Goal: Task Accomplishment & Management: Manage account settings

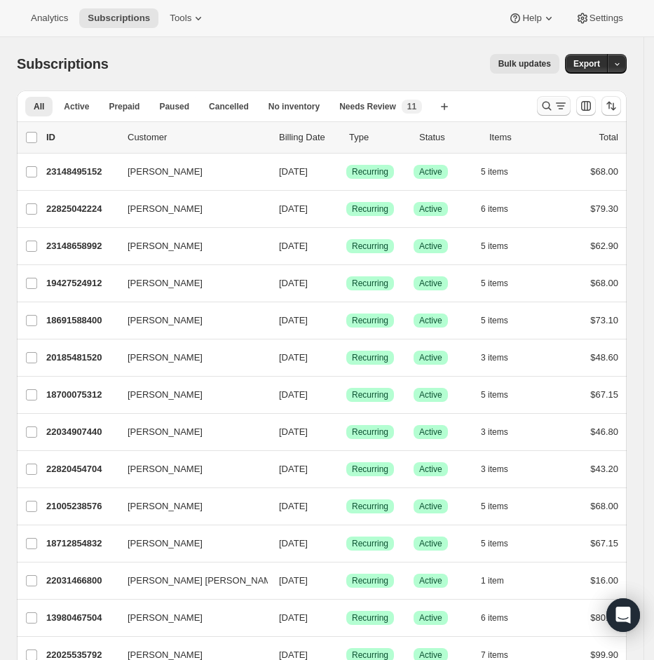
click at [568, 102] on icon "Search and filter results" at bounding box center [561, 106] width 14 height 14
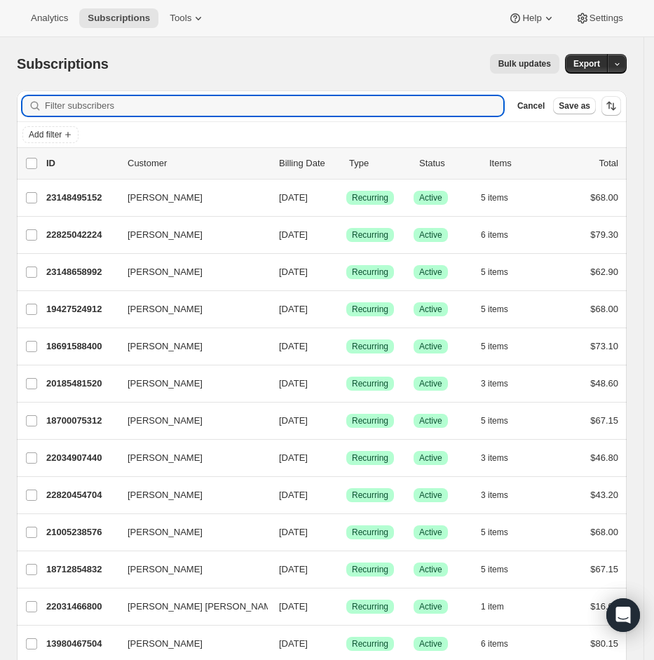
paste input "tmac26@gmail.com"
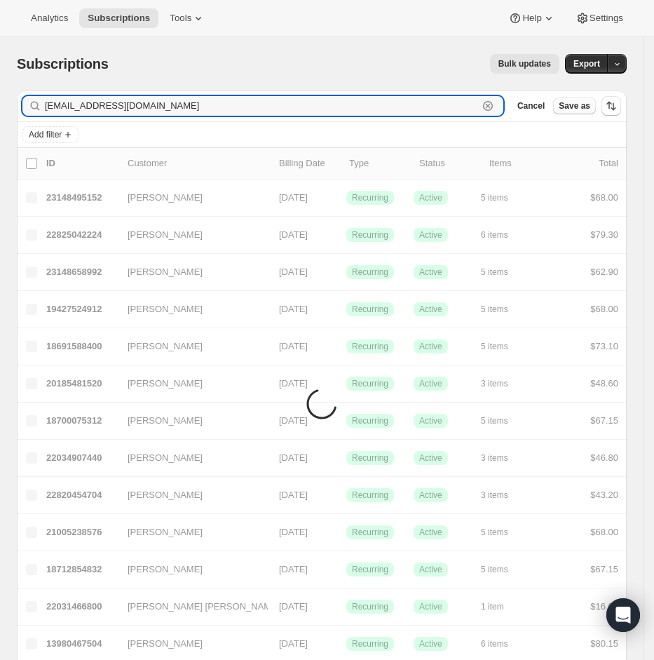
type input "tmac26@gmail.com"
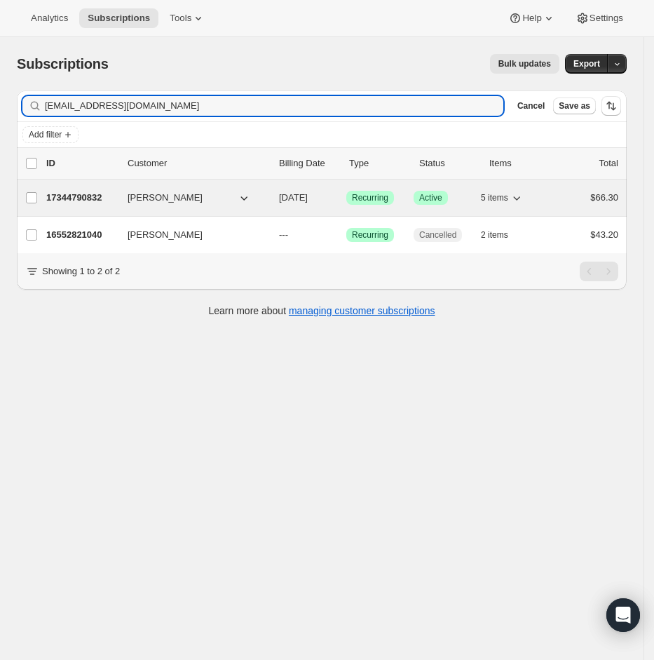
click at [75, 200] on p "17344790832" at bounding box center [81, 198] width 70 height 14
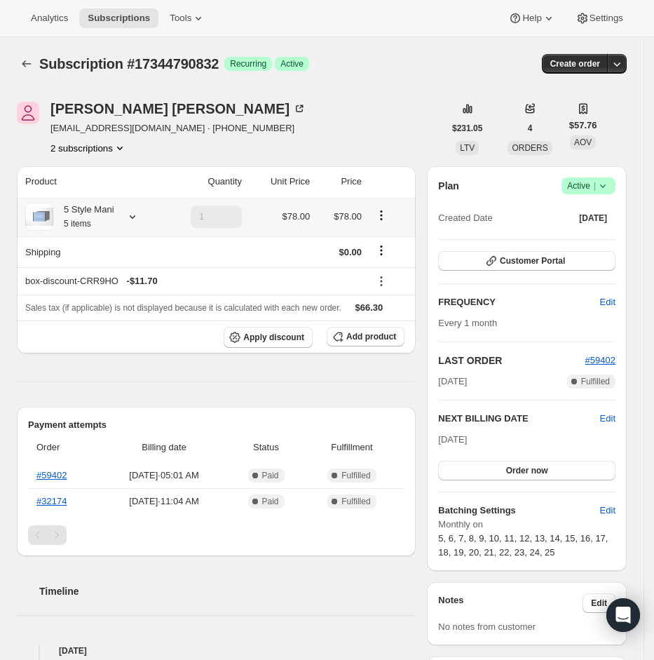
click at [138, 220] on icon at bounding box center [132, 217] width 14 height 14
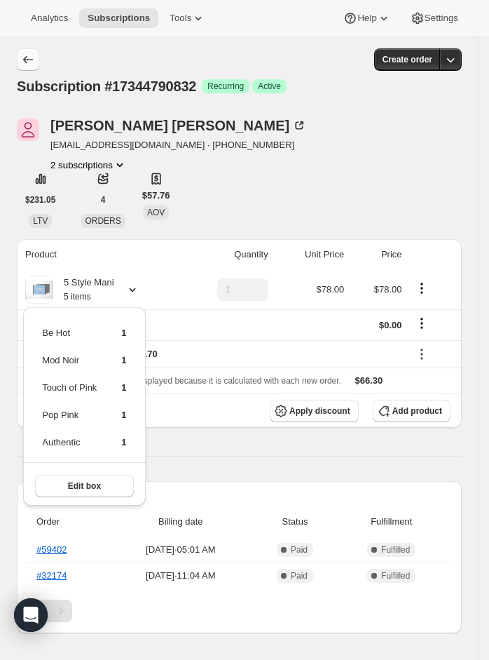
click at [31, 56] on icon "Subscriptions" at bounding box center [28, 60] width 14 height 14
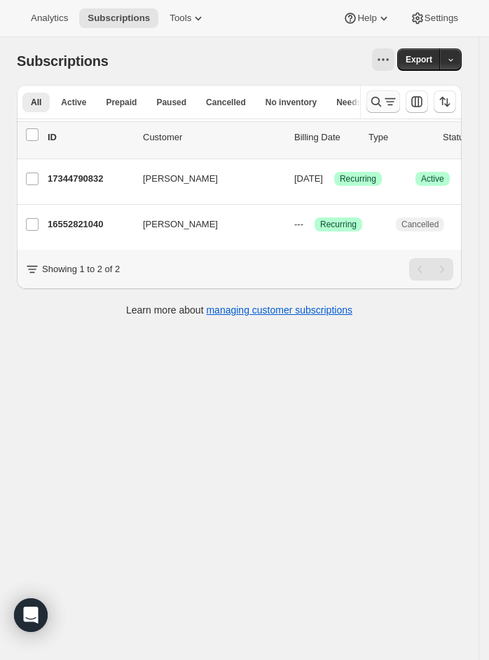
click at [392, 105] on icon "Search and filter results" at bounding box center [390, 104] width 5 height 1
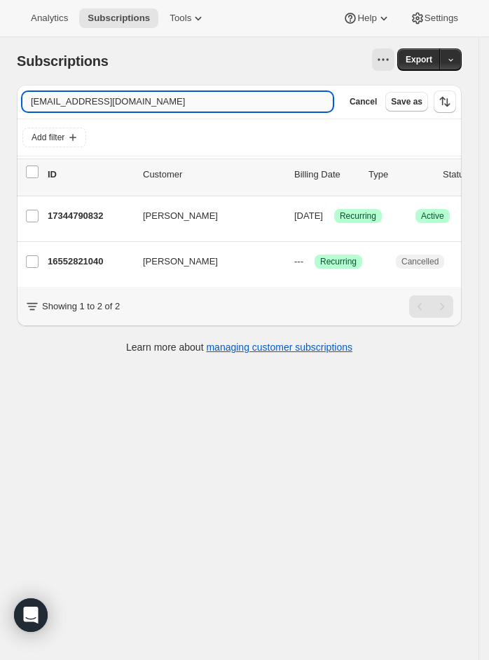
click at [221, 98] on input "tmac26@gmail.com" at bounding box center [177, 102] width 310 height 20
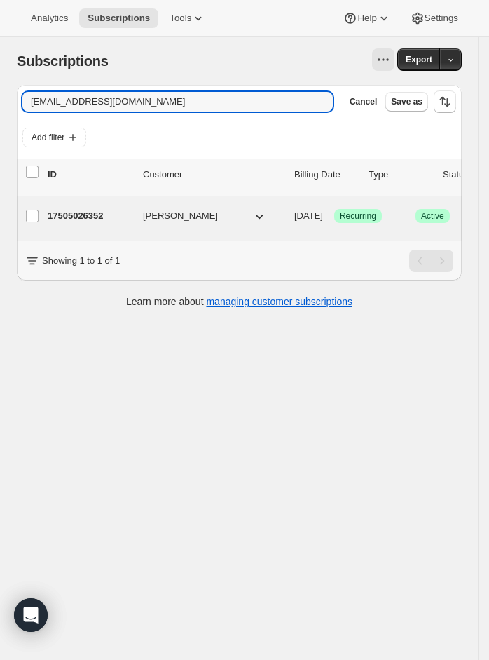
type input "lexiebarton2002@gmail.com"
click at [91, 217] on p "17505026352" at bounding box center [90, 216] width 84 height 14
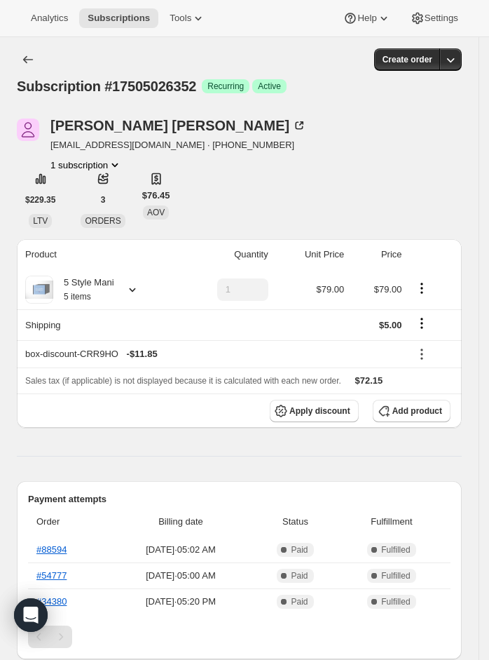
click at [137, 291] on icon at bounding box center [132, 289] width 14 height 14
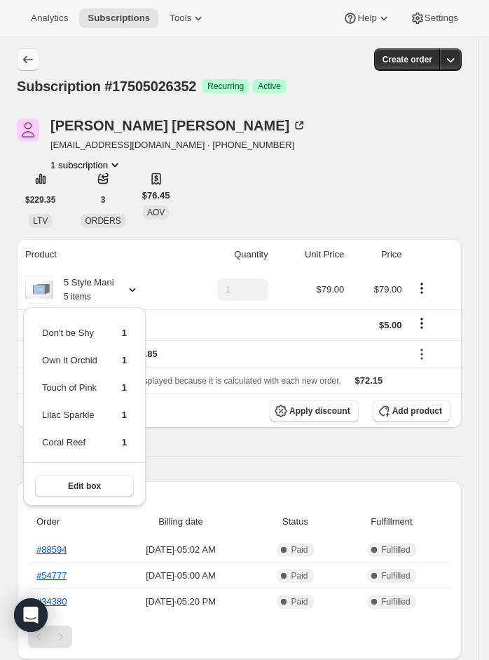
click at [31, 54] on icon "Subscriptions" at bounding box center [28, 60] width 14 height 14
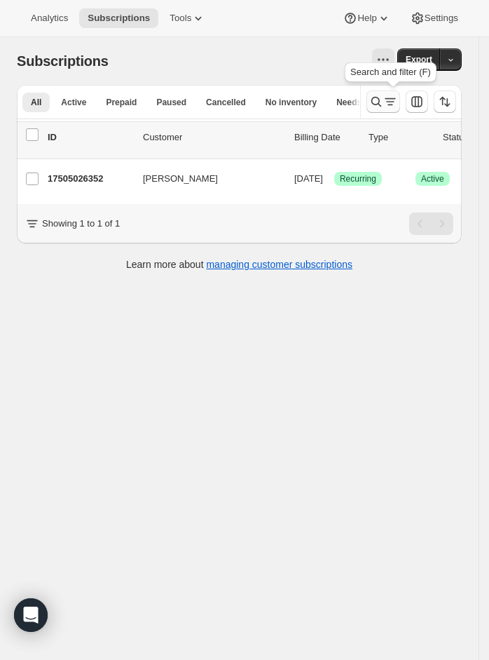
click at [382, 97] on icon "Search and filter results" at bounding box center [376, 102] width 14 height 14
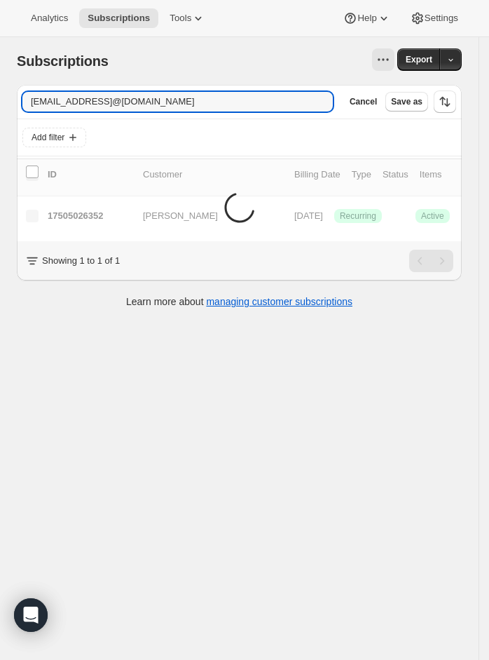
type input "lexiebarton2002@gmail.comjenwallsmd@gmail.com"
click at [325, 100] on icon "button" at bounding box center [317, 102] width 14 height 14
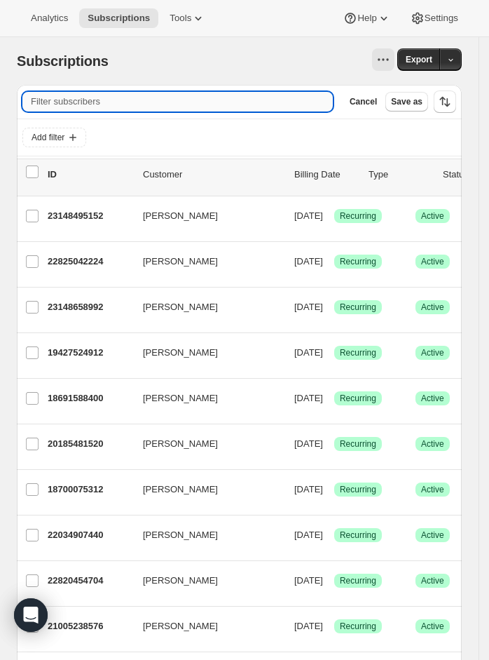
click at [243, 94] on input "Filter subscribers" at bounding box center [177, 102] width 310 height 20
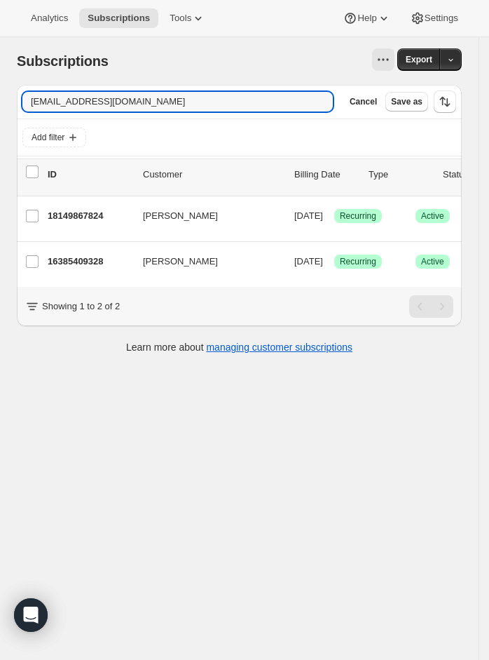
type input "jenwallsmd@gmail.com"
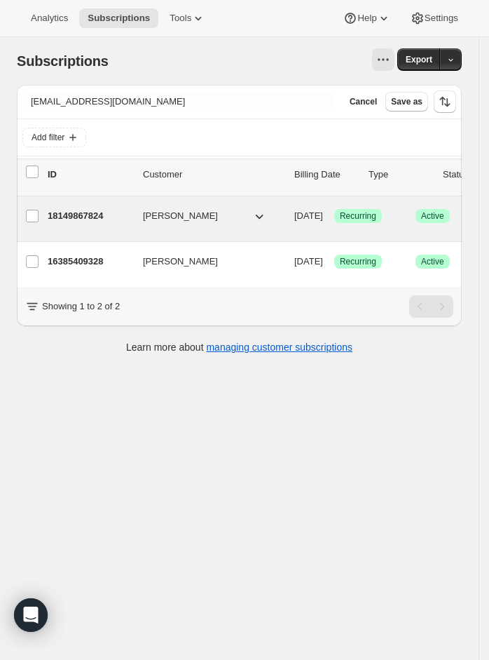
click at [73, 218] on p "18149867824" at bounding box center [90, 216] width 84 height 14
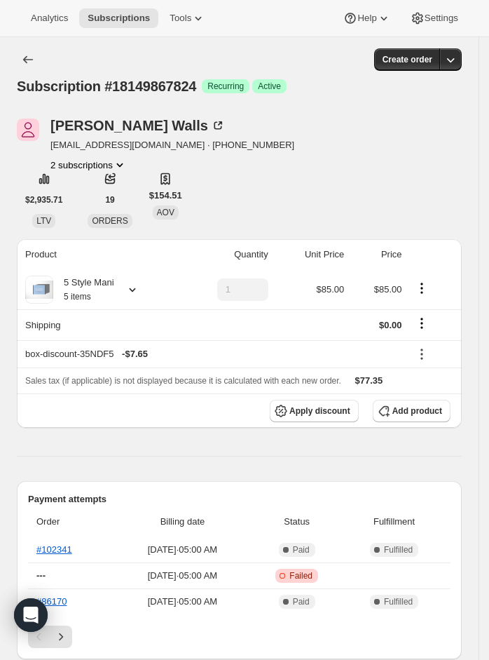
click at [132, 286] on icon at bounding box center [132, 289] width 14 height 14
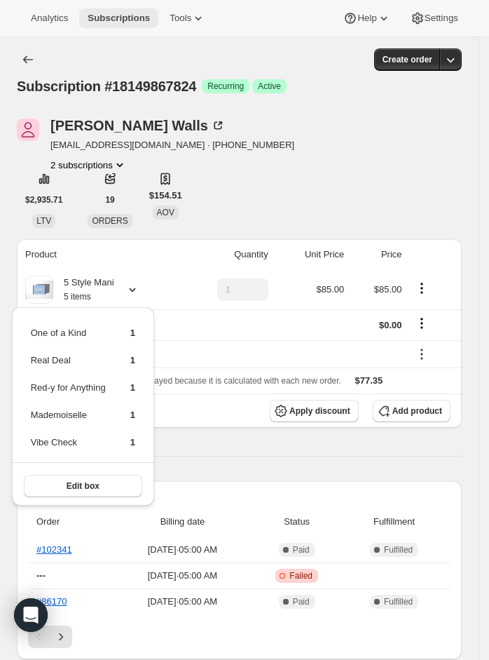
click at [93, 18] on span "Subscriptions" at bounding box center [119, 18] width 62 height 11
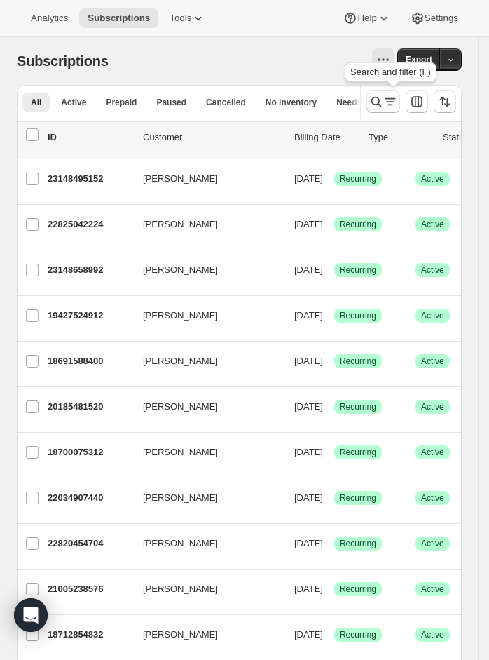
click at [397, 95] on icon "Search and filter results" at bounding box center [390, 102] width 14 height 14
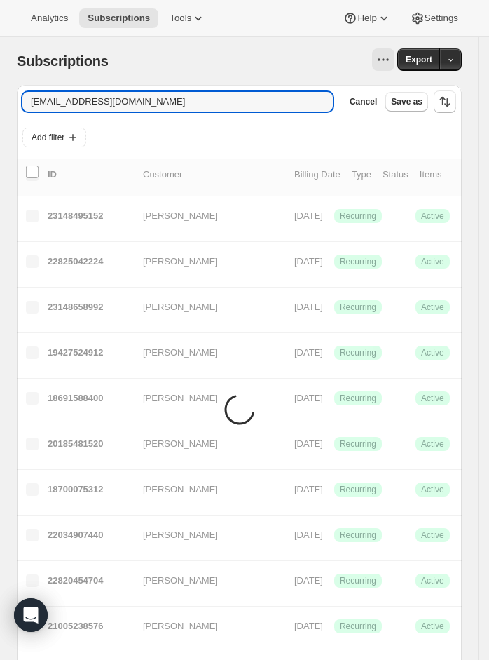
type input "britttxox3@aol.com"
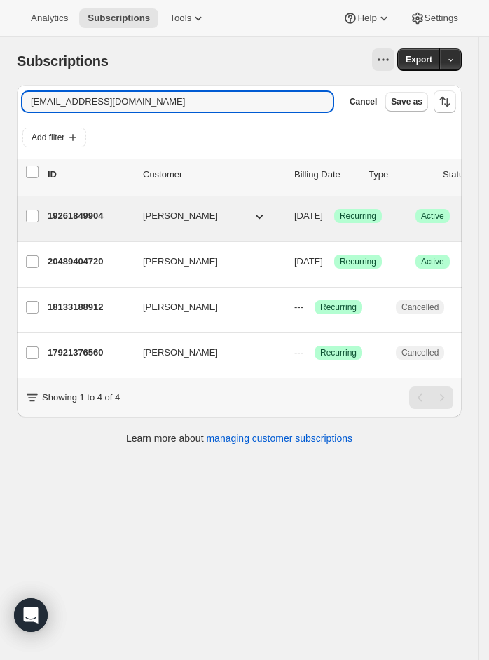
click at [254, 212] on icon "button" at bounding box center [259, 216] width 14 height 14
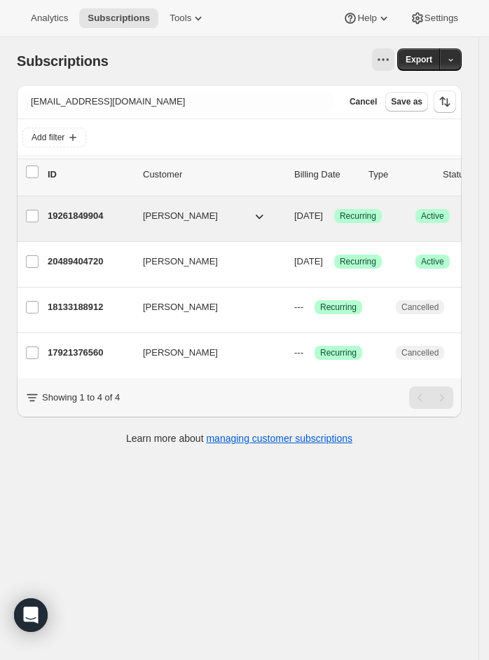
click at [113, 221] on p "19261849904" at bounding box center [90, 216] width 84 height 14
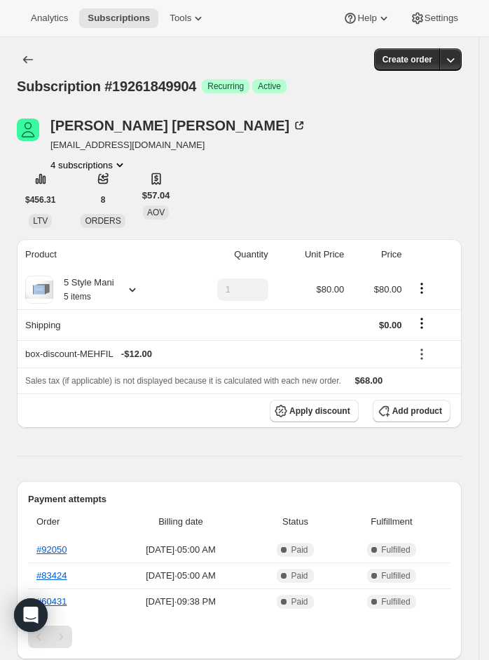
click at [136, 287] on icon at bounding box center [132, 289] width 14 height 14
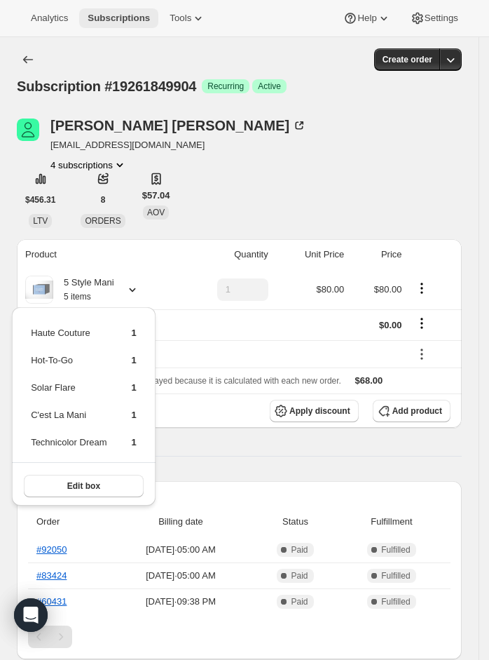
click at [116, 20] on span "Subscriptions" at bounding box center [119, 18] width 62 height 11
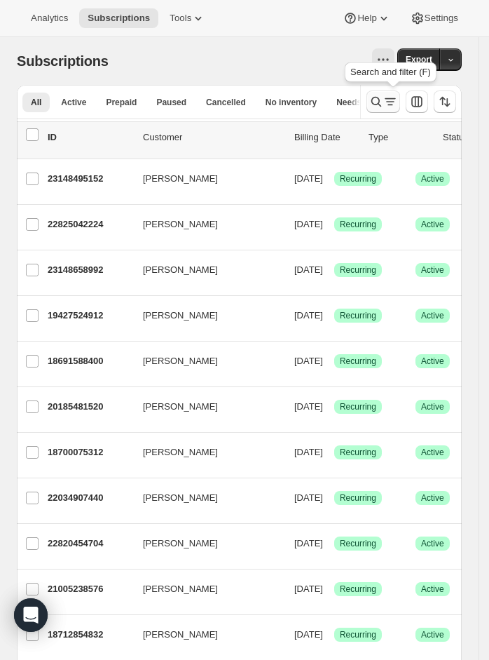
click at [383, 95] on icon "Search and filter results" at bounding box center [376, 102] width 14 height 14
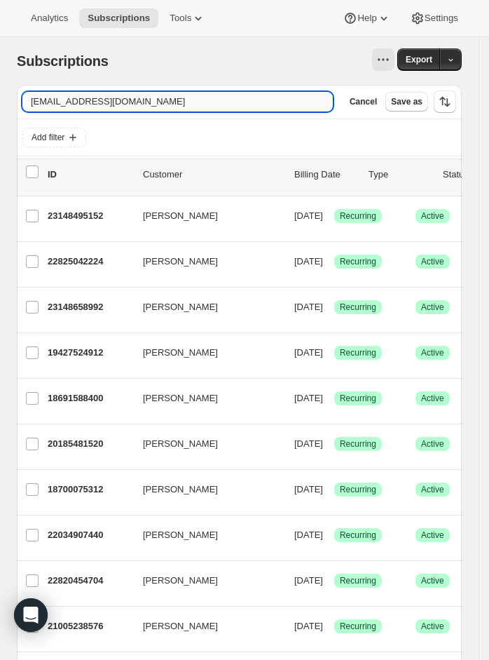
type input "mklauragio@gmail.com"
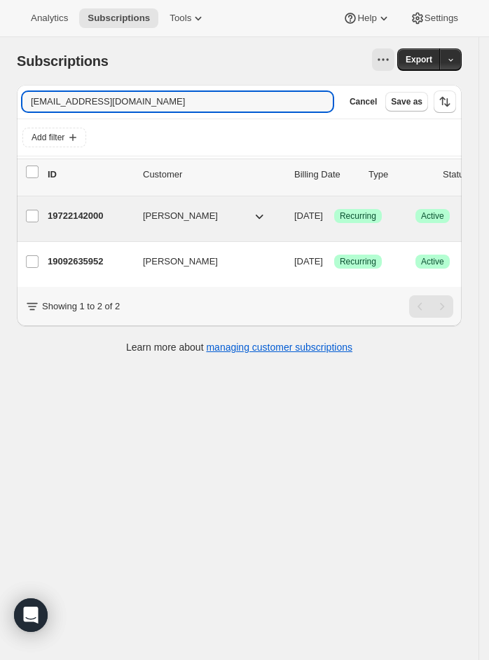
click at [81, 217] on p "19722142000" at bounding box center [90, 216] width 84 height 14
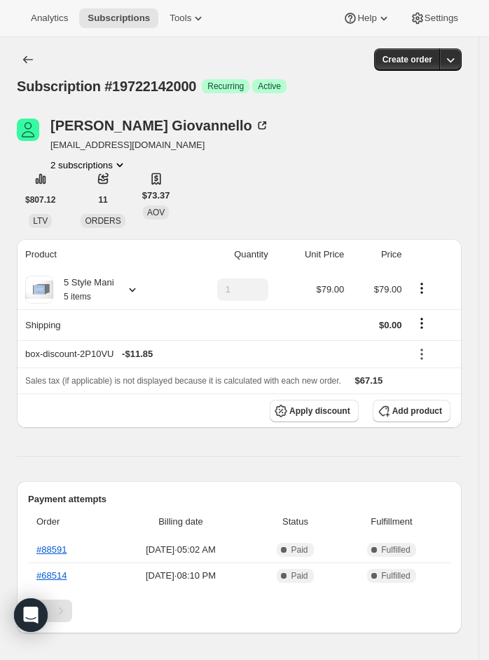
click at [135, 290] on icon at bounding box center [132, 290] width 6 height 4
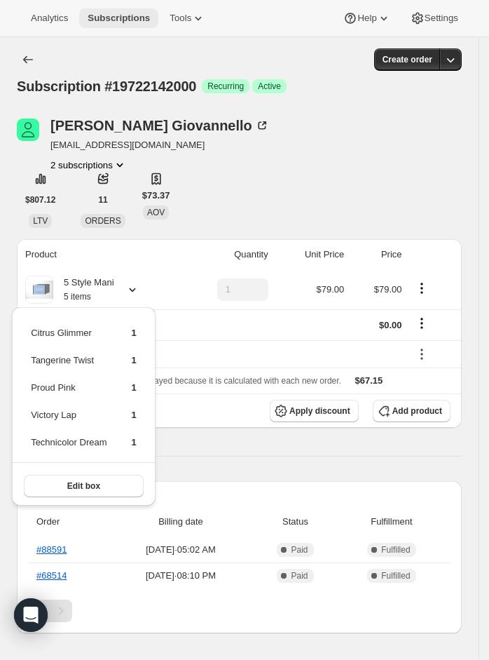
click at [104, 9] on button "Subscriptions" at bounding box center [118, 18] width 79 height 20
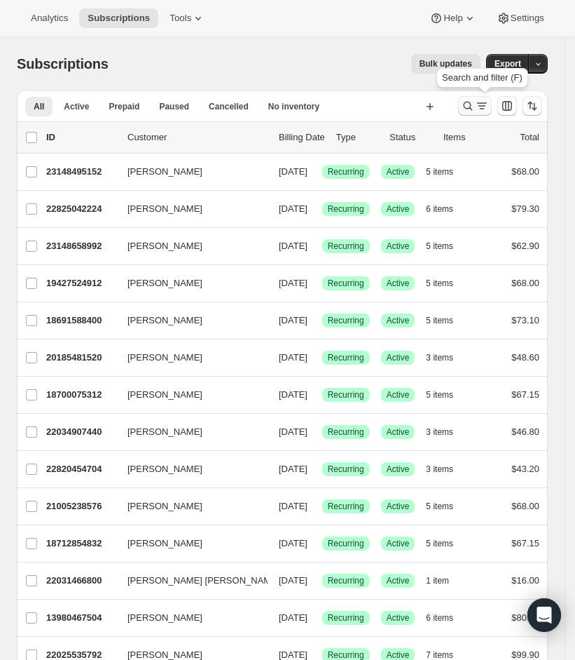
click at [472, 108] on icon "Search and filter results" at bounding box center [468, 106] width 14 height 14
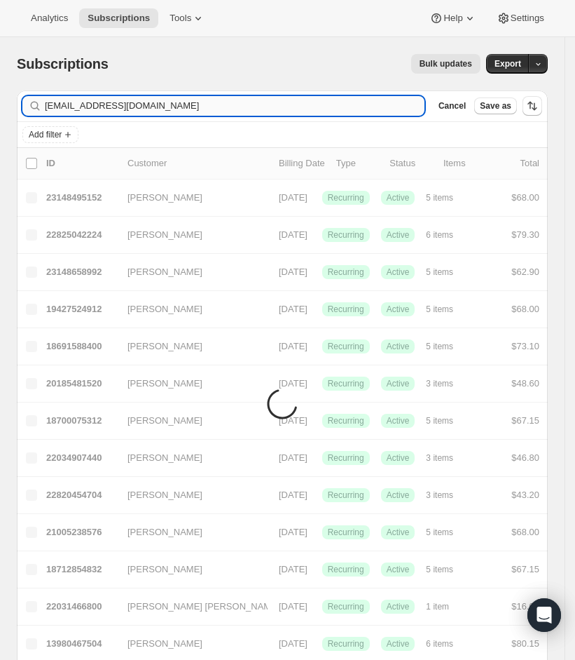
type input "kndra11@yahoo.com"
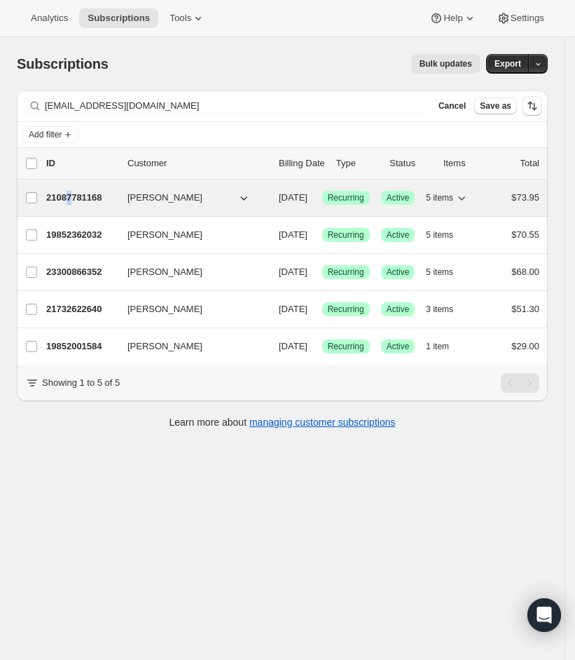
drag, startPoint x: 86, startPoint y: 198, endPoint x: 71, endPoint y: 203, distance: 15.5
click at [71, 203] on p "21087781168" at bounding box center [81, 198] width 70 height 14
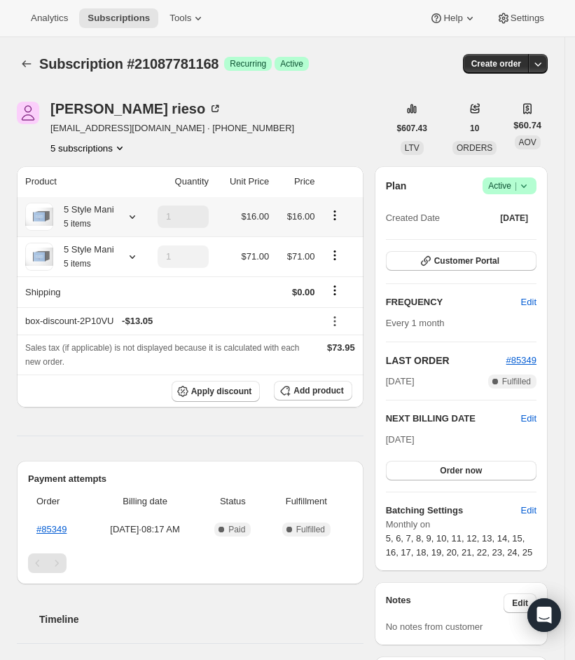
click at [131, 219] on icon at bounding box center [132, 217] width 14 height 14
click at [132, 259] on icon at bounding box center [132, 257] width 14 height 14
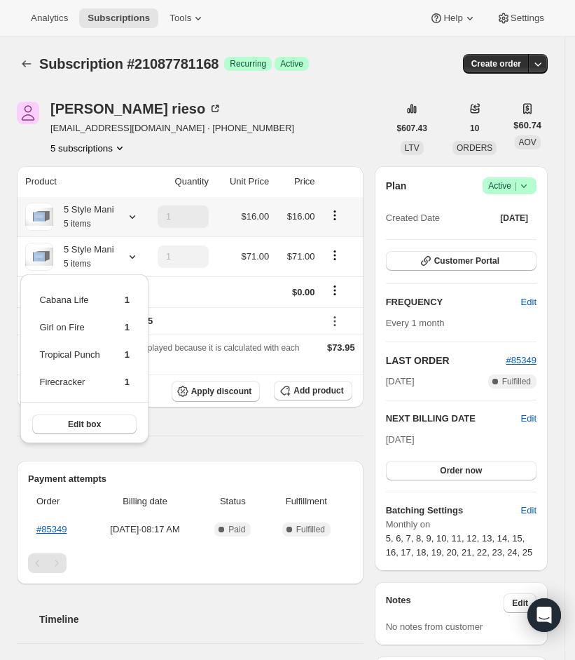
click at [128, 222] on icon at bounding box center [132, 217] width 14 height 14
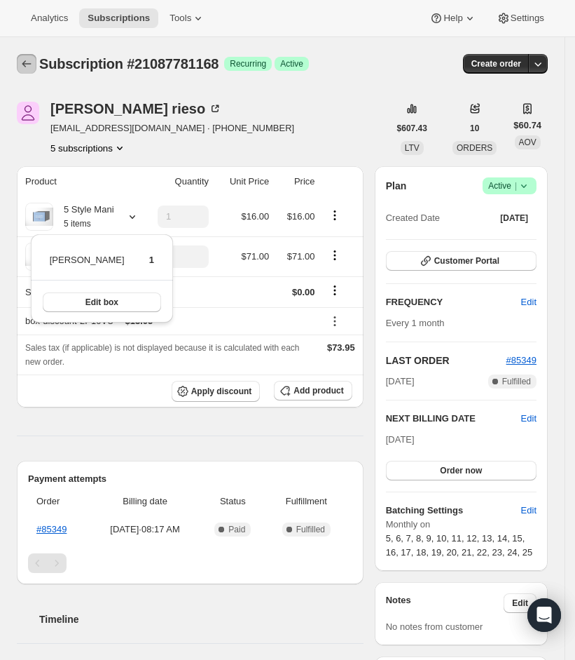
click at [32, 67] on icon "Subscriptions" at bounding box center [27, 64] width 14 height 14
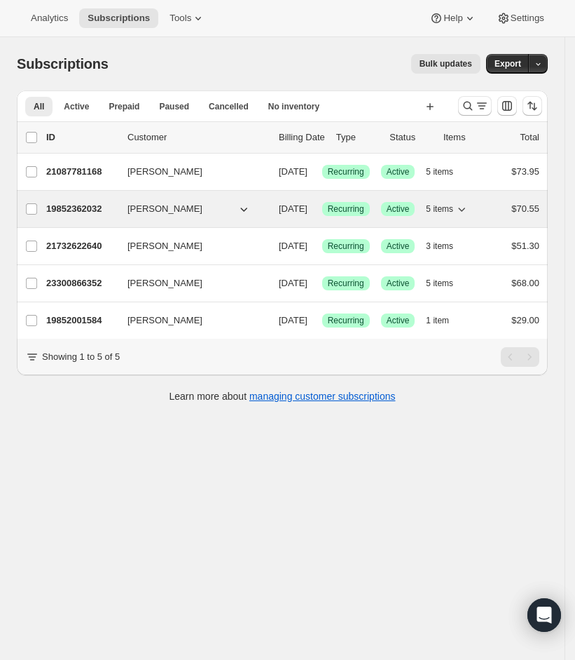
click at [88, 216] on p "19852362032" at bounding box center [81, 209] width 70 height 14
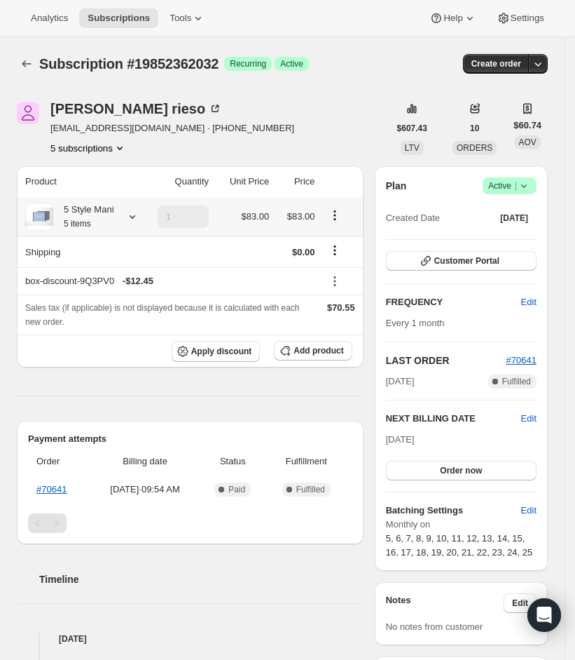
click at [126, 219] on div at bounding box center [130, 217] width 20 height 14
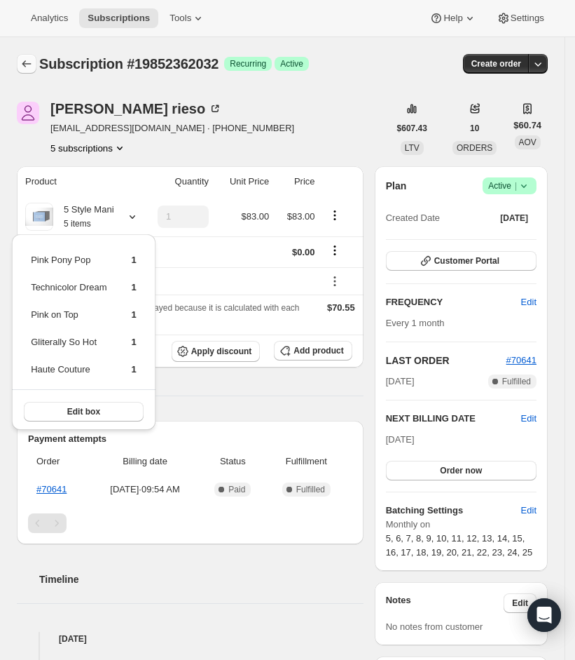
click at [27, 62] on icon "Subscriptions" at bounding box center [27, 64] width 14 height 14
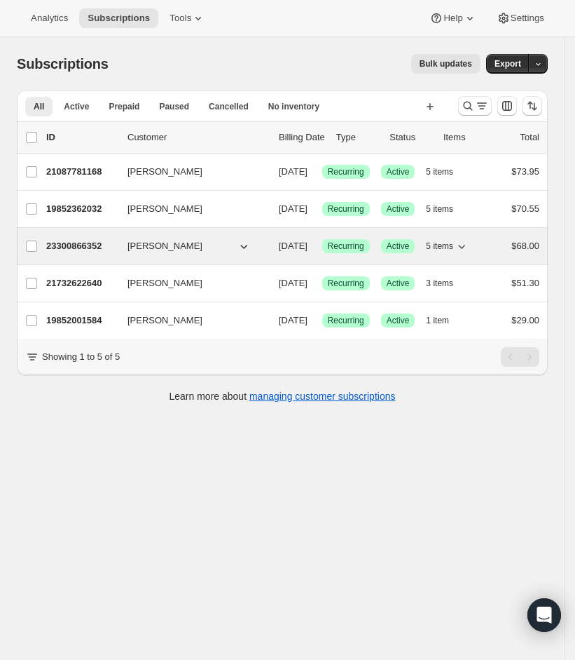
click at [90, 253] on p "23300866352" at bounding box center [81, 246] width 70 height 14
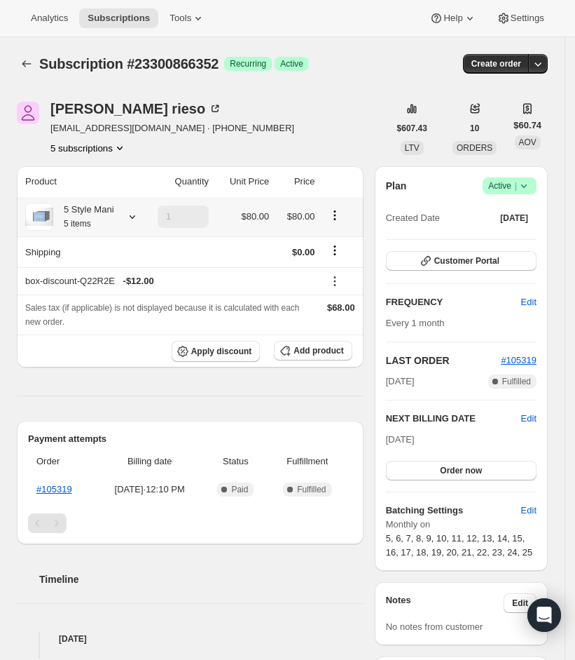
click at [130, 218] on icon at bounding box center [132, 217] width 14 height 14
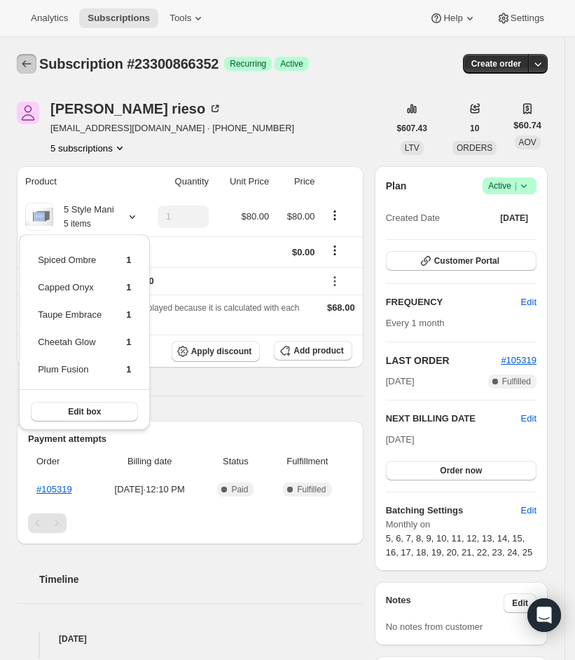
click at [27, 65] on icon "Subscriptions" at bounding box center [27, 64] width 14 height 14
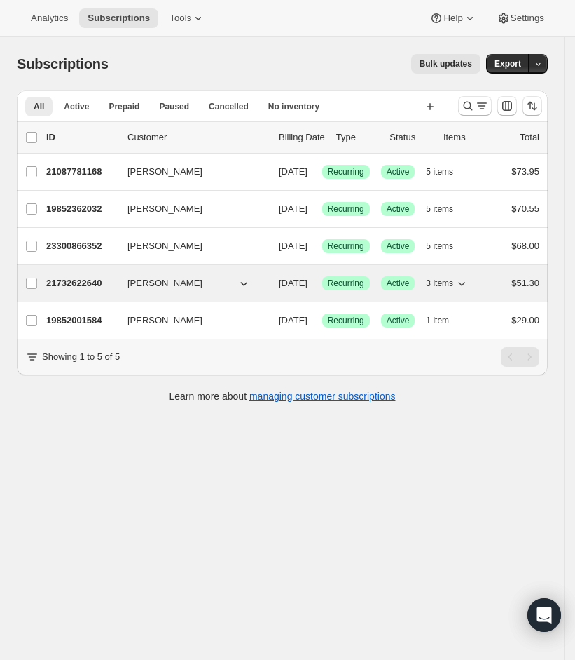
click at [88, 290] on p "21732622640" at bounding box center [81, 283] width 70 height 14
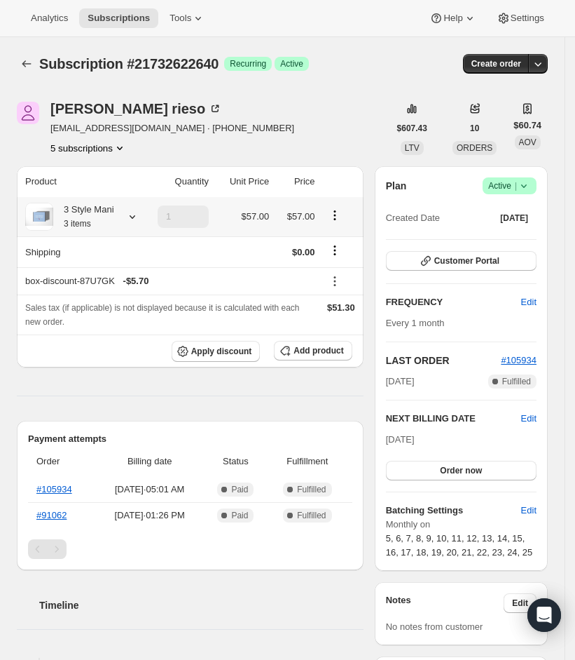
click at [123, 212] on div at bounding box center [130, 217] width 20 height 14
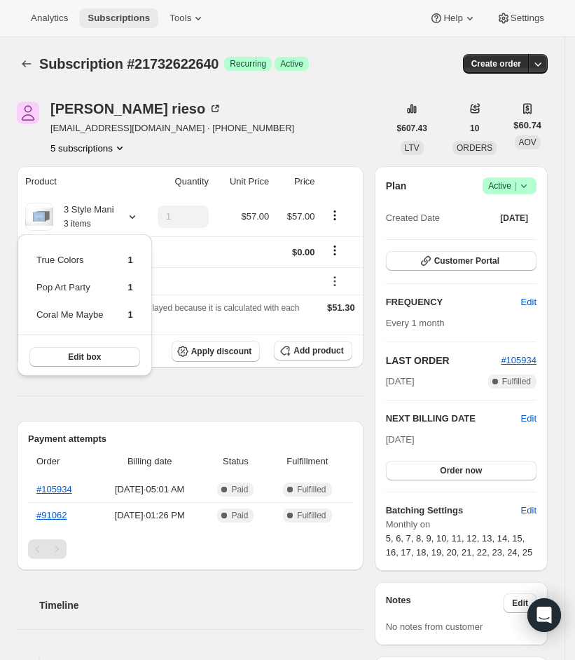
click at [131, 13] on span "Subscriptions" at bounding box center [119, 18] width 62 height 11
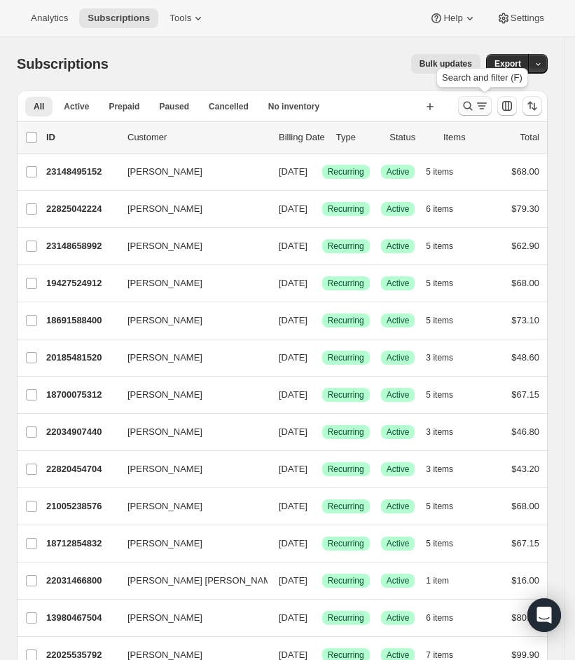
click at [473, 107] on icon "Search and filter results" at bounding box center [468, 106] width 14 height 14
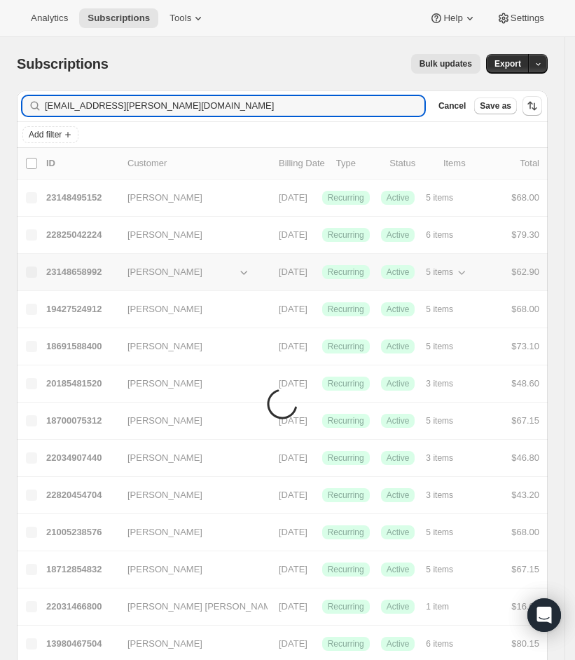
type input "christinal.stowers@gmail.com"
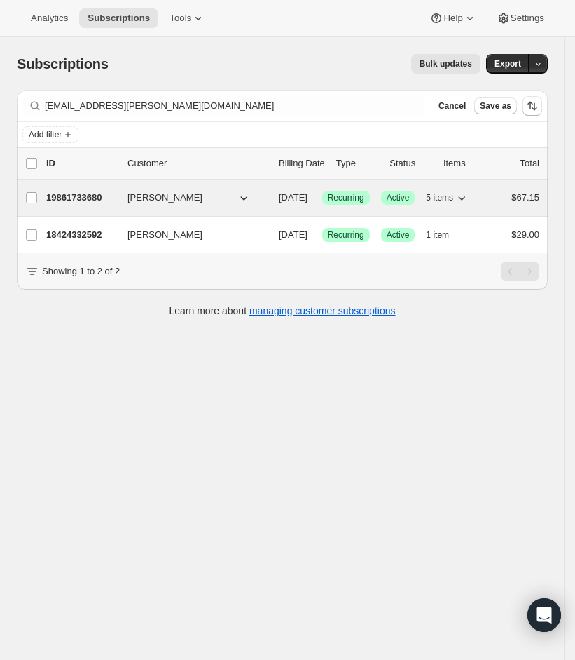
click at [104, 198] on p "19861733680" at bounding box center [81, 198] width 70 height 14
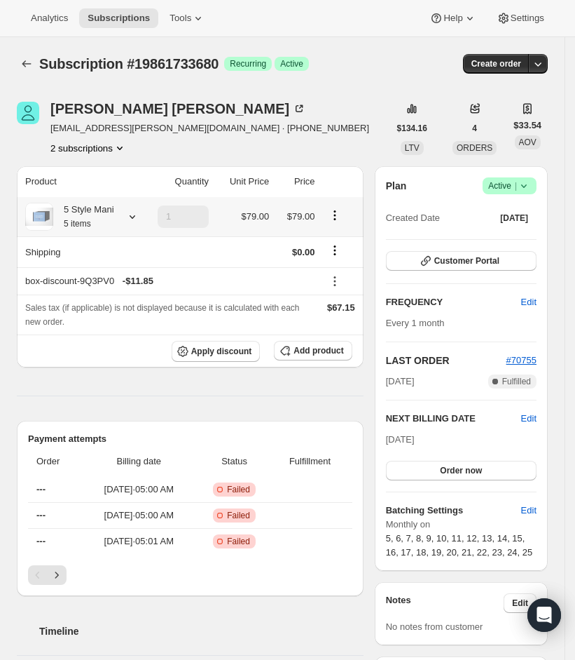
click at [136, 223] on icon at bounding box center [132, 217] width 14 height 14
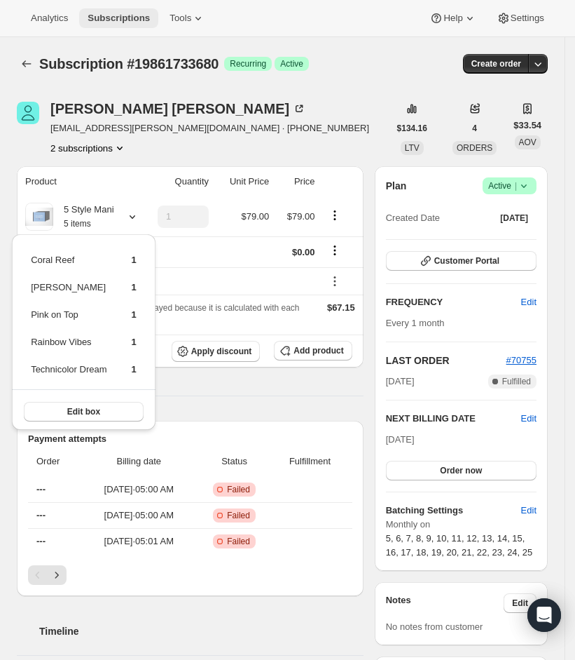
click at [120, 18] on span "Subscriptions" at bounding box center [119, 18] width 62 height 11
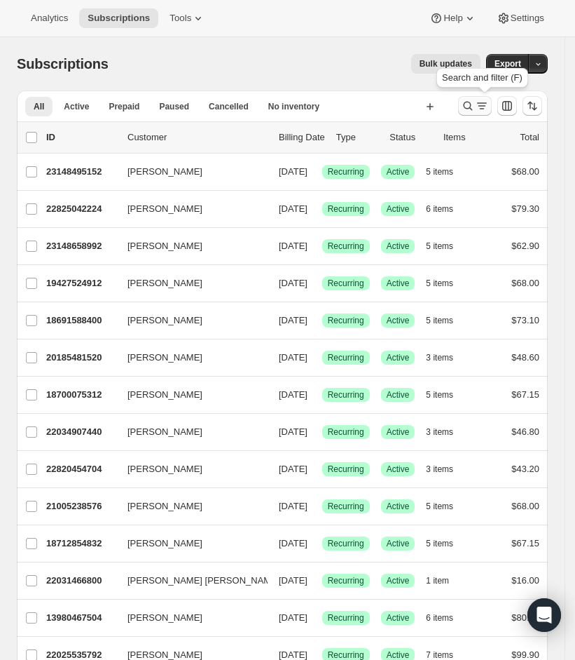
click at [489, 107] on icon "Search and filter results" at bounding box center [482, 106] width 14 height 14
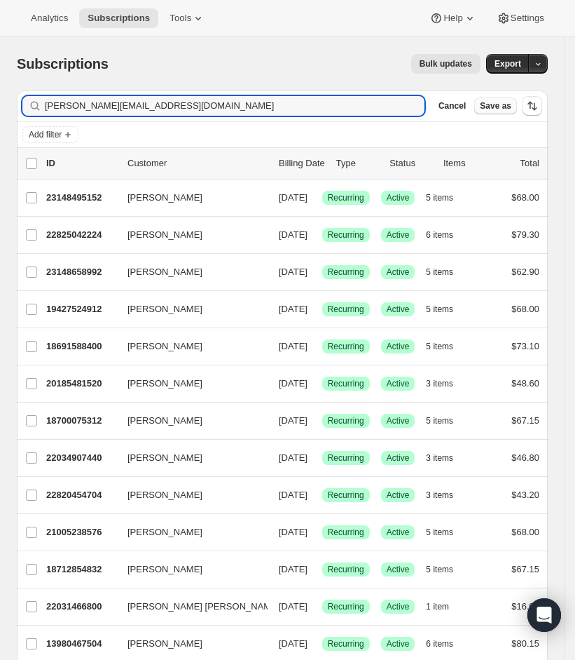
type input "amanda.mh92@gmail.com"
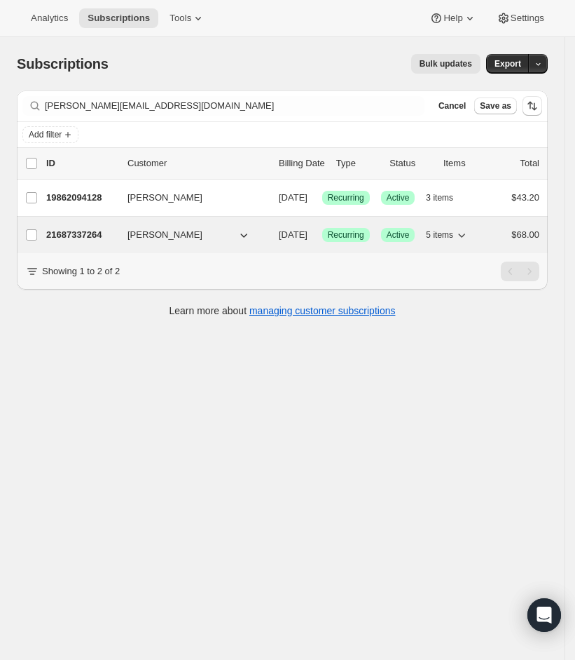
click at [74, 242] on p "21687337264" at bounding box center [81, 235] width 70 height 14
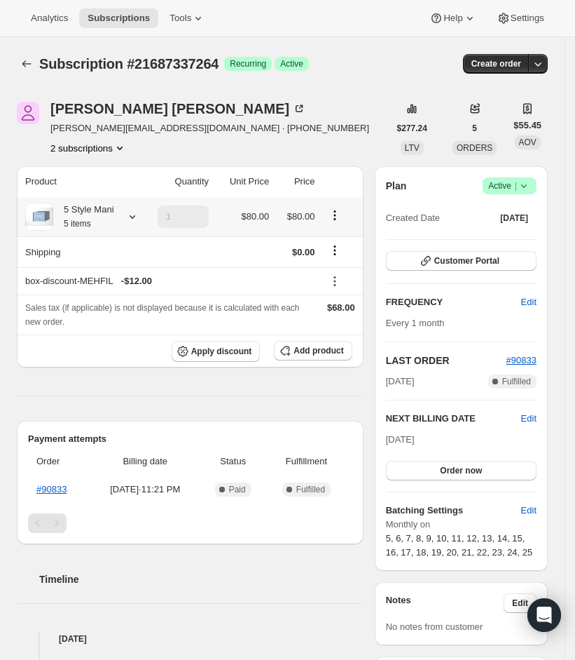
click at [121, 216] on div "5 Style Mani 5 items" at bounding box center [79, 217] width 109 height 28
click at [131, 219] on icon at bounding box center [132, 217] width 14 height 14
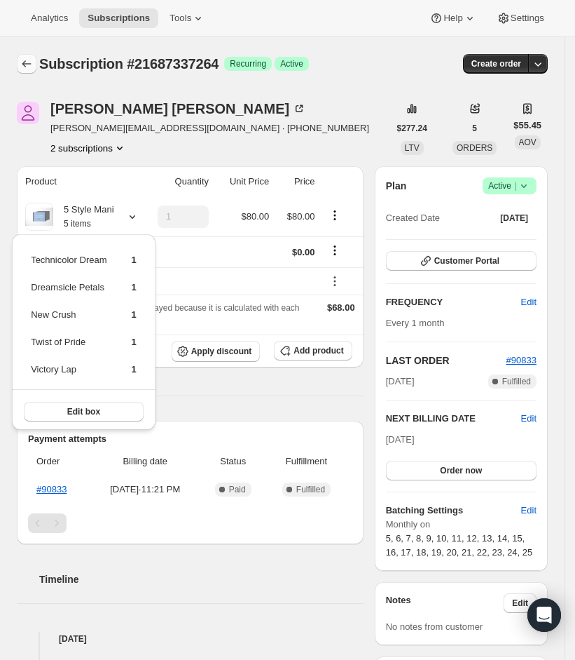
click at [26, 65] on icon "Subscriptions" at bounding box center [27, 64] width 14 height 14
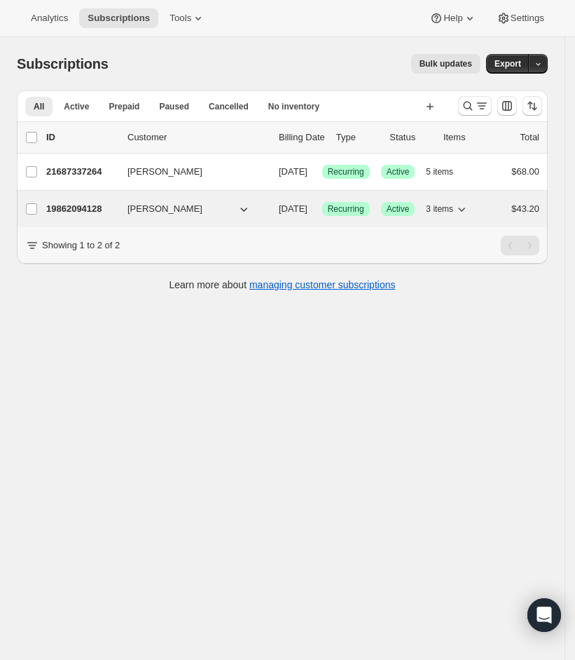
click at [98, 216] on p "19862094128" at bounding box center [81, 209] width 70 height 14
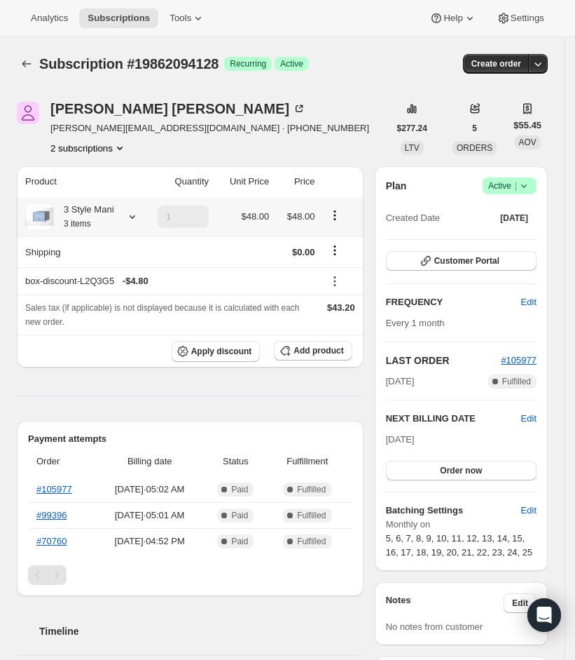
click at [136, 216] on icon at bounding box center [132, 217] width 14 height 14
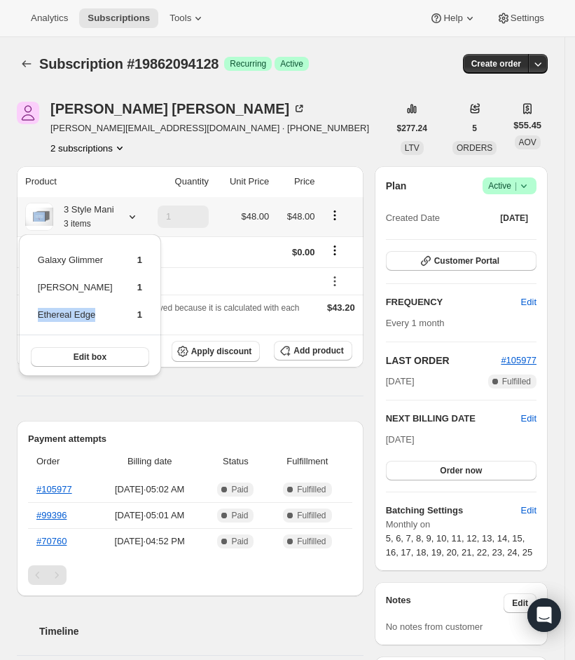
drag, startPoint x: 98, startPoint y: 306, endPoint x: 38, endPoint y: 308, distance: 60.3
click at [38, 308] on td "Ethereal Edge" at bounding box center [75, 320] width 76 height 26
copy td "Ethereal Edge"
click at [125, 18] on span "Subscriptions" at bounding box center [119, 18] width 62 height 11
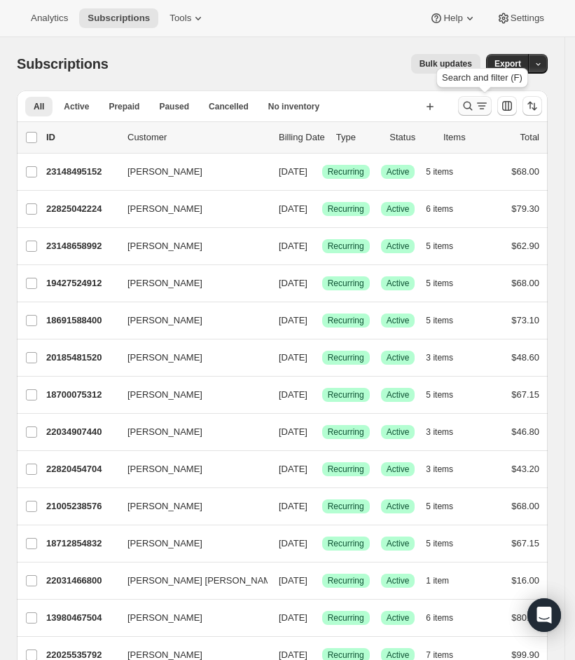
click at [489, 102] on icon "Search and filter results" at bounding box center [482, 106] width 14 height 14
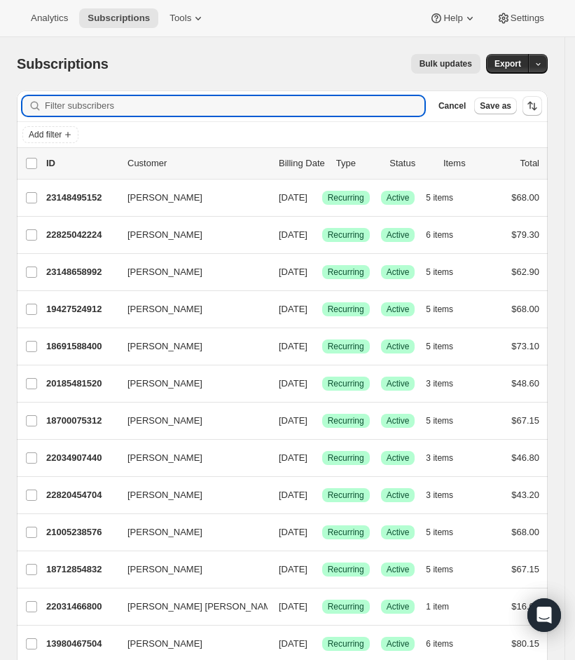
paste input "mispen2712@msn.com"
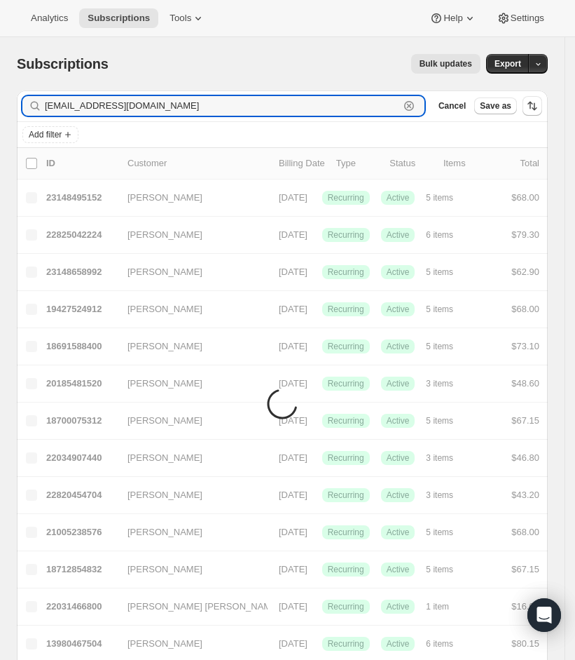
type input "mispen2712@msn.com"
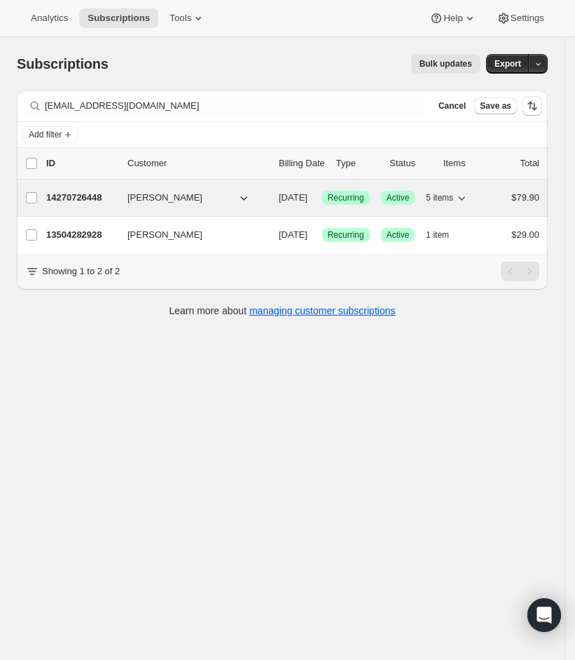
click at [85, 192] on p "14270726448" at bounding box center [81, 198] width 70 height 14
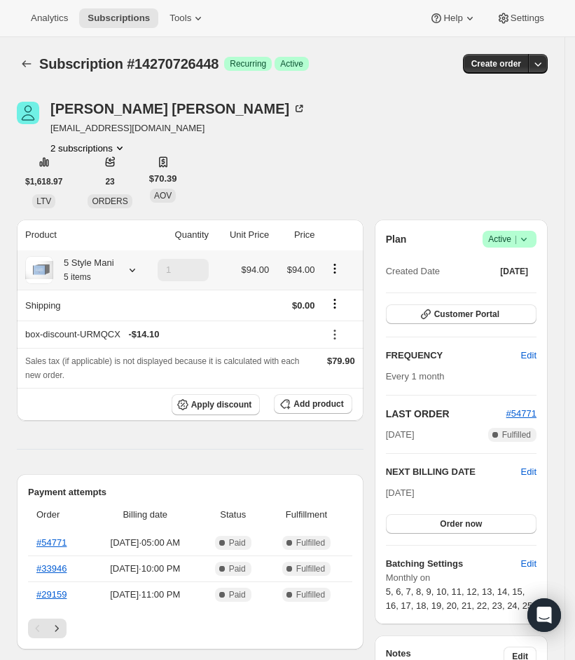
click at [138, 276] on icon at bounding box center [132, 270] width 14 height 14
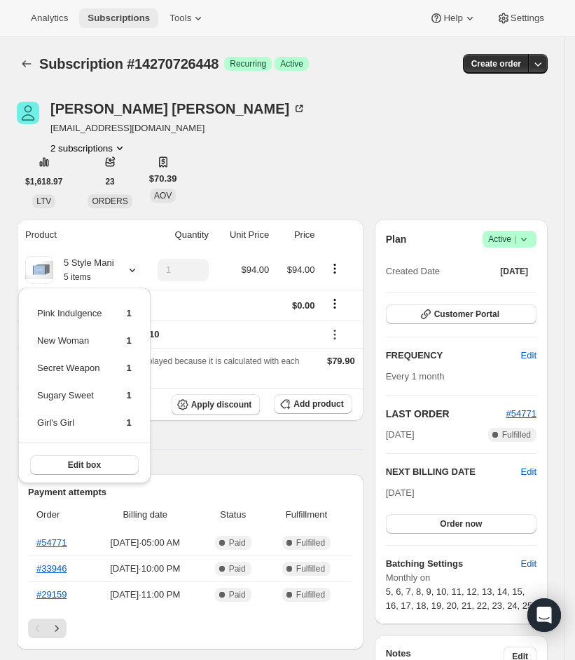
click at [121, 10] on button "Subscriptions" at bounding box center [118, 18] width 79 height 20
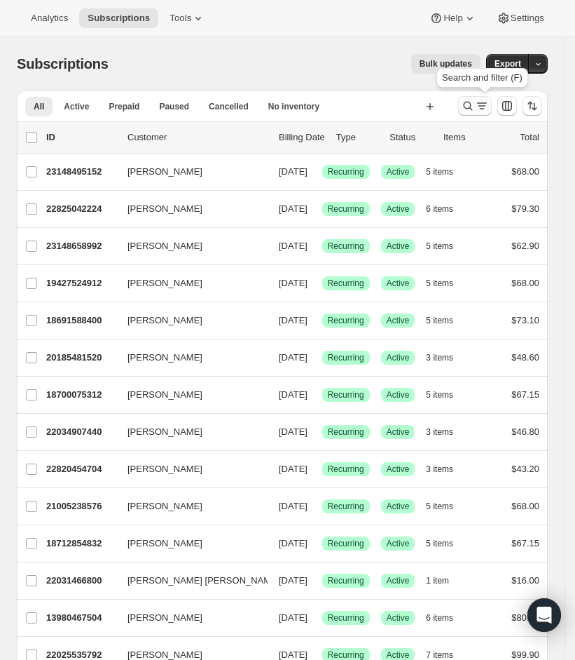
click at [475, 106] on icon "Search and filter results" at bounding box center [468, 106] width 14 height 14
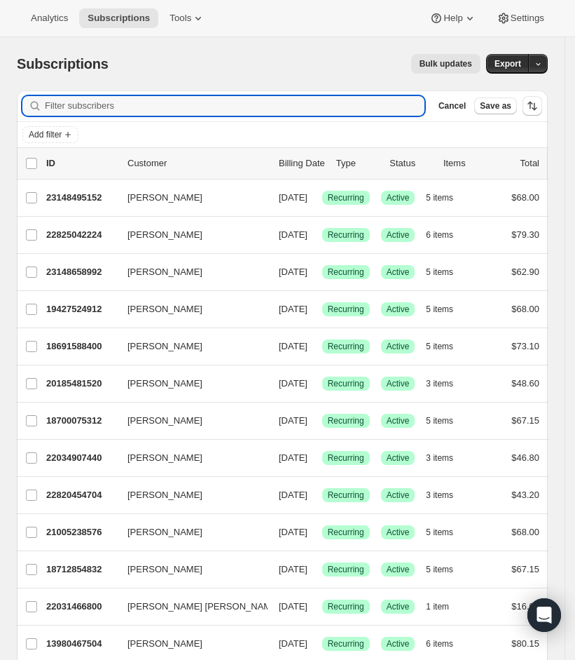
paste input "ashlyncash@icloud.com"
type input "ashlyncash@icloud.com"
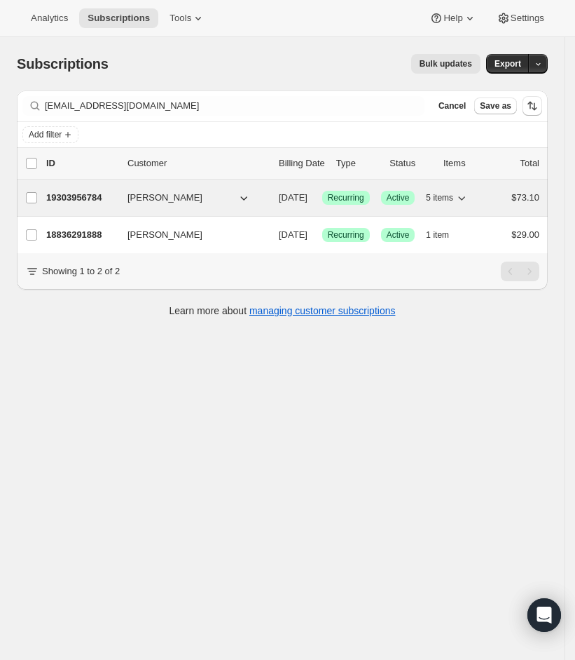
click at [96, 196] on p "19303956784" at bounding box center [81, 198] width 70 height 14
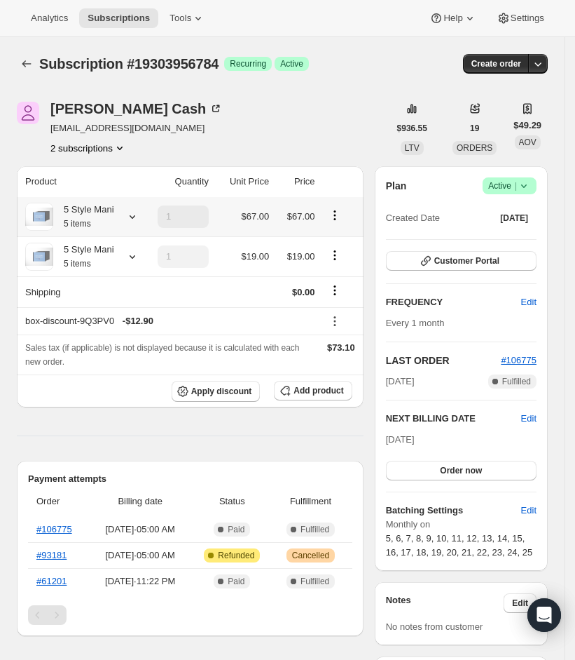
click at [132, 214] on icon at bounding box center [132, 217] width 14 height 14
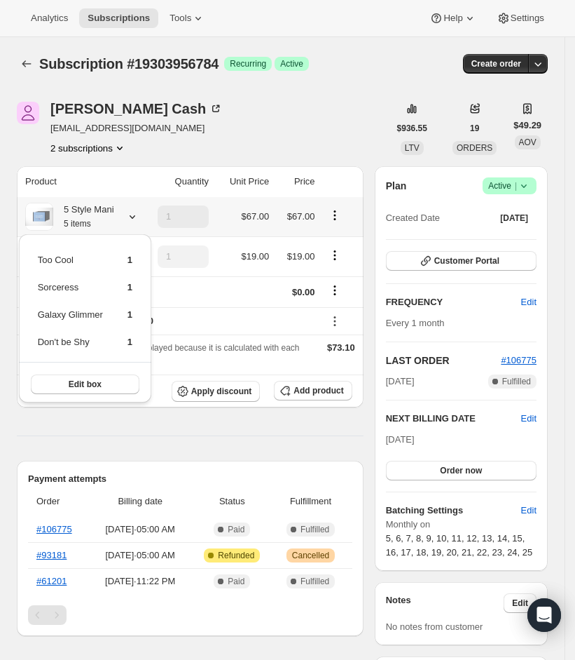
click at [132, 214] on icon at bounding box center [132, 217] width 14 height 14
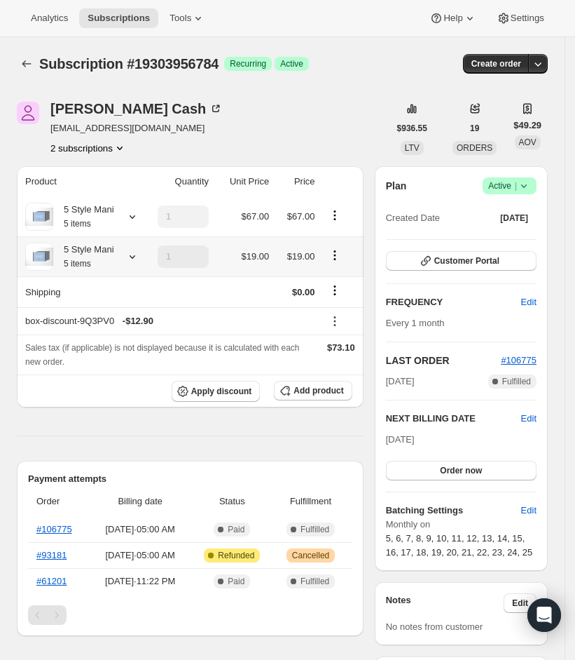
click at [135, 247] on th "5 Style Mani 5 items" at bounding box center [77, 256] width 121 height 40
click at [137, 257] on icon at bounding box center [132, 257] width 14 height 14
click at [136, 229] on th "5 Style Mani 5 items" at bounding box center [77, 216] width 121 height 39
click at [136, 212] on icon at bounding box center [132, 217] width 14 height 14
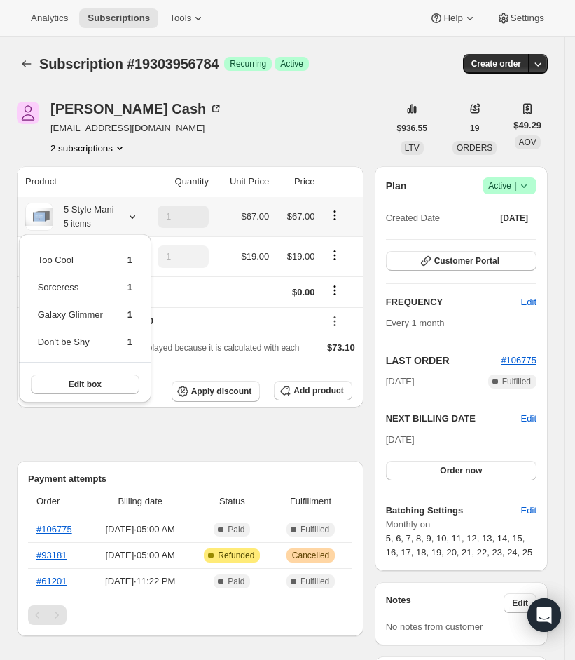
click at [109, 219] on div "5 Style Mani 5 items" at bounding box center [83, 217] width 61 height 28
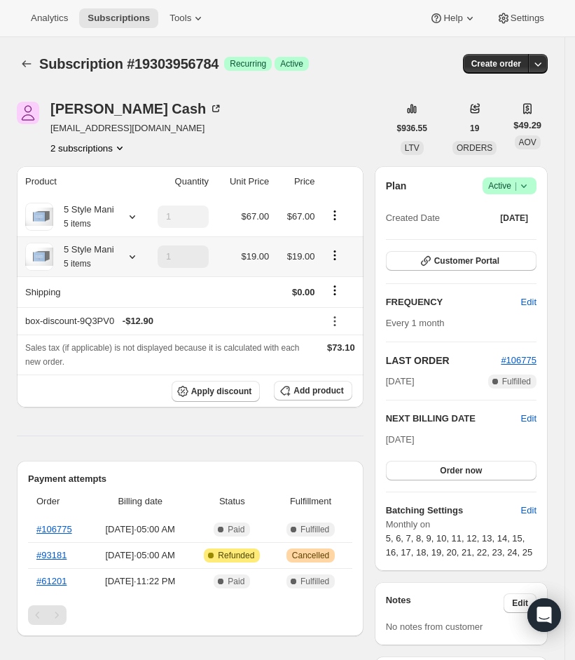
click at [137, 255] on icon at bounding box center [132, 257] width 14 height 14
click at [130, 8] on button "Subscriptions" at bounding box center [118, 18] width 79 height 20
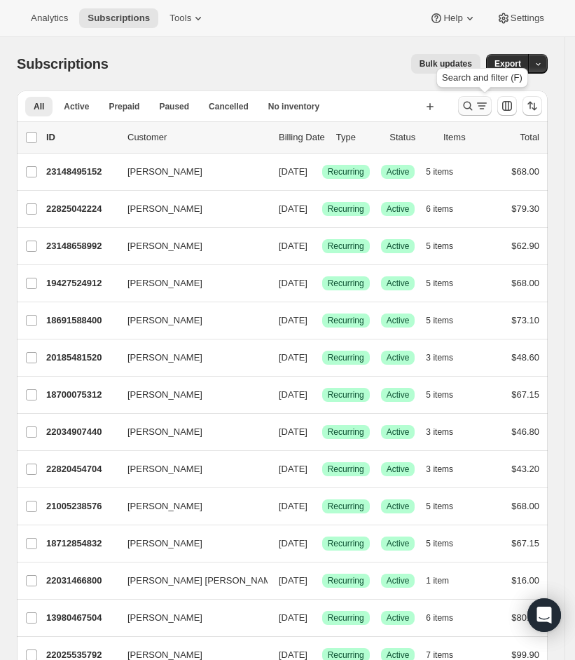
click at [489, 99] on icon "Search and filter results" at bounding box center [482, 106] width 14 height 14
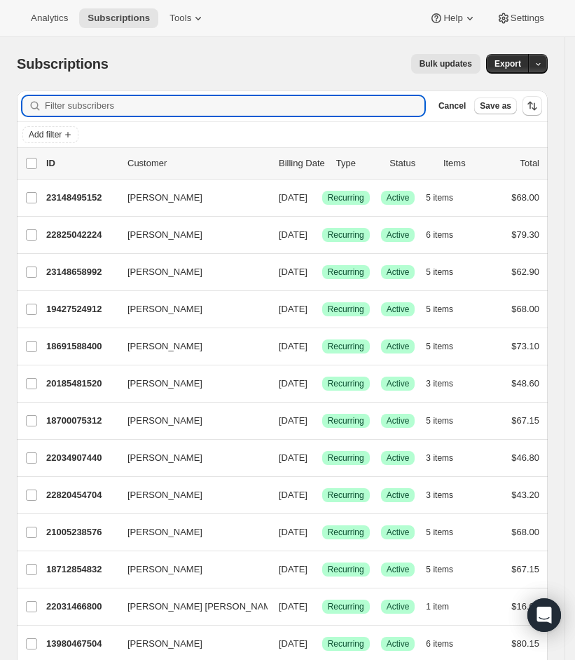
paste input "pattipressley@yahoo.com"
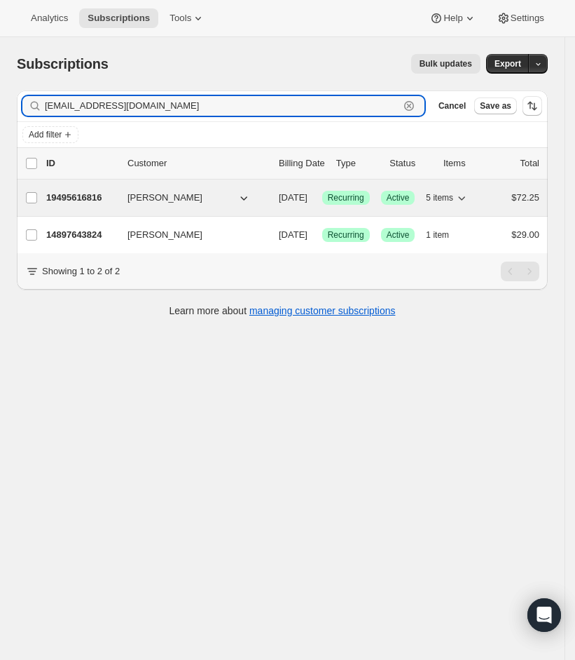
type input "pattipressley@yahoo.com"
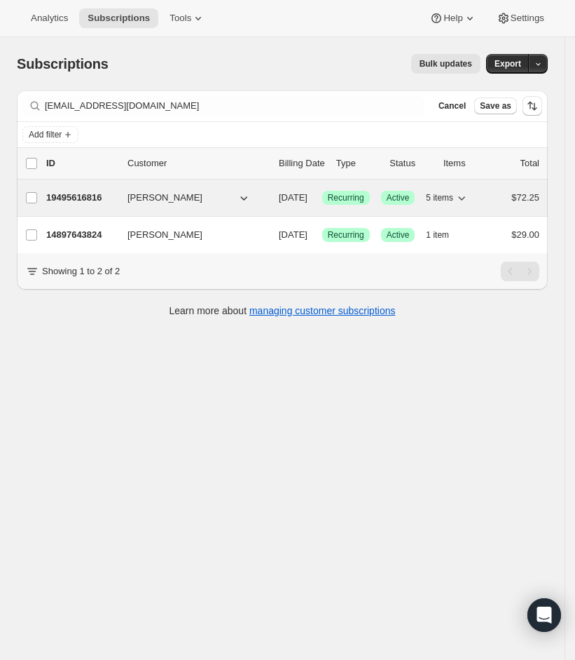
click at [102, 195] on p "19495616816" at bounding box center [81, 198] width 70 height 14
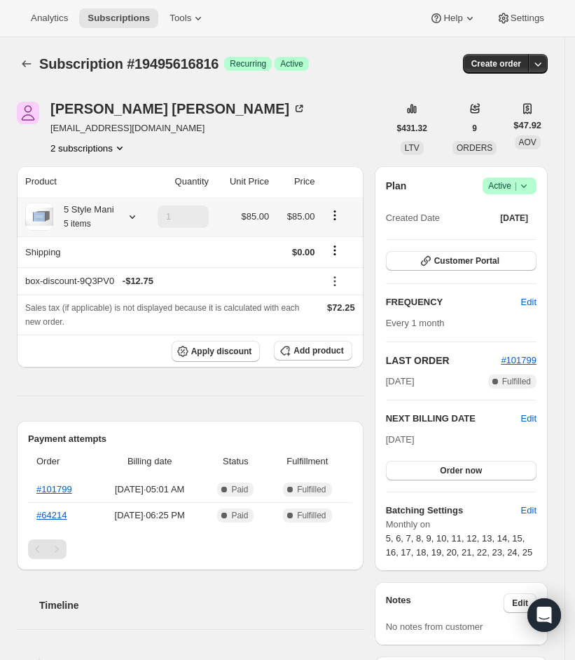
click at [132, 219] on icon at bounding box center [132, 217] width 14 height 14
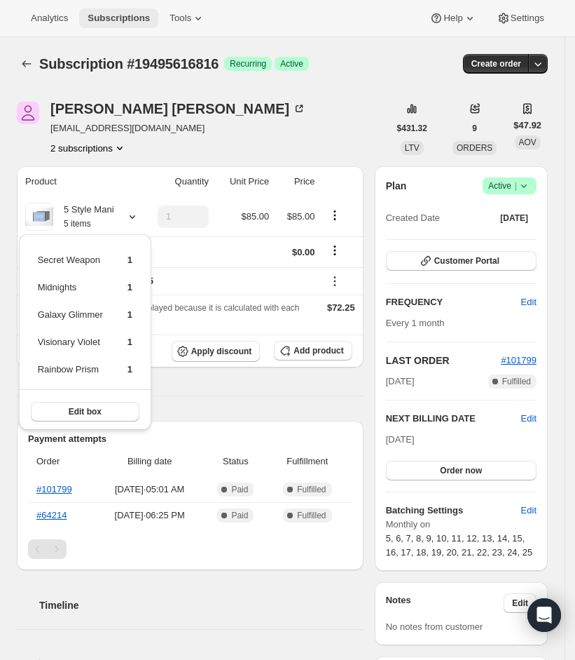
click at [118, 18] on span "Subscriptions" at bounding box center [119, 18] width 62 height 11
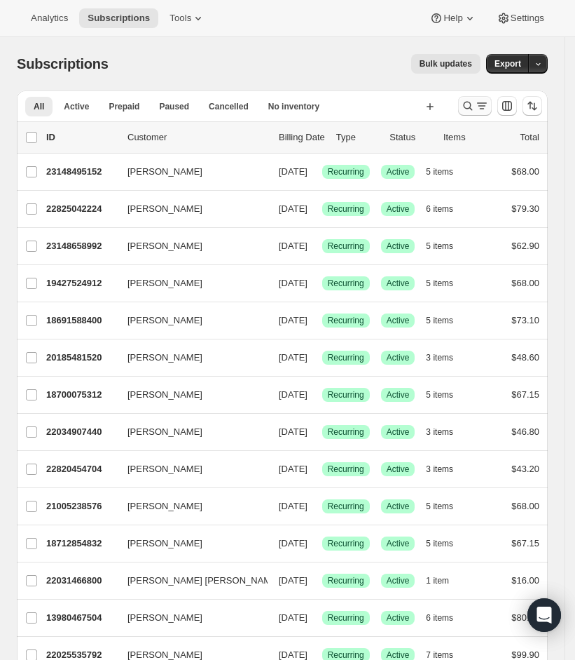
click at [474, 107] on icon "Search and filter results" at bounding box center [468, 106] width 14 height 14
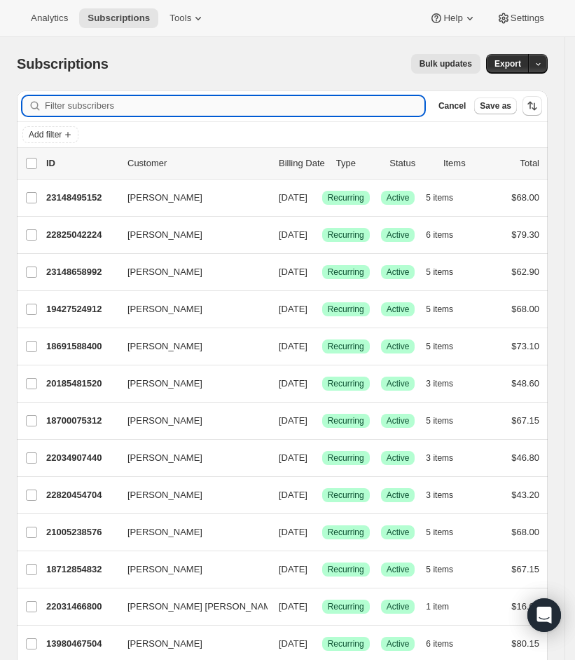
paste input "tracylohmeier@icloud.com"
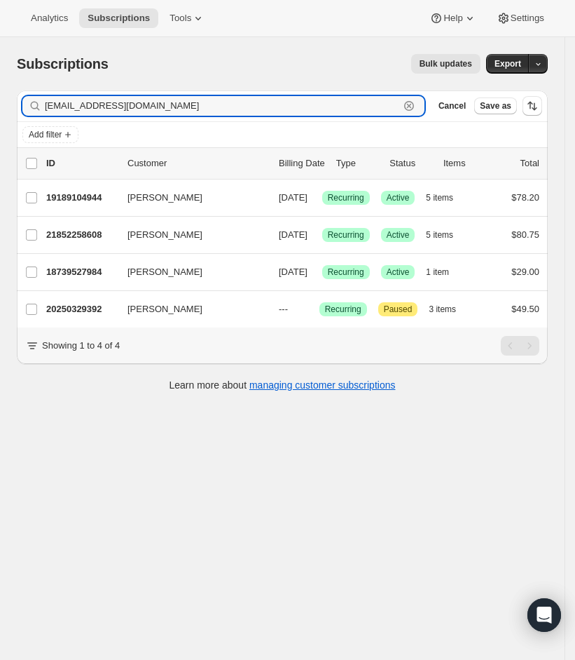
type input "tracylohmeier@icloud.com"
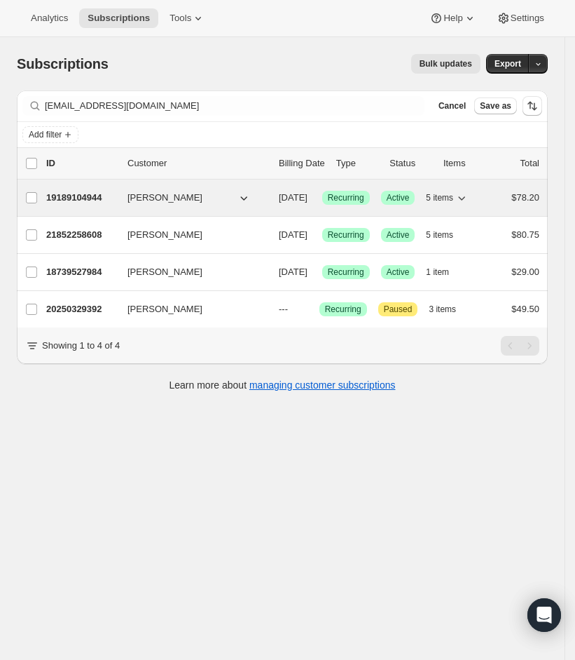
click at [98, 192] on p "19189104944" at bounding box center [81, 198] width 70 height 14
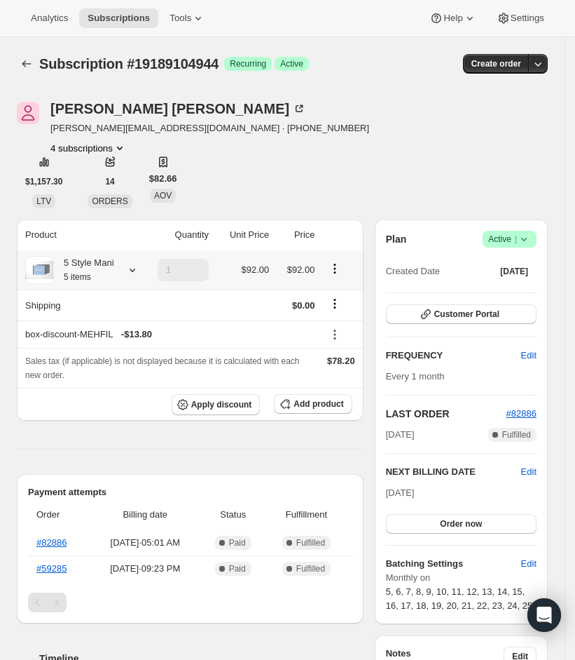
click at [128, 274] on icon at bounding box center [132, 270] width 14 height 14
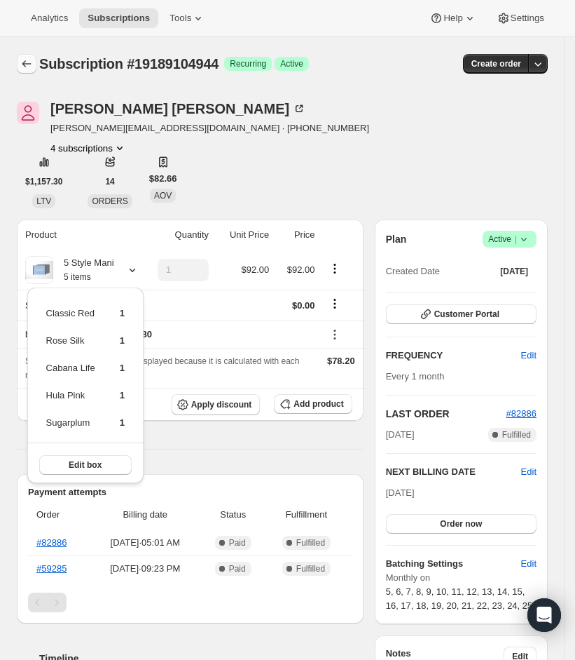
click at [26, 60] on icon "Subscriptions" at bounding box center [27, 64] width 14 height 14
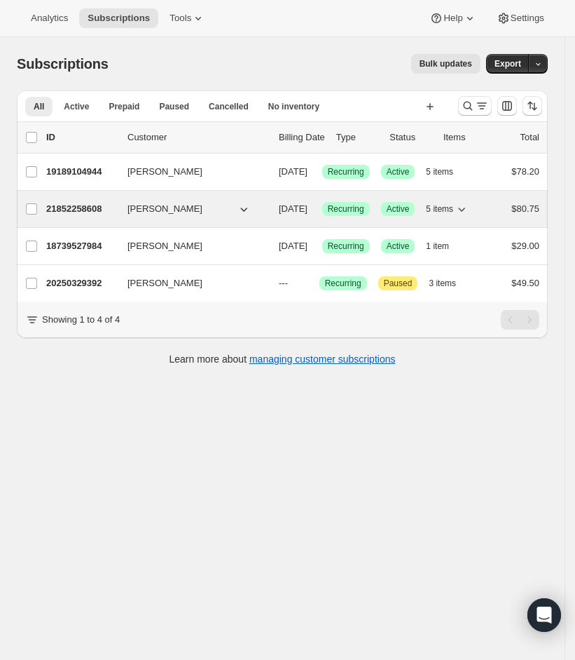
click at [83, 216] on p "21852258608" at bounding box center [81, 209] width 70 height 14
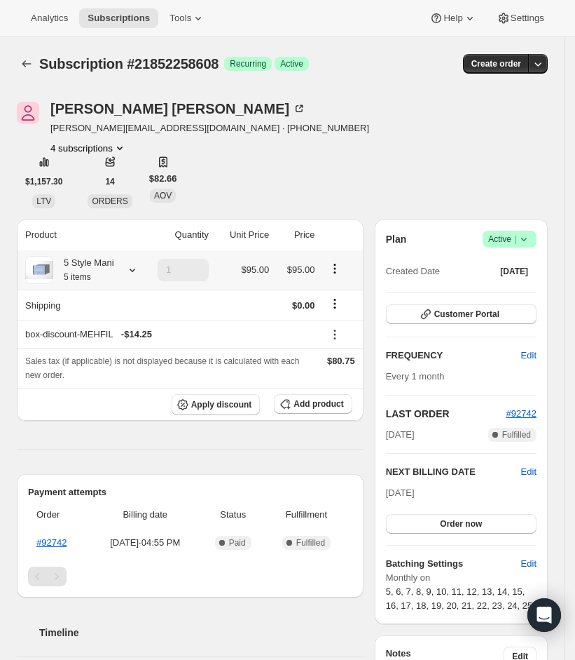
click at [130, 268] on icon at bounding box center [132, 270] width 14 height 14
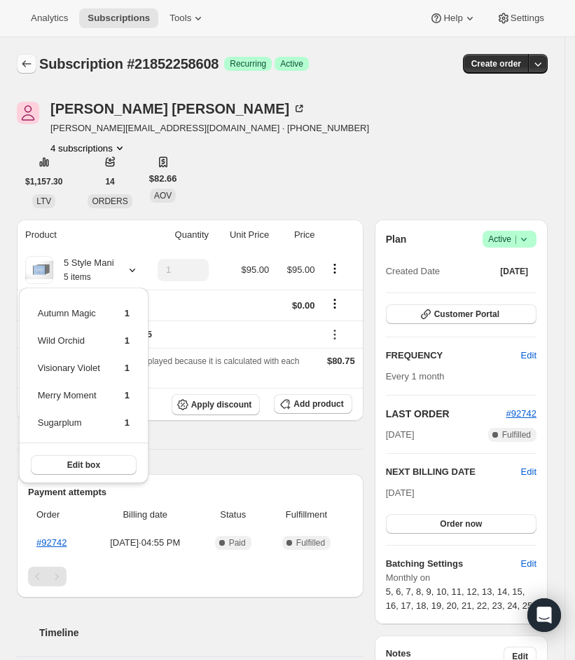
click at [27, 72] on button "Subscriptions" at bounding box center [27, 64] width 20 height 20
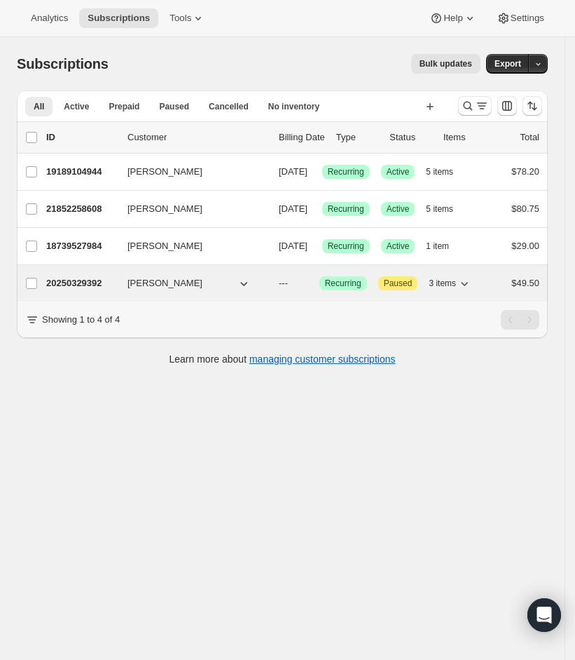
click at [77, 290] on p "20250329392" at bounding box center [81, 283] width 70 height 14
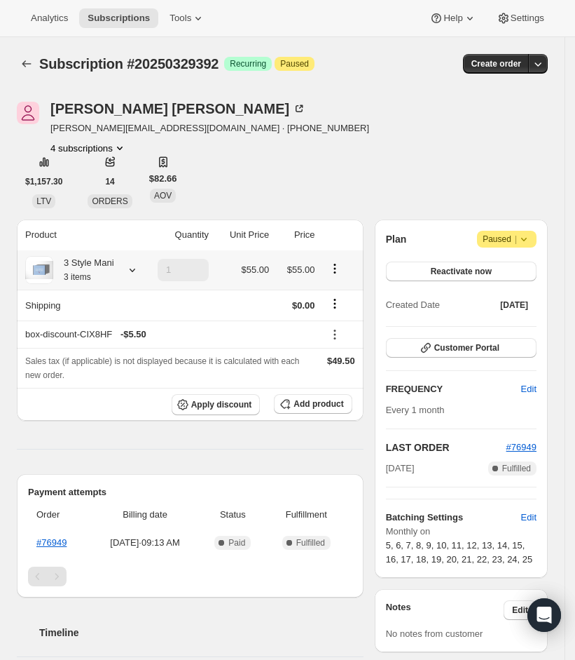
click at [138, 270] on icon at bounding box center [132, 270] width 14 height 14
click at [28, 71] on button "Subscriptions" at bounding box center [27, 64] width 20 height 20
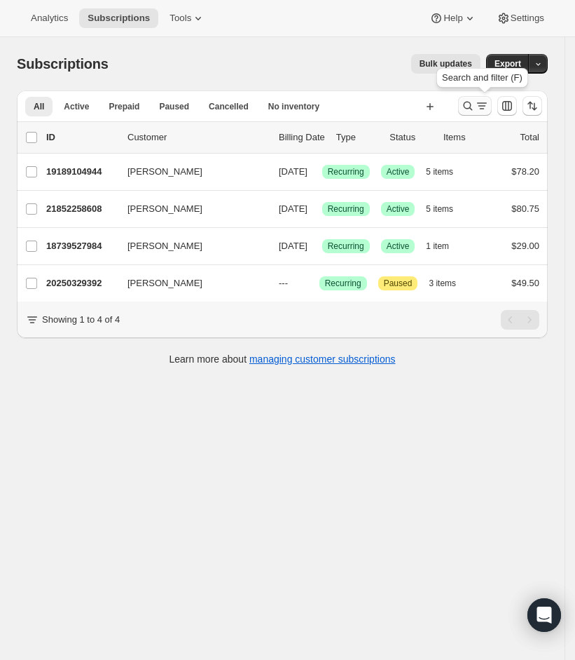
click at [489, 100] on icon "Search and filter results" at bounding box center [482, 106] width 14 height 14
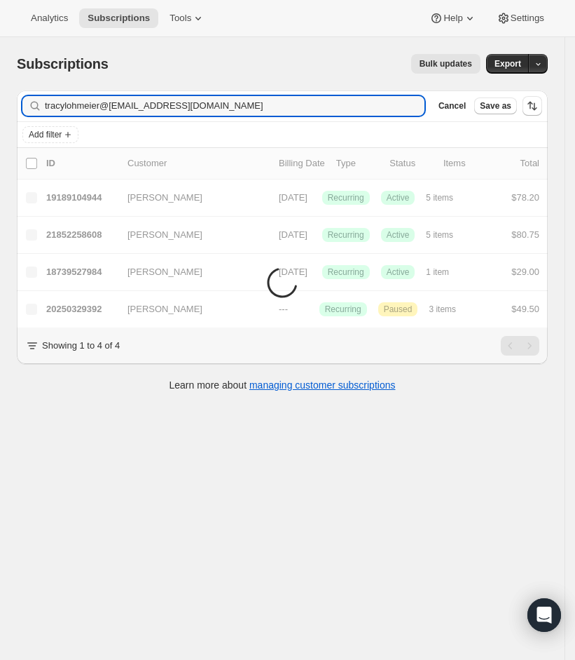
type input "tracylohmeier@icloud.comlisaharterbeauty@outlook.com"
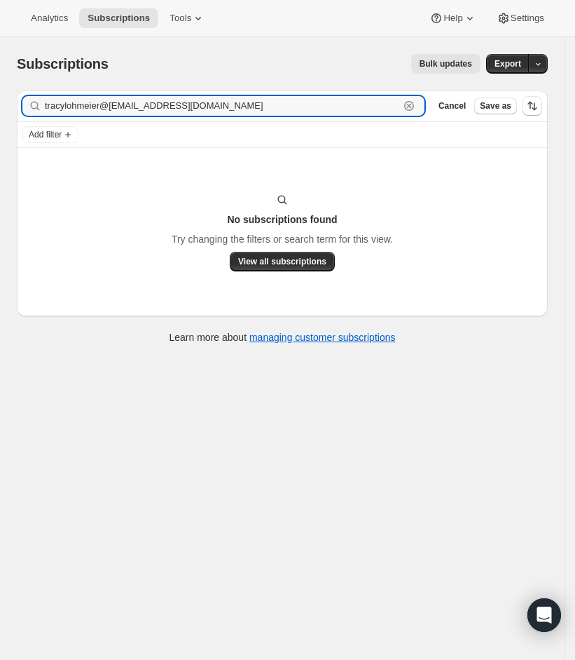
click at [414, 109] on icon "button" at bounding box center [409, 106] width 10 height 10
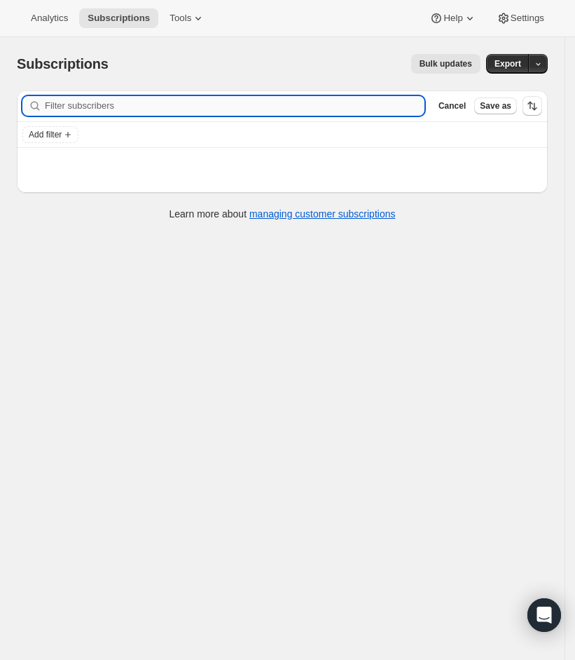
paste input "lisaharterbeauty@outlook.com"
type input "lisaharterbeauty@outlook.com"
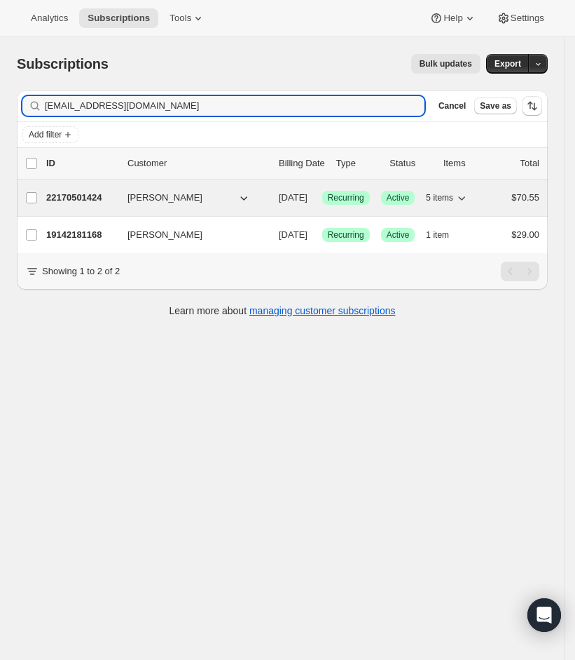
click at [65, 200] on p "22170501424" at bounding box center [81, 198] width 70 height 14
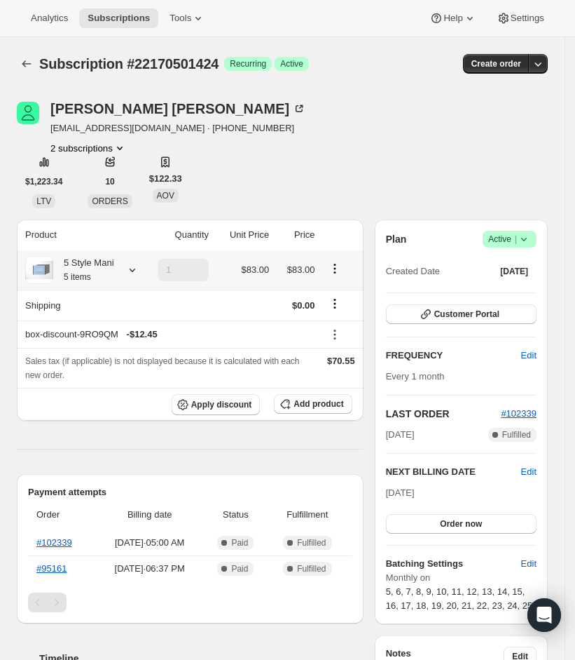
click at [144, 272] on td "1" at bounding box center [175, 269] width 75 height 39
click at [139, 272] on icon at bounding box center [132, 270] width 14 height 14
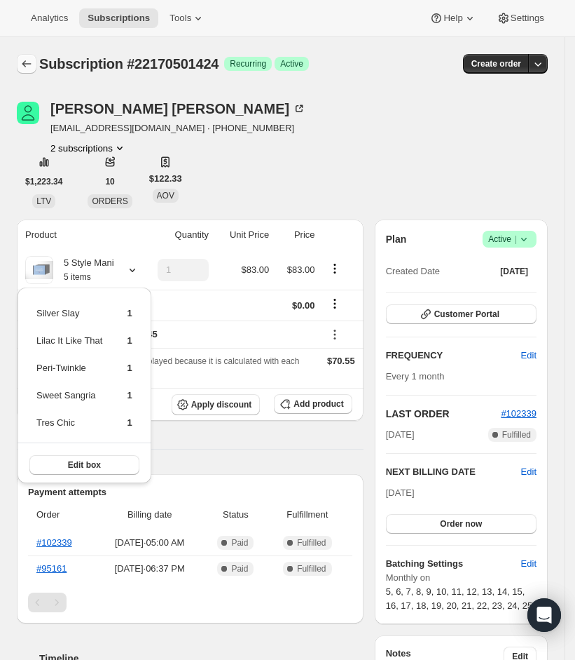
click at [35, 66] on button "Subscriptions" at bounding box center [27, 64] width 20 height 20
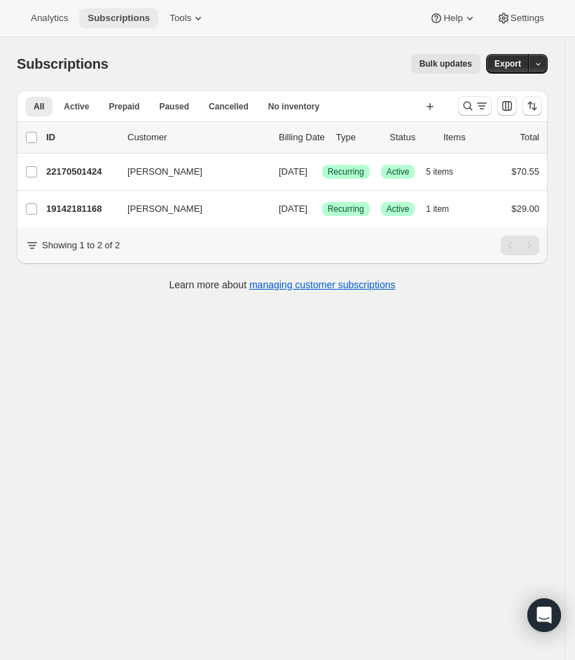
click at [142, 15] on span "Subscriptions" at bounding box center [119, 18] width 62 height 11
click at [475, 102] on icon "Search and filter results" at bounding box center [468, 106] width 14 height 14
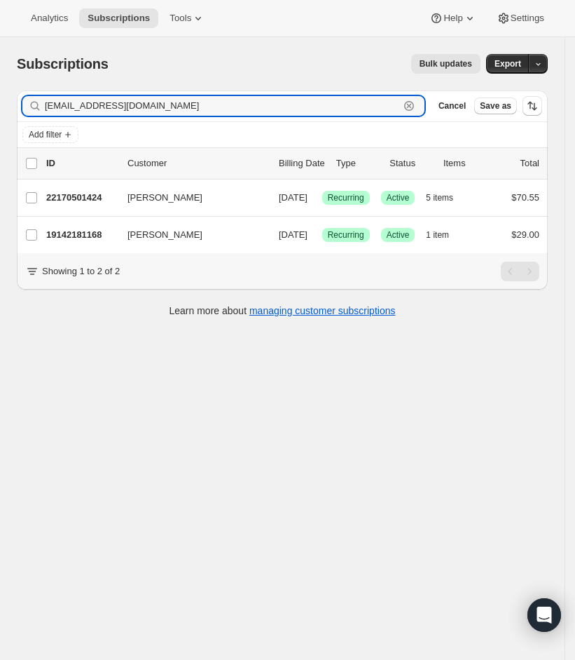
click at [412, 105] on icon "button" at bounding box center [409, 106] width 5 height 5
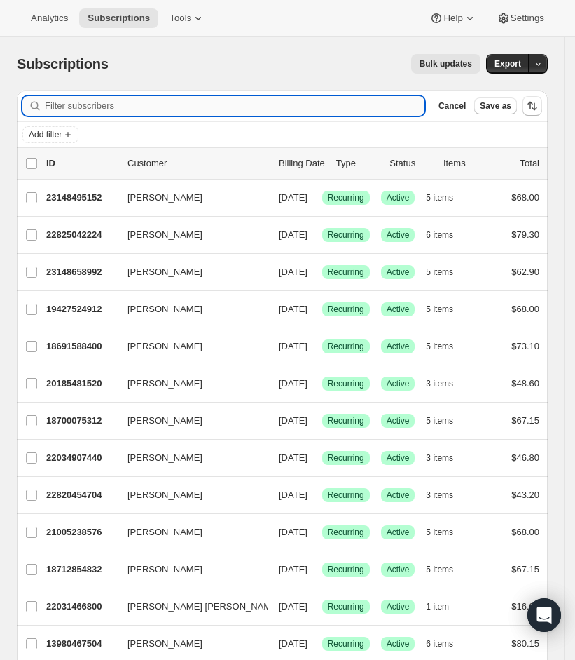
paste input "prosser_kathy@yahoo.com"
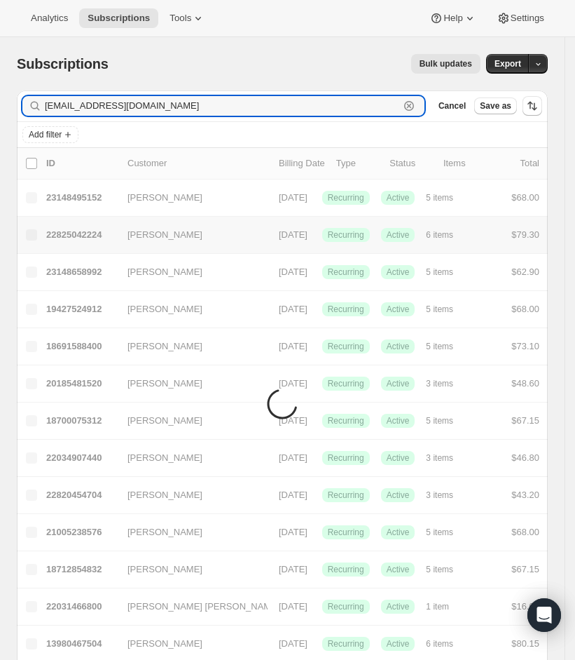
type input "prosser_kathy@yahoo.com"
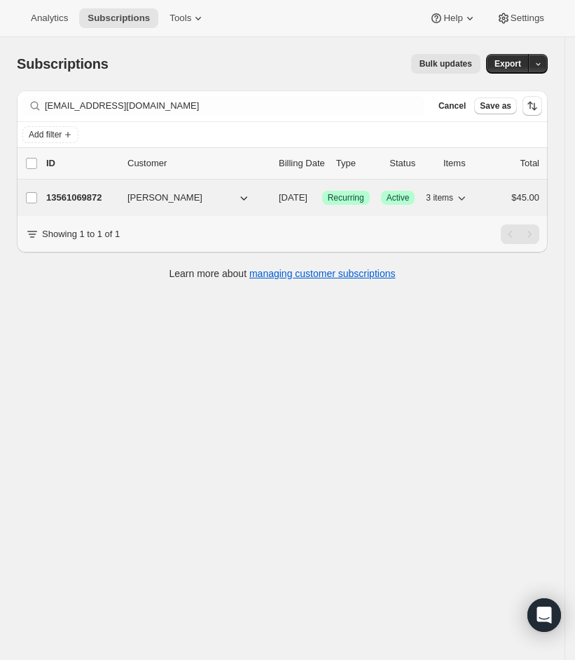
click at [81, 201] on p "13561069872" at bounding box center [81, 198] width 70 height 14
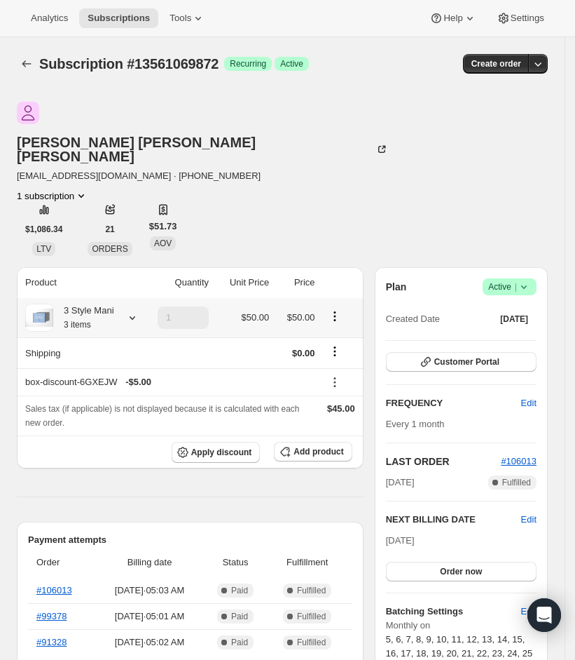
click at [136, 310] on icon at bounding box center [132, 317] width 14 height 14
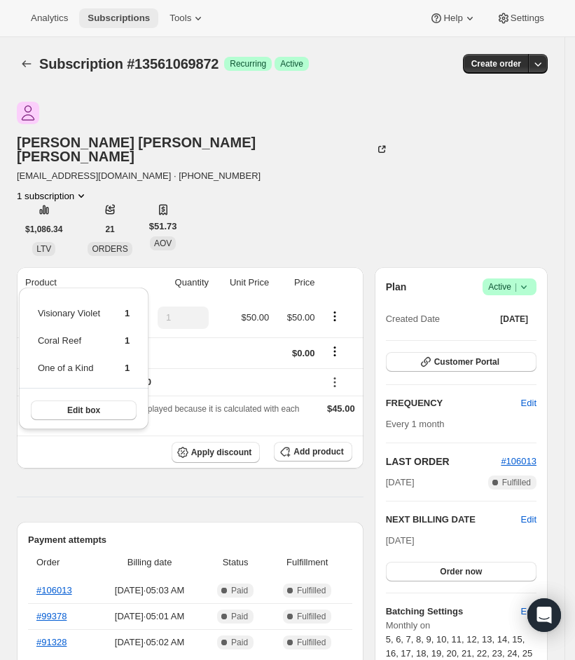
click at [107, 18] on span "Subscriptions" at bounding box center [119, 18] width 62 height 11
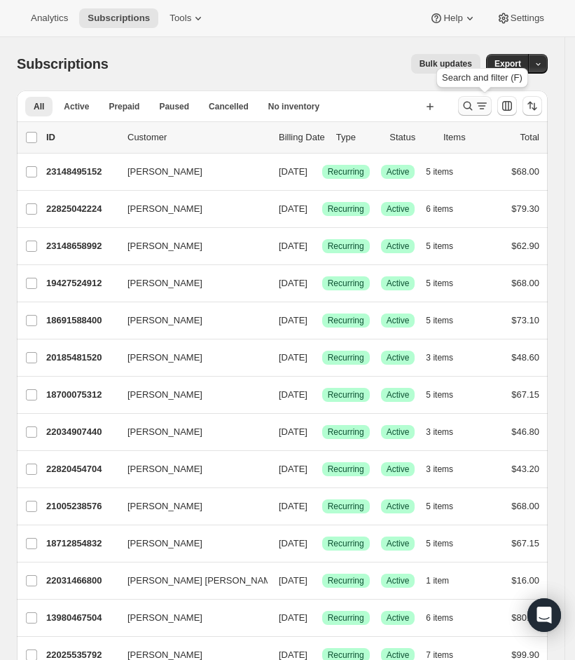
click at [489, 102] on icon "Search and filter results" at bounding box center [482, 106] width 14 height 14
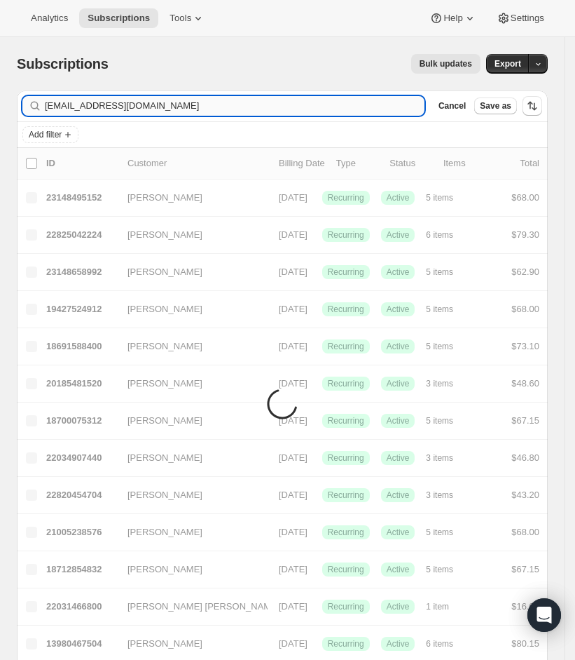
type input "prefurredfriendskennels@gmail.com"
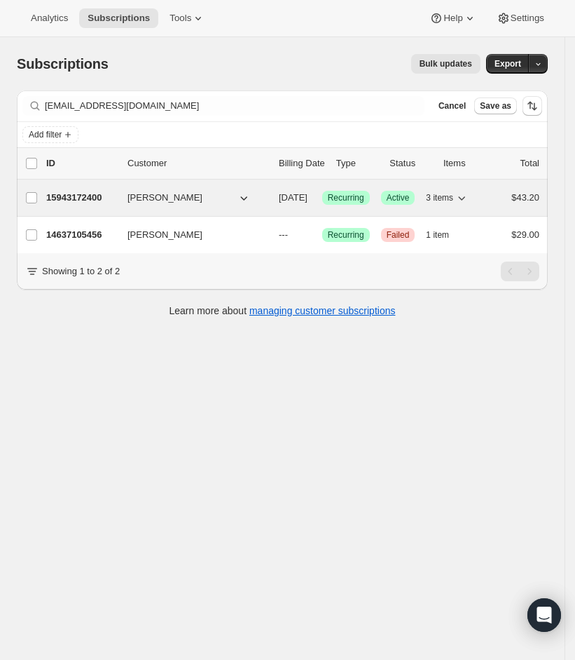
click at [96, 197] on p "15943172400" at bounding box center [81, 198] width 70 height 14
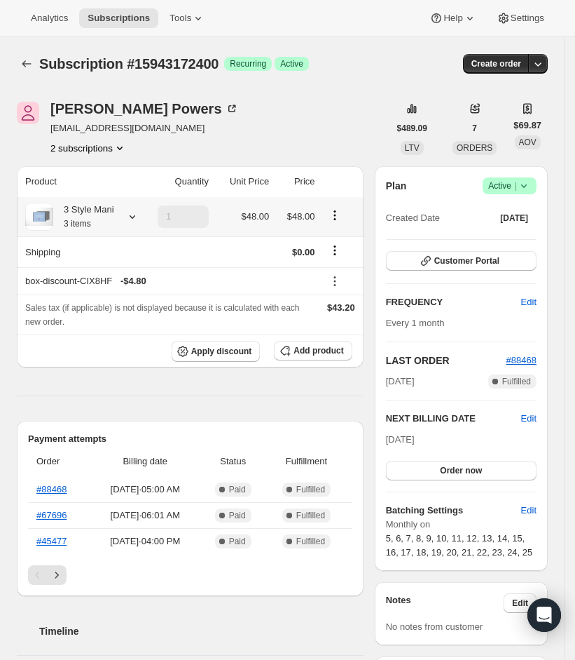
click at [139, 219] on icon at bounding box center [132, 217] width 14 height 14
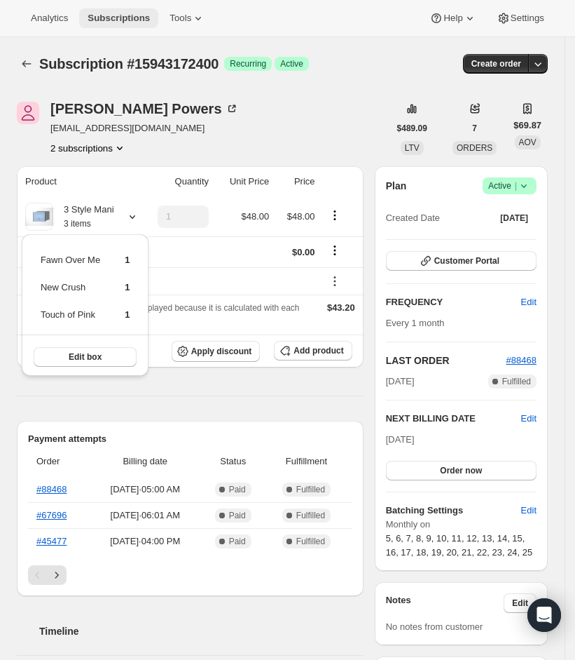
click at [116, 22] on span "Subscriptions" at bounding box center [119, 18] width 62 height 11
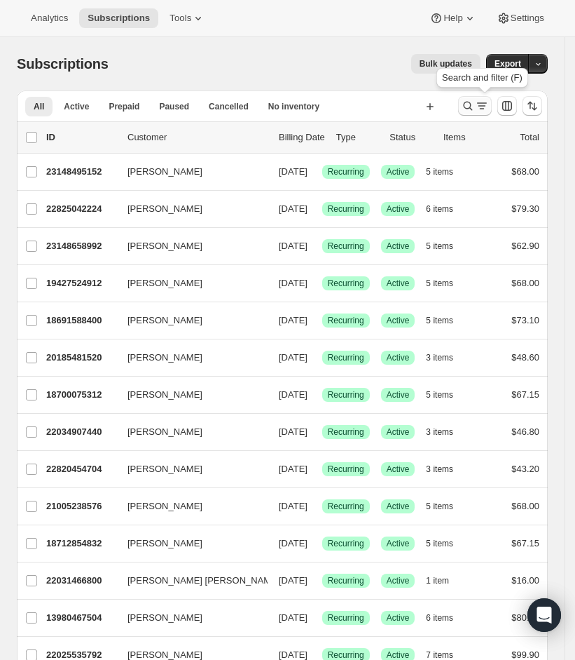
click at [489, 102] on icon "Search and filter results" at bounding box center [482, 106] width 14 height 14
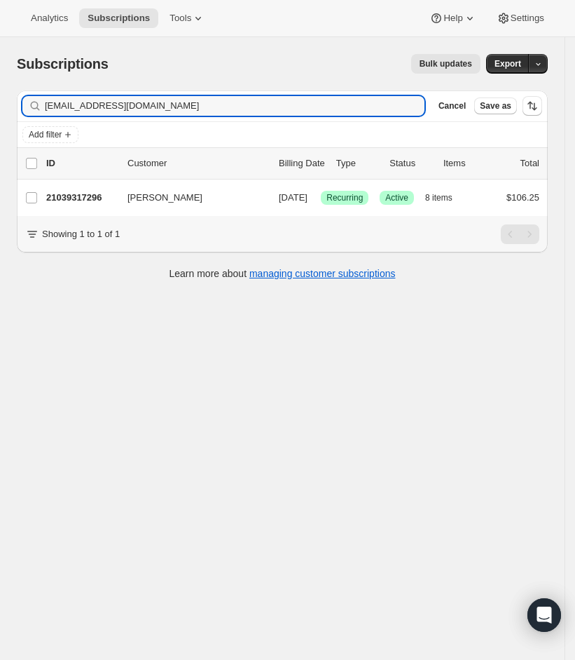
type input "jmkelliher@gmail.com"
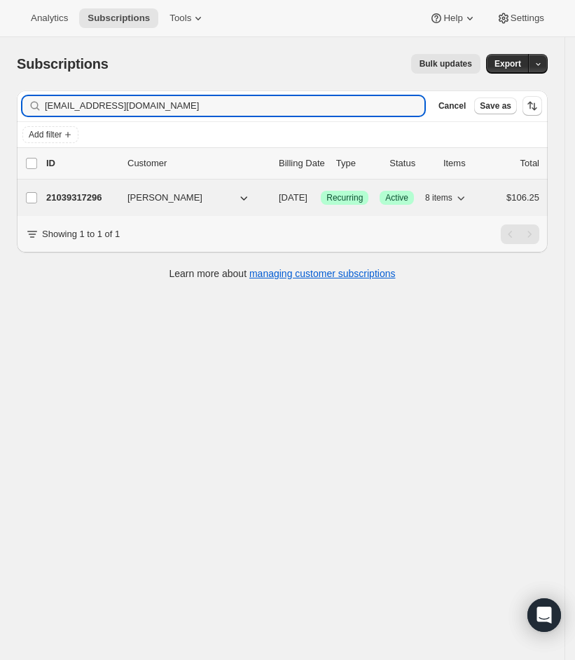
click at [97, 197] on p "21039317296" at bounding box center [81, 198] width 70 height 14
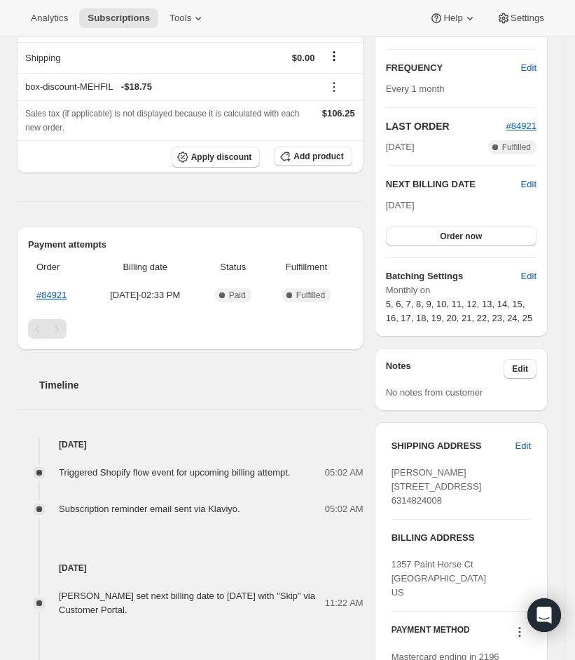
scroll to position [374, 0]
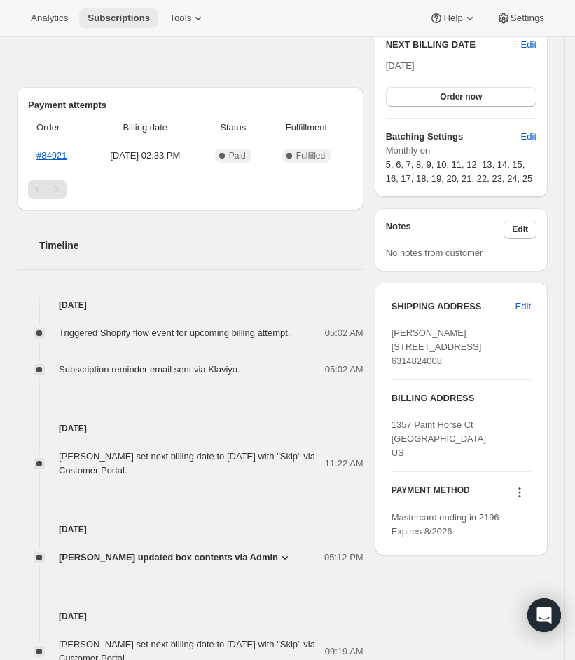
click at [132, 19] on span "Subscriptions" at bounding box center [119, 18] width 62 height 11
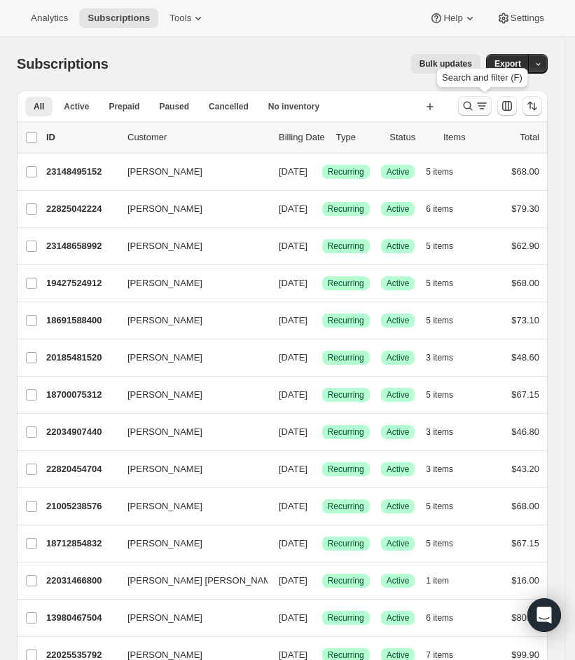
click at [486, 112] on icon "Search and filter results" at bounding box center [482, 106] width 14 height 14
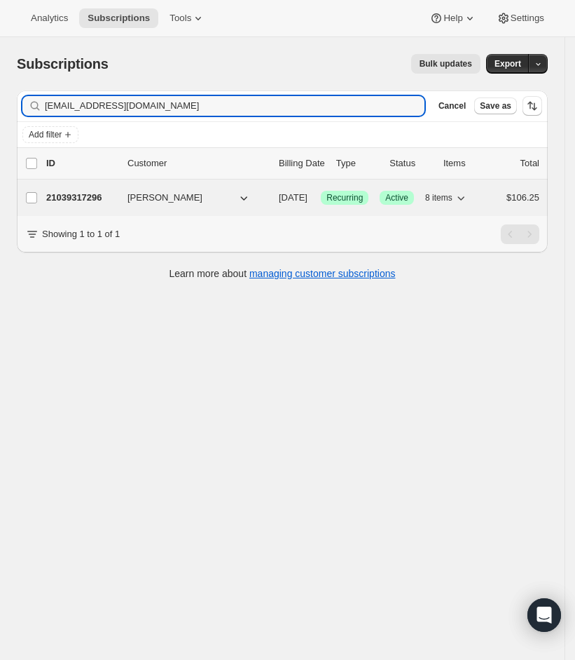
type input "jmkelliher@gmail.com"
click at [98, 199] on p "21039317296" at bounding box center [81, 198] width 70 height 14
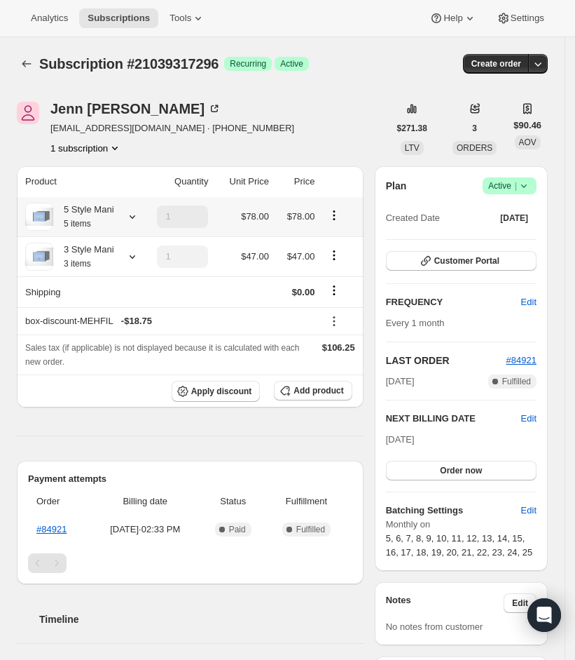
click at [131, 217] on icon at bounding box center [132, 217] width 14 height 14
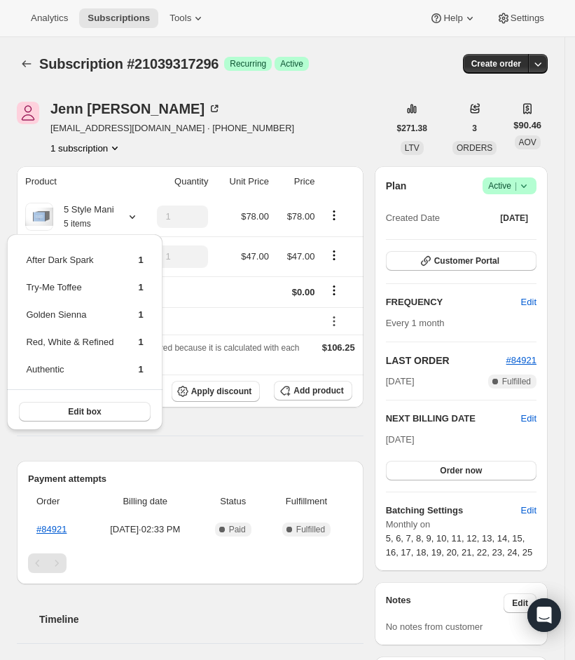
click at [132, 184] on th "Product" at bounding box center [77, 181] width 121 height 31
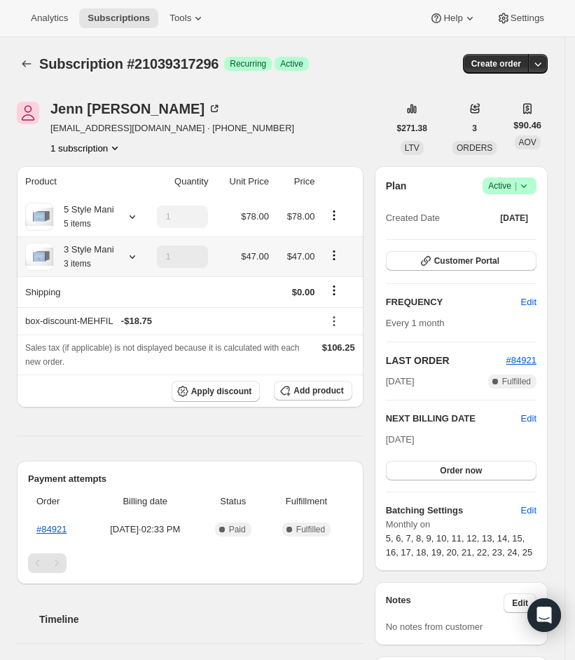
click at [138, 250] on icon at bounding box center [132, 257] width 14 height 14
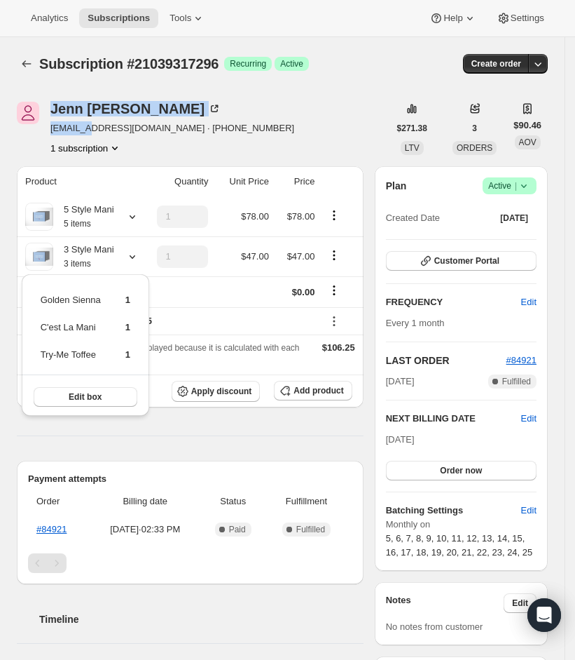
drag, startPoint x: 39, startPoint y: 128, endPoint x: 83, endPoint y: 128, distance: 44.2
click at [83, 128] on div "Jenn Paul jmkelliher@gmail.com · +16314824008 1 subscription" at bounding box center [203, 128] width 372 height 53
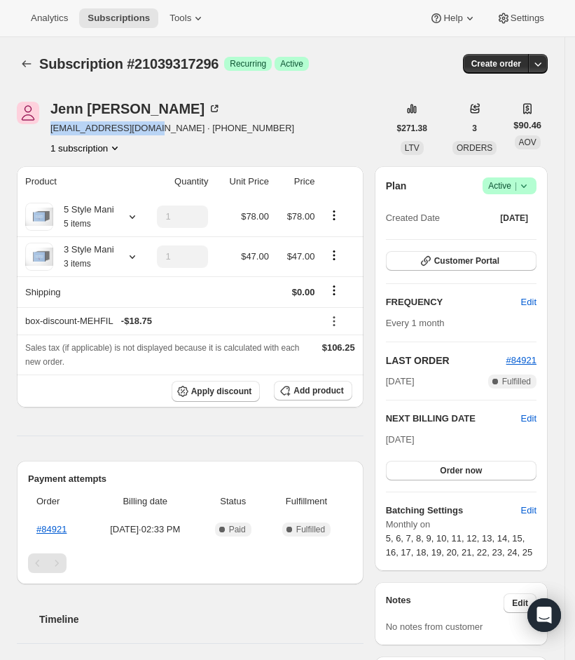
drag, startPoint x: 147, startPoint y: 128, endPoint x: 50, endPoint y: 123, distance: 97.5
click at [50, 123] on span "jmkelliher@gmail.com · +16314824008" at bounding box center [172, 128] width 244 height 14
copy span "jmkelliher@gmail.com"
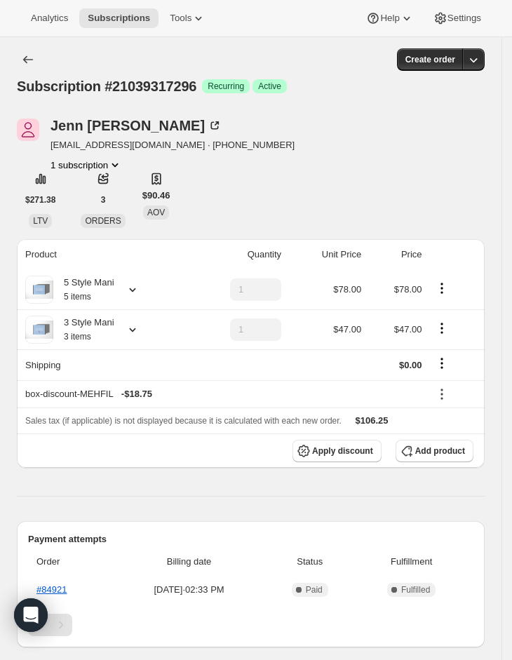
click at [393, 190] on div "Jenn Paul jmkelliher@gmail.com · +16314824008 1 subscription $271.38 LTV 3 ORDE…" at bounding box center [250, 172] width 467 height 109
click at [133, 330] on icon at bounding box center [132, 329] width 14 height 14
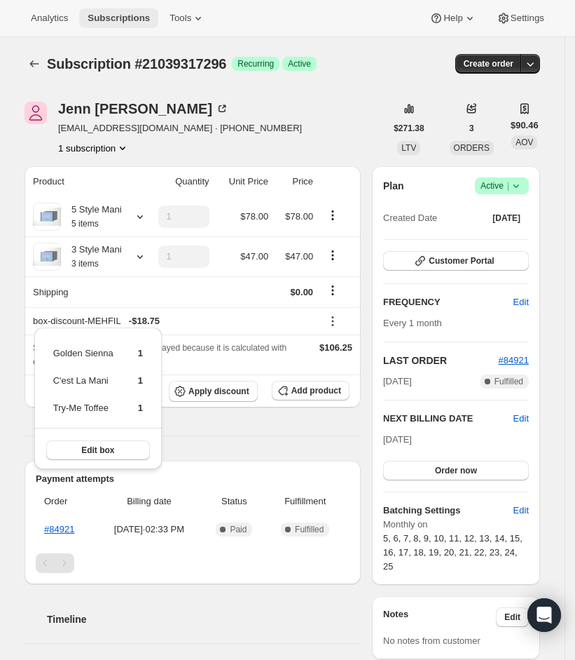
click at [128, 13] on span "Subscriptions" at bounding box center [119, 18] width 62 height 11
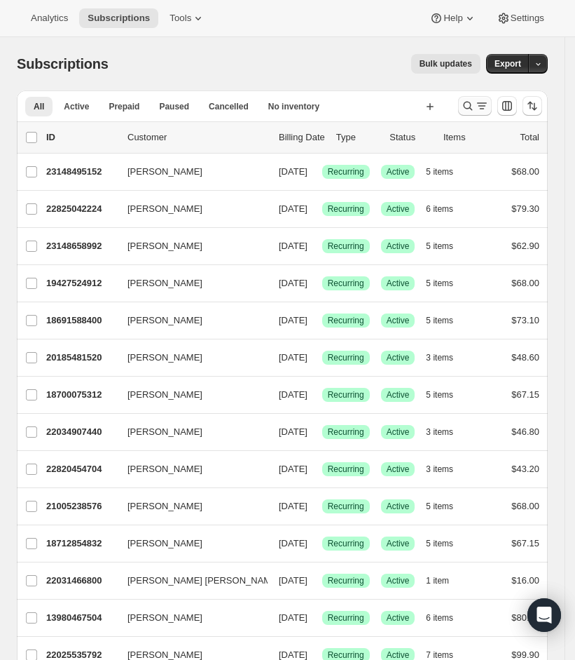
click at [476, 97] on button "Search and filter results" at bounding box center [475, 106] width 34 height 20
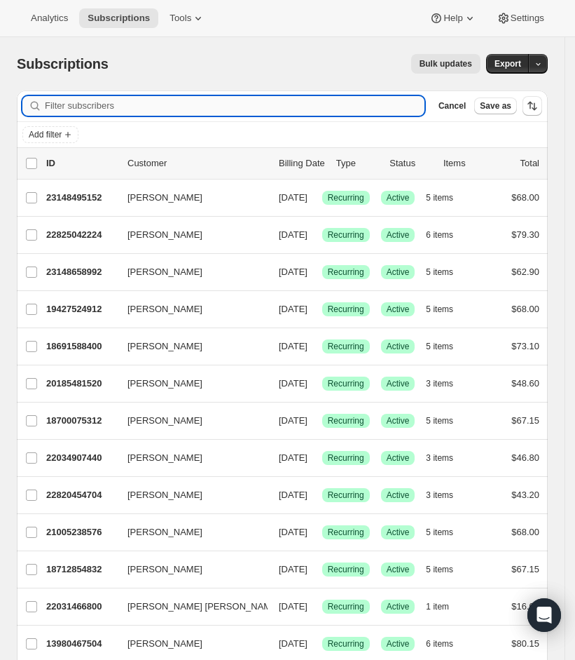
paste input "[EMAIL_ADDRESS][DOMAIN_NAME]"
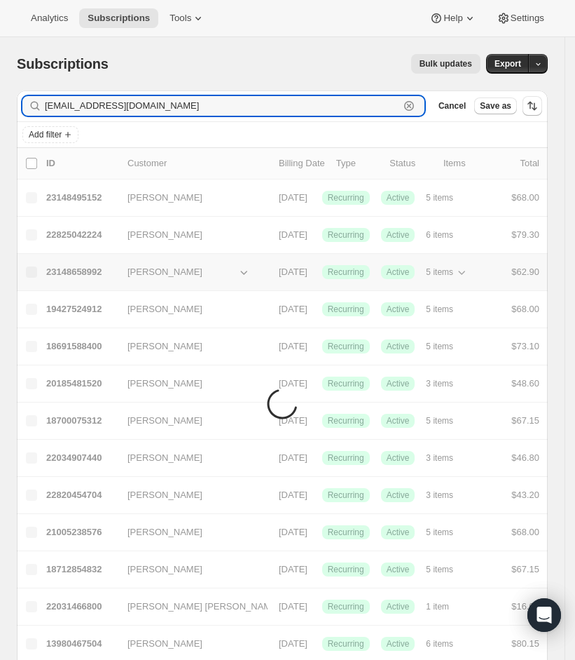
type input "[EMAIL_ADDRESS][DOMAIN_NAME]"
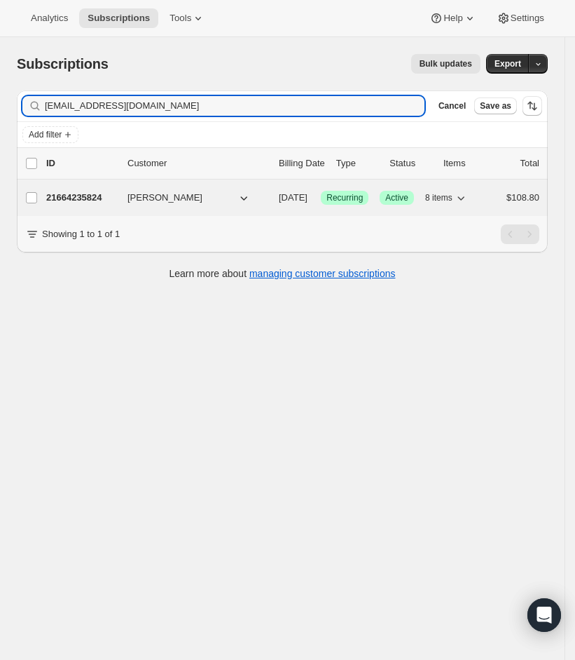
click at [97, 189] on div "21664235824 Robyn Fischesser 09/05/2025 Success Recurring Success Active 8 item…" at bounding box center [292, 198] width 493 height 20
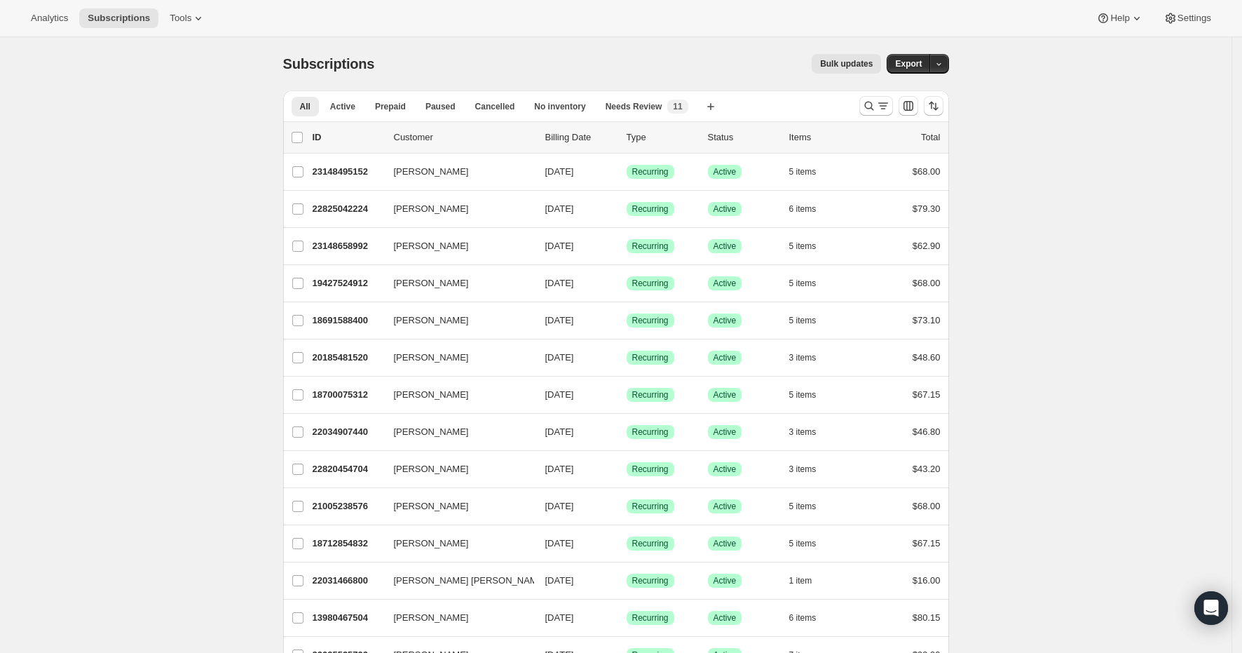
click at [876, 107] on icon "Search and filter results" at bounding box center [869, 106] width 14 height 14
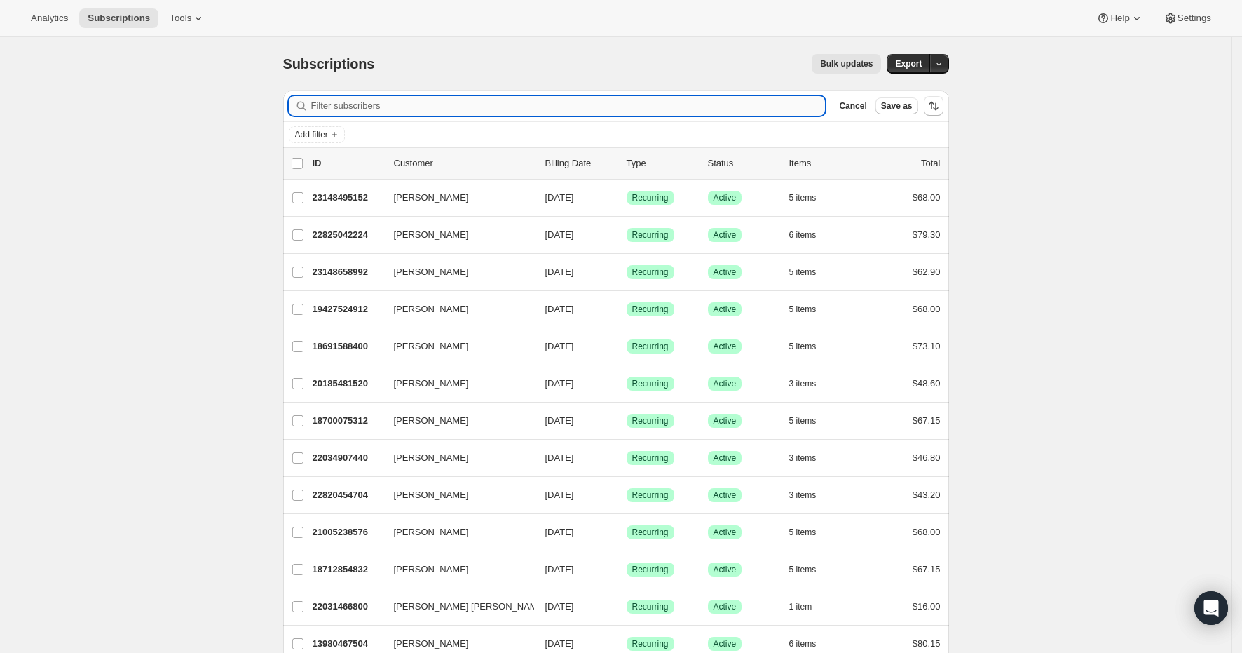
paste input "ibacrawford@hotnail.com"
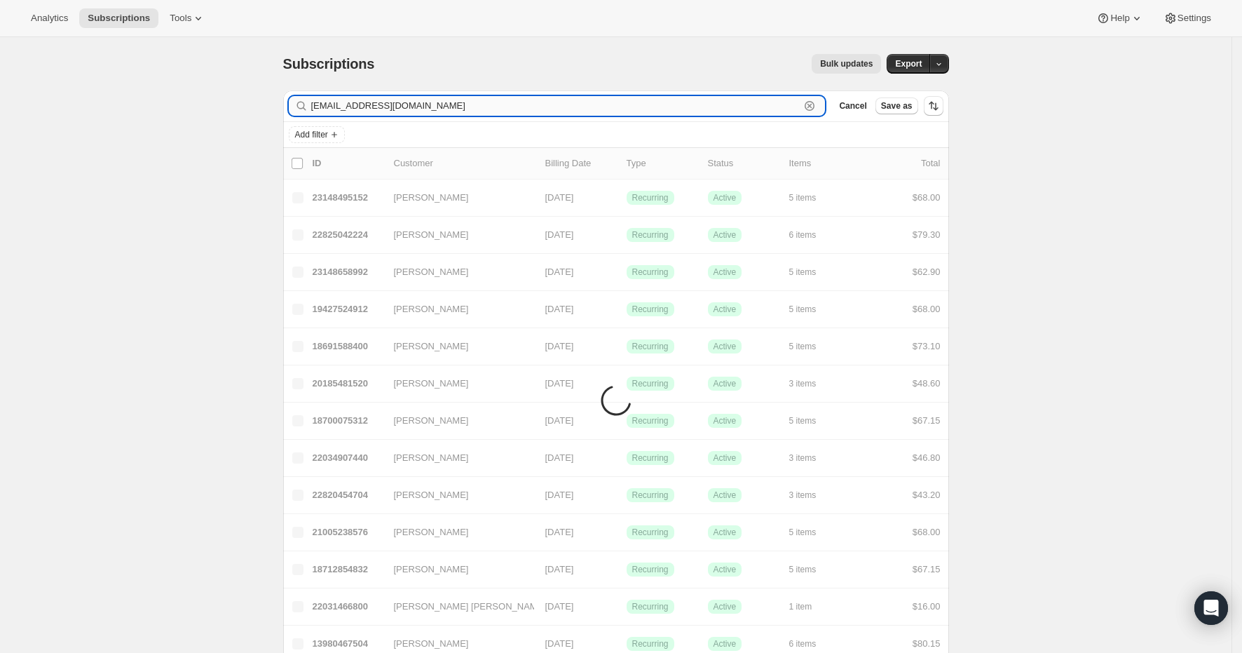
type input "ibacrawford@hotnail.com"
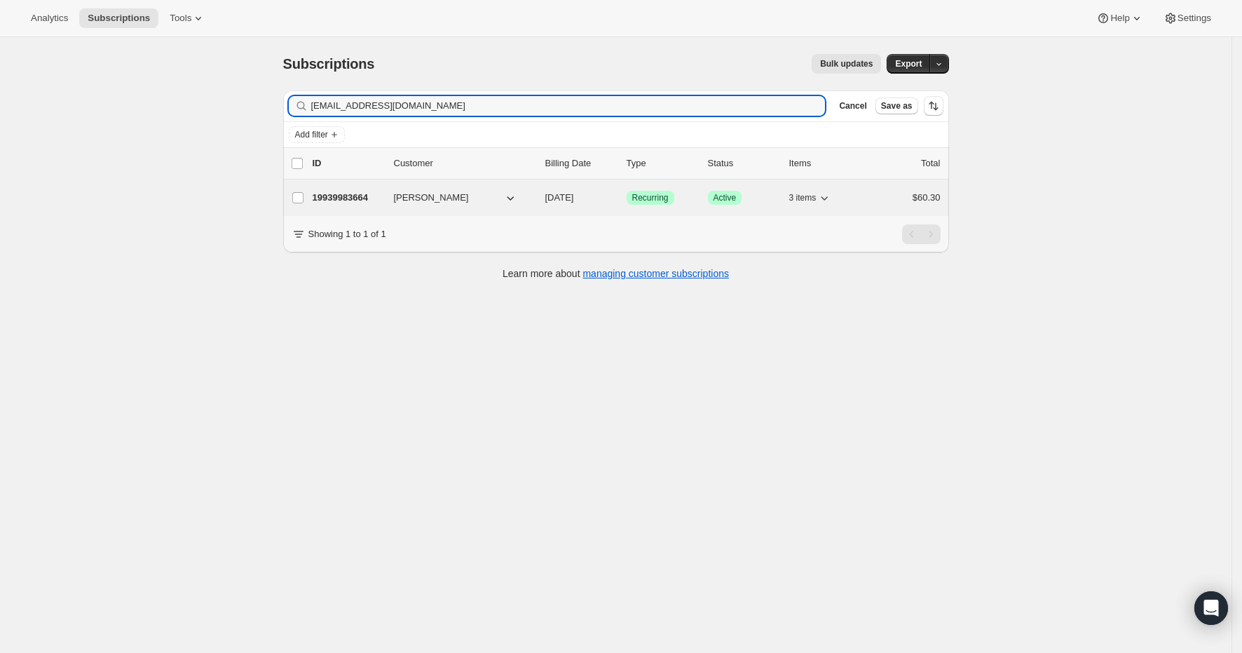
click at [332, 201] on p "19939983664" at bounding box center [348, 198] width 70 height 14
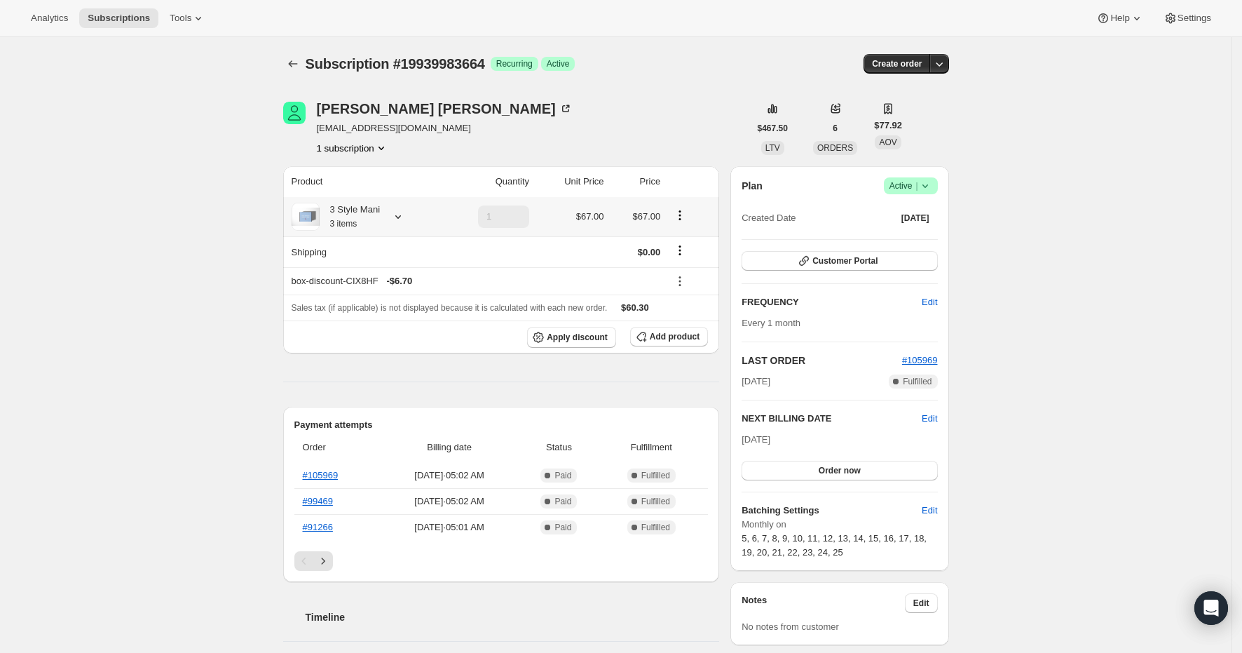
click at [402, 222] on icon at bounding box center [398, 217] width 14 height 14
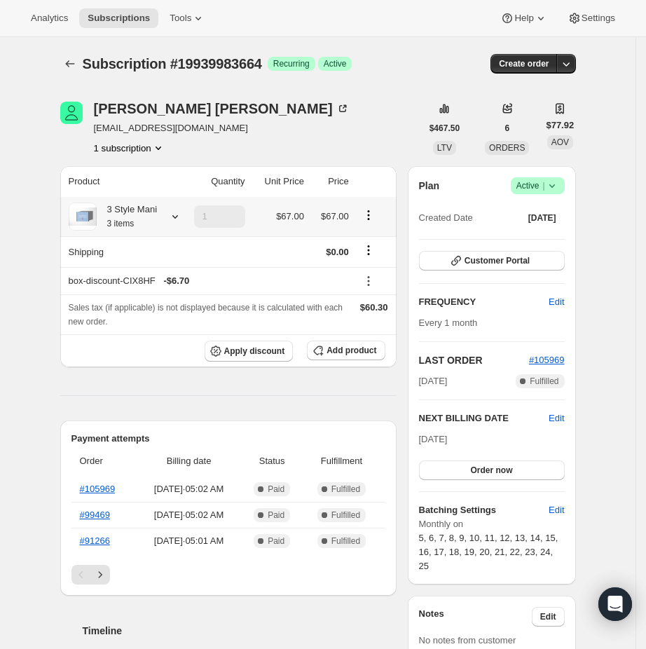
click at [182, 224] on icon at bounding box center [175, 217] width 14 height 14
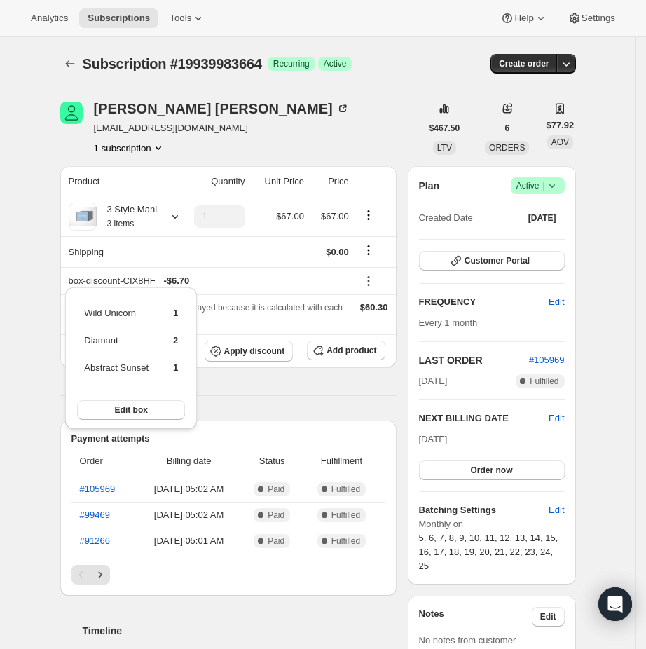
click at [149, 126] on span "ibacrawford@hotnail.com" at bounding box center [222, 128] width 256 height 14
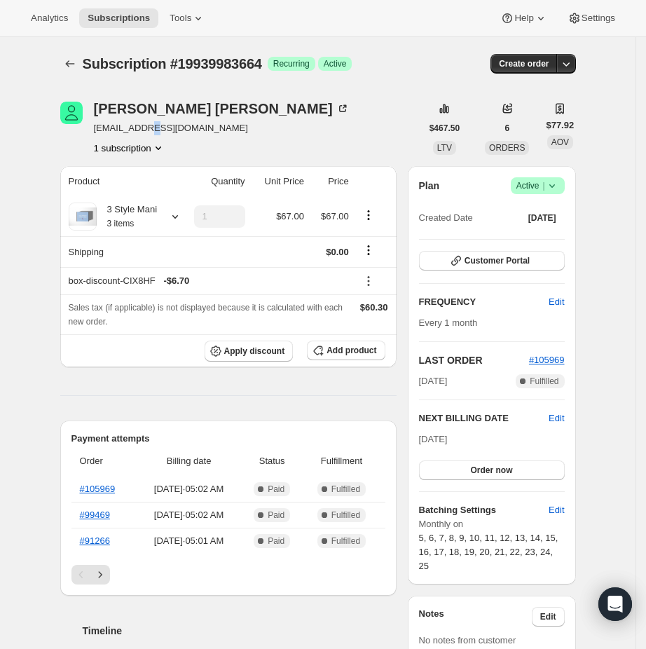
click at [149, 126] on span "ibacrawford@hotnail.com" at bounding box center [222, 128] width 256 height 14
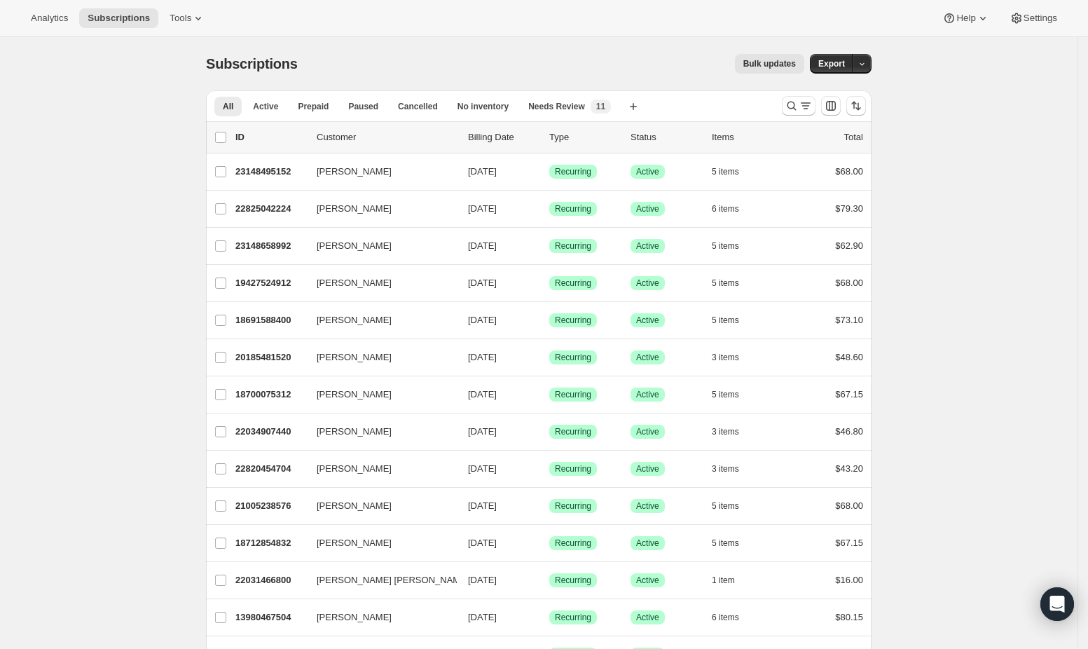
click at [814, 93] on div at bounding box center [824, 106] width 95 height 28
click at [810, 107] on icon "Search and filter results" at bounding box center [806, 106] width 14 height 14
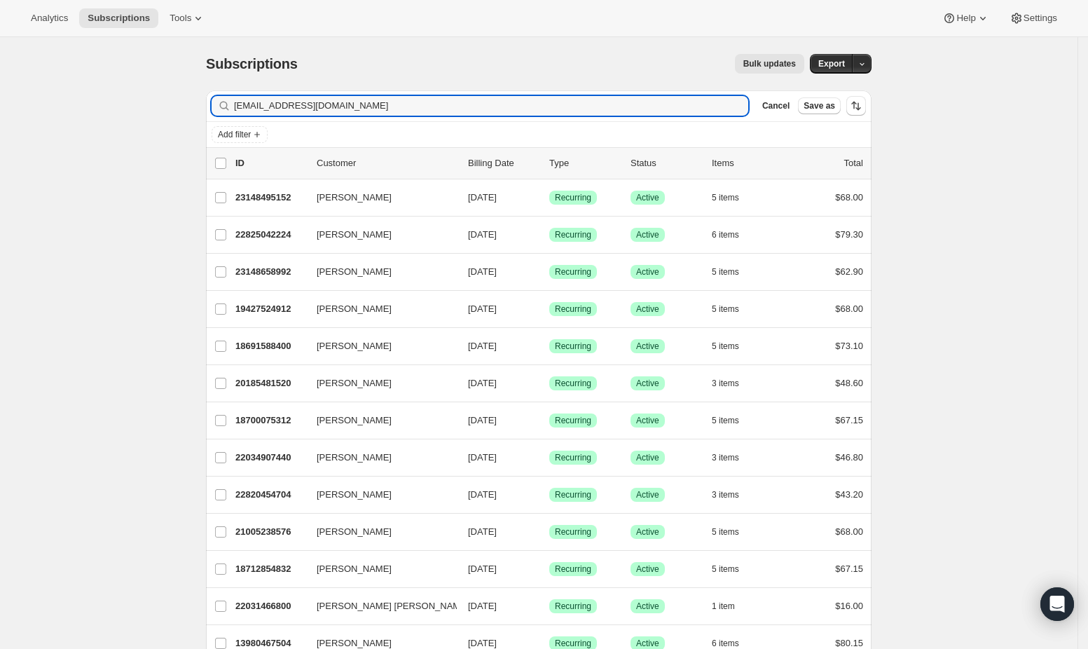
type input "kaylasanders0625@gmail.com"
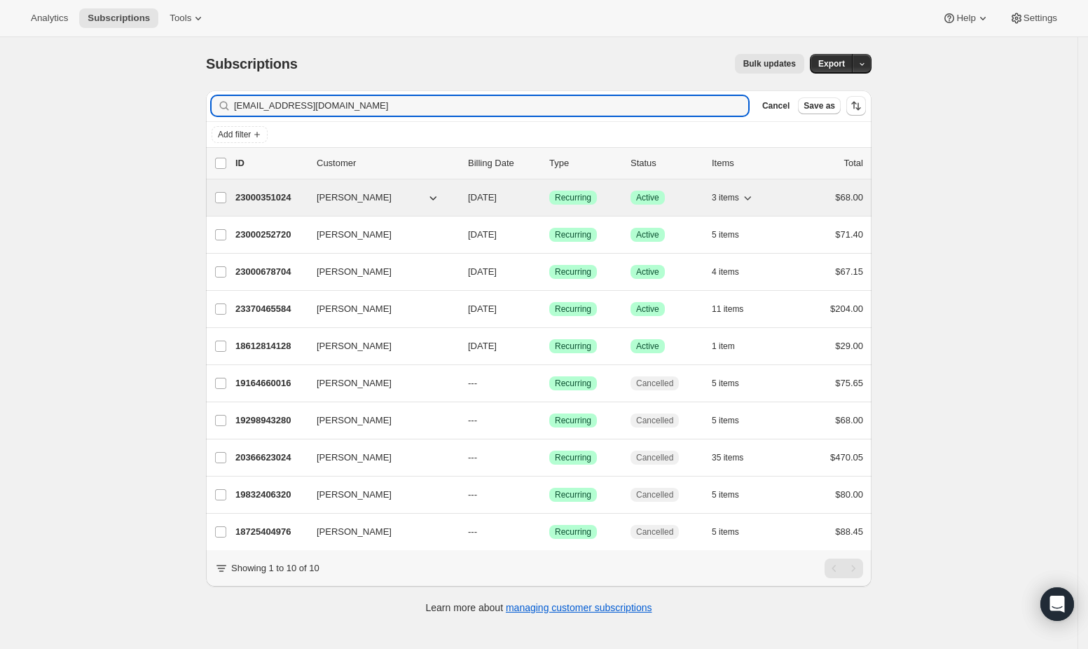
click at [440, 200] on icon "button" at bounding box center [433, 198] width 14 height 14
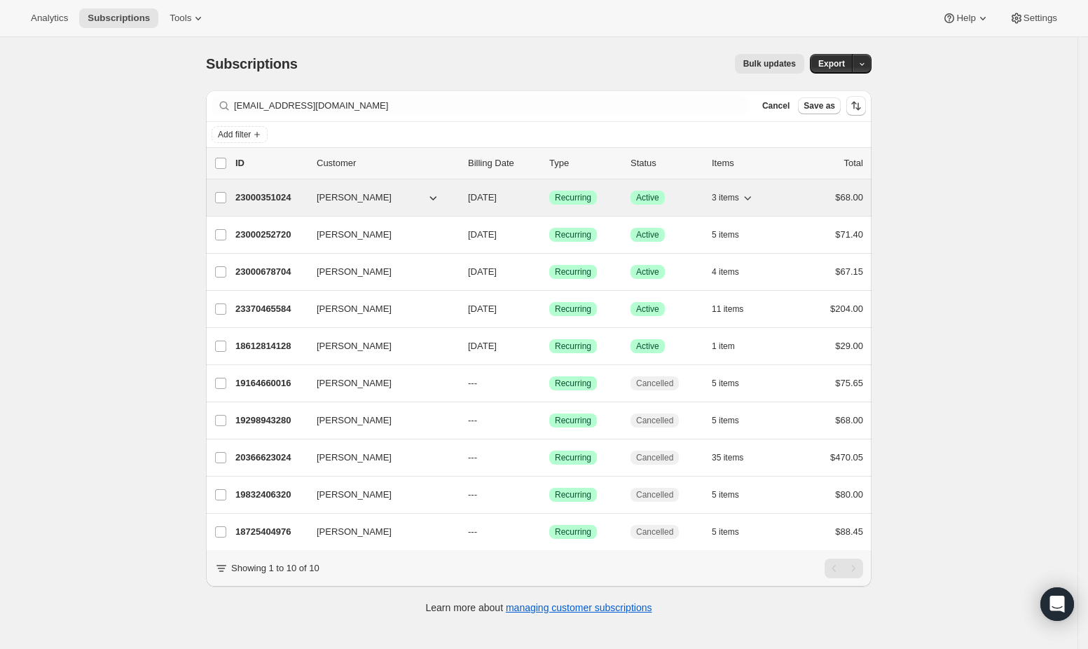
click at [295, 198] on p "23000351024" at bounding box center [270, 198] width 70 height 14
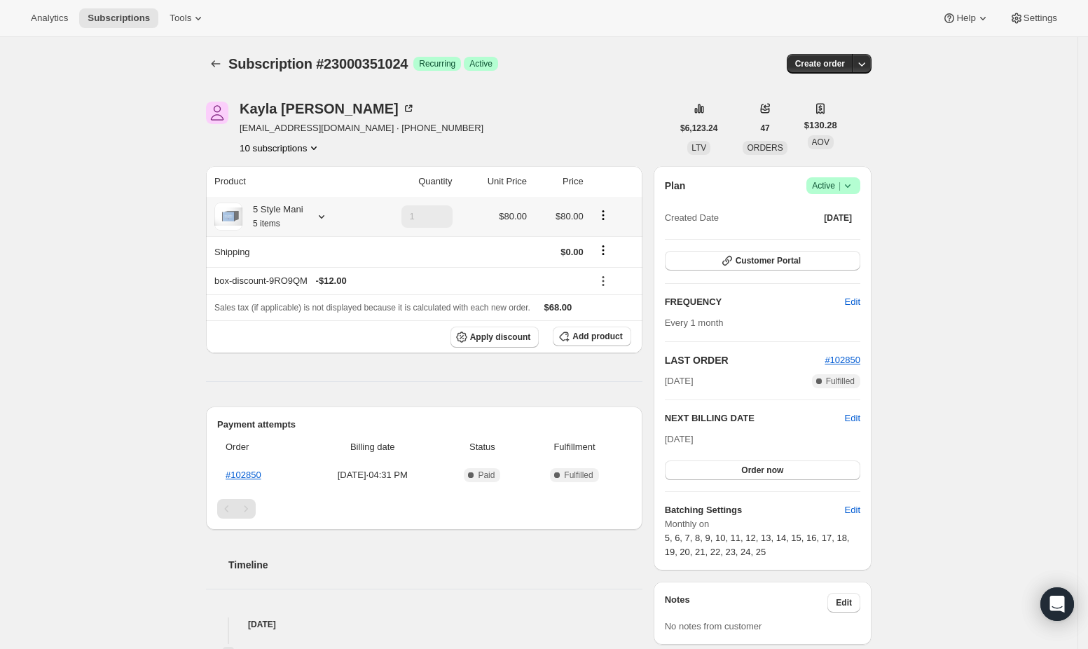
click at [329, 214] on icon at bounding box center [322, 217] width 14 height 14
click at [140, 367] on div "Subscription #23000351024. This page is ready Subscription #23000351024 Success…" at bounding box center [539, 502] width 1078 height 931
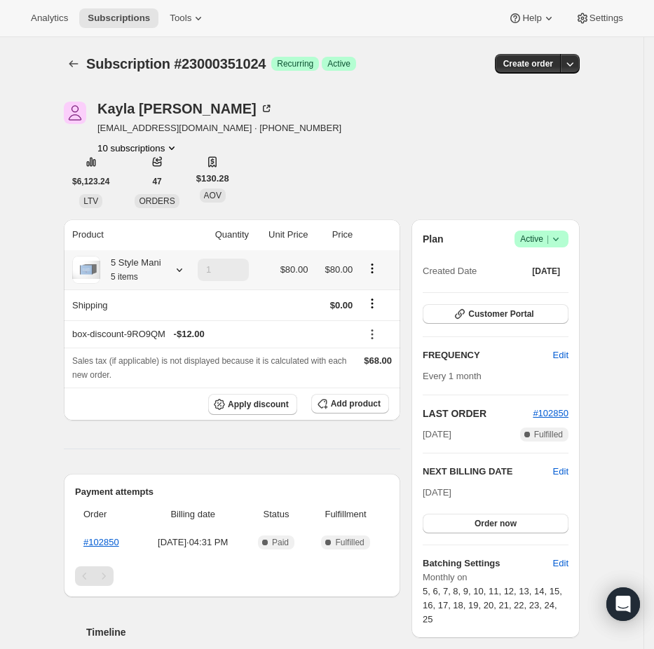
click at [184, 272] on icon at bounding box center [179, 270] width 14 height 14
click at [75, 67] on icon "Subscriptions" at bounding box center [74, 64] width 14 height 14
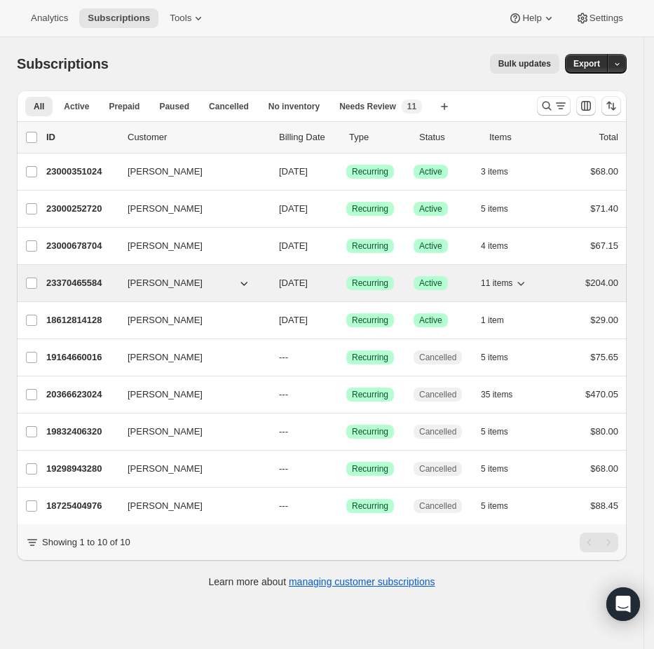
click at [81, 278] on p "23370465584" at bounding box center [81, 283] width 70 height 14
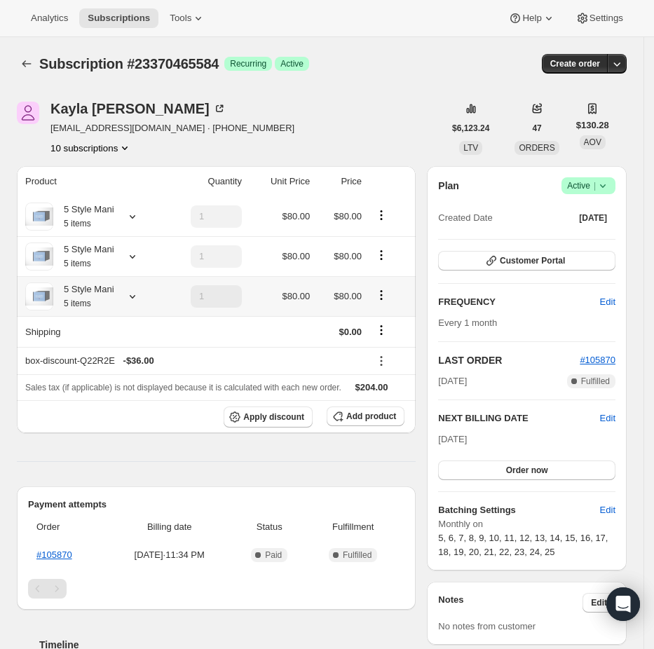
click at [130, 301] on icon at bounding box center [132, 296] width 14 height 14
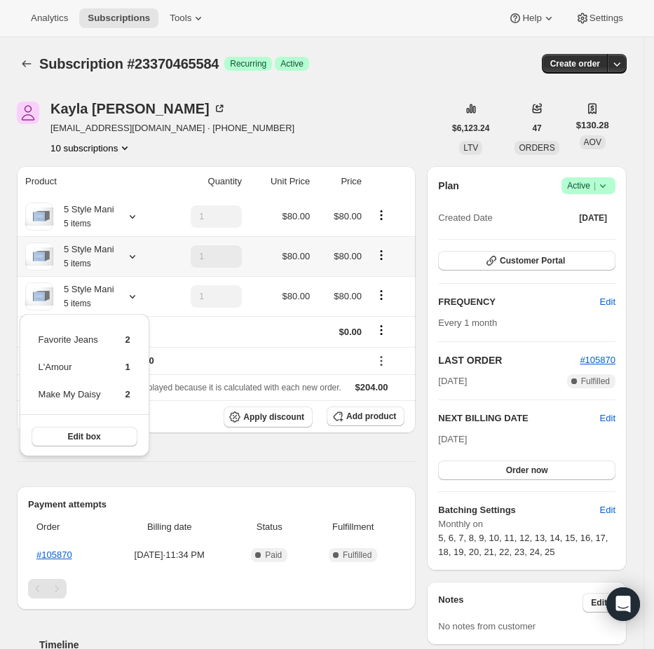
click at [135, 261] on icon at bounding box center [132, 257] width 14 height 14
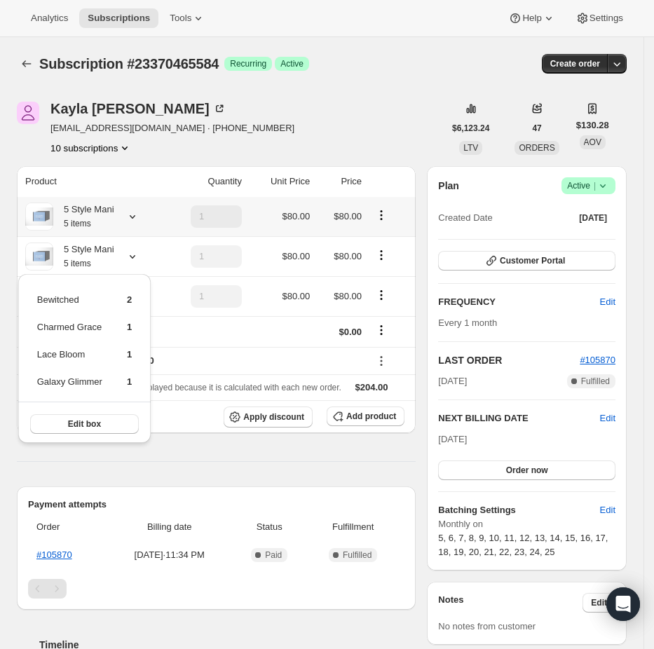
click at [132, 223] on icon at bounding box center [132, 217] width 14 height 14
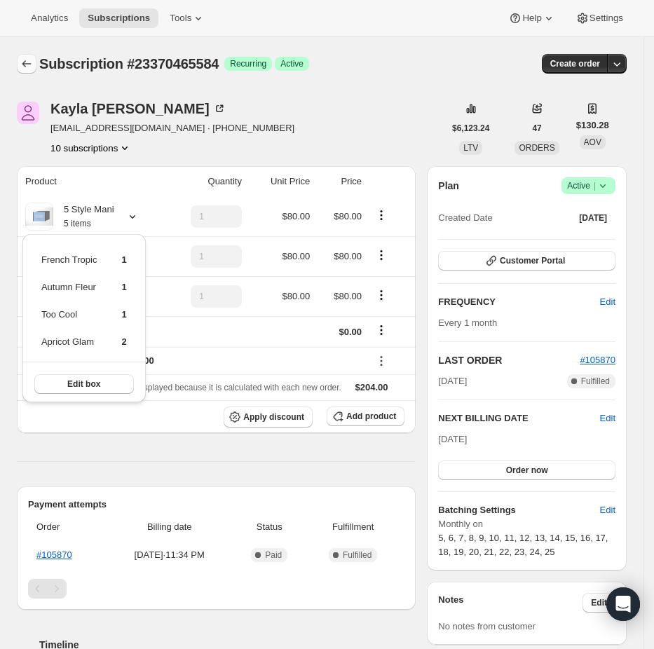
click at [20, 62] on icon "Subscriptions" at bounding box center [27, 64] width 14 height 14
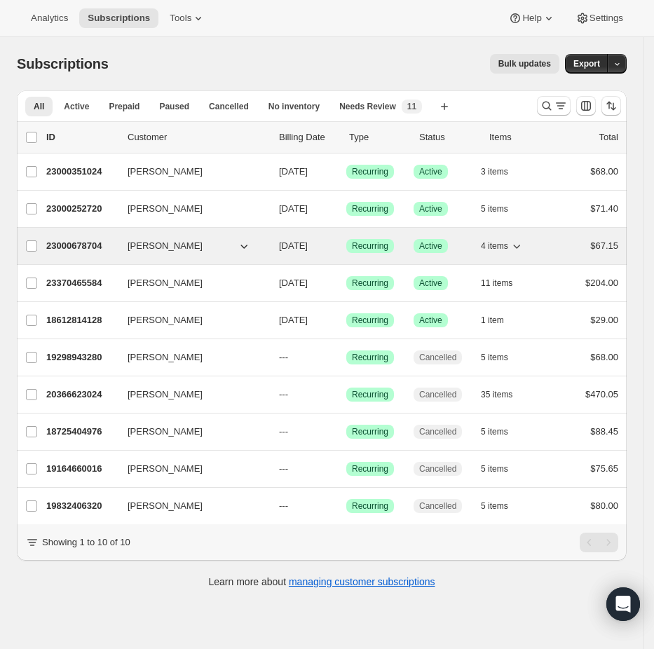
click at [83, 241] on p "23000678704" at bounding box center [81, 246] width 70 height 14
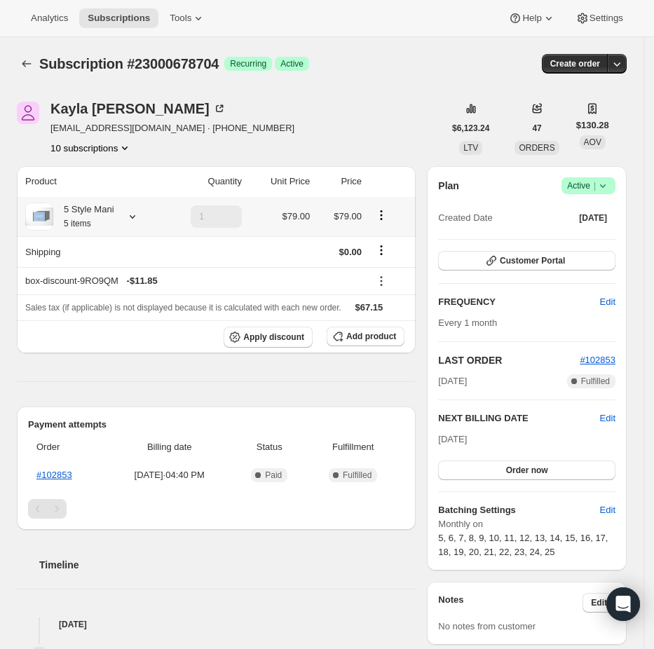
click at [128, 214] on icon at bounding box center [132, 217] width 14 height 14
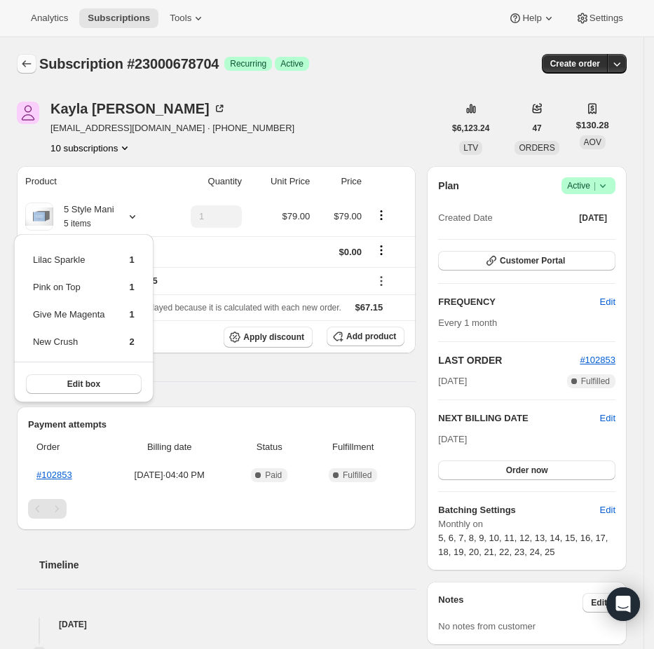
click at [21, 56] on button "Subscriptions" at bounding box center [27, 64] width 20 height 20
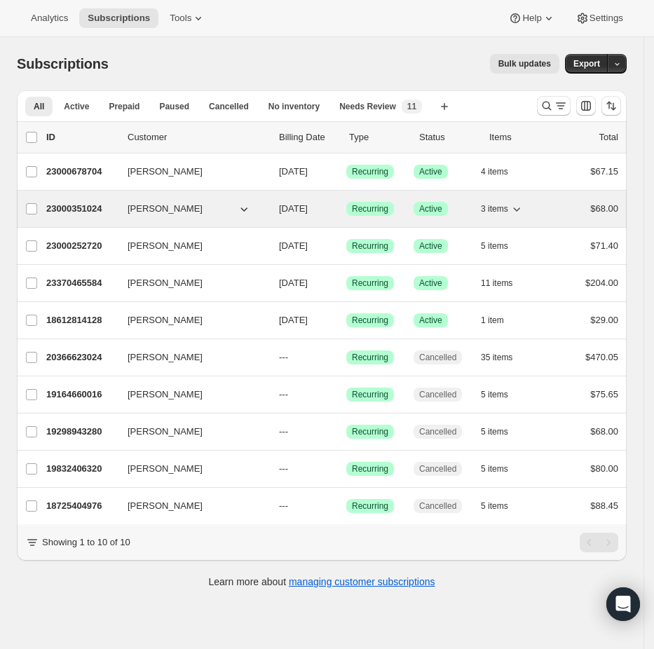
click at [94, 203] on p "23000351024" at bounding box center [81, 209] width 70 height 14
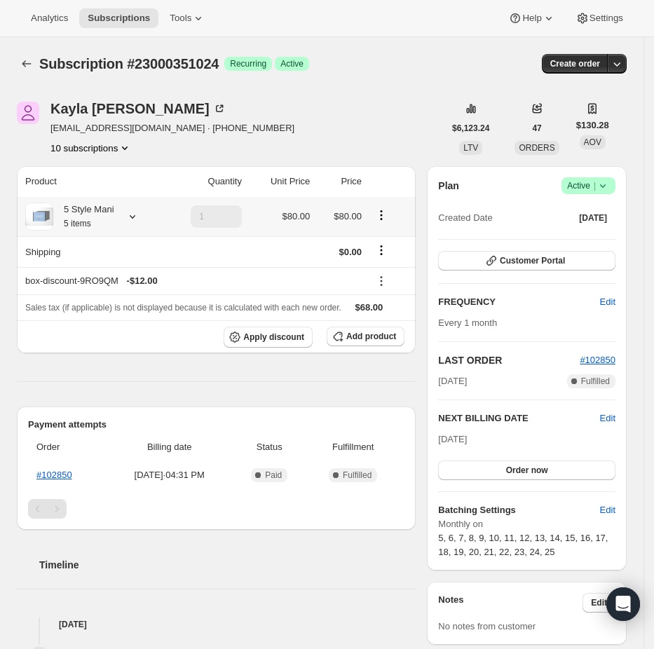
click at [140, 208] on div "5 Style Mani 5 items" at bounding box center [91, 217] width 132 height 28
click at [139, 214] on icon at bounding box center [132, 217] width 14 height 14
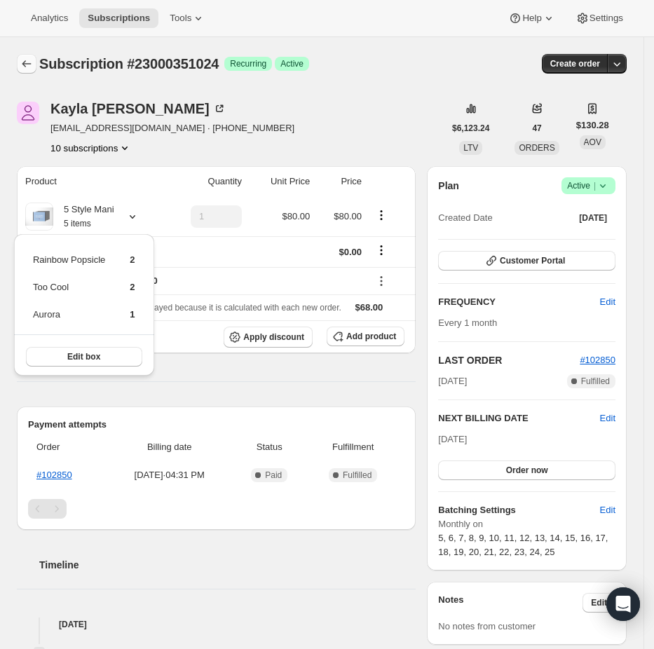
click at [32, 59] on icon "Subscriptions" at bounding box center [27, 64] width 14 height 14
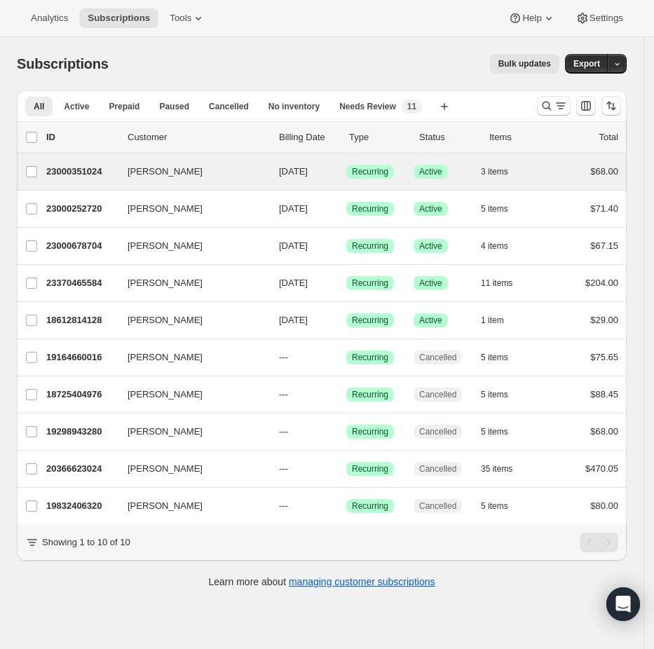
click at [97, 182] on div "Kayla Sanders 23000351024 Kayla Sanders 08/21/2025 Success Recurring Success Ac…" at bounding box center [322, 171] width 610 height 36
click at [90, 168] on p "23000351024" at bounding box center [81, 172] width 70 height 14
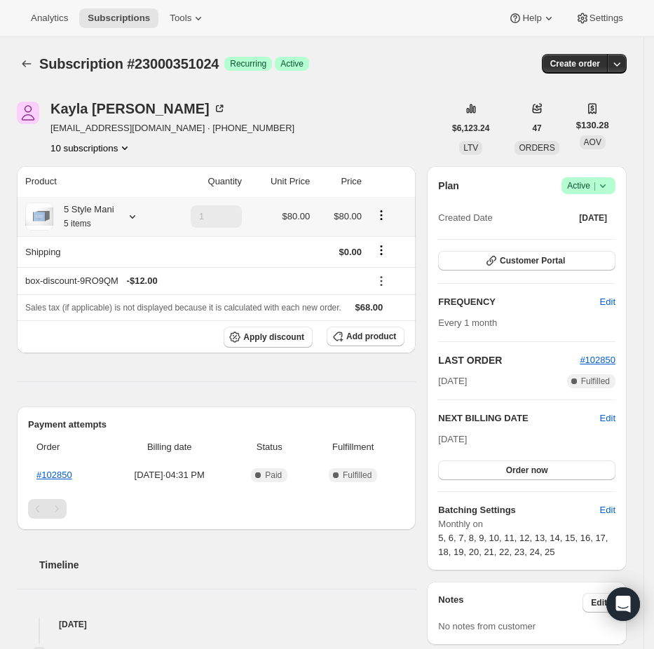
click at [149, 217] on div "5 Style Mani 5 items" at bounding box center [91, 217] width 132 height 28
click at [135, 214] on icon at bounding box center [132, 217] width 14 height 14
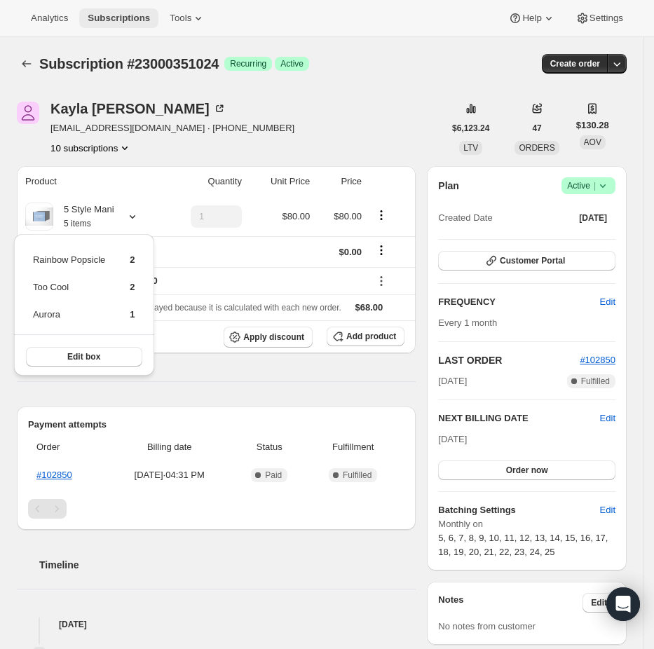
click at [130, 13] on span "Subscriptions" at bounding box center [119, 18] width 62 height 11
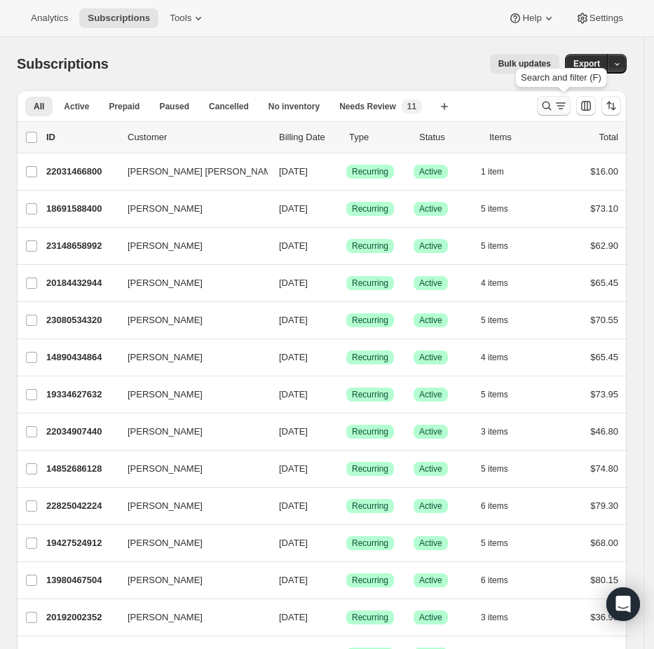
click at [553, 102] on icon "Search and filter results" at bounding box center [547, 106] width 14 height 14
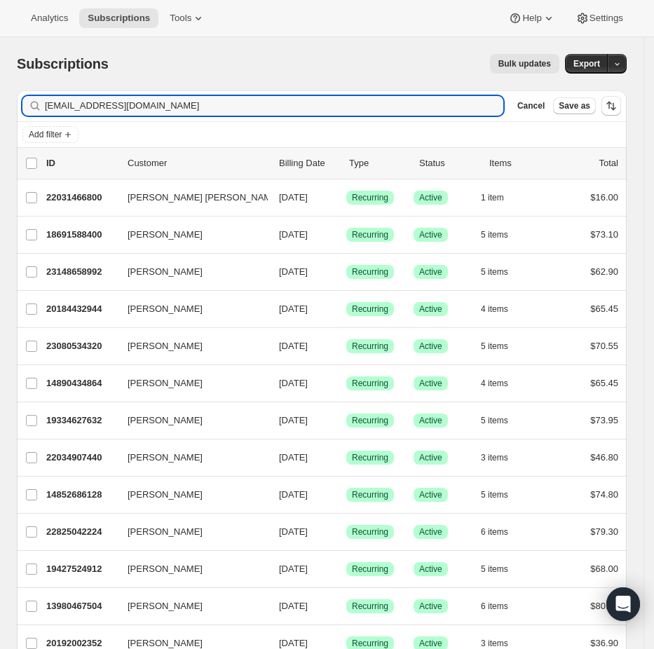
type input "lauraschneider@gmail.com"
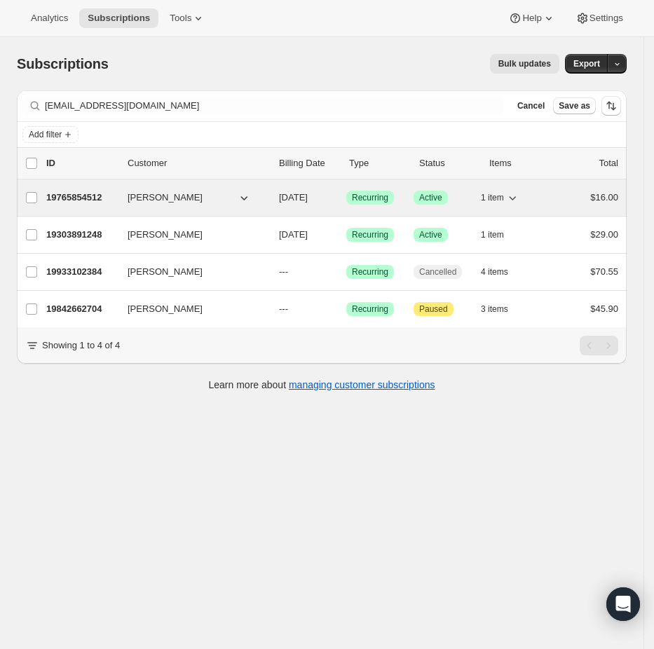
click at [90, 199] on p "19765854512" at bounding box center [81, 198] width 70 height 14
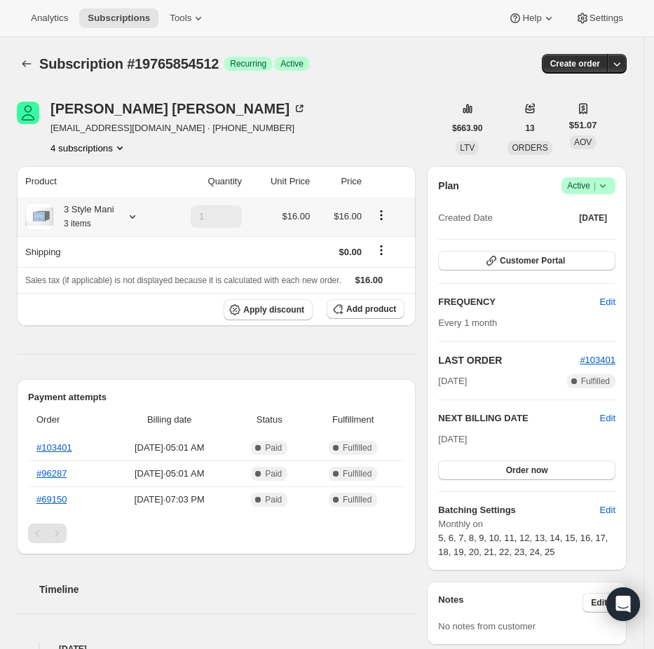
click at [135, 219] on icon at bounding box center [132, 217] width 14 height 14
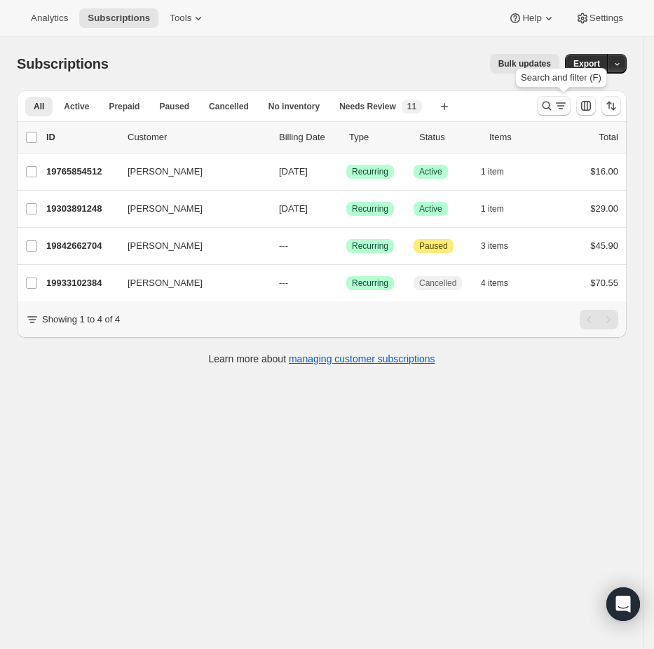
click at [551, 107] on icon "Search and filter results" at bounding box center [547, 106] width 14 height 14
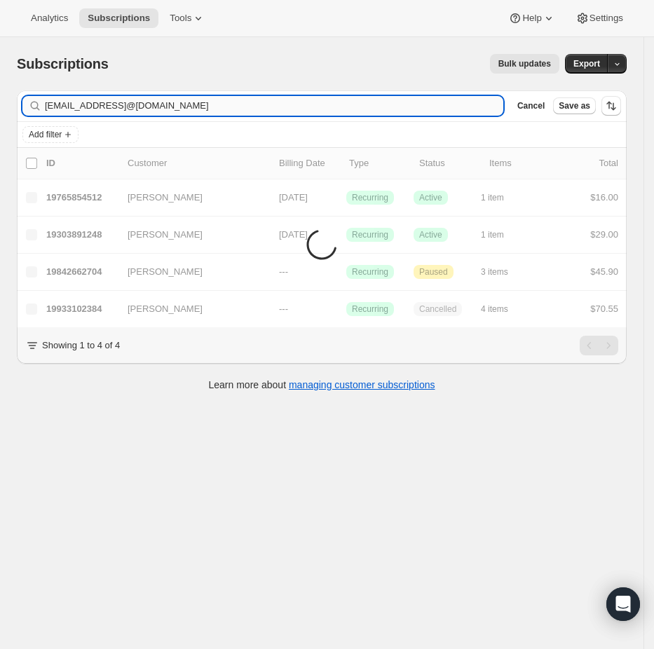
click at [324, 107] on input "lauraschneider@gmail.comddabs5@gmail.com" at bounding box center [274, 106] width 458 height 20
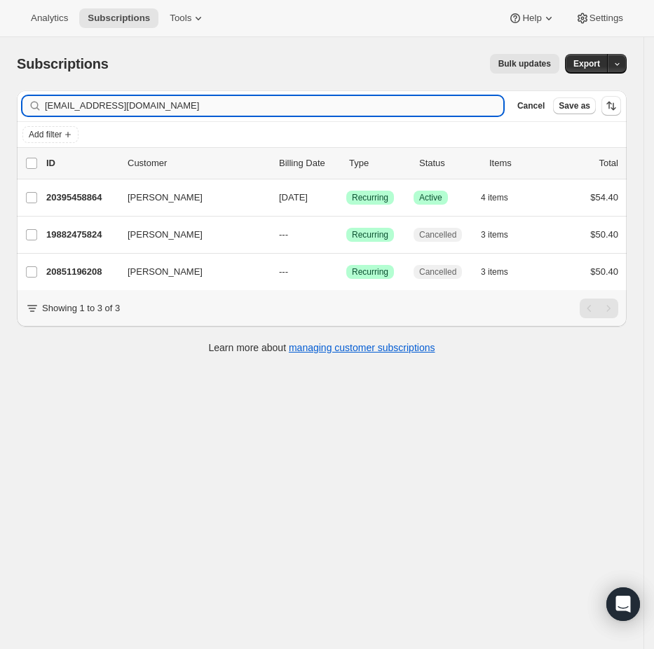
type input "ddabs5@gmail.com"
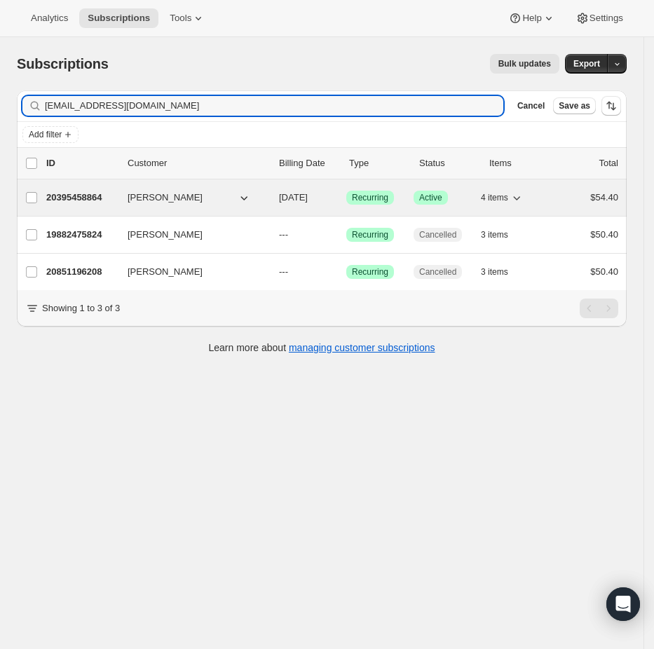
click at [83, 201] on p "20395458864" at bounding box center [81, 198] width 70 height 14
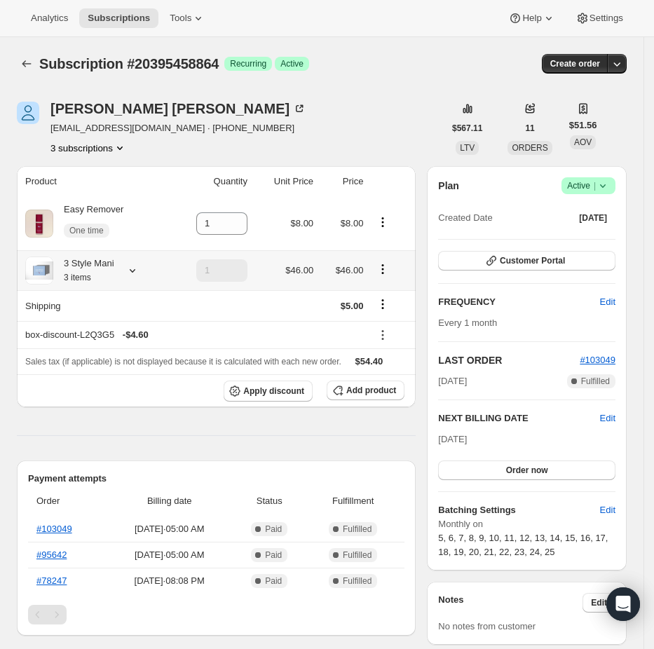
click at [132, 270] on icon at bounding box center [132, 271] width 14 height 14
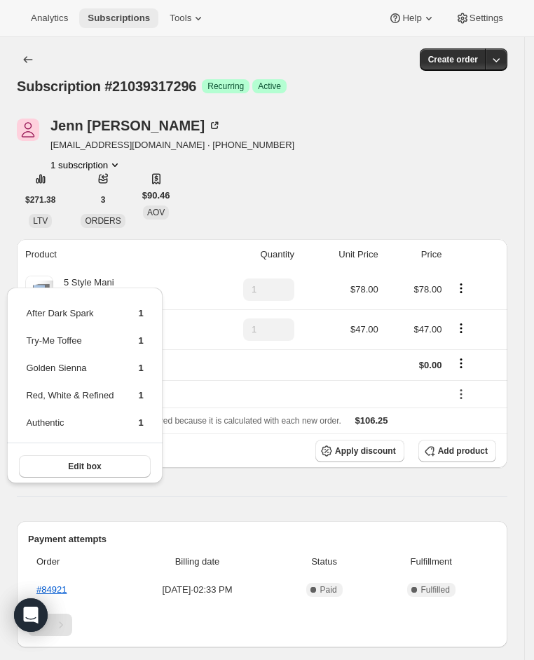
click at [128, 11] on button "Subscriptions" at bounding box center [118, 18] width 79 height 20
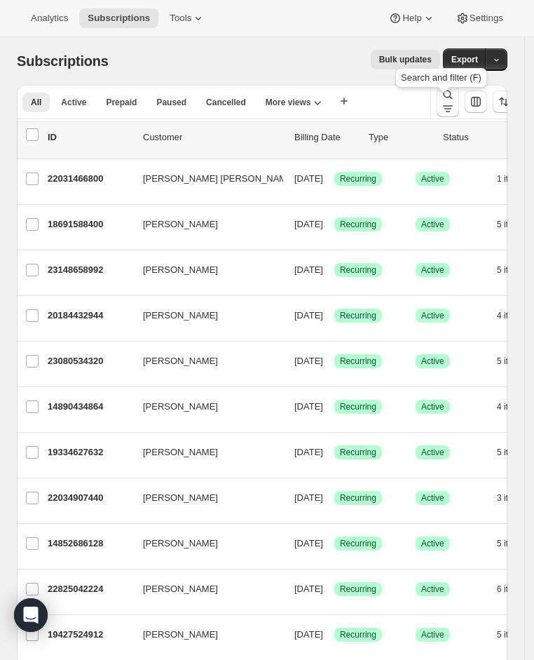
click at [441, 100] on icon "Search and filter results" at bounding box center [448, 95] width 14 height 14
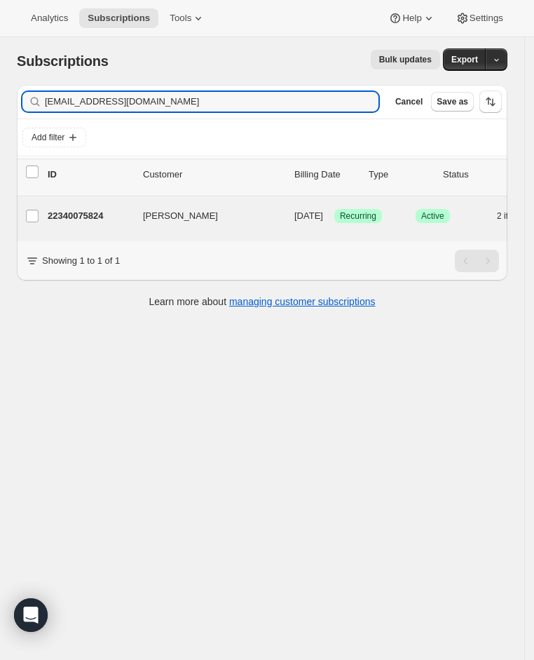
type input "[EMAIL_ADDRESS][DOMAIN_NAME]"
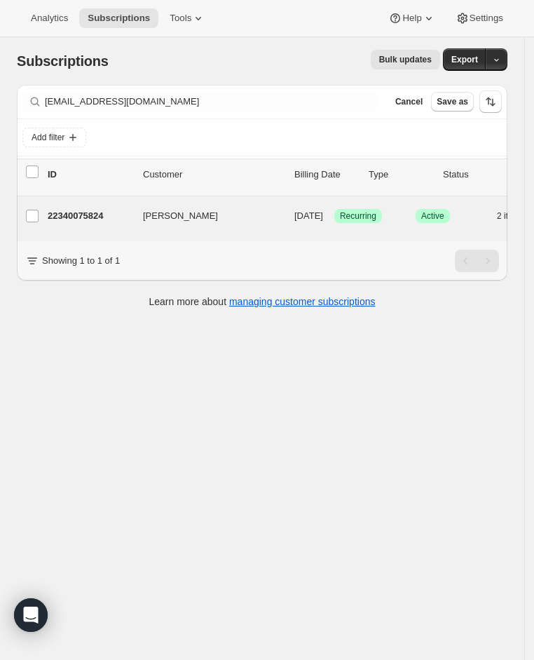
click at [86, 196] on div "[PERSON_NAME] 22340075824 [PERSON_NAME] [DATE] Success Recurring Success Active…" at bounding box center [337, 218] width 640 height 45
click at [86, 209] on p "22340075824" at bounding box center [90, 216] width 84 height 14
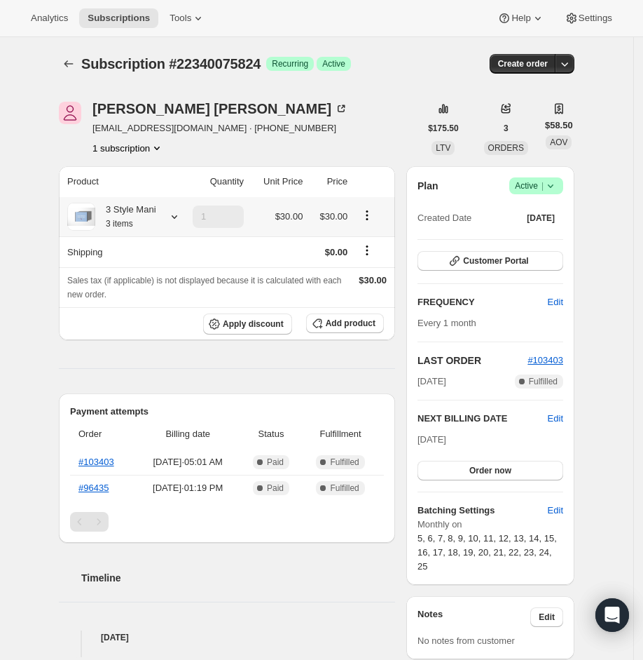
click at [182, 224] on icon at bounding box center [175, 217] width 14 height 14
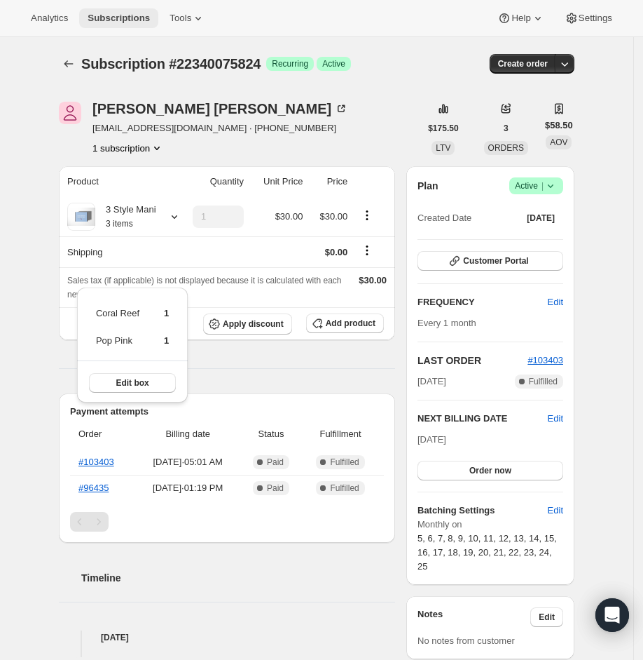
click at [107, 11] on button "Subscriptions" at bounding box center [118, 18] width 79 height 20
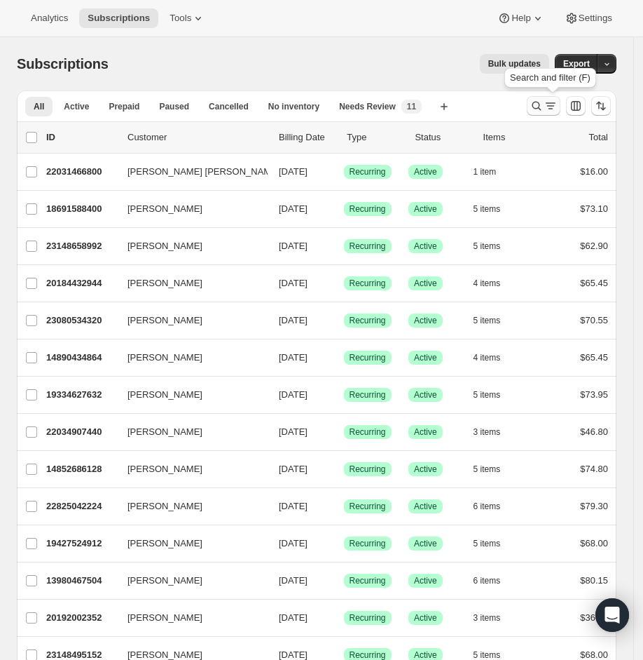
click at [533, 102] on icon "Search and filter results" at bounding box center [537, 106] width 14 height 14
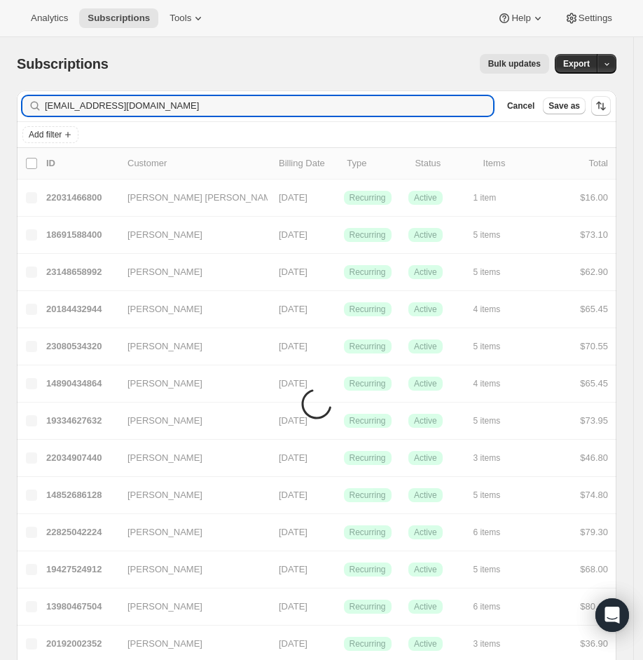
type input "contesa007@gmail.com"
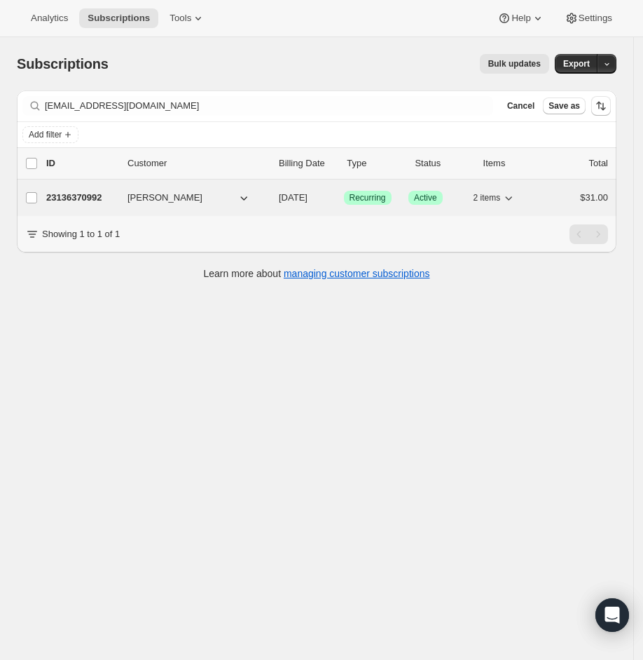
click at [80, 197] on p "23136370992" at bounding box center [81, 198] width 70 height 14
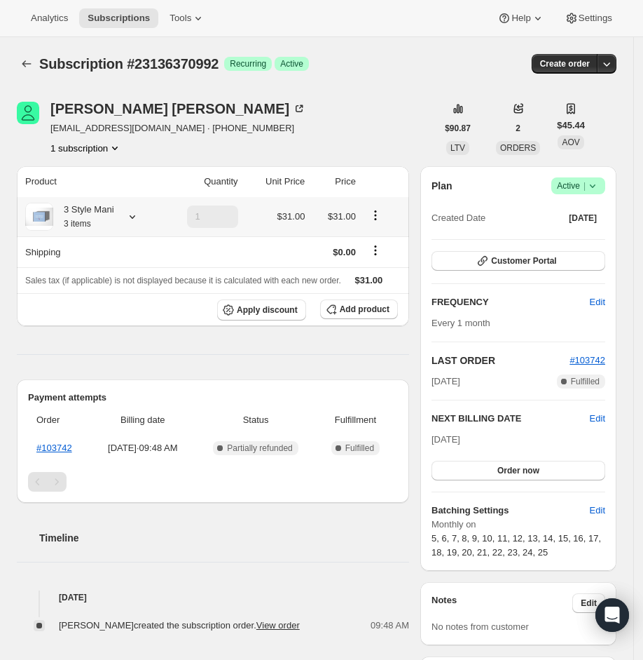
click at [137, 219] on icon at bounding box center [132, 217] width 14 height 14
click at [121, 15] on span "Subscriptions" at bounding box center [119, 18] width 62 height 11
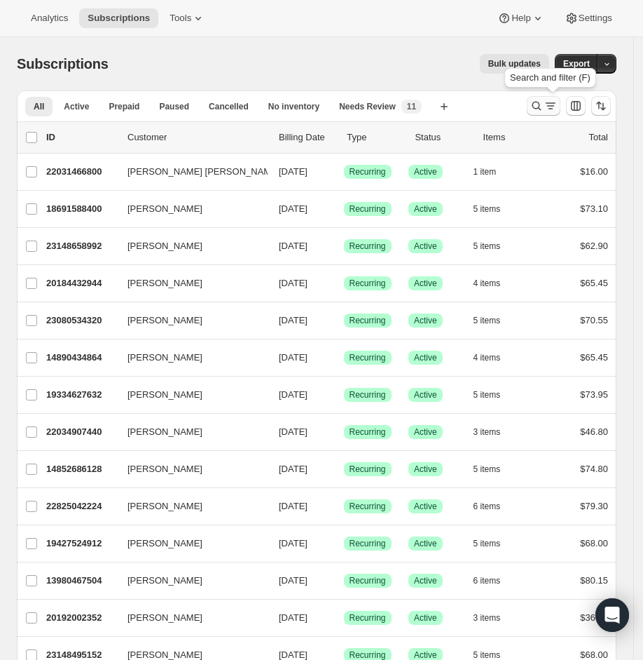
click at [533, 104] on icon "Search and filter results" at bounding box center [537, 106] width 14 height 14
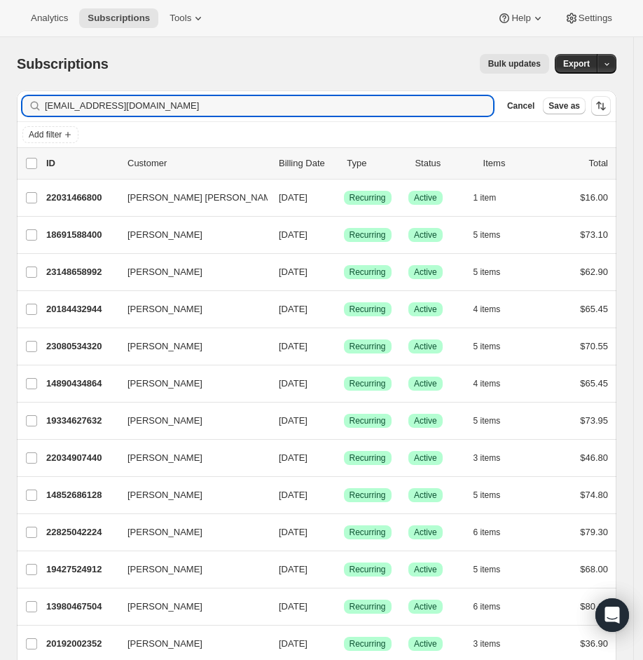
type input "nailsbyaliciaroberts@gmail.com"
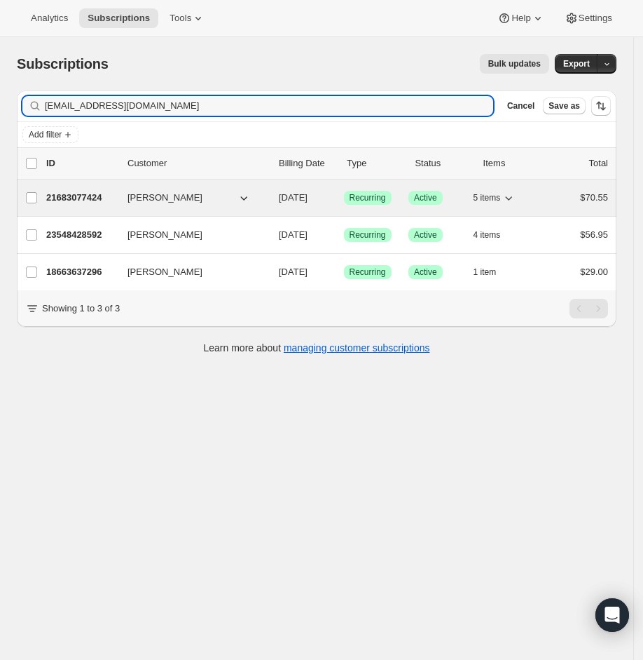
click at [81, 198] on p "21683077424" at bounding box center [81, 198] width 70 height 14
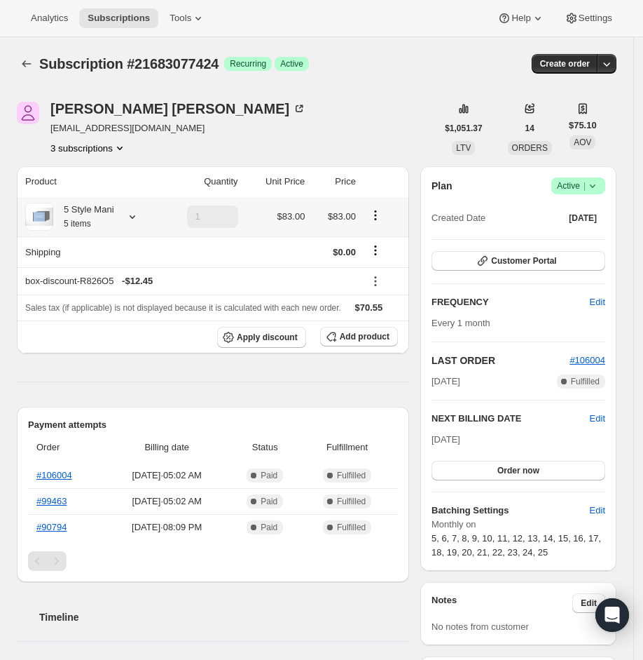
click at [130, 212] on icon at bounding box center [132, 217] width 14 height 14
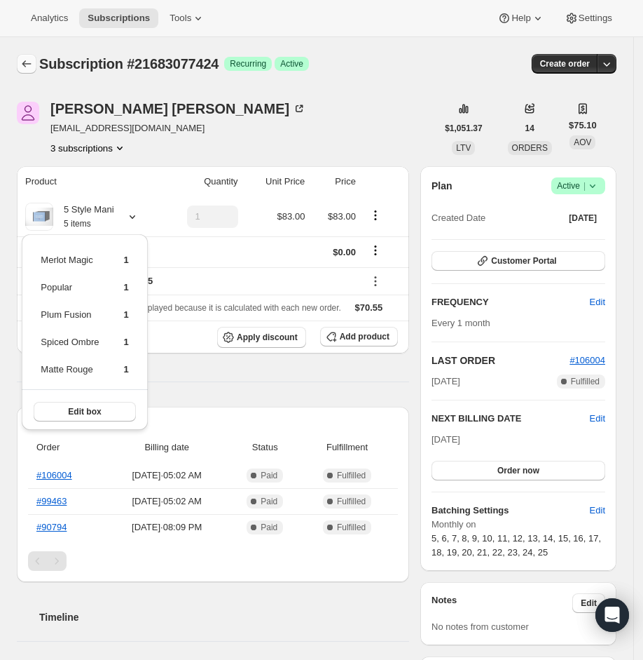
click at [25, 64] on icon "Subscriptions" at bounding box center [27, 64] width 14 height 14
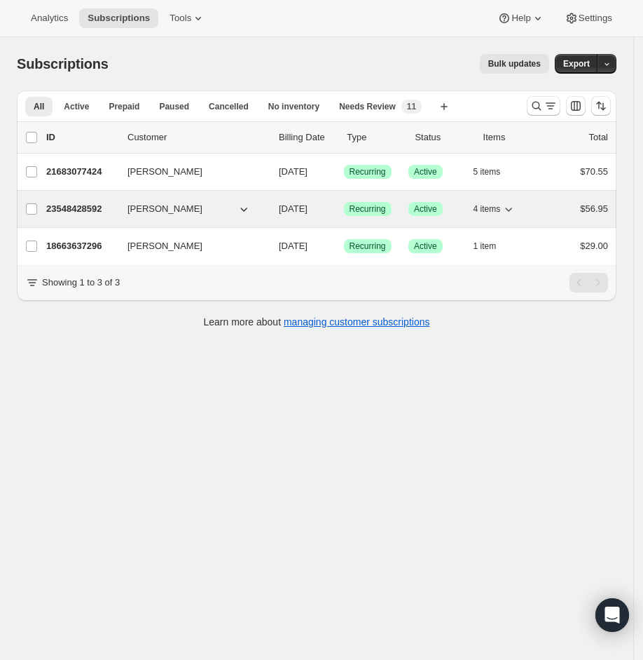
click at [107, 210] on p "23548428592" at bounding box center [81, 209] width 70 height 14
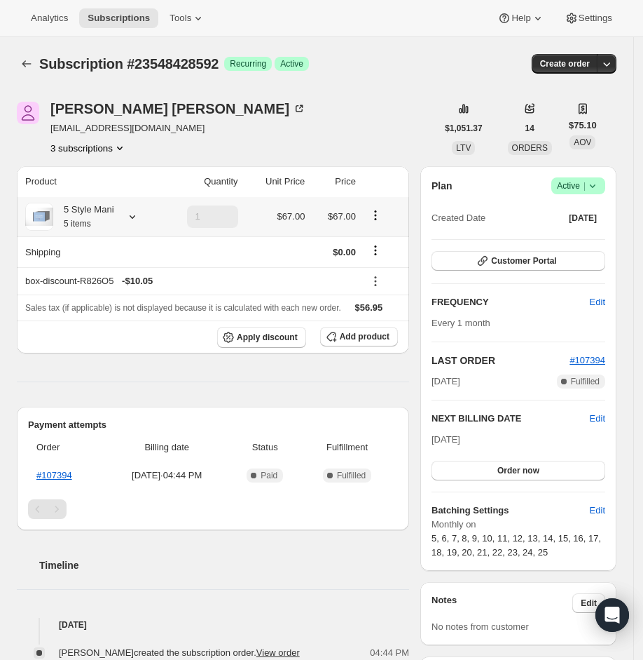
click at [133, 213] on icon at bounding box center [132, 217] width 14 height 14
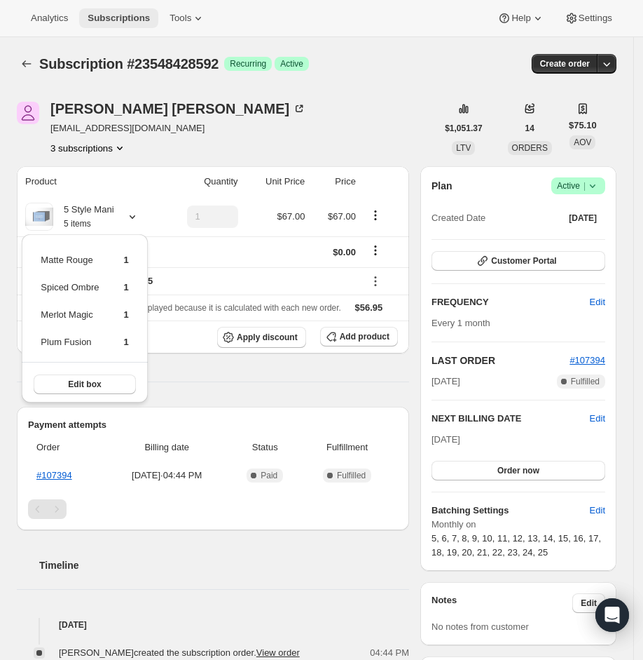
click at [116, 27] on button "Subscriptions" at bounding box center [118, 18] width 79 height 20
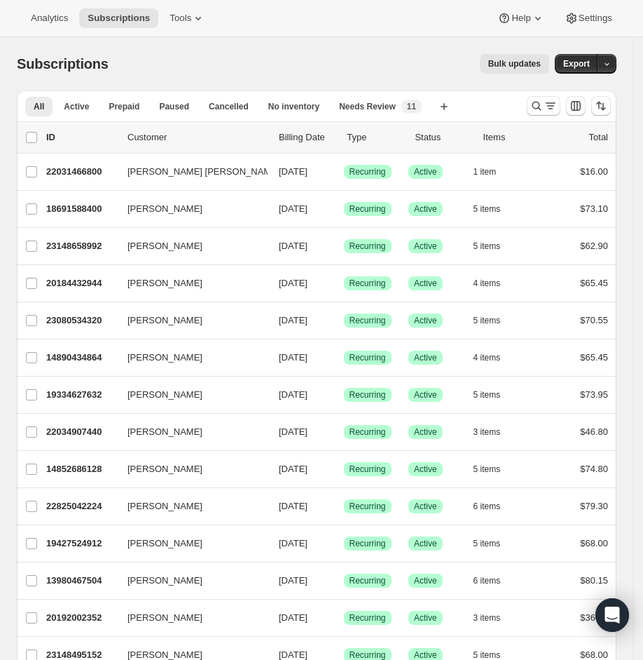
click at [533, 93] on div at bounding box center [568, 106] width 95 height 28
click at [533, 102] on icon "Search and filter results" at bounding box center [537, 106] width 14 height 14
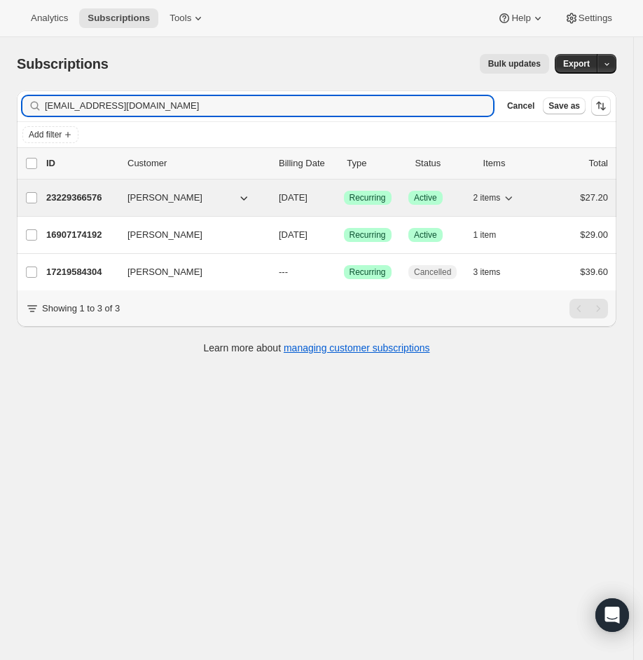
type input "lisashuler67@gmail.com"
click at [86, 192] on p "23229366576" at bounding box center [81, 198] width 70 height 14
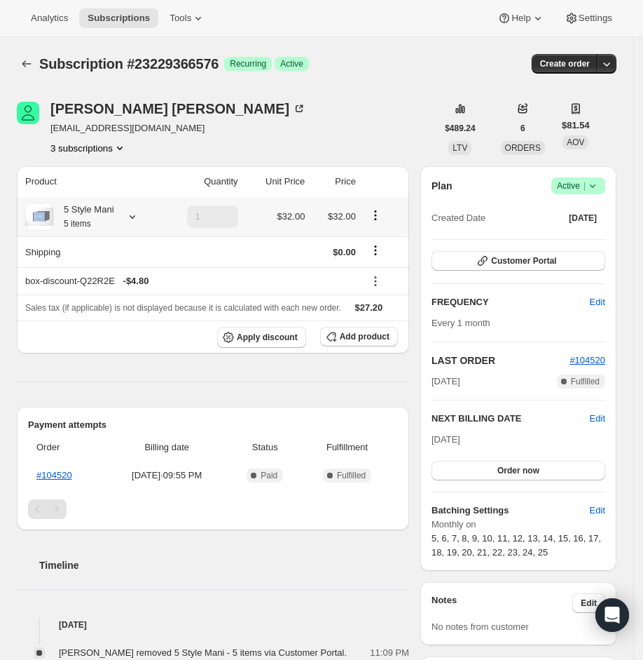
click at [127, 213] on div at bounding box center [130, 217] width 20 height 14
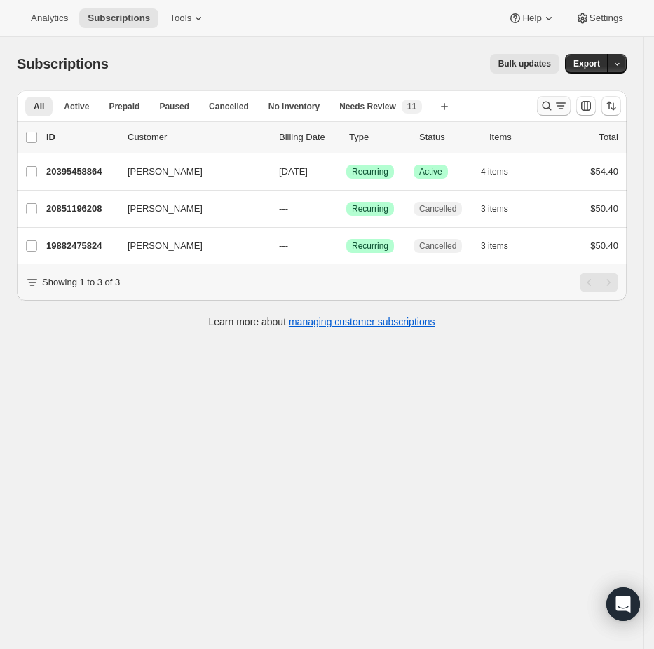
click at [554, 109] on icon "Search and filter results" at bounding box center [547, 106] width 14 height 14
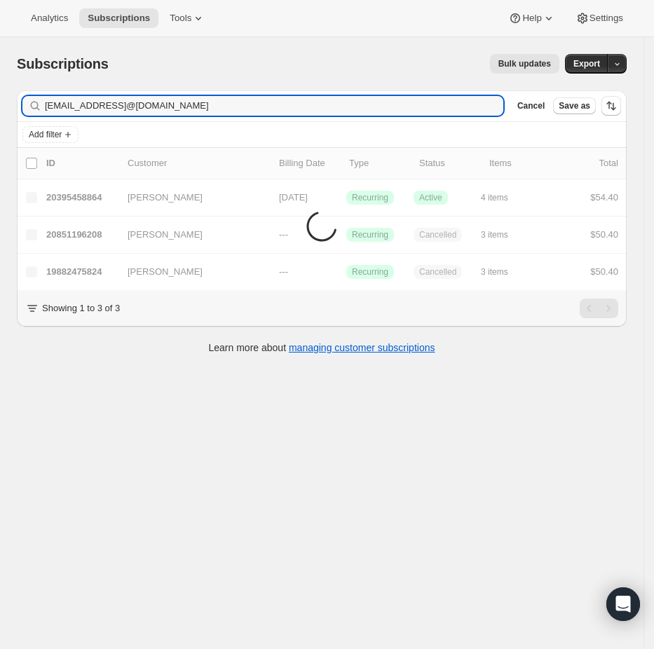
type input "[EMAIL_ADDRESS]@[DOMAIN_NAME]"
click at [495, 111] on icon "button" at bounding box center [488, 106] width 14 height 14
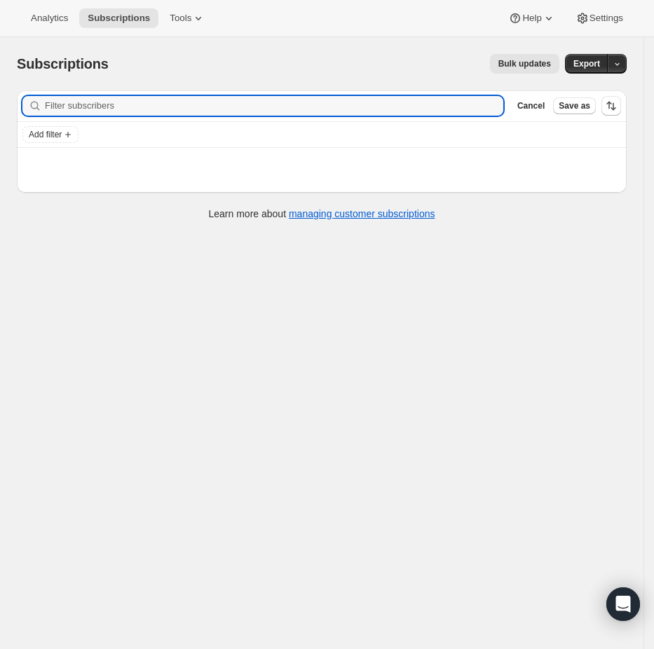
paste input "[EMAIL_ADDRESS][DOMAIN_NAME]"
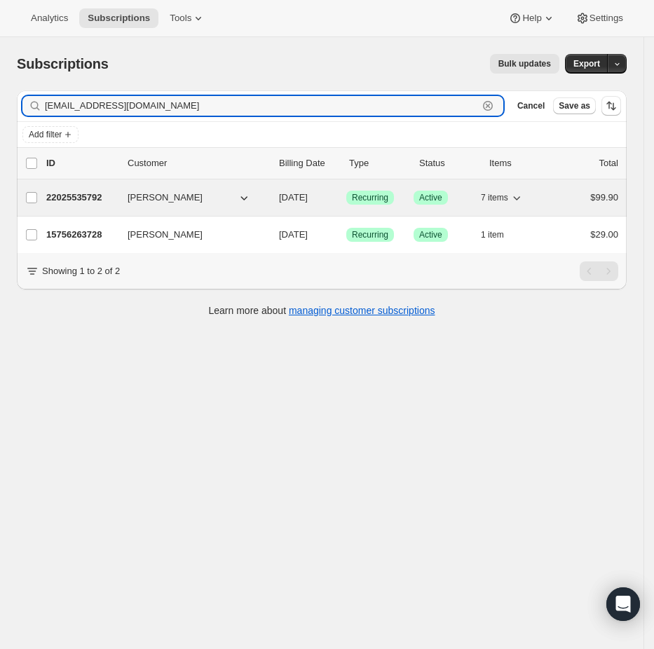
type input "[EMAIL_ADDRESS][DOMAIN_NAME]"
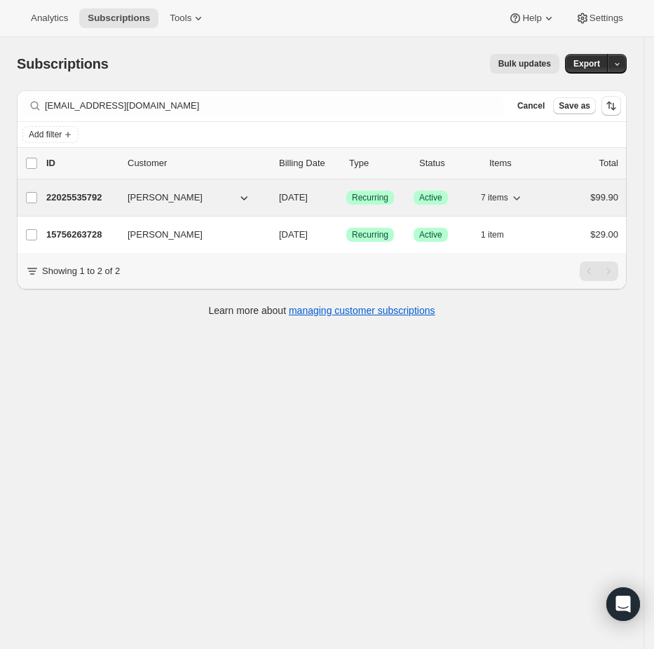
click at [50, 197] on p "22025535792" at bounding box center [81, 198] width 70 height 14
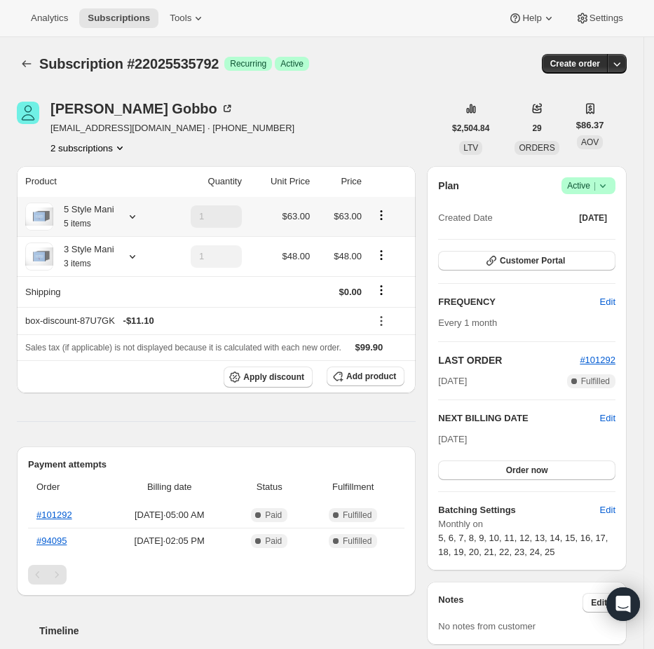
click at [132, 216] on icon at bounding box center [132, 217] width 14 height 14
click at [164, 217] on td "1" at bounding box center [203, 216] width 85 height 39
click at [129, 250] on icon at bounding box center [132, 257] width 14 height 14
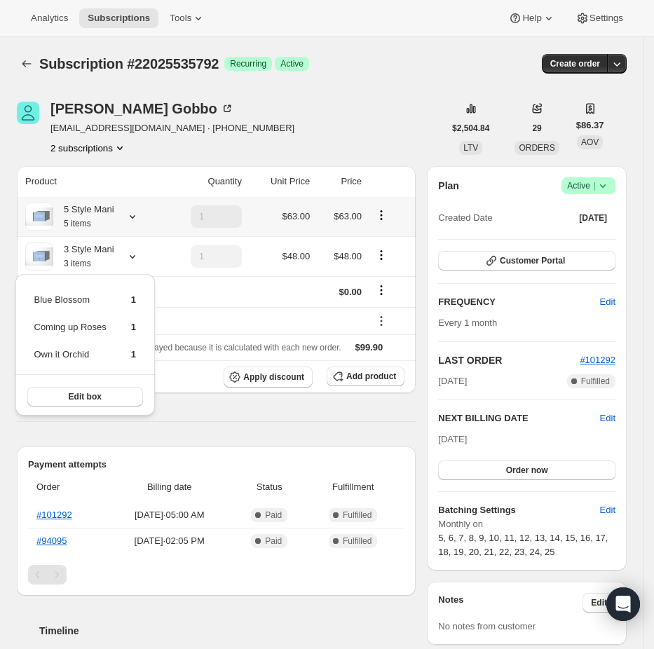
click at [119, 223] on div "5 Style Mani 5 items" at bounding box center [91, 217] width 132 height 28
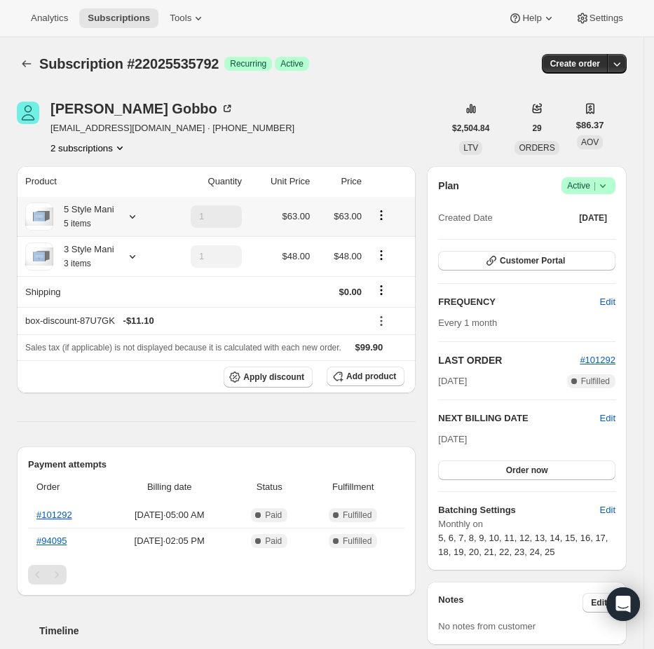
click at [123, 223] on div at bounding box center [130, 217] width 20 height 14
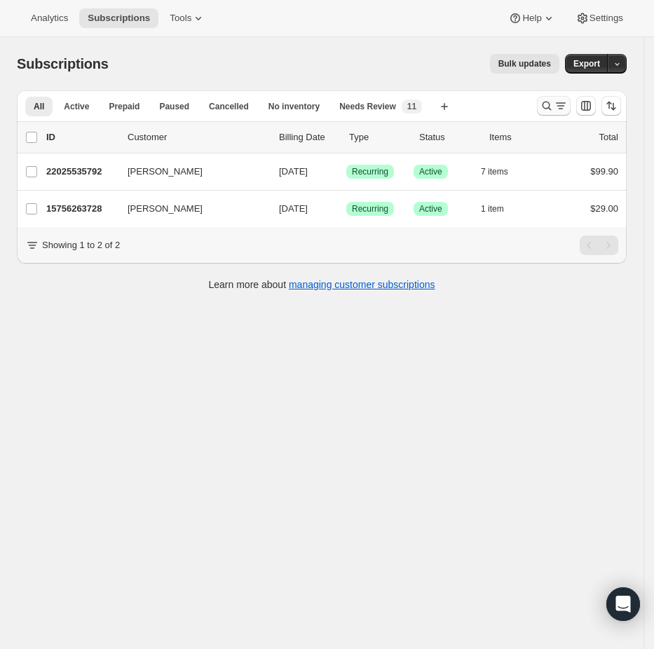
click at [554, 100] on icon "Search and filter results" at bounding box center [547, 106] width 14 height 14
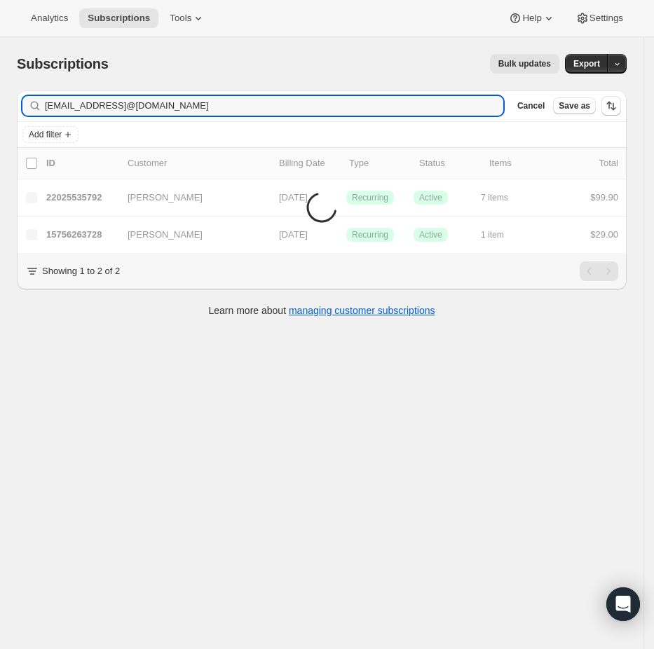
type input "[EMAIL_ADDRESS]@[DOMAIN_NAME]"
click at [488, 106] on div "[EMAIL_ADDRESS]@[DOMAIN_NAME] Clear" at bounding box center [262, 106] width 481 height 20
click at [494, 106] on icon "button" at bounding box center [488, 106] width 14 height 14
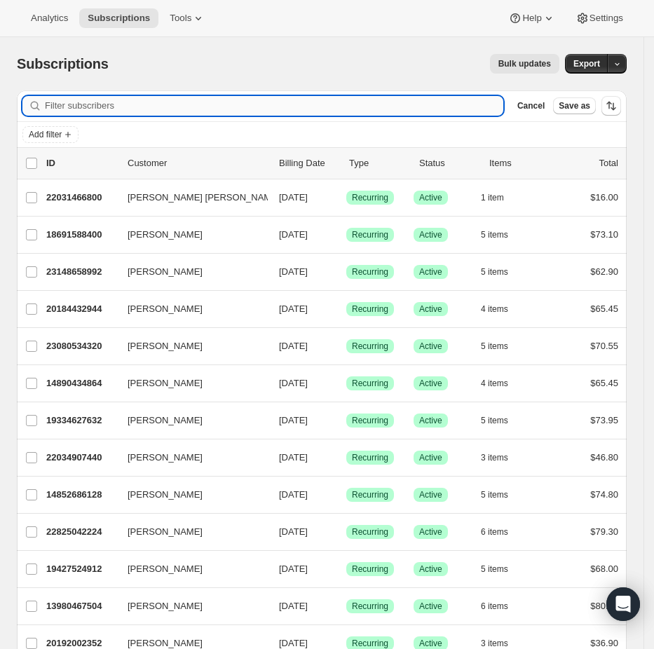
click at [411, 105] on input "Filter subscribers" at bounding box center [274, 106] width 458 height 20
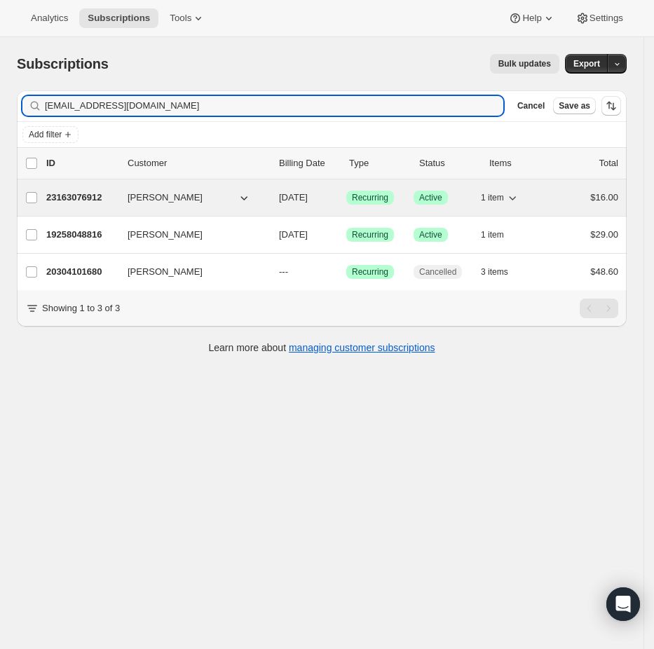
type input "[EMAIL_ADDRESS][DOMAIN_NAME]"
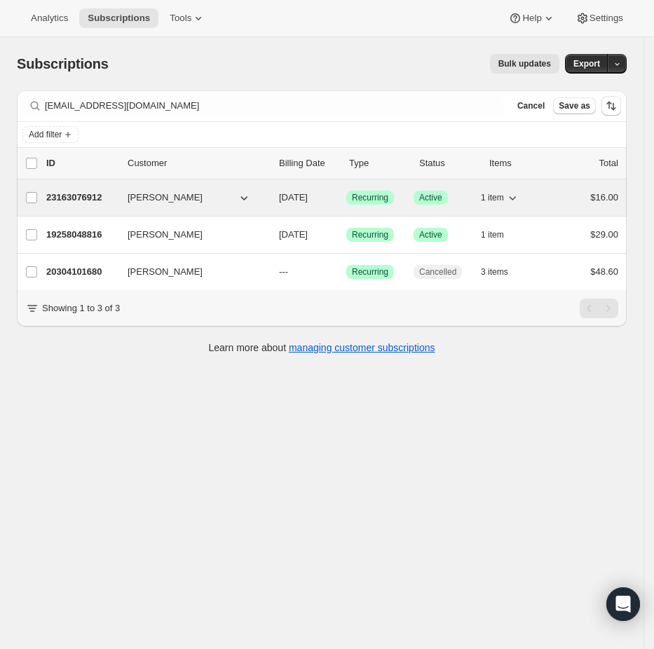
click at [98, 193] on p "23163076912" at bounding box center [81, 198] width 70 height 14
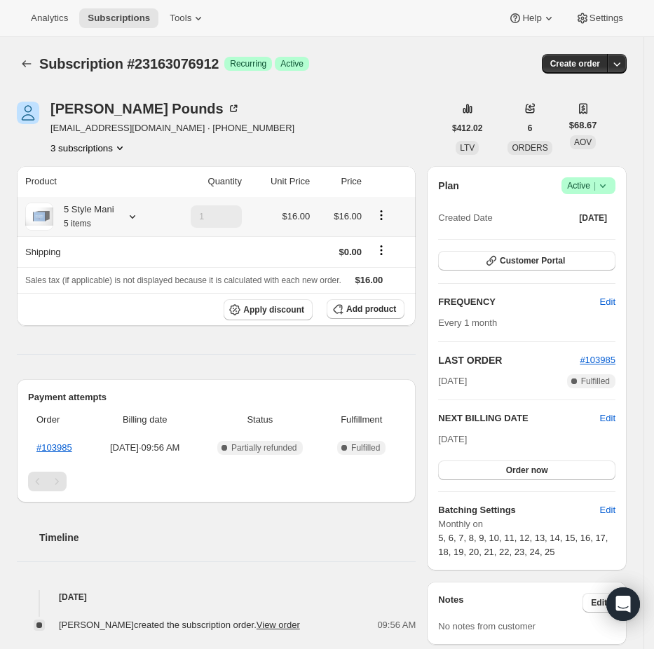
click at [128, 217] on icon at bounding box center [132, 217] width 14 height 14
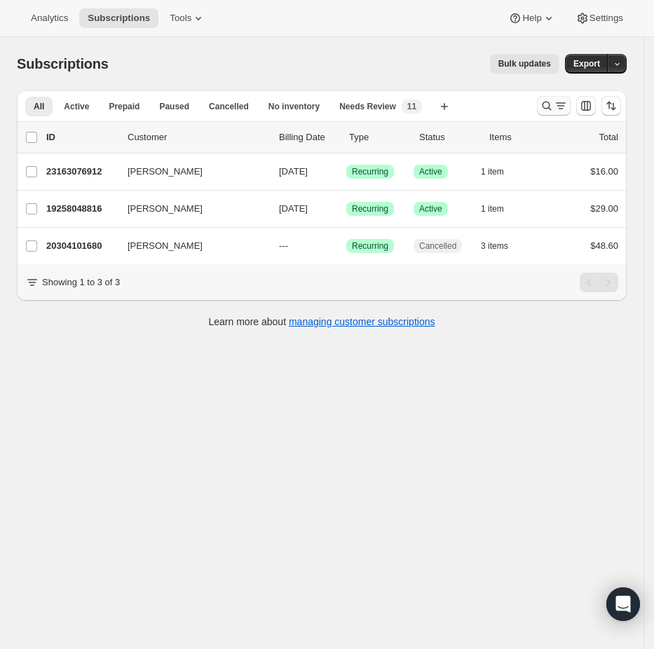
click at [568, 109] on icon "Search and filter results" at bounding box center [561, 106] width 14 height 14
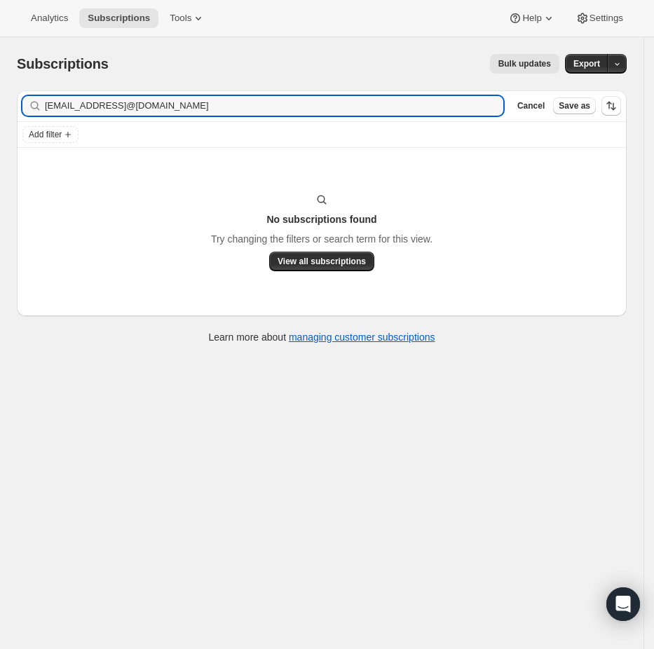
type input "[EMAIL_ADDRESS]@[DOMAIN_NAME]"
click at [491, 106] on icon "button" at bounding box center [488, 106] width 5 height 5
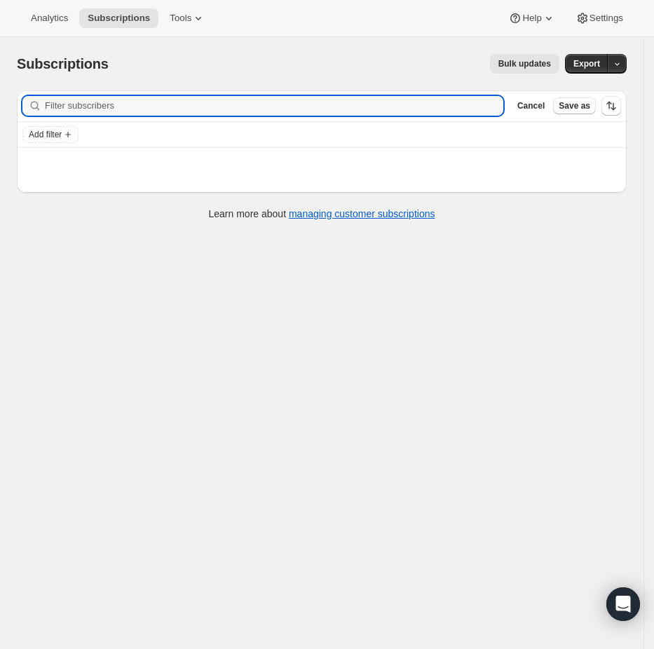
paste input "[EMAIL_ADDRESS][DOMAIN_NAME]"
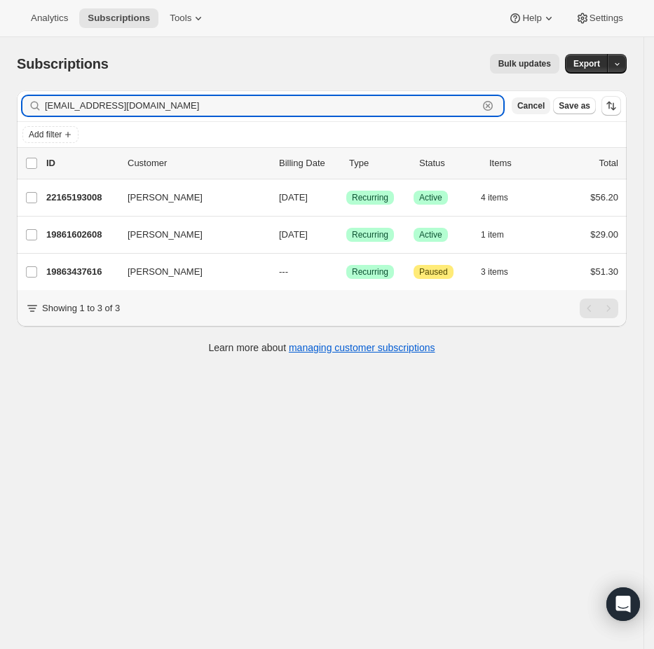
type input "[EMAIL_ADDRESS][DOMAIN_NAME]"
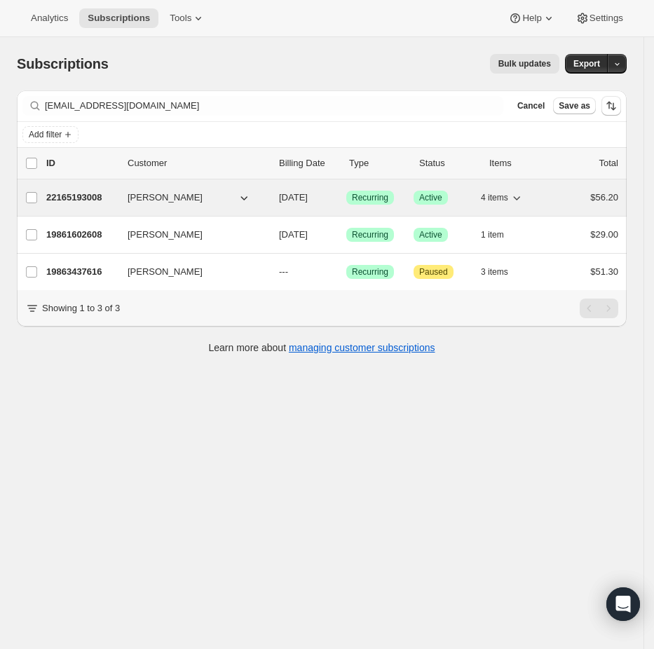
click at [100, 201] on p "22165193008" at bounding box center [81, 198] width 70 height 14
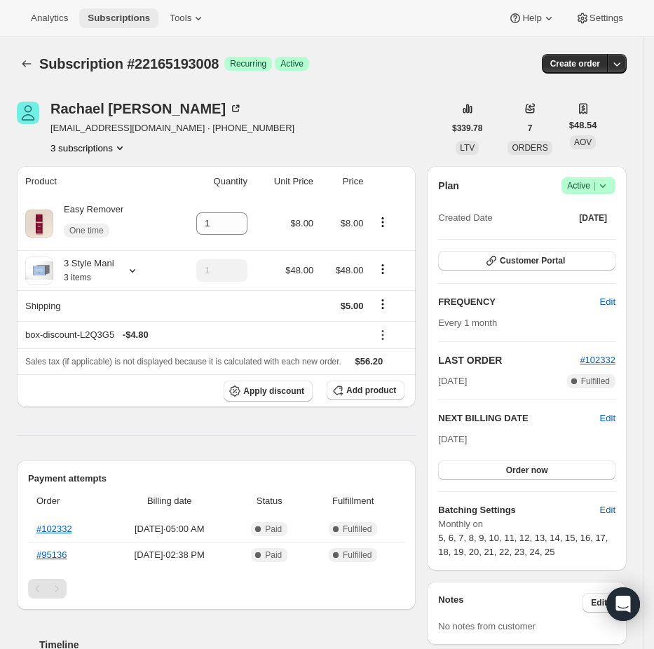
click at [96, 14] on span "Subscriptions" at bounding box center [119, 18] width 62 height 11
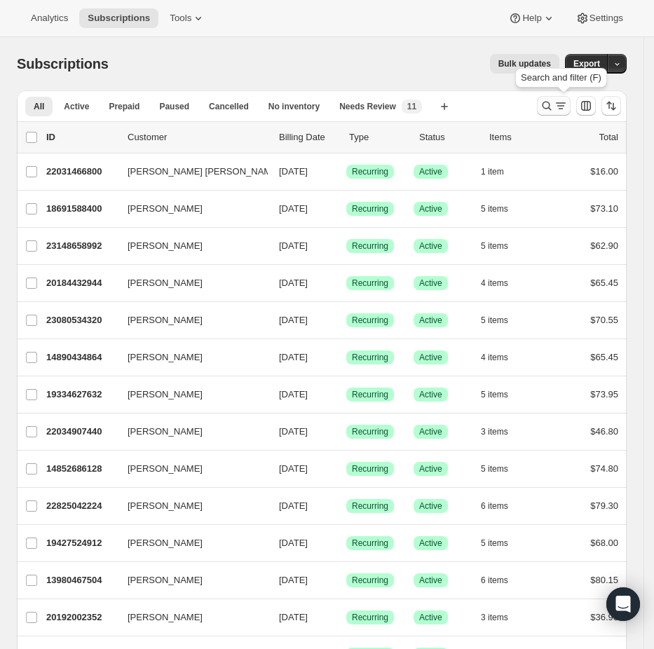
click at [554, 101] on icon "Search and filter results" at bounding box center [547, 106] width 14 height 14
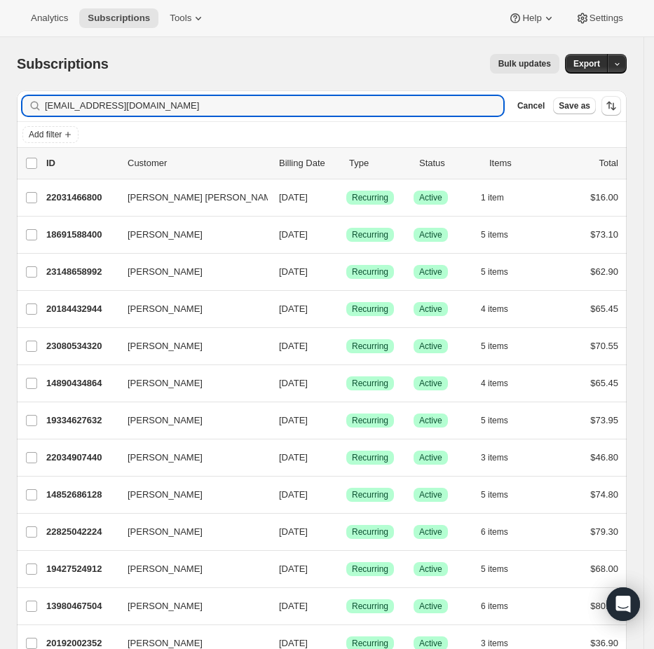
type input "lrwalden@gmail.com"
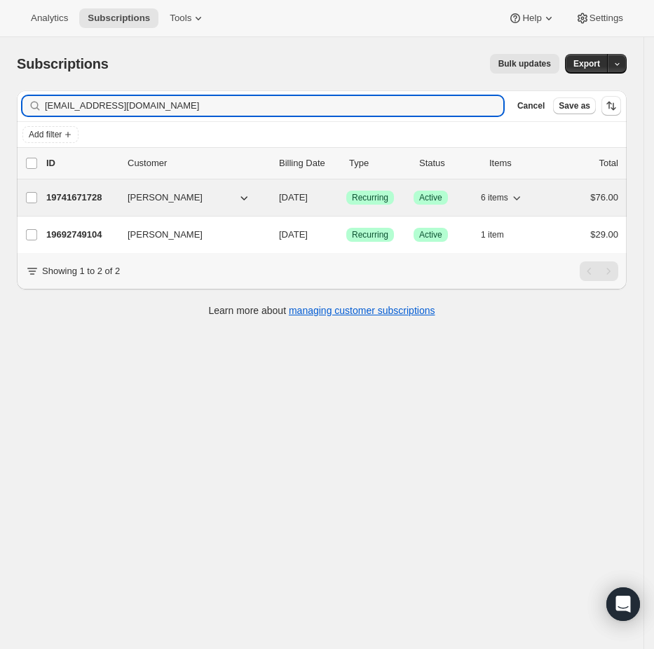
click at [65, 196] on p "19741671728" at bounding box center [81, 198] width 70 height 14
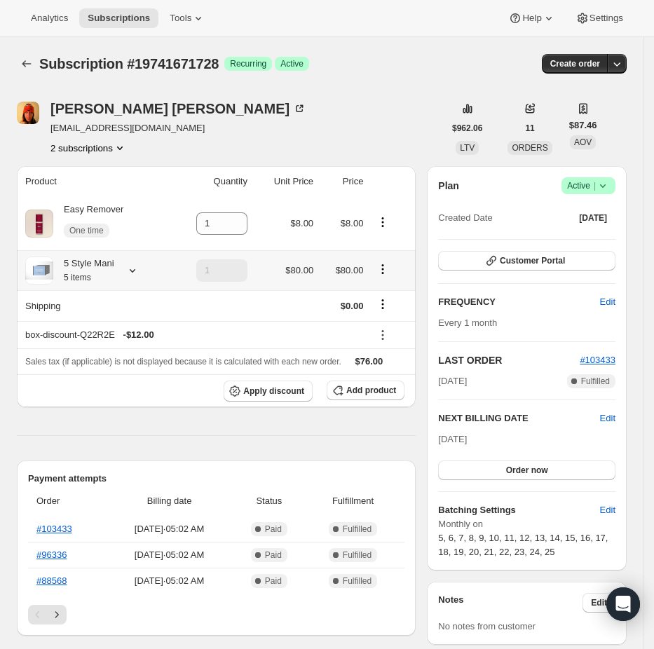
click at [130, 271] on icon at bounding box center [132, 271] width 14 height 14
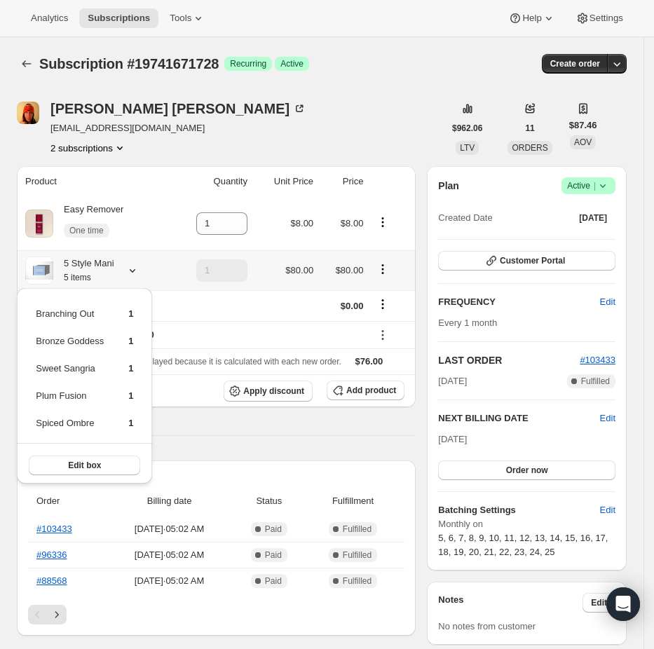
click at [130, 271] on icon at bounding box center [132, 271] width 14 height 14
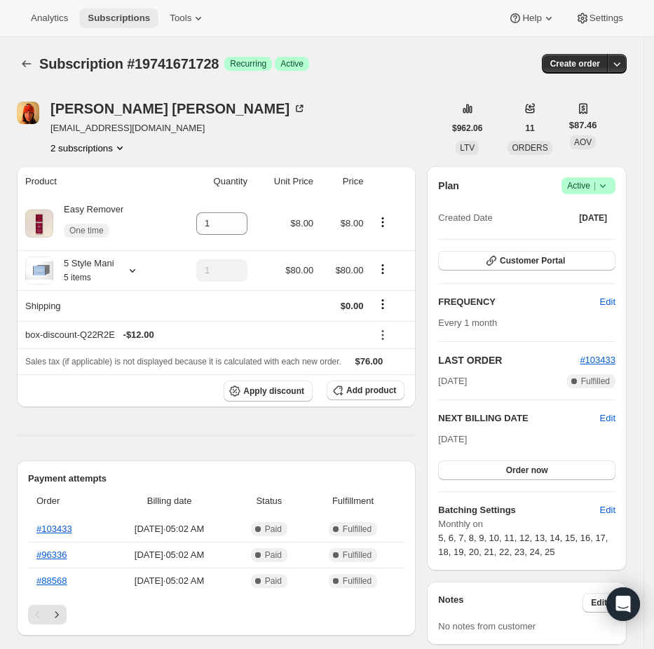
click at [101, 19] on span "Subscriptions" at bounding box center [119, 18] width 62 height 11
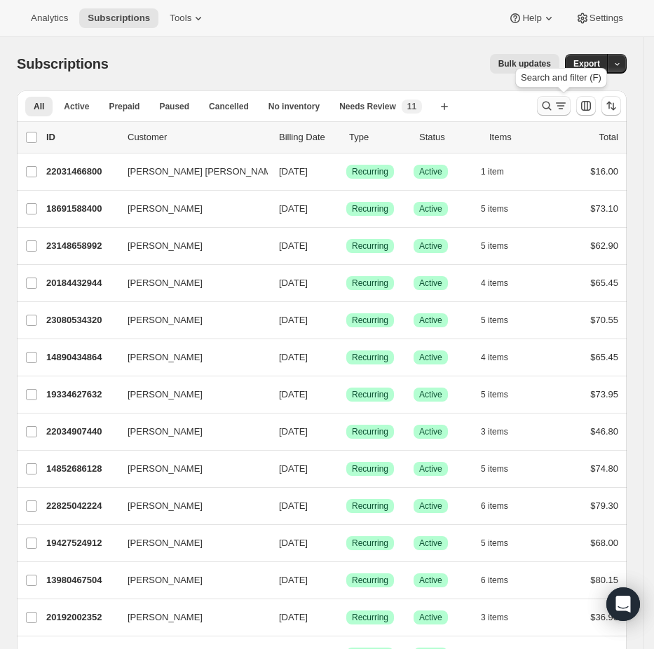
click at [564, 110] on icon "Search and filter results" at bounding box center [561, 106] width 14 height 14
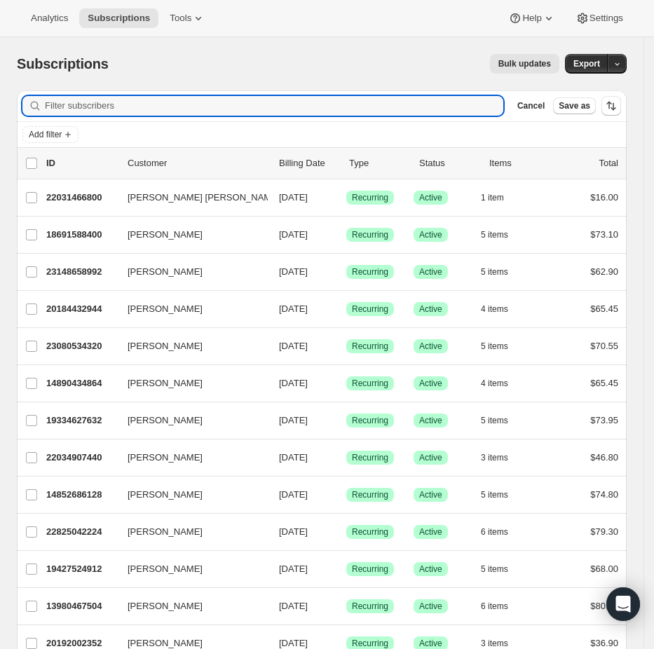
paste input "kelcielemons2002@gmail.com"
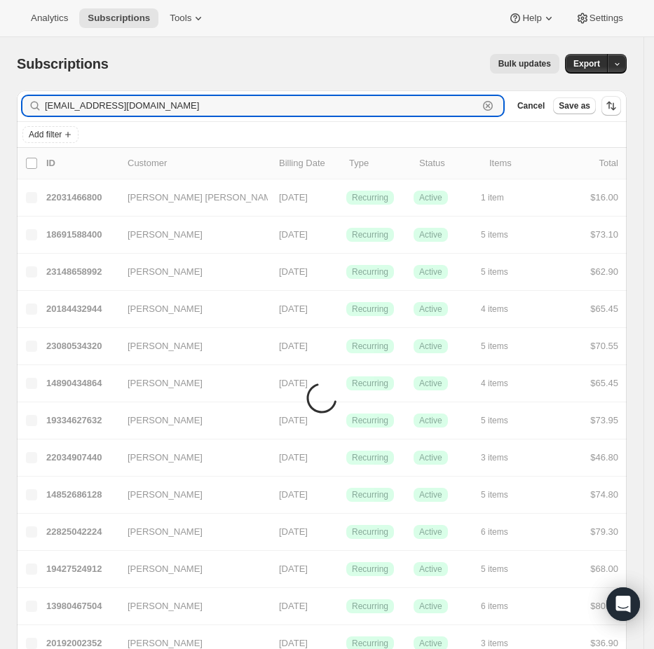
type input "kelcielemons2002@gmail.com"
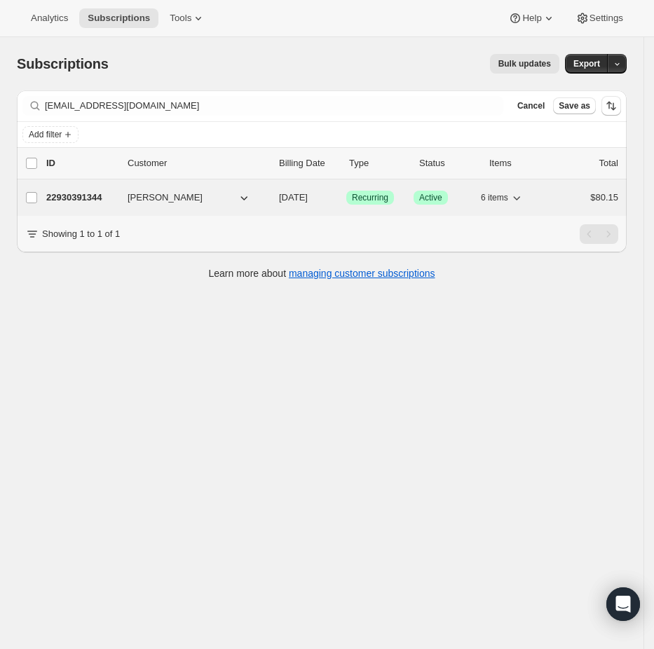
click at [106, 189] on div "22930391344 Kelcie Lemons 08/18/2025 Success Recurring Success Active 6 items $…" at bounding box center [332, 198] width 572 height 20
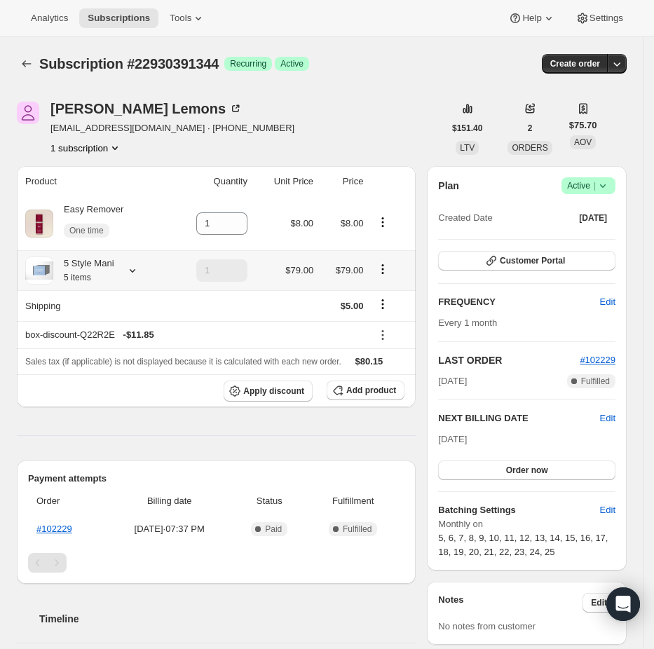
click at [139, 278] on div "5 Style Mani 5 items" at bounding box center [95, 271] width 140 height 28
click at [137, 267] on icon at bounding box center [132, 271] width 14 height 14
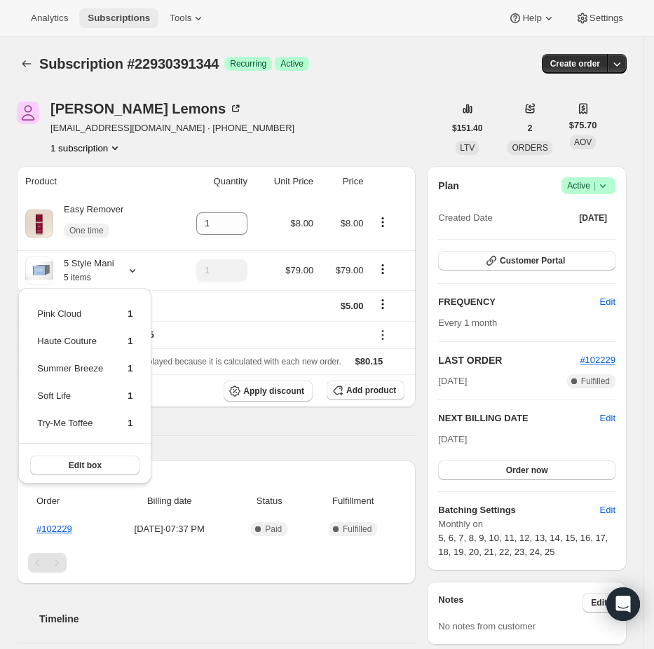
click at [108, 15] on span "Subscriptions" at bounding box center [119, 18] width 62 height 11
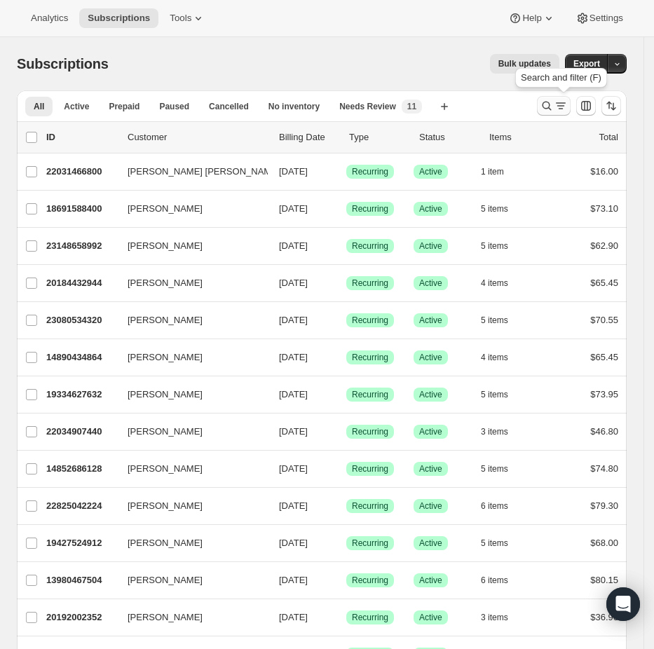
click at [568, 104] on icon "Search and filter results" at bounding box center [561, 106] width 14 height 14
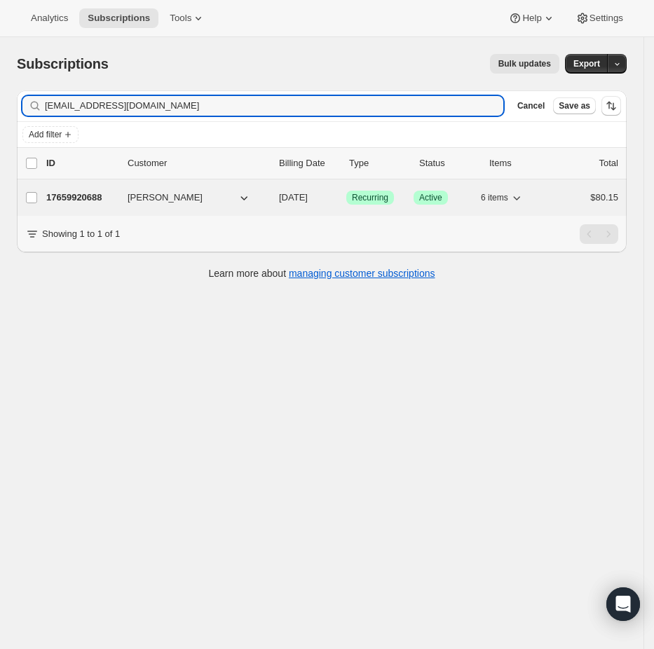
type input "rrobfox@gmail.com"
click at [78, 196] on p "17659920688" at bounding box center [81, 198] width 70 height 14
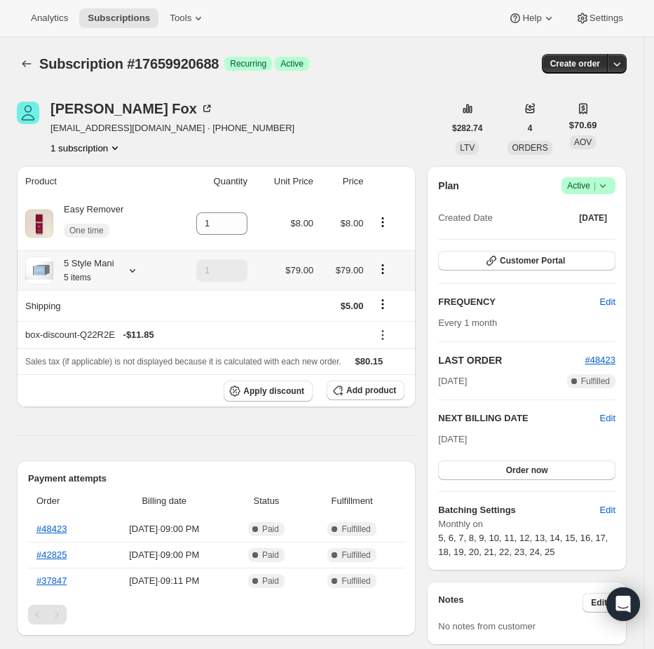
click at [132, 272] on icon at bounding box center [132, 271] width 14 height 14
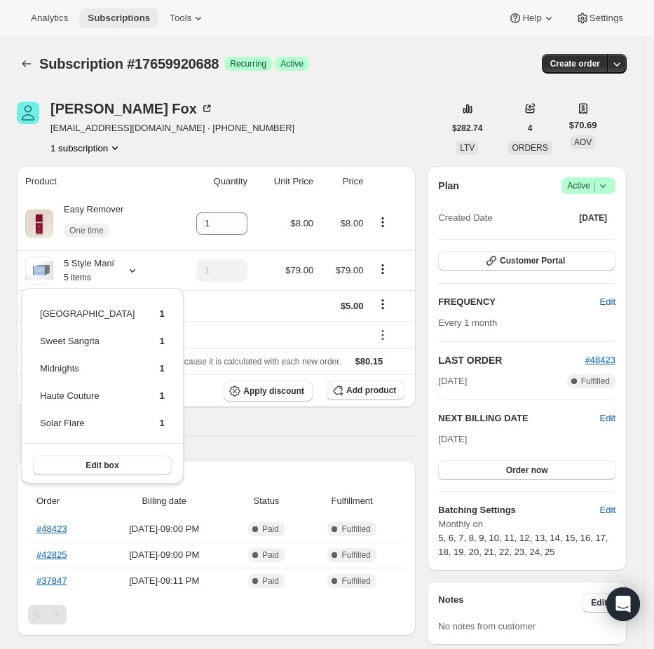
click at [116, 21] on span "Subscriptions" at bounding box center [119, 18] width 62 height 11
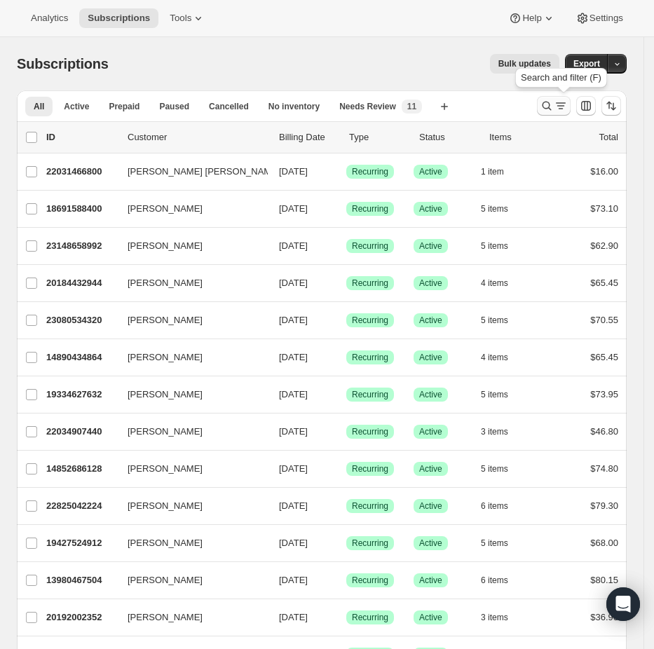
click at [554, 101] on icon "Search and filter results" at bounding box center [547, 106] width 14 height 14
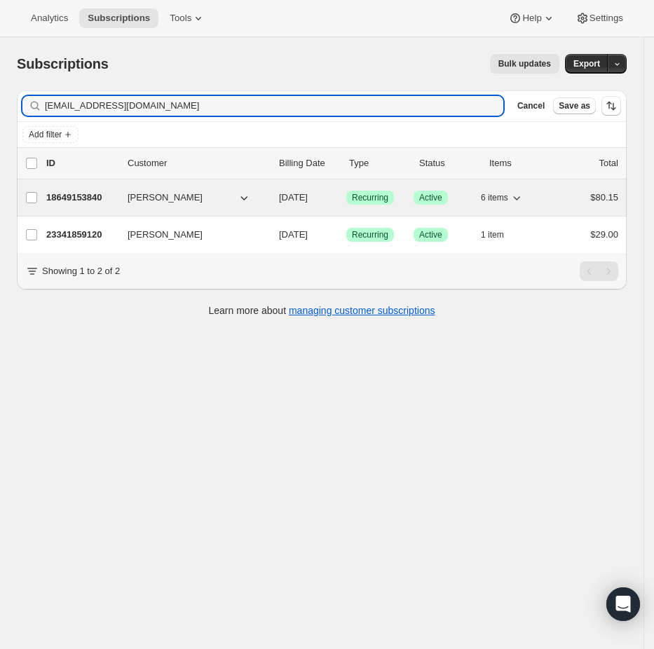
type input "willowskye14@yahoo.com"
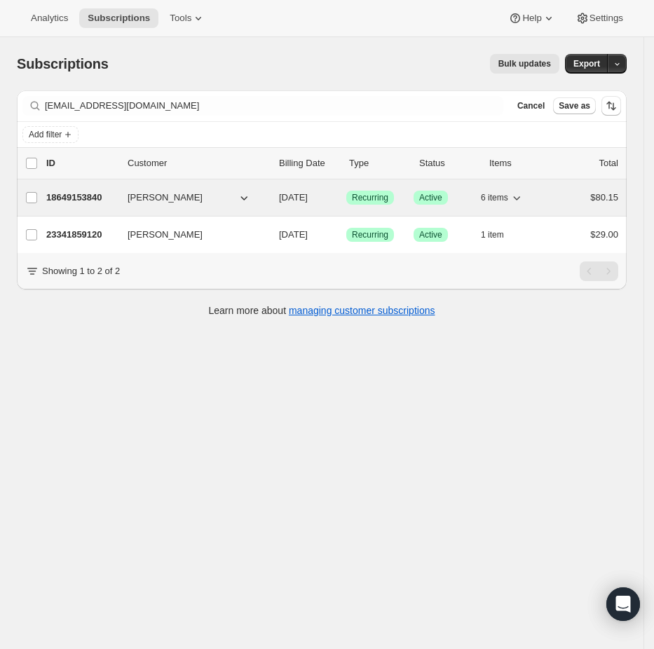
click at [70, 200] on p "18649153840" at bounding box center [81, 198] width 70 height 14
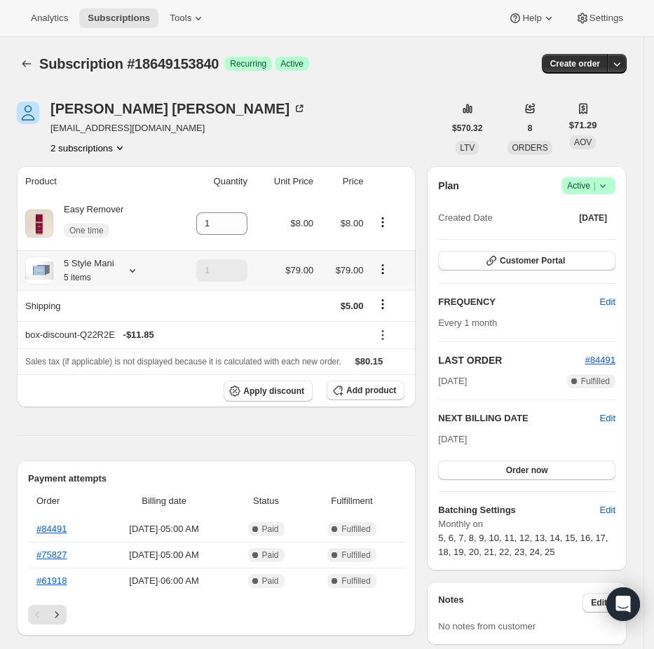
click at [139, 269] on icon at bounding box center [132, 271] width 14 height 14
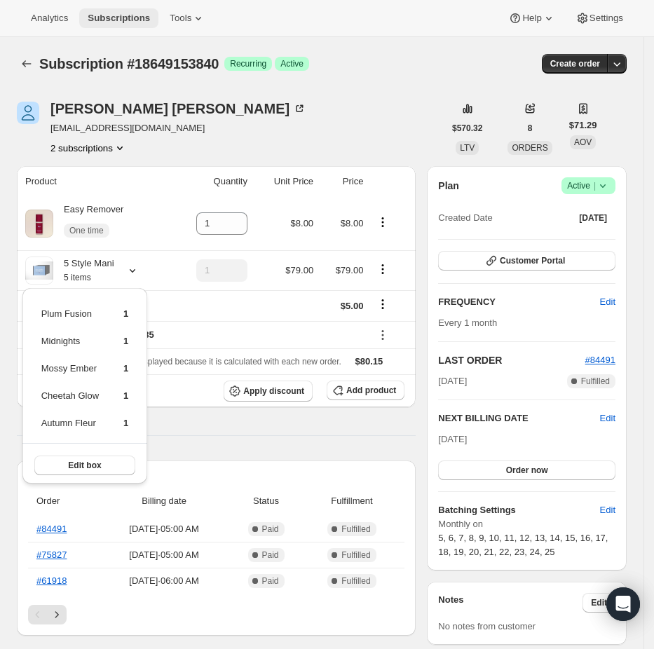
click at [110, 8] on button "Subscriptions" at bounding box center [118, 18] width 79 height 20
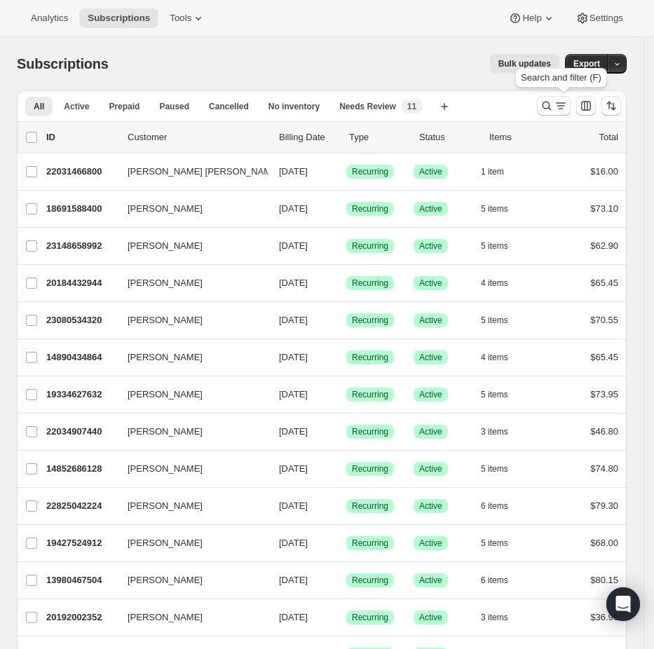
click at [554, 104] on icon "Search and filter results" at bounding box center [547, 106] width 14 height 14
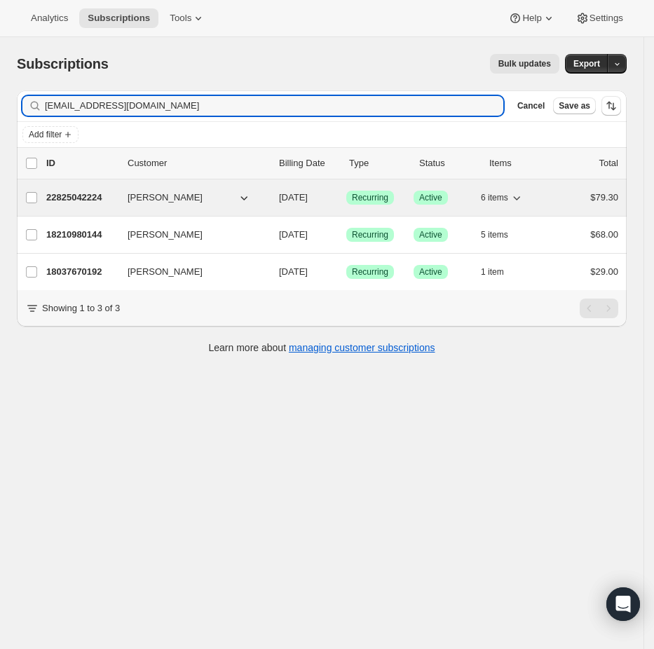
type input "aklein1123@sbcglobal.net"
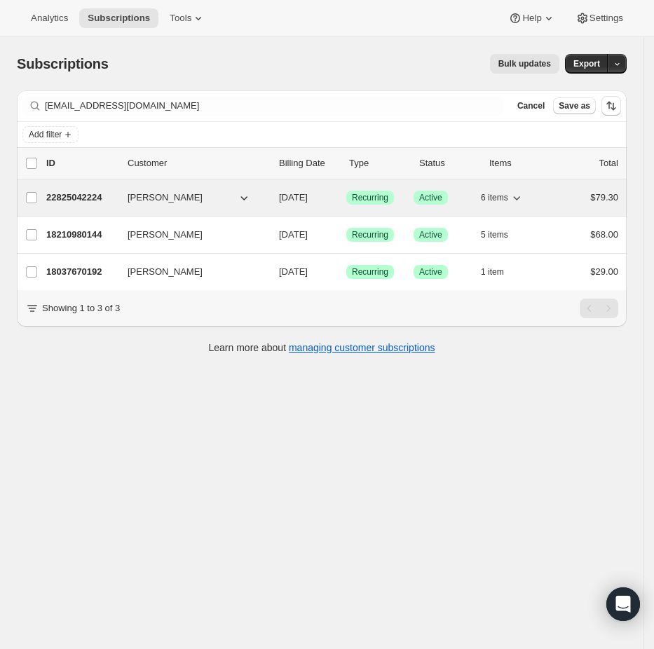
click at [70, 196] on p "22825042224" at bounding box center [81, 198] width 70 height 14
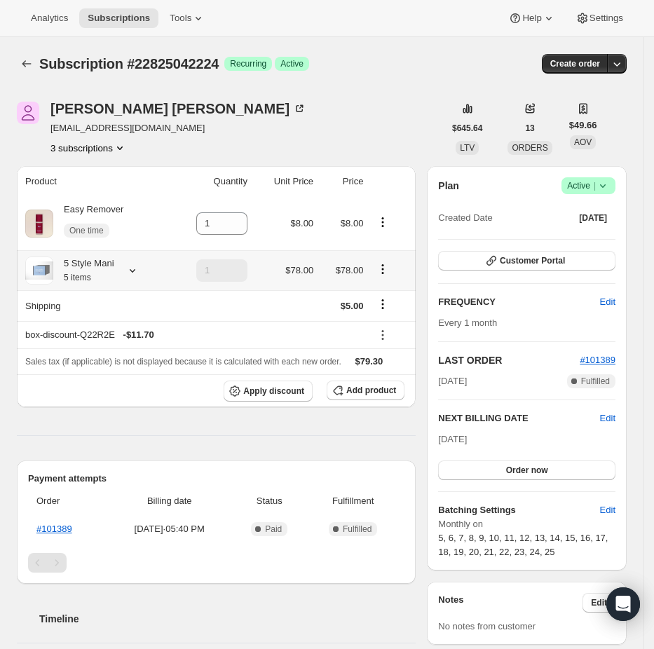
click at [130, 267] on icon at bounding box center [132, 271] width 14 height 14
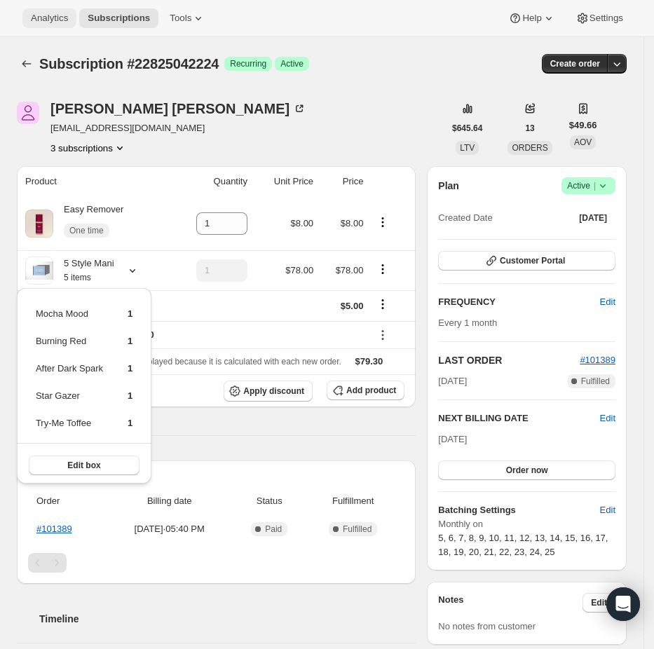
click at [76, 17] on button "Analytics" at bounding box center [49, 18] width 54 height 20
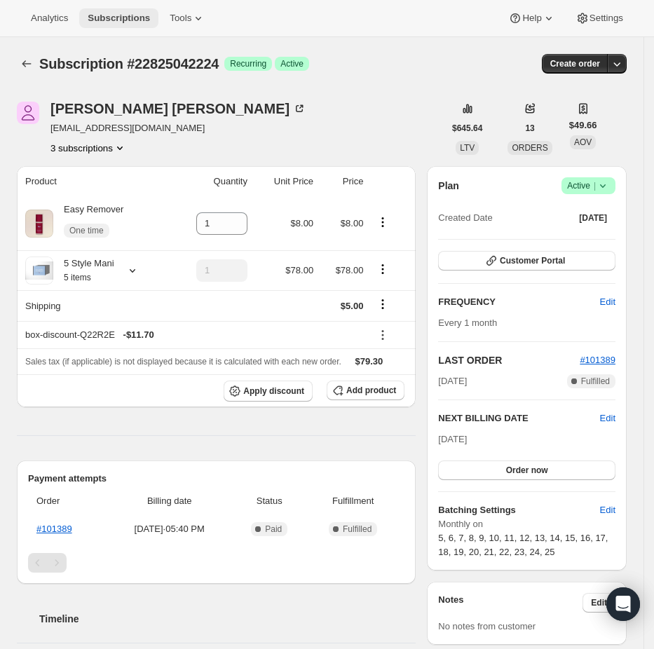
click at [112, 25] on button "Subscriptions" at bounding box center [118, 18] width 79 height 20
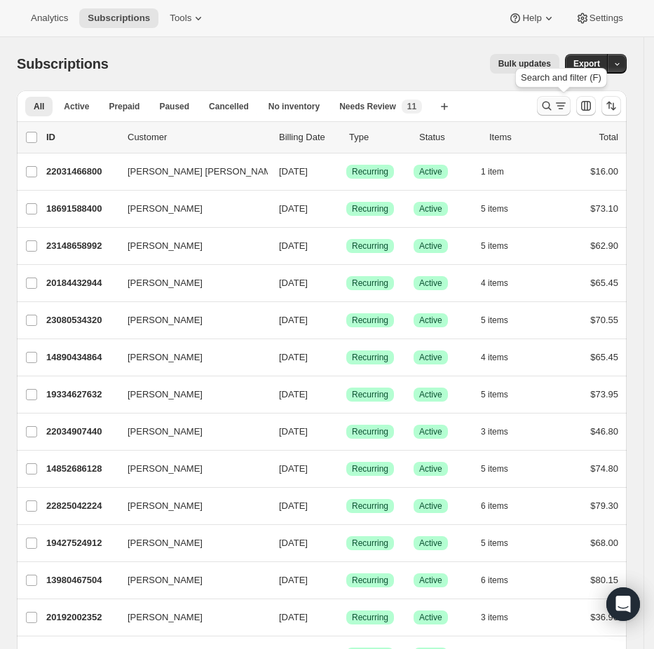
click at [554, 102] on icon "Search and filter results" at bounding box center [547, 106] width 14 height 14
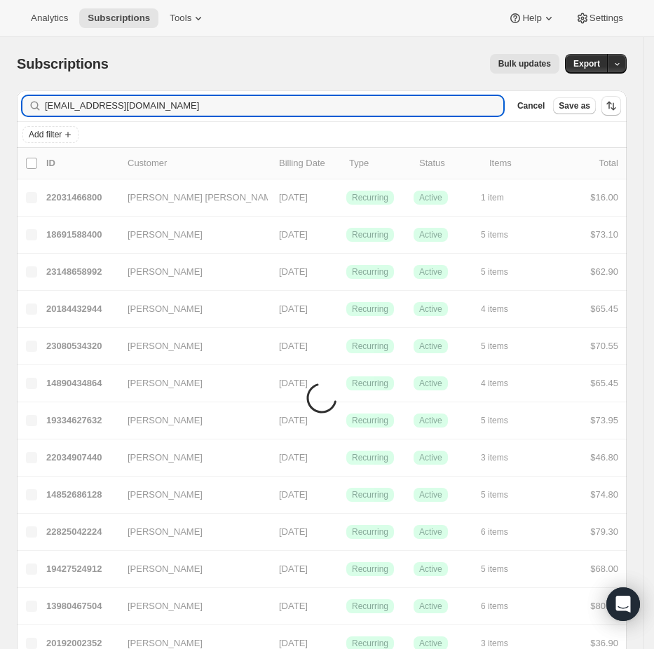
type input "lindab@netins.net"
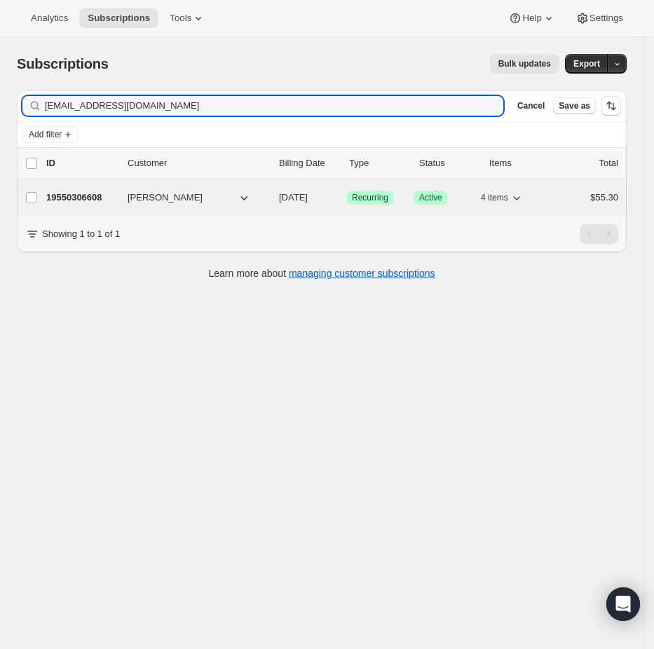
click at [83, 196] on p "19550306608" at bounding box center [81, 198] width 70 height 14
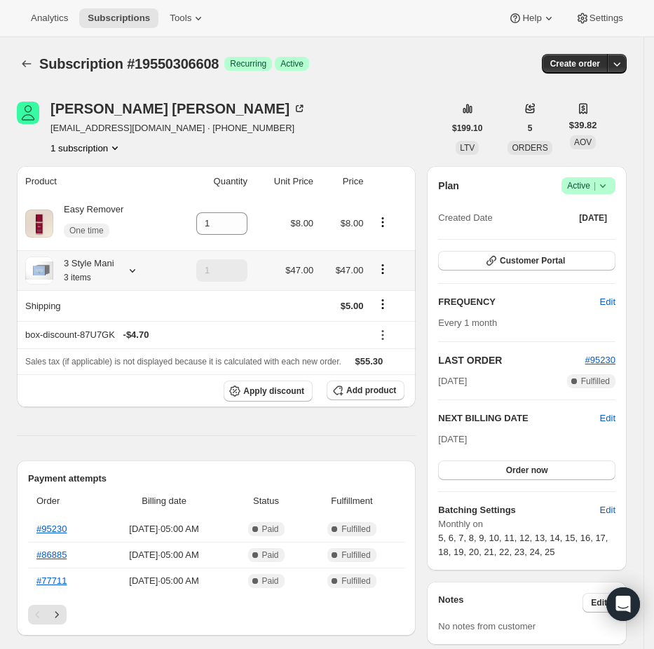
click at [130, 273] on icon at bounding box center [132, 271] width 14 height 14
click at [101, 18] on span "Subscriptions" at bounding box center [119, 18] width 62 height 11
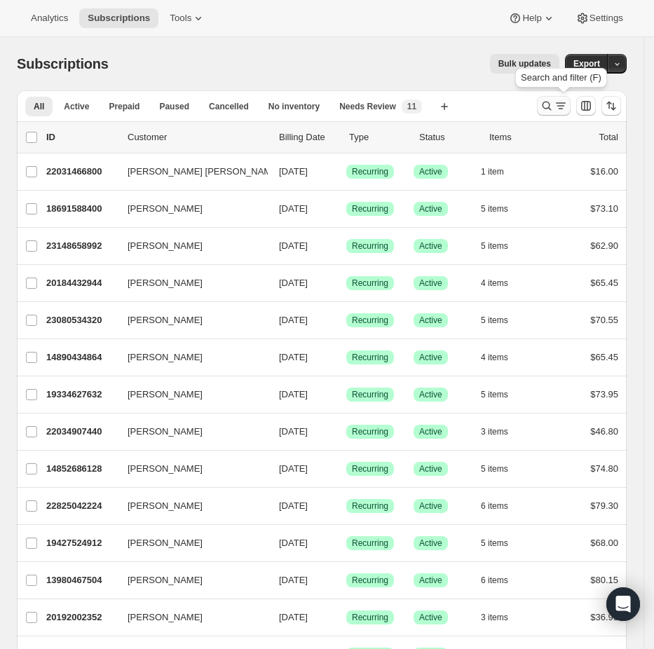
click at [568, 102] on icon "Search and filter results" at bounding box center [561, 106] width 14 height 14
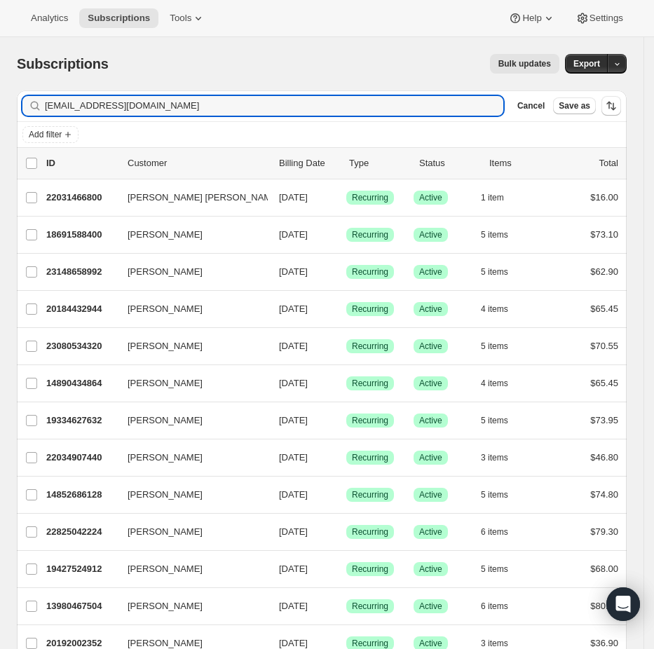
type input "adragony13@gmail.com"
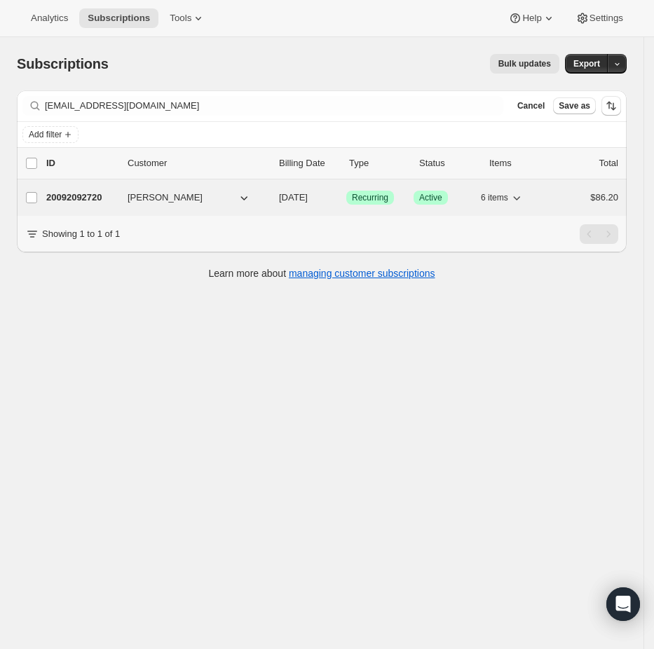
click at [77, 196] on p "20092092720" at bounding box center [81, 198] width 70 height 14
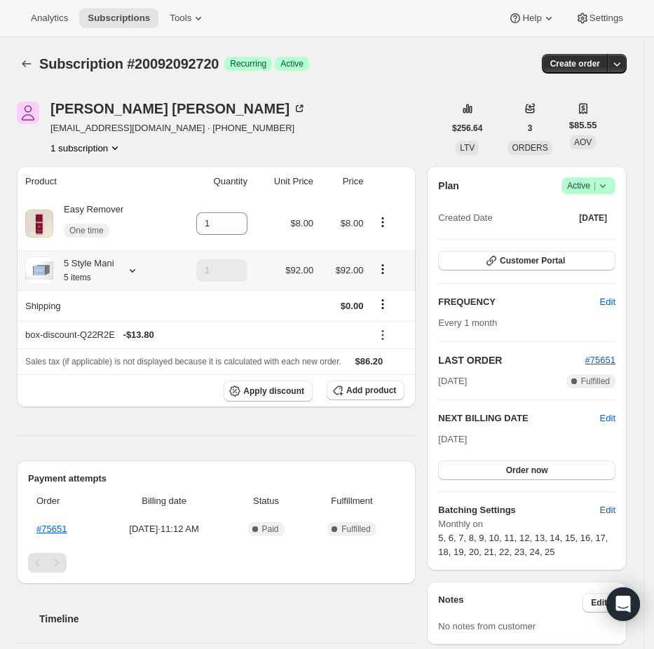
click at [139, 272] on icon at bounding box center [132, 271] width 14 height 14
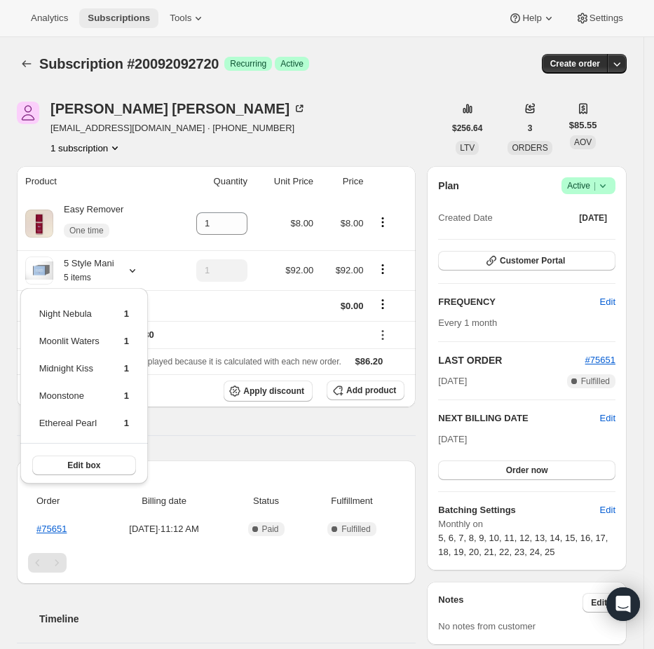
click at [137, 13] on span "Subscriptions" at bounding box center [119, 18] width 62 height 11
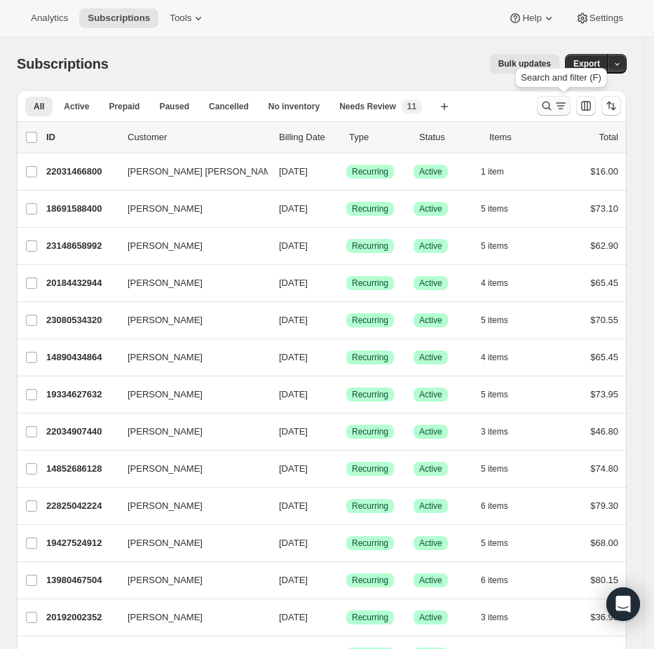
click at [571, 98] on button "Search and filter results" at bounding box center [554, 106] width 34 height 20
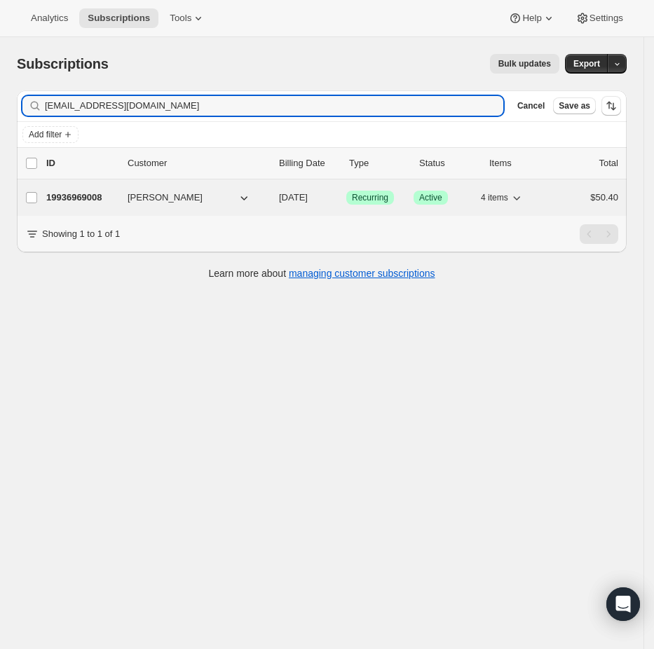
type input "hriebel@gmail.com"
click at [48, 188] on div "19936969008 Heather Potter 08/25/2025 Success Recurring Success Active 4 items …" at bounding box center [332, 198] width 572 height 20
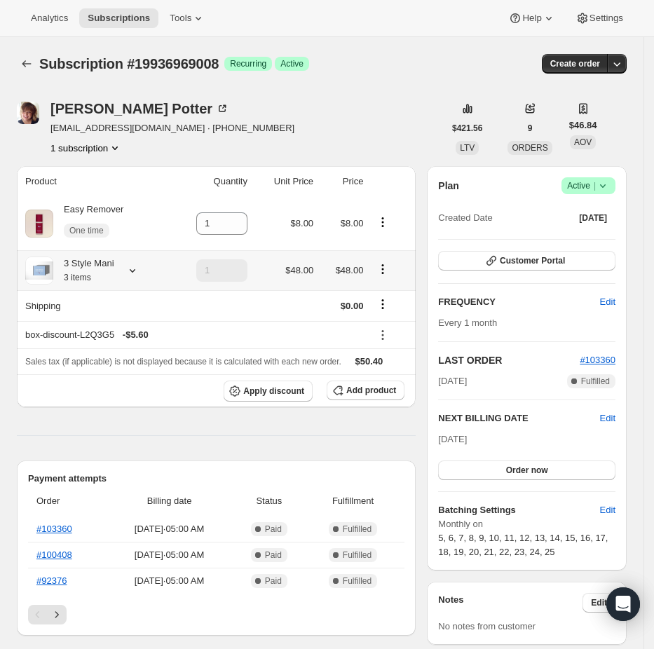
click at [139, 270] on icon at bounding box center [132, 271] width 14 height 14
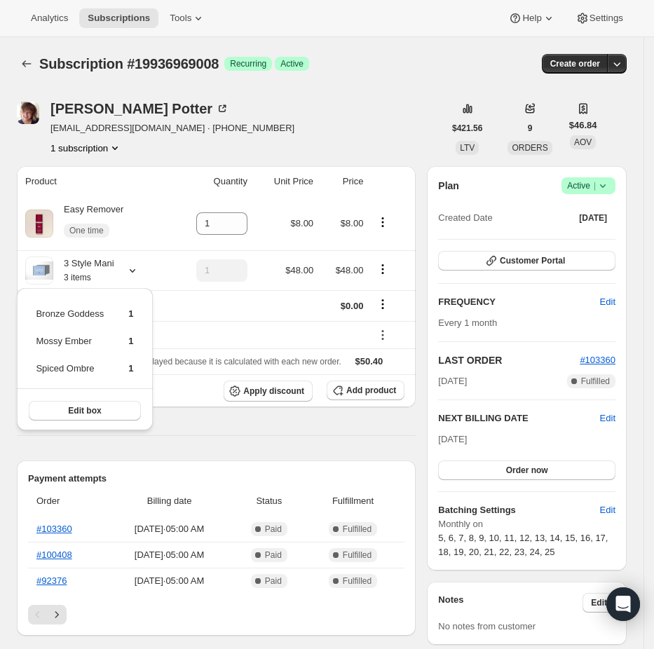
click at [122, 33] on div "Analytics Subscriptions Tools Help Settings" at bounding box center [327, 18] width 654 height 37
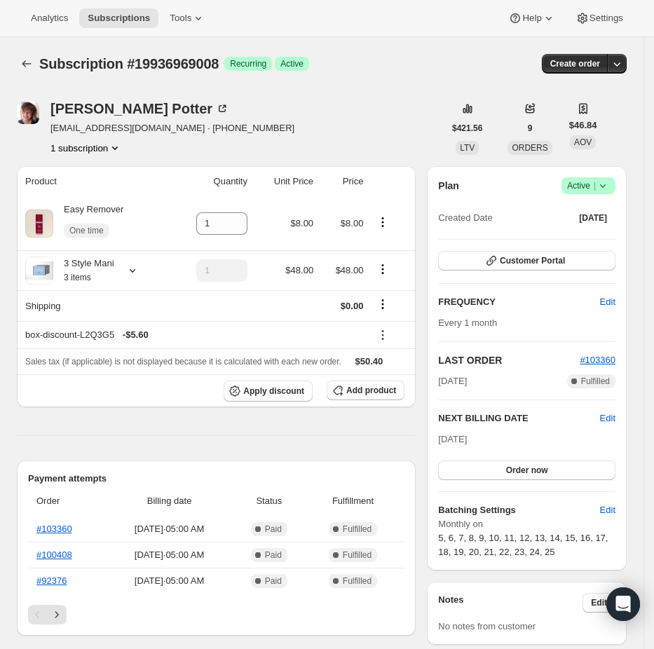
click at [122, 30] on div "Analytics Subscriptions Tools Help Settings" at bounding box center [327, 18] width 654 height 37
click at [121, 17] on span "Subscriptions" at bounding box center [119, 18] width 62 height 11
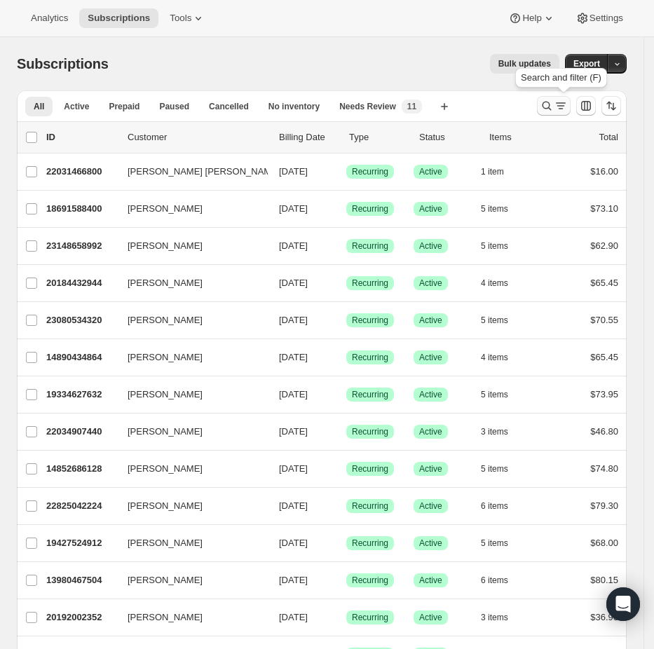
click at [568, 108] on icon "Search and filter results" at bounding box center [561, 106] width 14 height 14
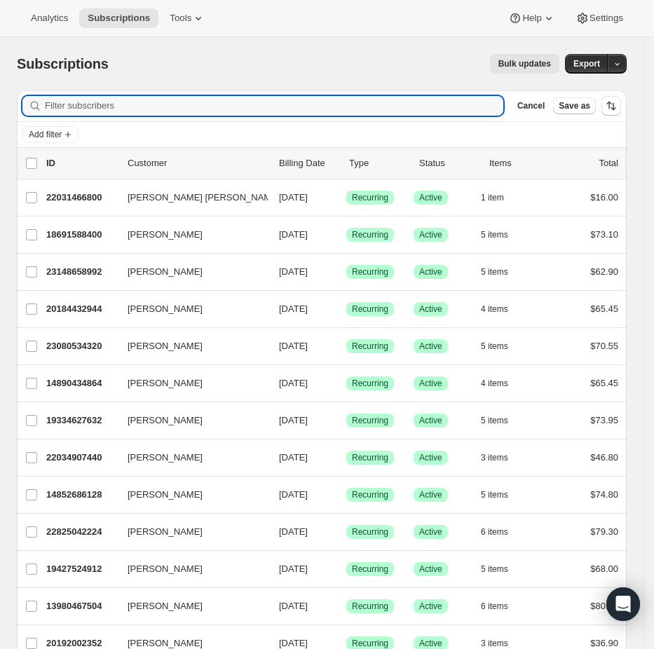
paste input "momworkhome2012@gmail.com"
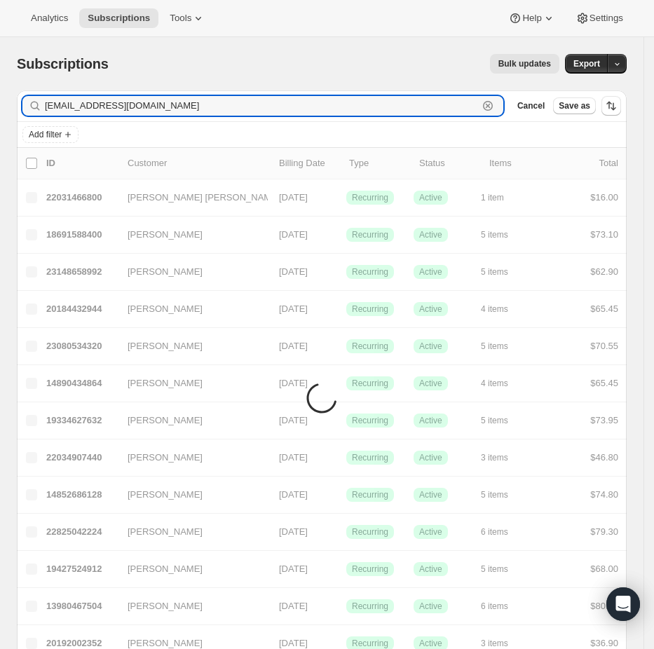
type input "momworkhome2012@gmail.com"
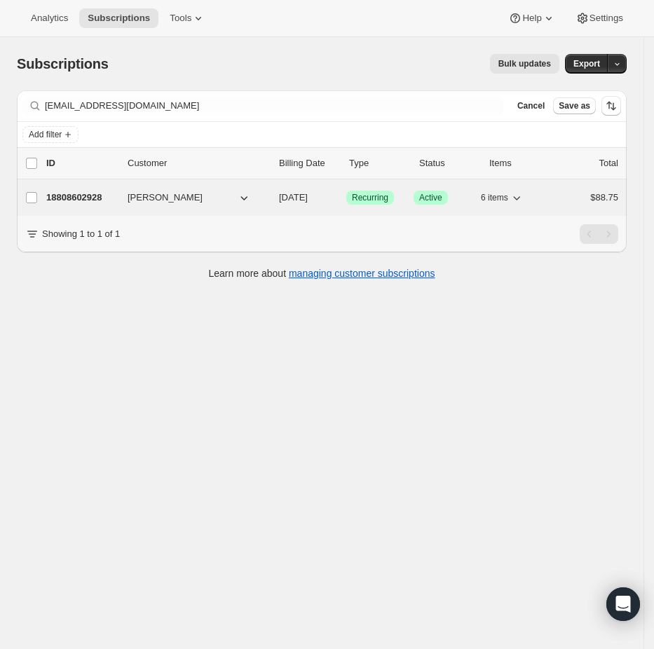
click at [81, 196] on p "18808602928" at bounding box center [81, 198] width 70 height 14
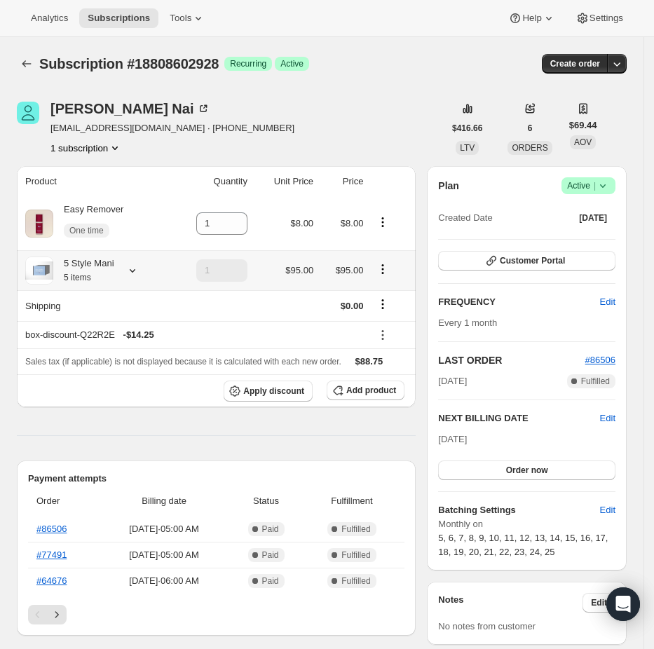
click at [126, 262] on div "5 Style Mani 5 items" at bounding box center [95, 271] width 140 height 28
click at [133, 264] on icon at bounding box center [132, 271] width 14 height 14
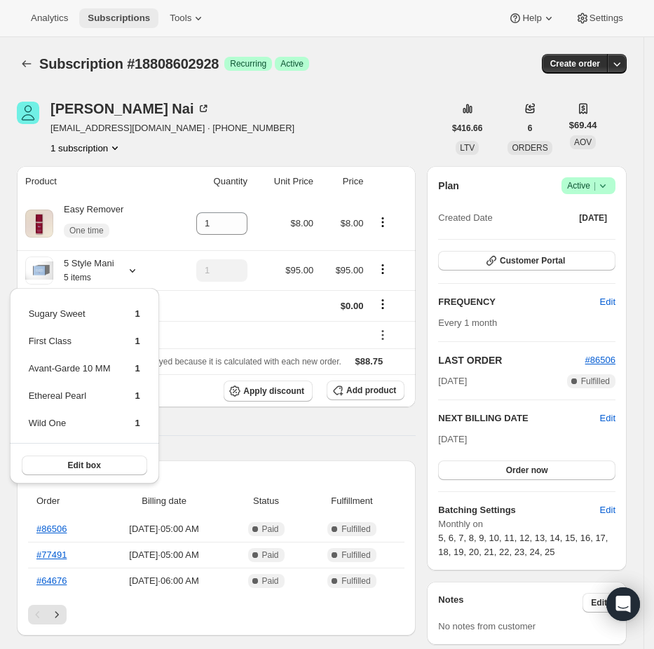
click at [117, 16] on span "Subscriptions" at bounding box center [119, 18] width 62 height 11
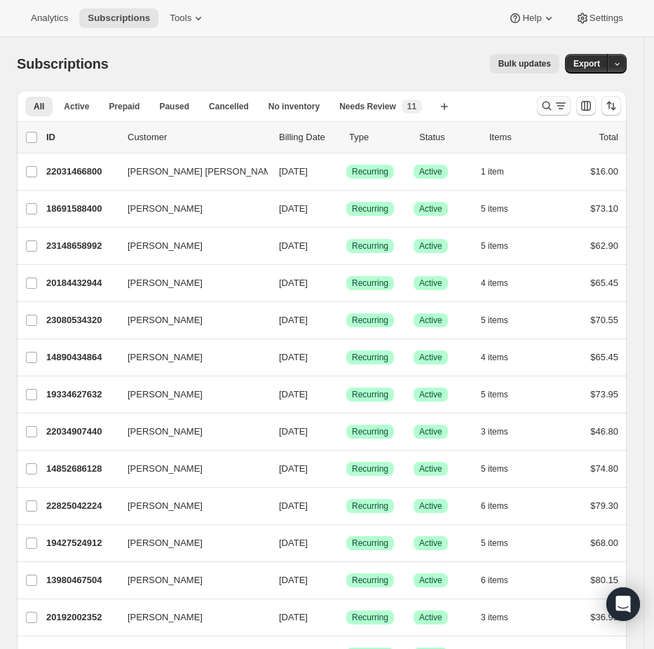
click at [551, 111] on icon "Search and filter results" at bounding box center [547, 106] width 14 height 14
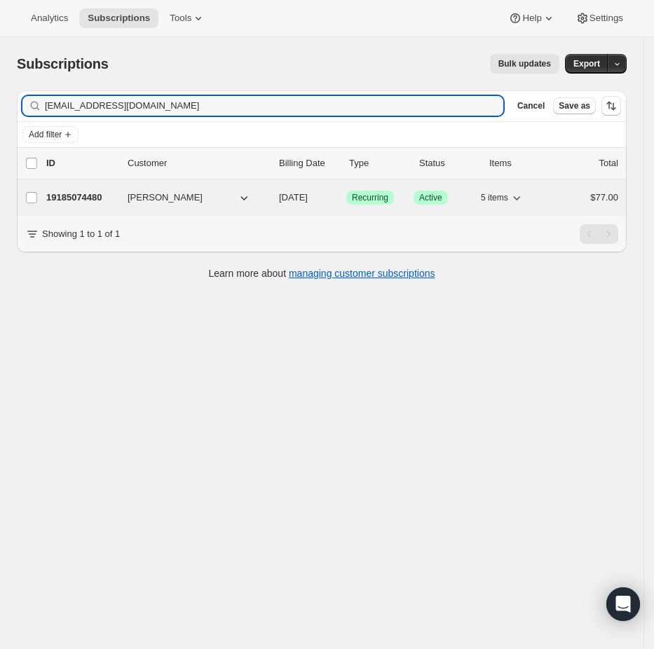
type input "rmb127@aol.com"
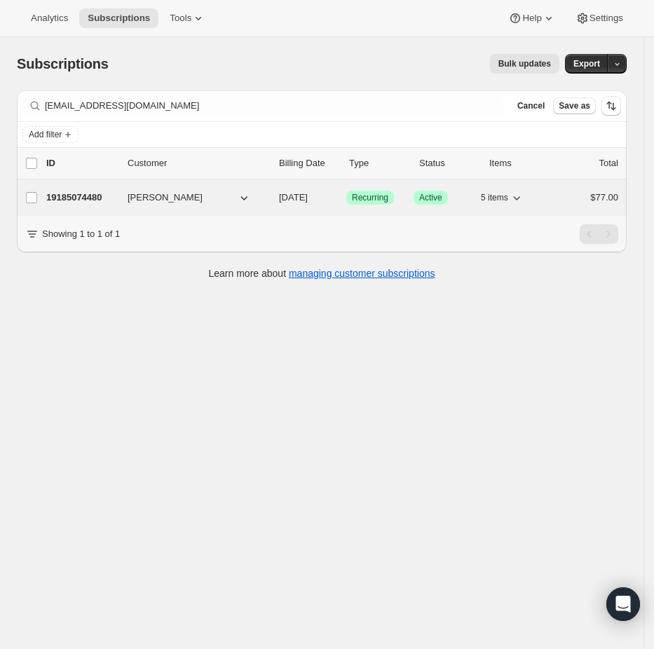
click at [74, 197] on p "19185074480" at bounding box center [81, 198] width 70 height 14
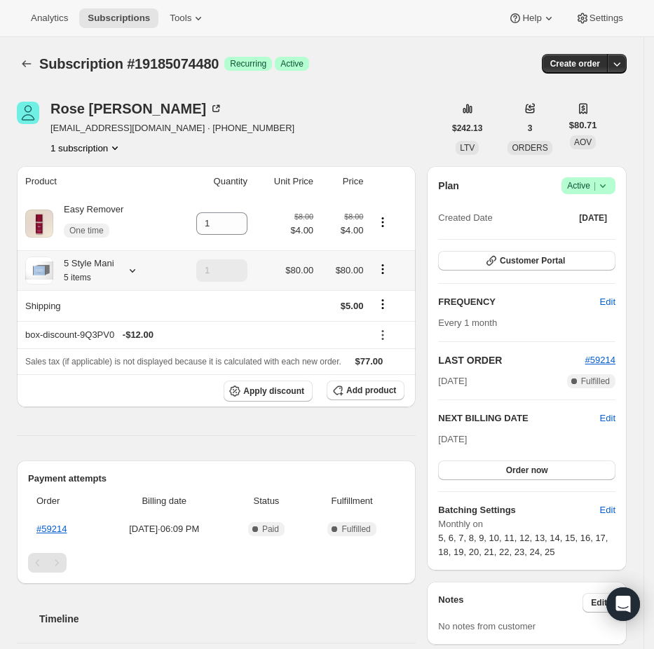
click at [138, 273] on icon at bounding box center [132, 271] width 14 height 14
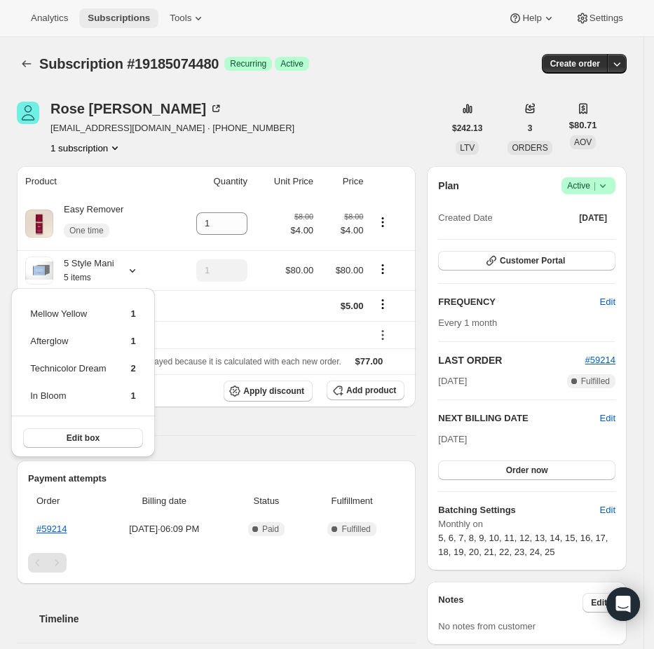
click at [83, 18] on button "Subscriptions" at bounding box center [118, 18] width 79 height 20
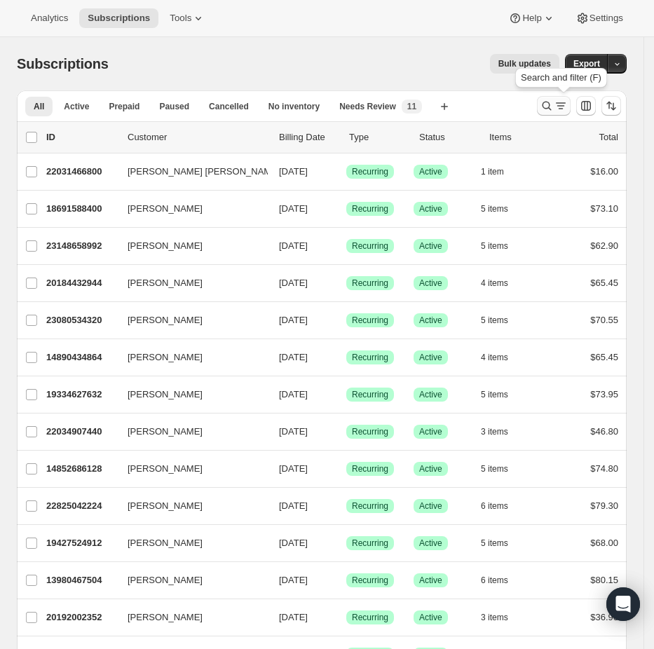
click at [549, 100] on icon "Search and filter results" at bounding box center [547, 106] width 14 height 14
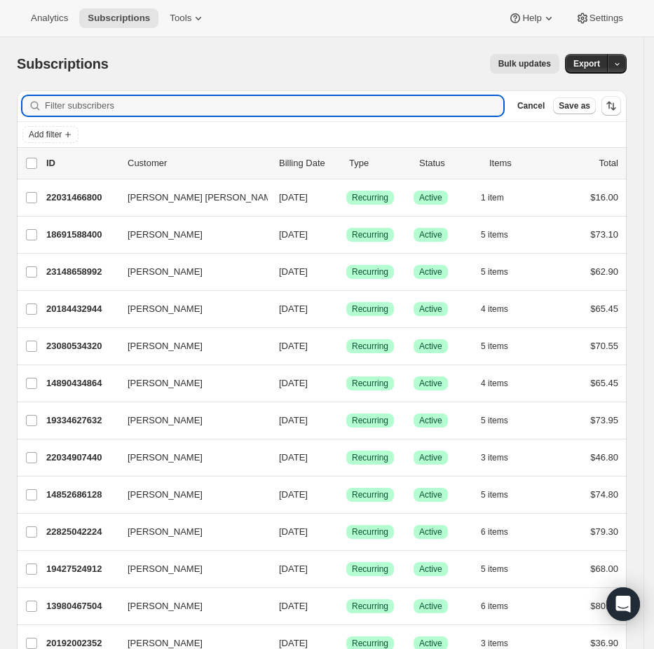
paste input "cindyklingelhoets@yahoo.com"
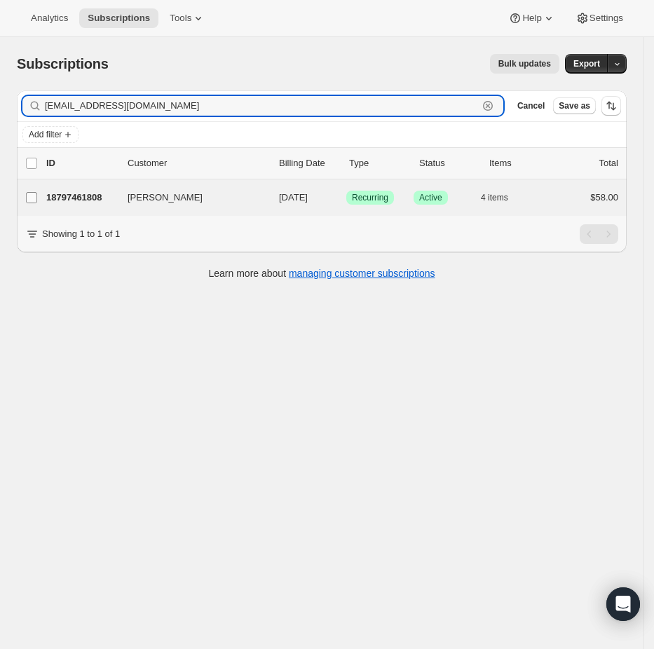
type input "cindyklingelhoets@yahoo.com"
click at [38, 192] on label "Cynthia Klingelhoets" at bounding box center [31, 197] width 29 height 36
click at [37, 192] on input "Cynthia Klingelhoets" at bounding box center [31, 197] width 11 height 11
checkbox input "true"
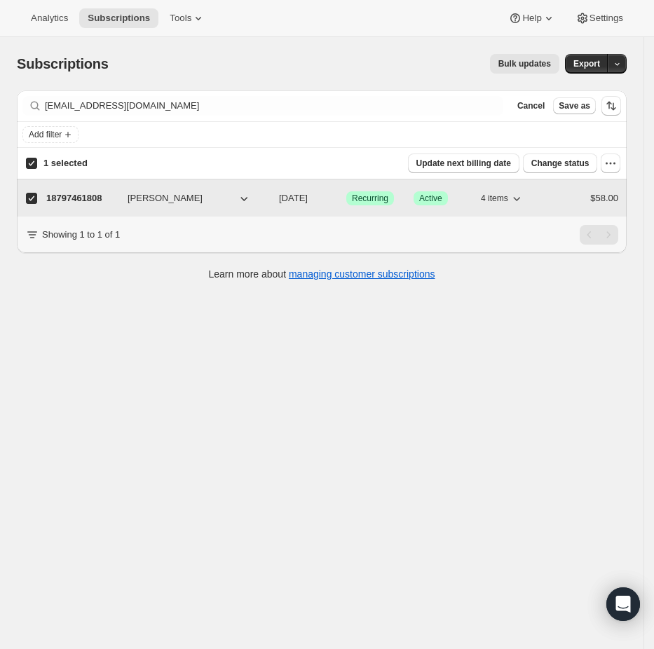
click at [64, 190] on div "18797461808 Cynthia Klingelhoets 09/17/2025 Success Recurring Success Active 4 …" at bounding box center [332, 199] width 572 height 20
checkbox input "false"
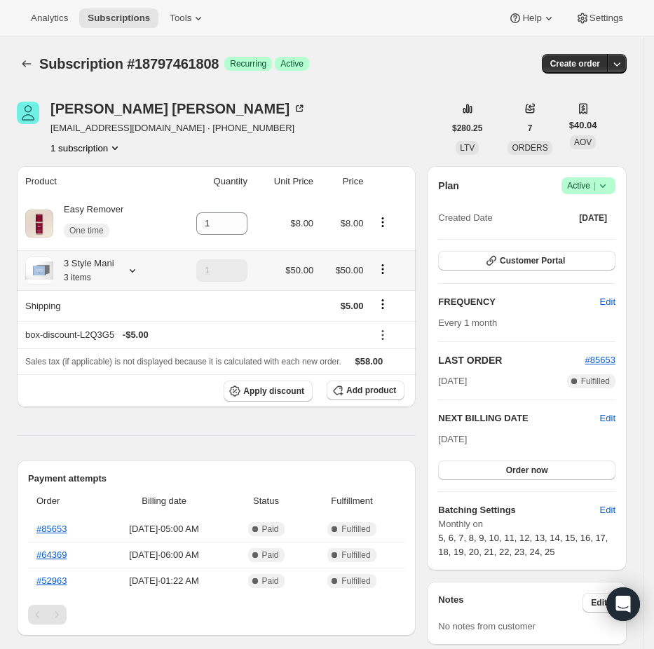
click at [128, 272] on div at bounding box center [130, 271] width 20 height 14
click at [150, 18] on span "Subscriptions" at bounding box center [119, 18] width 62 height 11
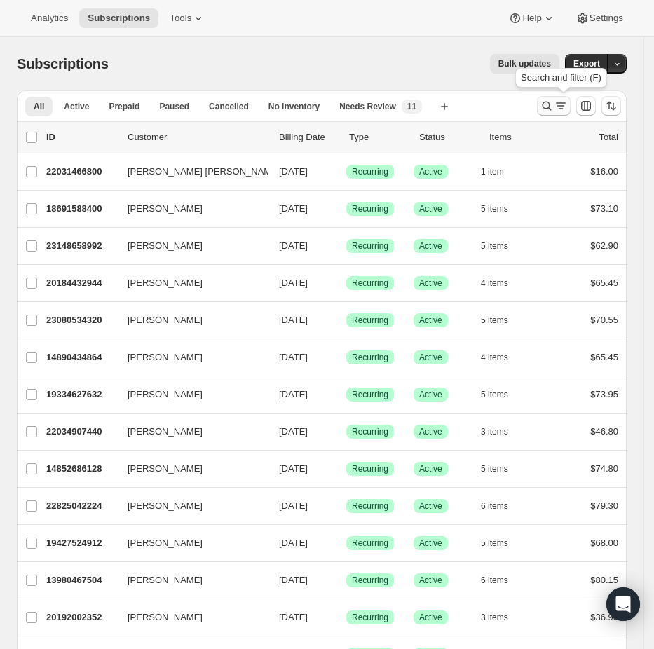
click at [569, 98] on button "Search and filter results" at bounding box center [554, 106] width 34 height 20
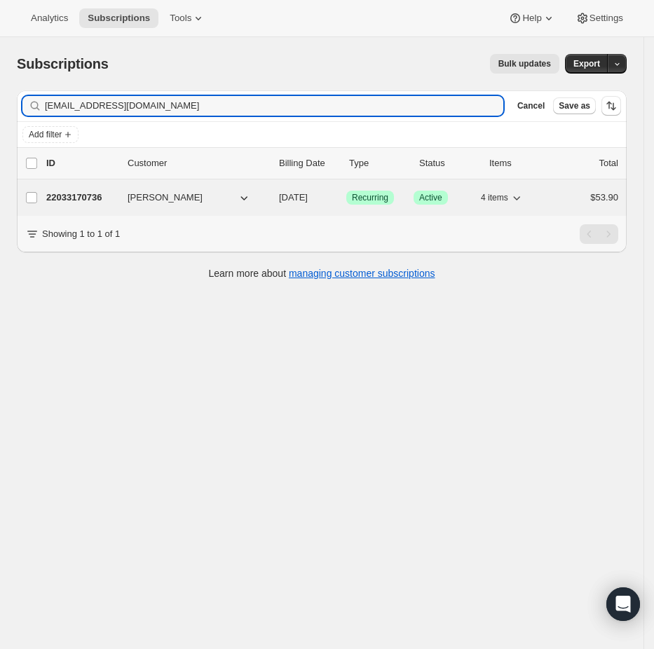
type input "pjspjs01@att.net"
click at [61, 189] on div "22033170736 Patricia Sousa 09/14/2025 Success Recurring Success Active 4 items …" at bounding box center [332, 198] width 572 height 20
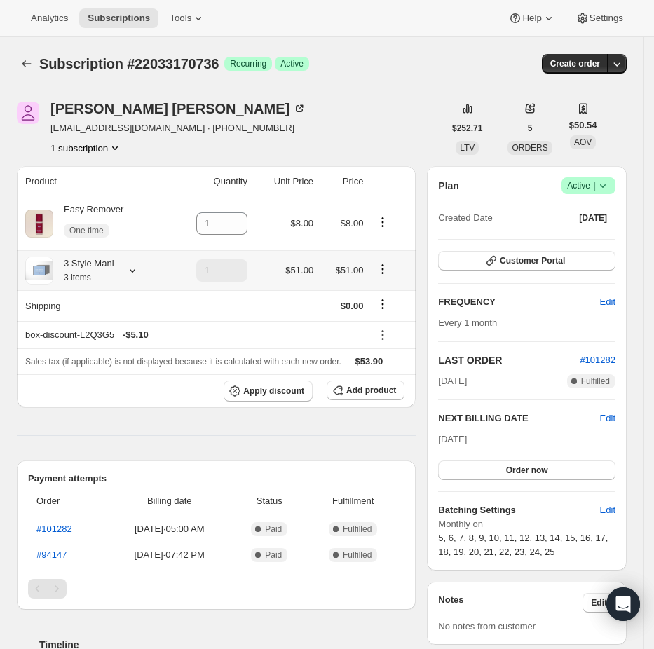
click at [139, 278] on div "3 Style Mani 3 items" at bounding box center [95, 271] width 140 height 28
click at [139, 271] on icon at bounding box center [132, 271] width 14 height 14
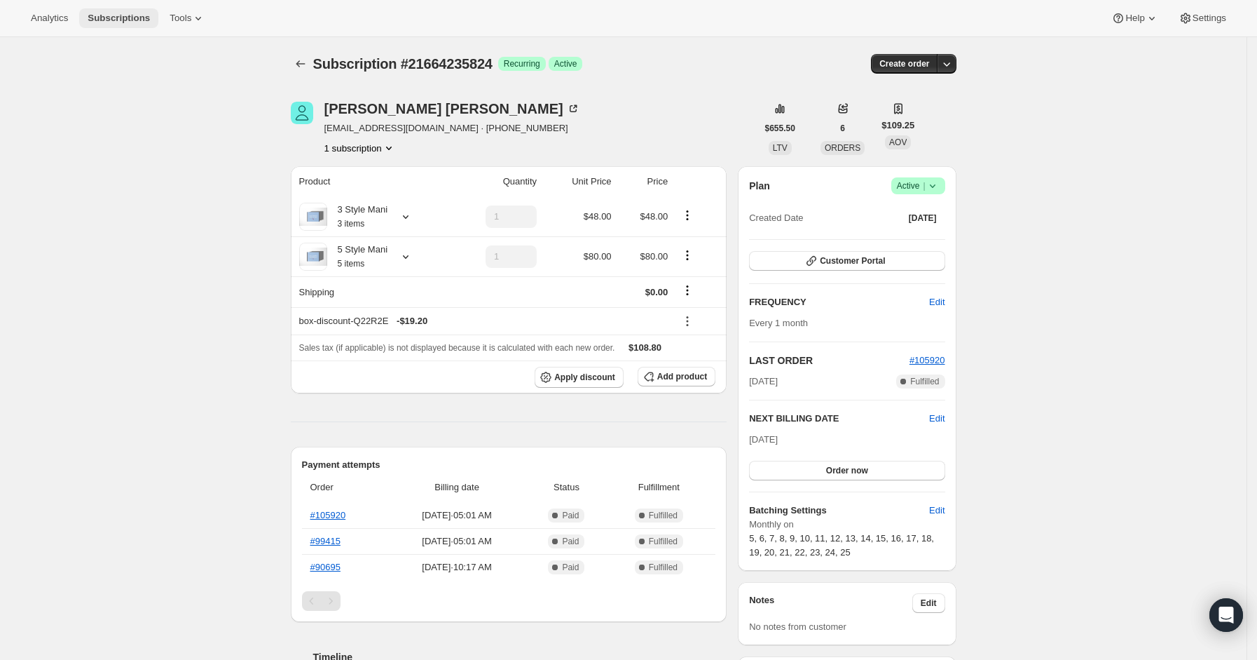
click at [123, 22] on span "Subscriptions" at bounding box center [119, 18] width 62 height 11
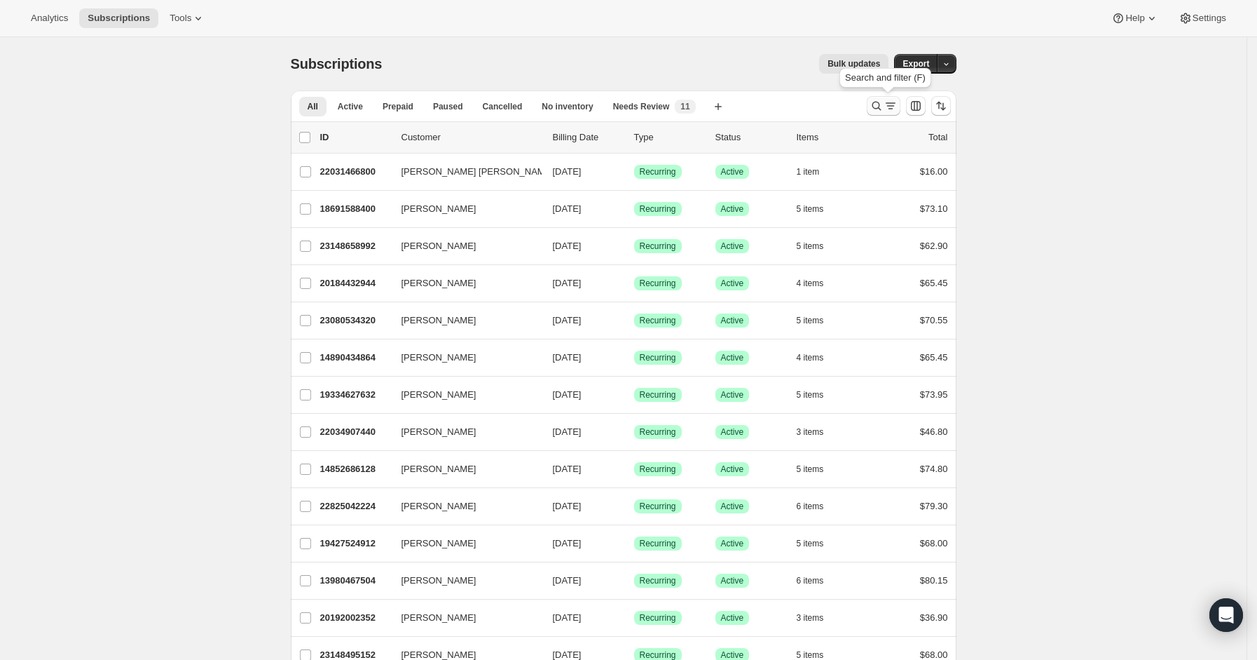
click at [893, 107] on icon "Search and filter results" at bounding box center [891, 106] width 14 height 14
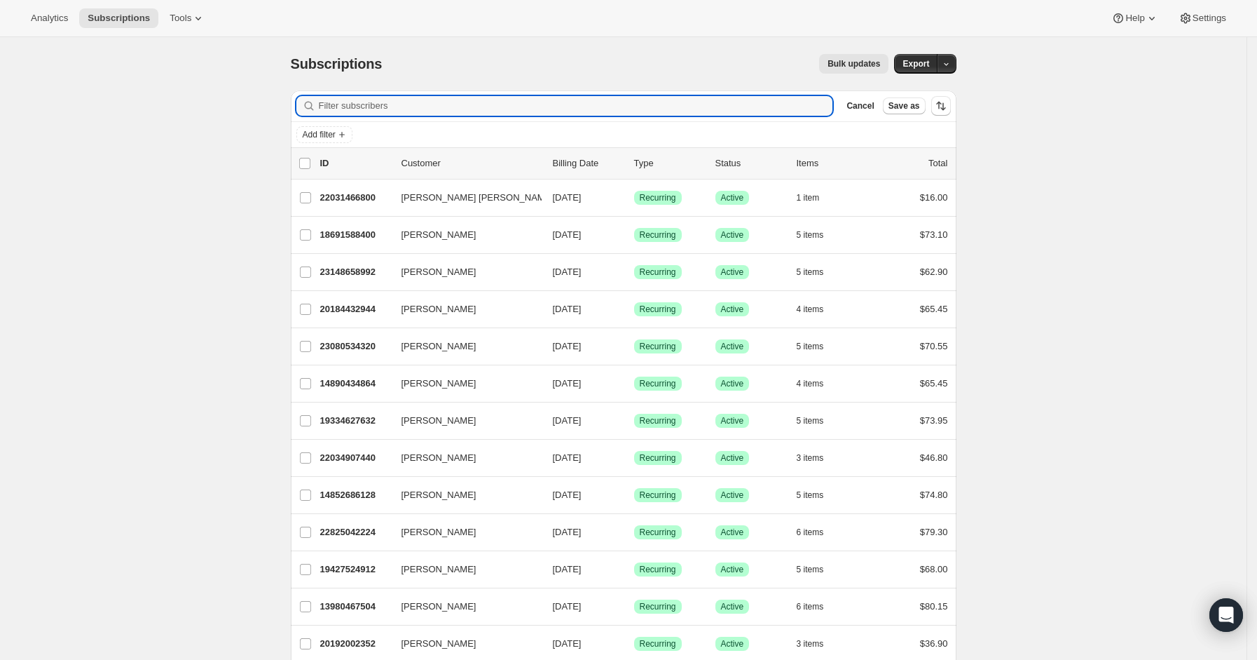
paste input "[PERSON_NAME][EMAIL_ADDRESS][DOMAIN_NAME]"
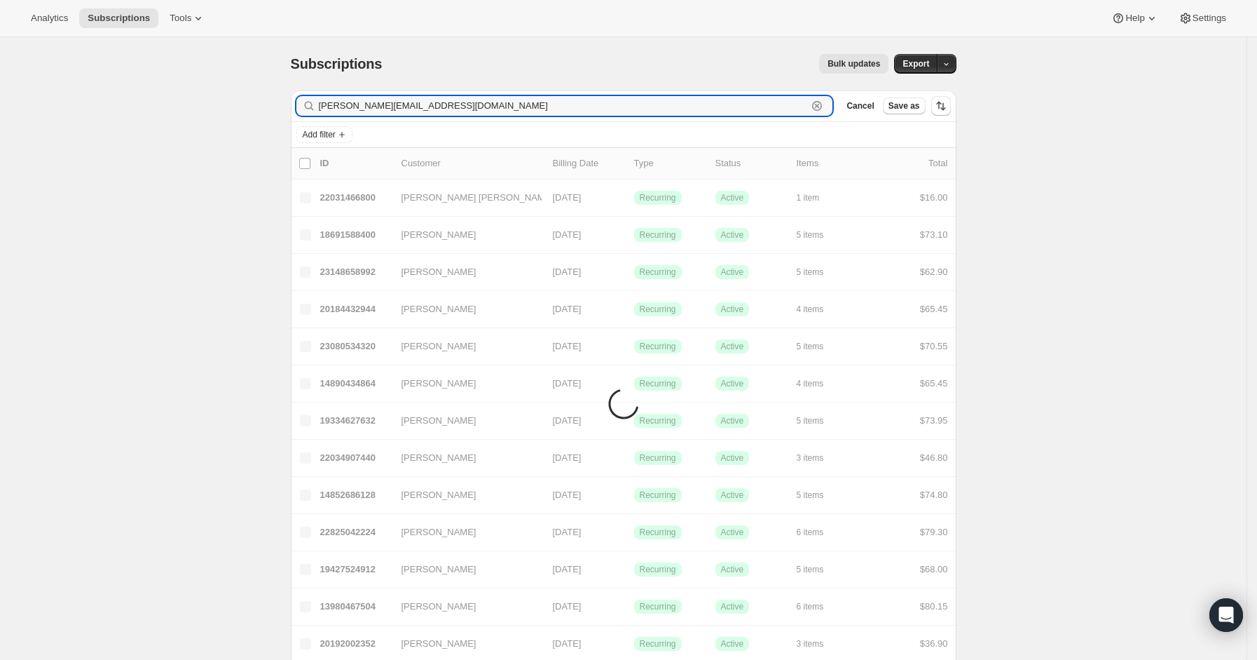
type input "[PERSON_NAME][EMAIL_ADDRESS][DOMAIN_NAME]"
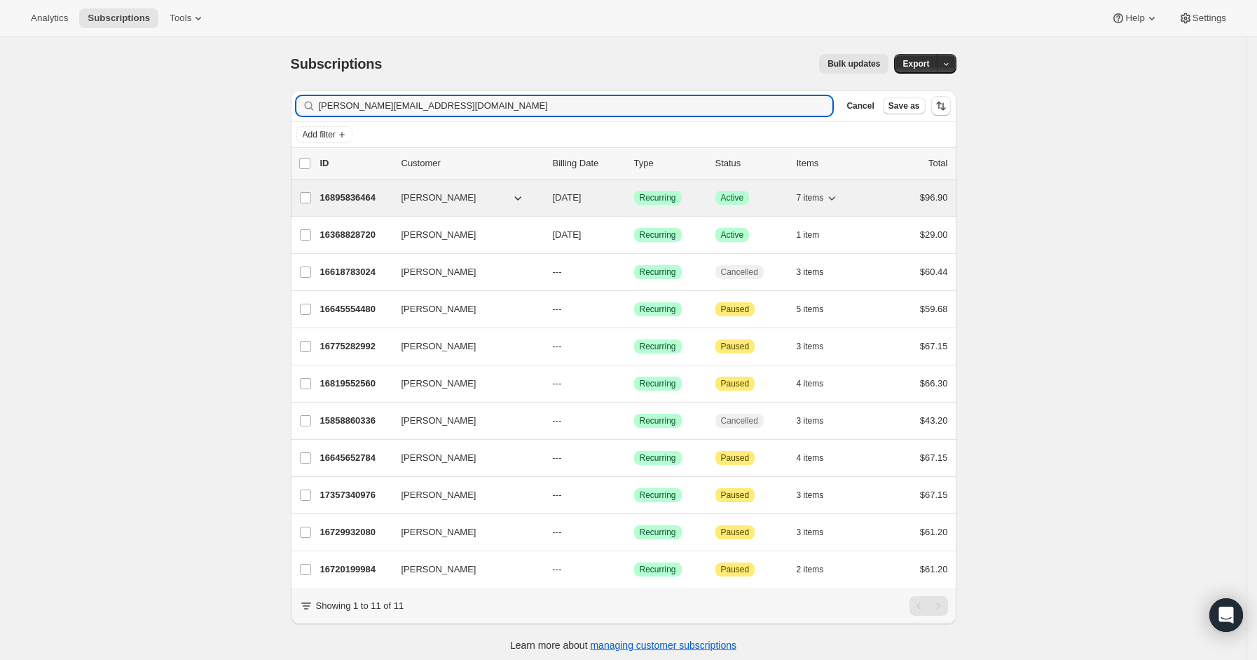
click at [345, 191] on p "16895836464" at bounding box center [355, 198] width 70 height 14
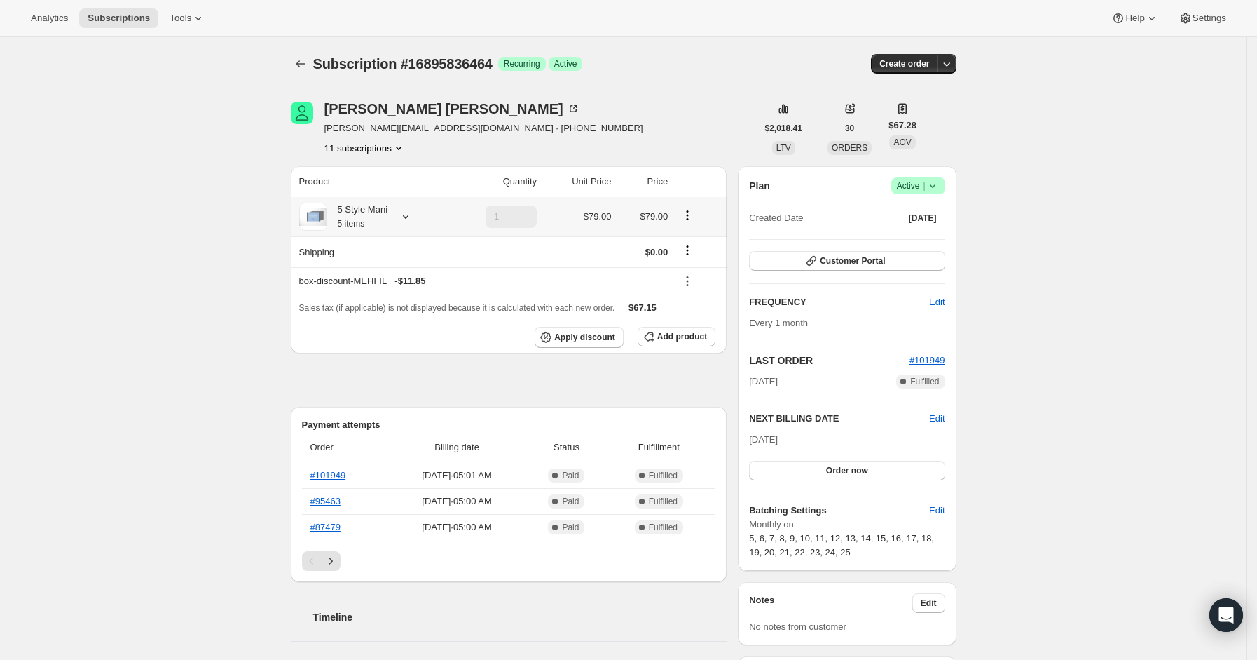
click at [413, 214] on icon at bounding box center [406, 217] width 14 height 14
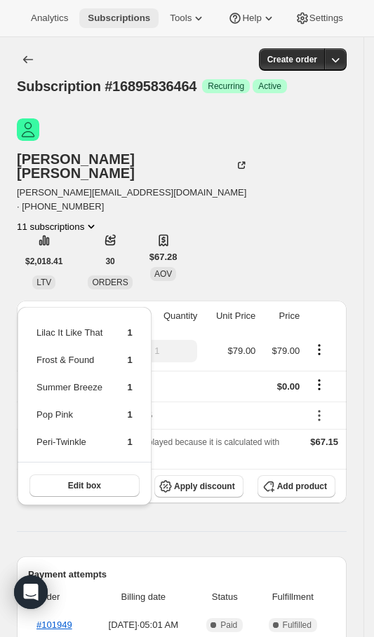
click at [124, 18] on span "Subscriptions" at bounding box center [119, 18] width 62 height 11
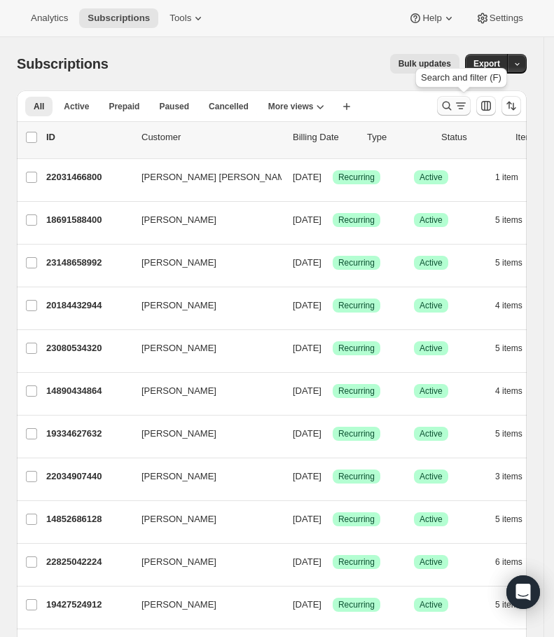
click at [454, 101] on icon "Search and filter results" at bounding box center [447, 106] width 14 height 14
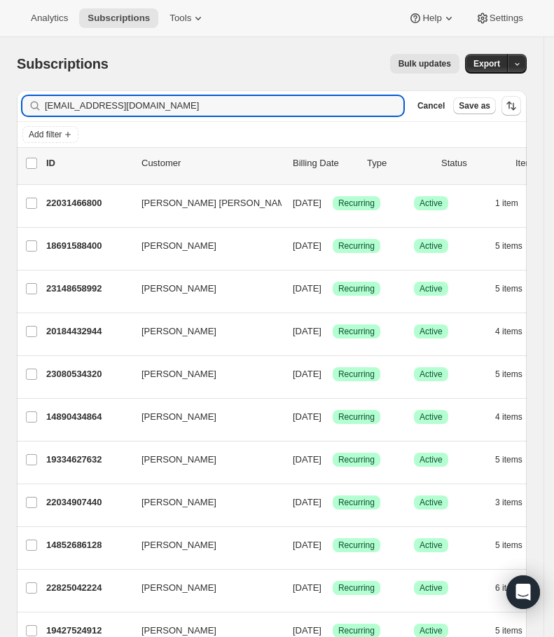
type input "a.mcelfresh318@gmail.com"
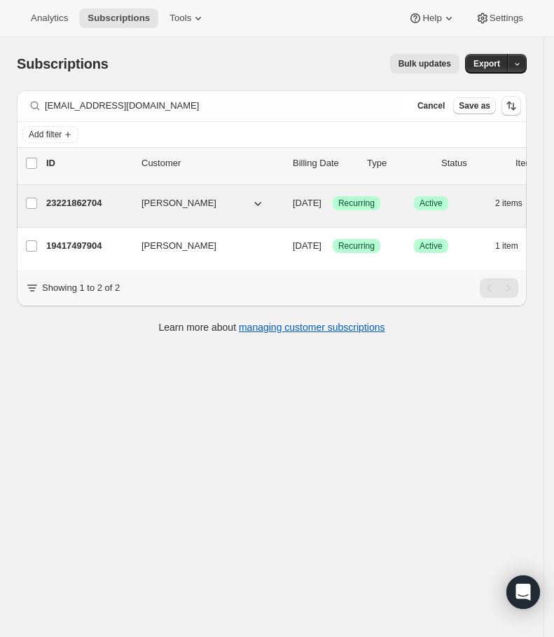
click at [109, 198] on p "23221862704" at bounding box center [88, 203] width 84 height 14
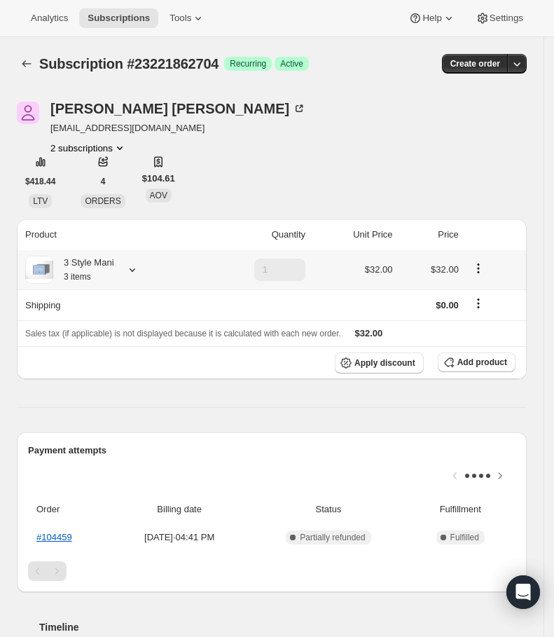
click at [139, 264] on icon at bounding box center [132, 270] width 14 height 14
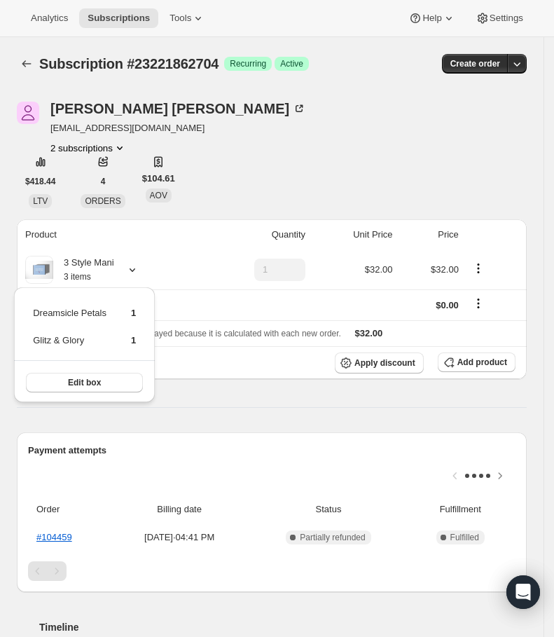
click at [371, 111] on div "Allissa McElfresh a.mcelfresh318@gmail.com 2 subscriptions" at bounding box center [195, 128] width 357 height 53
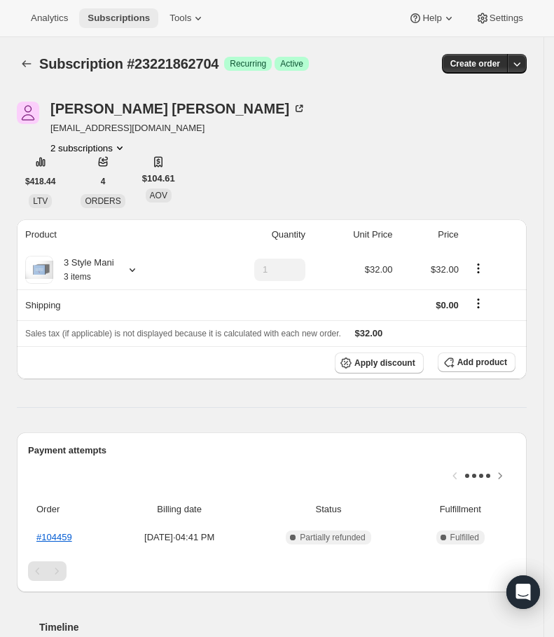
click at [117, 26] on button "Subscriptions" at bounding box center [118, 18] width 79 height 20
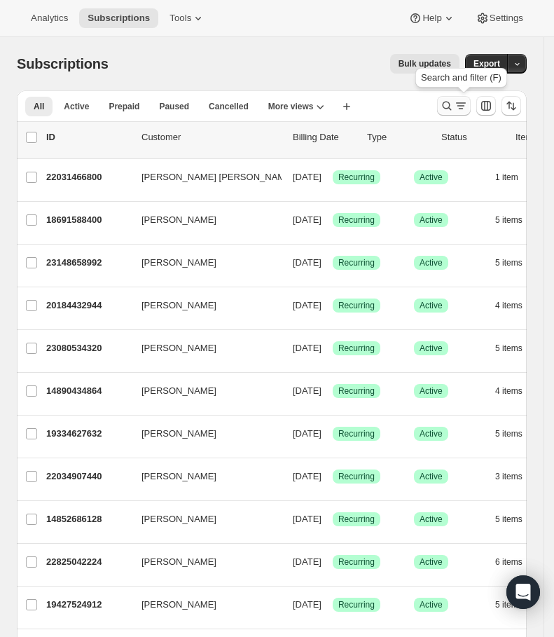
click at [454, 104] on icon "Search and filter results" at bounding box center [447, 106] width 14 height 14
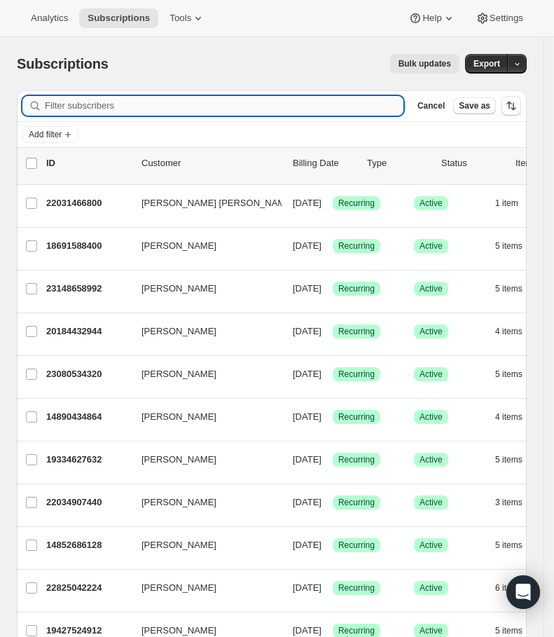
paste input "mariah-bryant@outlook.com"
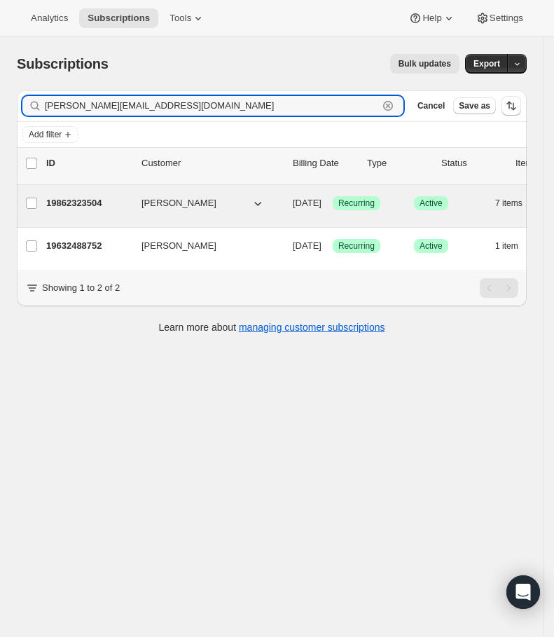
type input "mariah-bryant@outlook.com"
click at [56, 206] on p "19862323504" at bounding box center [88, 203] width 84 height 14
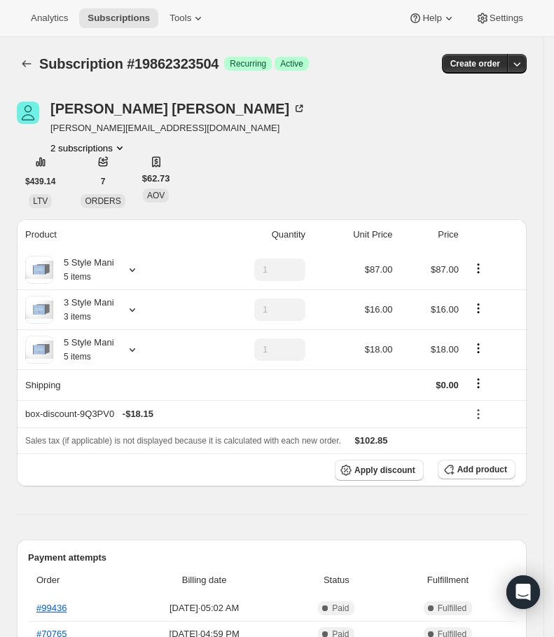
click at [359, 189] on div "Mariah Bryant mariah-bryant@outlook.com 2 subscriptions $439.14 LTV 7 ORDERS $6…" at bounding box center [272, 155] width 510 height 107
drag, startPoint x: 428, startPoint y: 152, endPoint x: 219, endPoint y: 198, distance: 213.8
click at [428, 152] on div "Mariah Bryant mariah-bryant@outlook.com 2 subscriptions $439.14 LTV 7 ORDERS $6…" at bounding box center [272, 155] width 510 height 107
click at [132, 264] on icon at bounding box center [132, 270] width 14 height 14
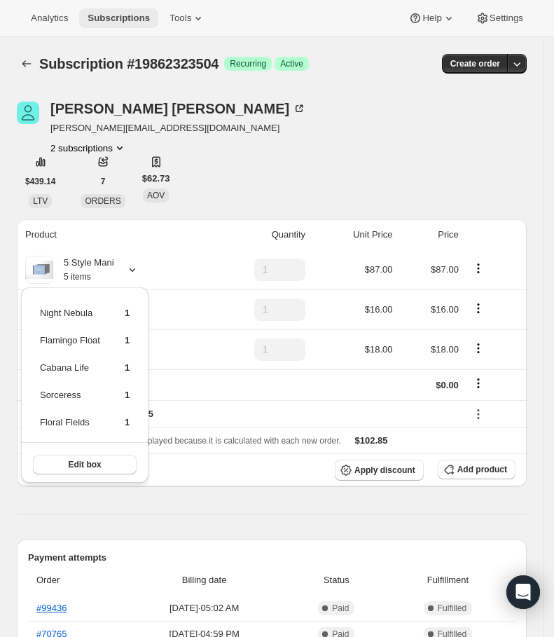
click at [97, 11] on button "Subscriptions" at bounding box center [118, 18] width 79 height 20
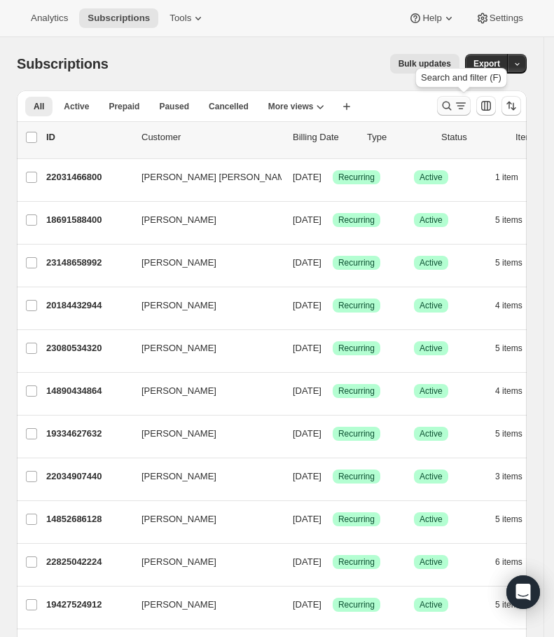
click at [468, 102] on icon "Search and filter results" at bounding box center [461, 106] width 14 height 14
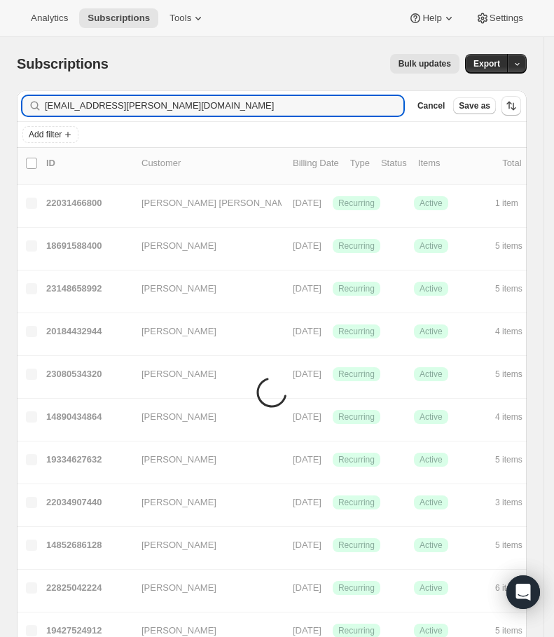
type input "[EMAIL_ADDRESS][PERSON_NAME][DOMAIN_NAME]"
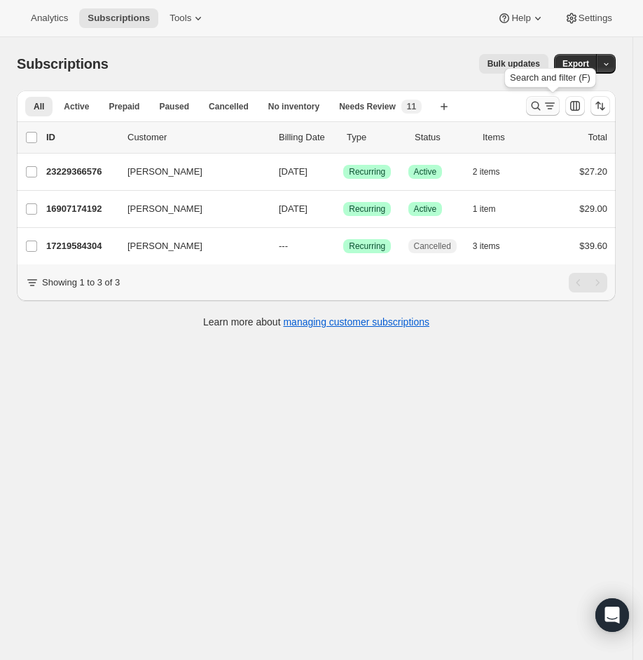
click at [543, 106] on icon "Search and filter results" at bounding box center [536, 106] width 14 height 14
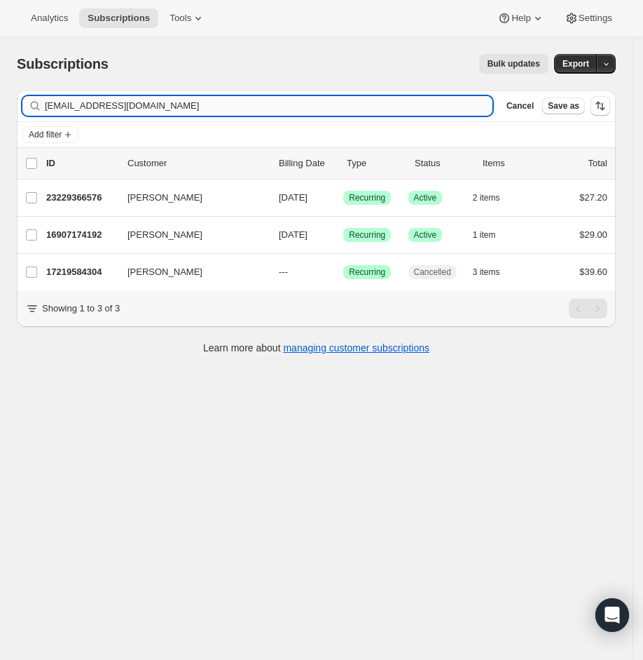
click at [286, 104] on input "[EMAIL_ADDRESS][DOMAIN_NAME]" at bounding box center [269, 106] width 448 height 20
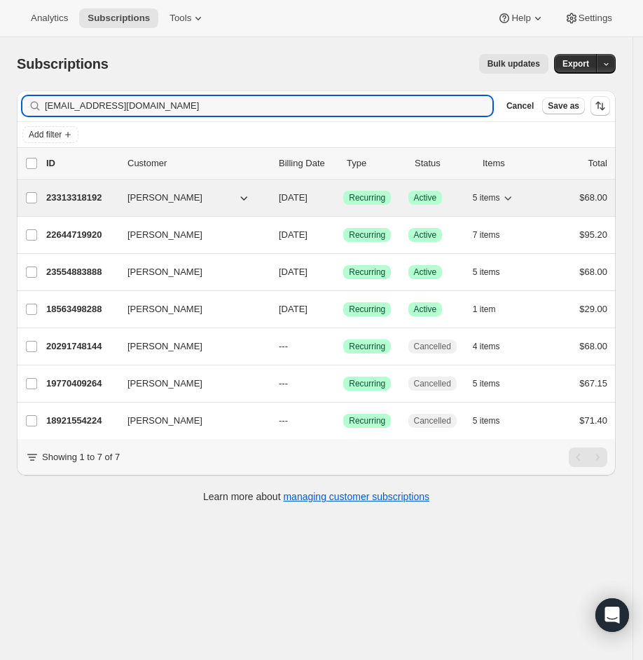
type input "[EMAIL_ADDRESS][DOMAIN_NAME]"
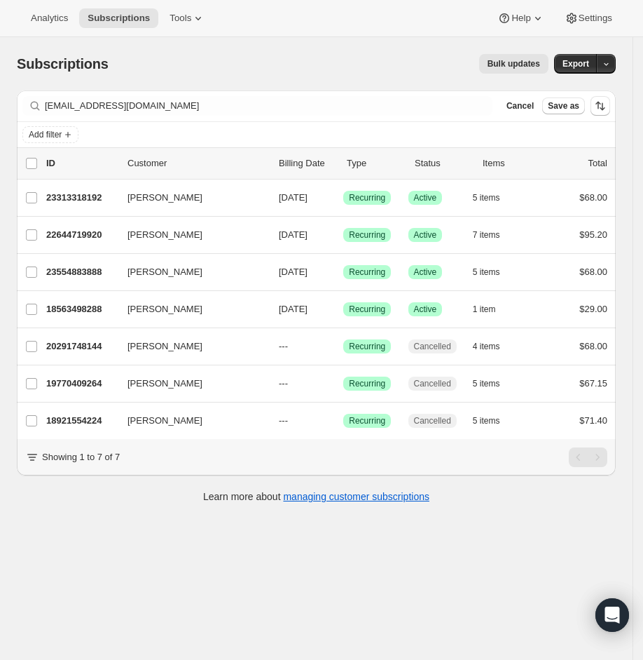
click at [136, 541] on div "Subscriptions. This page is ready Subscriptions Bulk updates More actions Bulk …" at bounding box center [316, 367] width 633 height 660
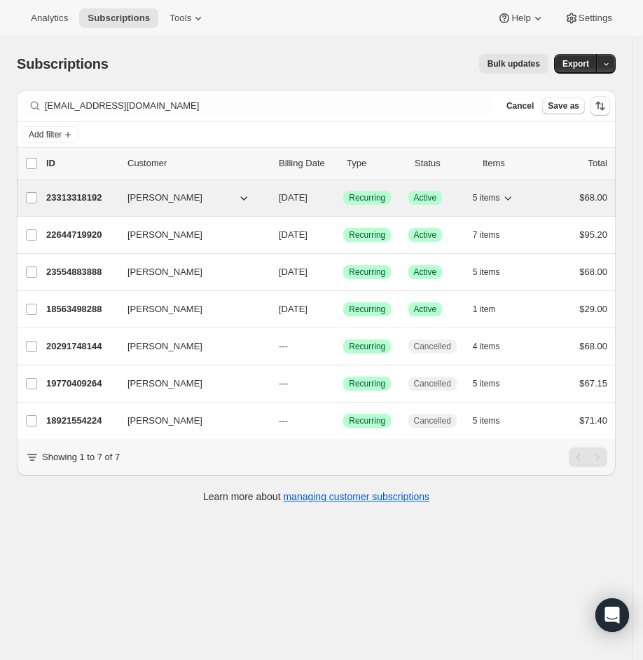
click at [102, 193] on p "23313318192" at bounding box center [81, 198] width 70 height 14
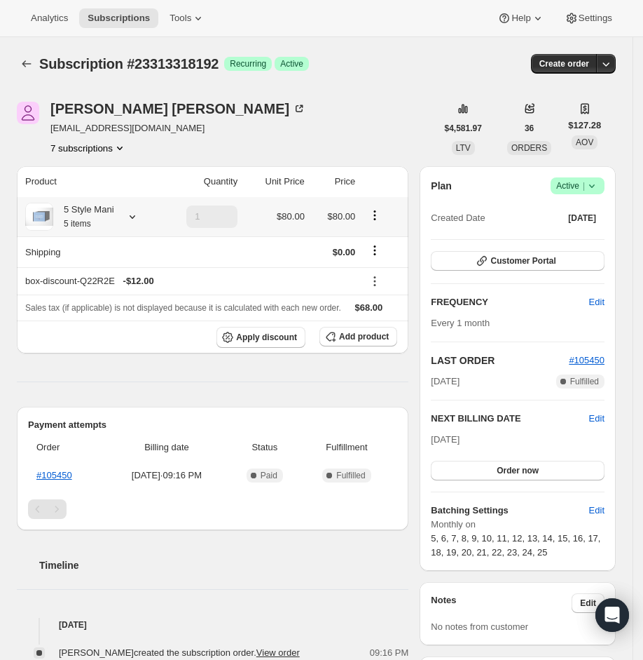
click at [142, 217] on div "5 Style Mani 5 items" at bounding box center [89, 217] width 129 height 28
click at [138, 213] on icon at bounding box center [132, 217] width 14 height 14
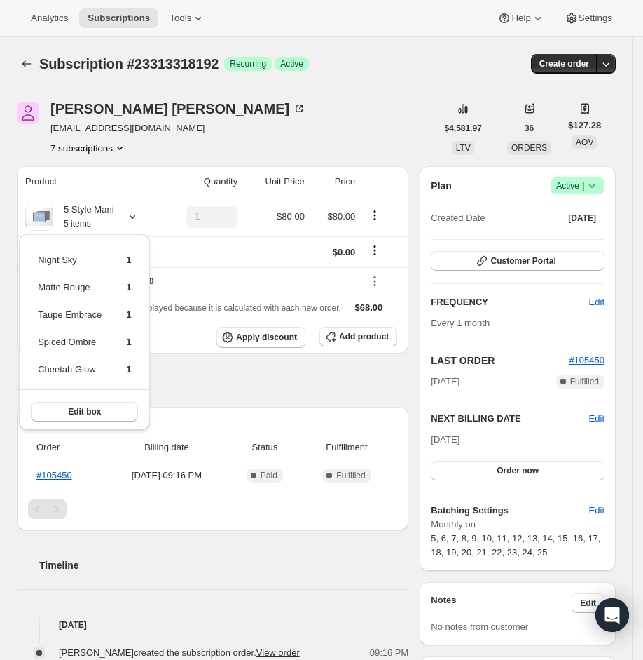
click at [15, 59] on div "Subscription #23313318192. This page is ready Subscription #23313318192 Success…" at bounding box center [316, 488] width 633 height 903
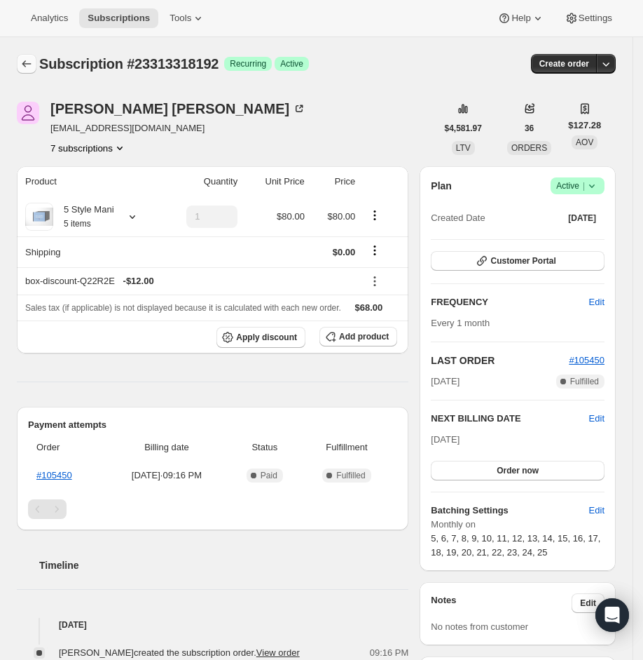
click at [18, 59] on button "Subscriptions" at bounding box center [27, 64] width 20 height 20
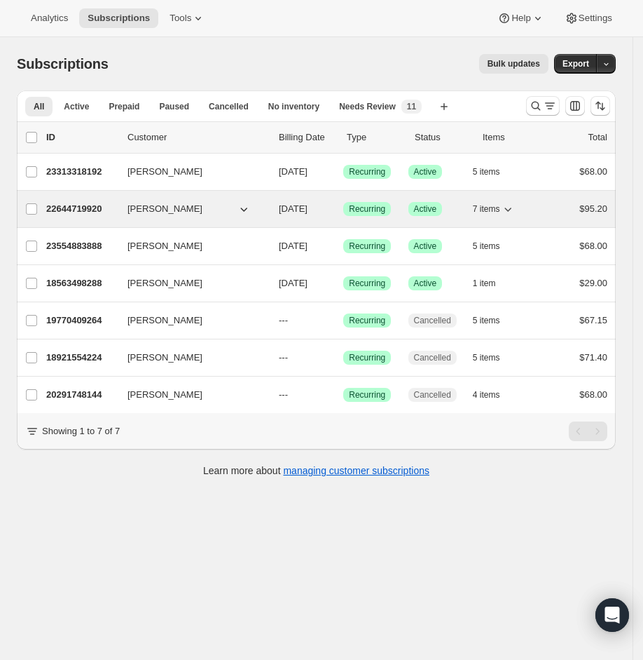
click at [100, 210] on p "22644719920" at bounding box center [81, 209] width 70 height 14
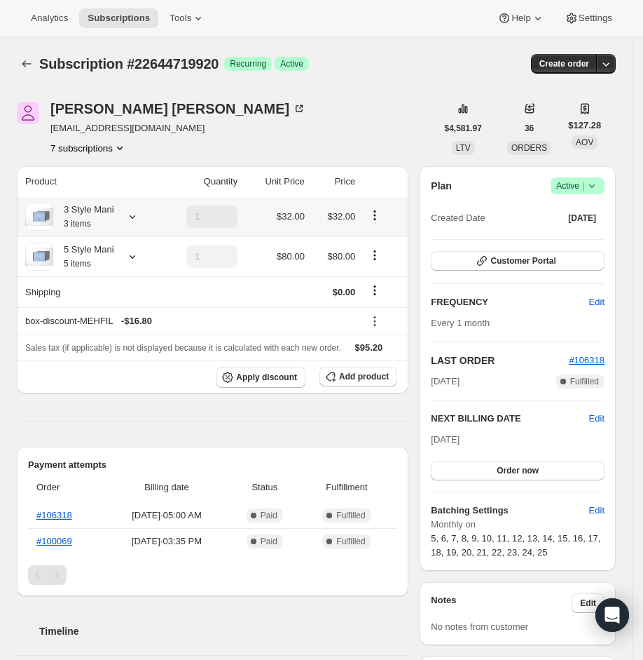
click at [150, 219] on div "3 Style Mani 3 items" at bounding box center [89, 217] width 129 height 28
click at [135, 217] on icon at bounding box center [133, 217] width 6 height 4
click at [135, 180] on th "Product" at bounding box center [88, 181] width 142 height 31
click at [131, 257] on icon at bounding box center [132, 257] width 14 height 14
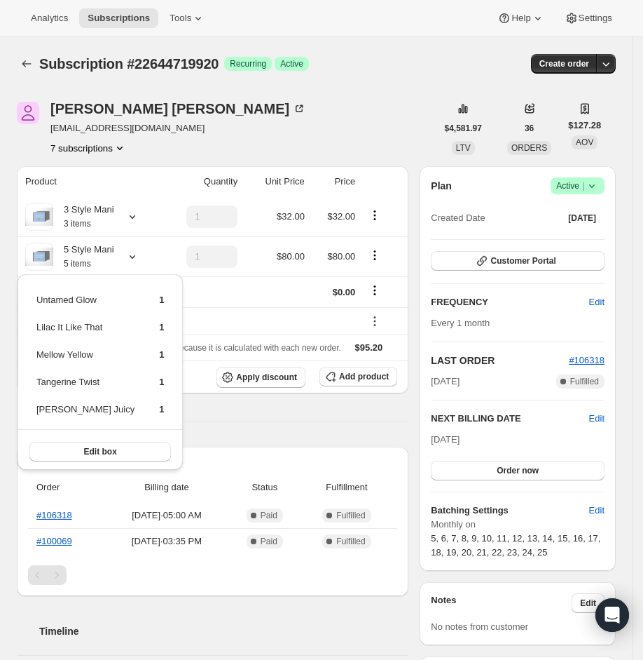
click at [170, 154] on div "[PERSON_NAME] [EMAIL_ADDRESS][DOMAIN_NAME] 7 subscriptions" at bounding box center [227, 128] width 420 height 53
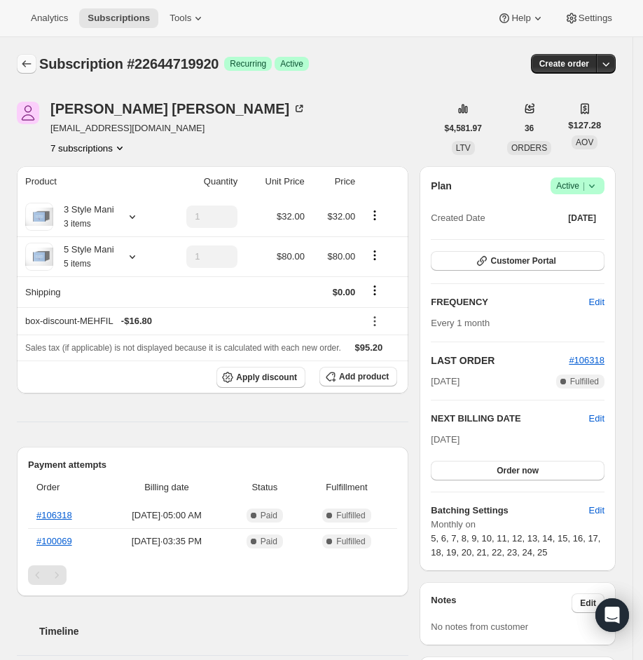
click at [27, 68] on icon "Subscriptions" at bounding box center [27, 64] width 14 height 14
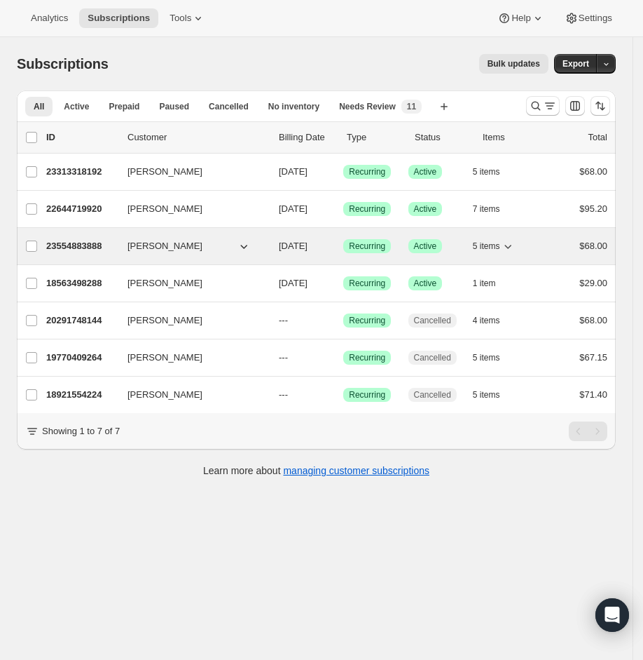
click at [96, 247] on p "23554883888" at bounding box center [81, 246] width 70 height 14
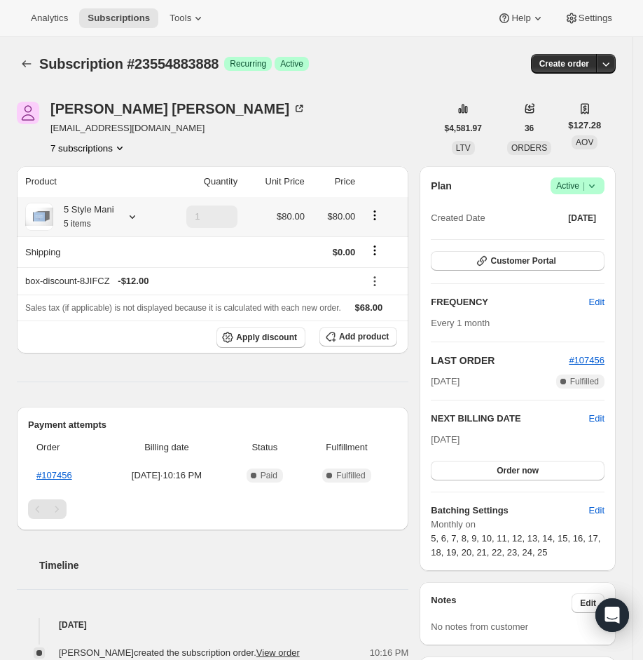
click at [131, 216] on icon at bounding box center [132, 217] width 14 height 14
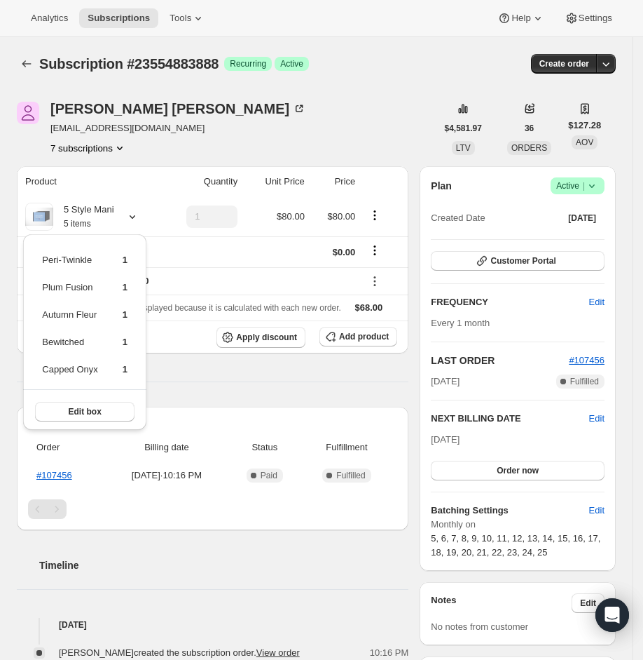
click at [227, 393] on div "Product Quantity Unit Price Price 5 Style Mani 5 items 1 $80.00 $80.00 Shipping…" at bounding box center [213, 412] width 392 height 493
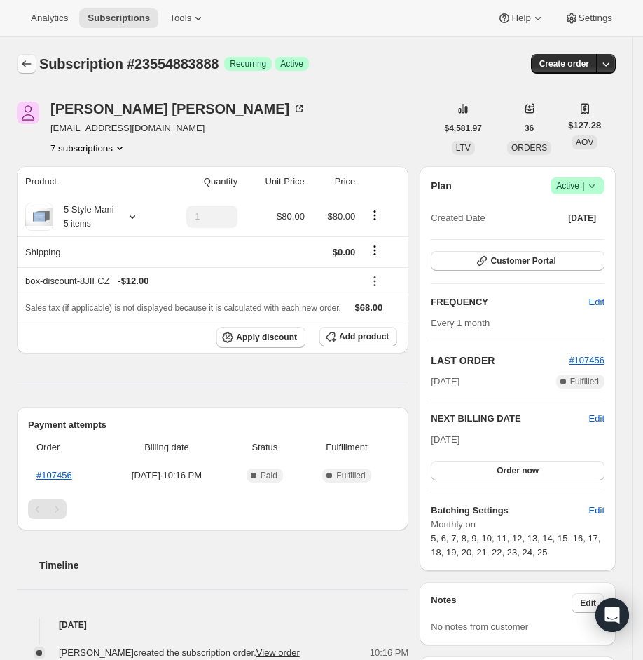
click at [29, 67] on icon "Subscriptions" at bounding box center [27, 64] width 14 height 14
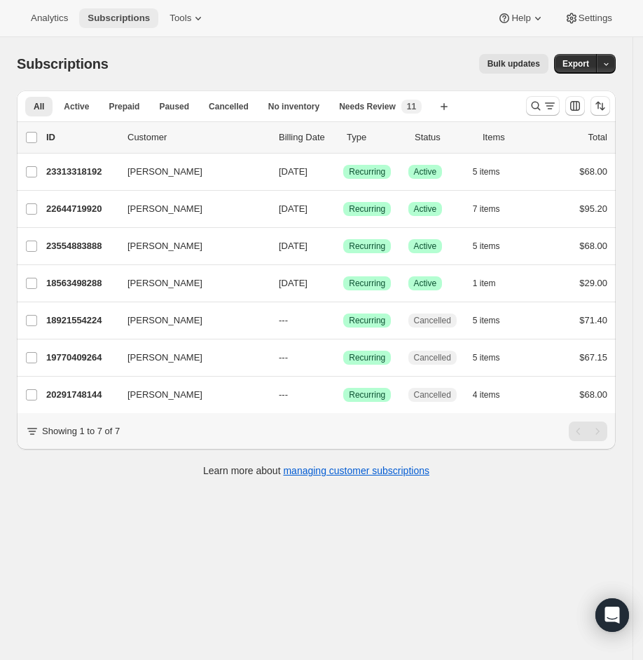
click at [113, 10] on button "Subscriptions" at bounding box center [118, 18] width 79 height 20
click at [129, 19] on span "Subscriptions" at bounding box center [119, 18] width 62 height 11
click at [128, 21] on span "Subscriptions" at bounding box center [119, 18] width 62 height 11
click at [103, 15] on span "Subscriptions" at bounding box center [119, 18] width 62 height 11
click at [57, 18] on span "Analytics" at bounding box center [49, 18] width 37 height 11
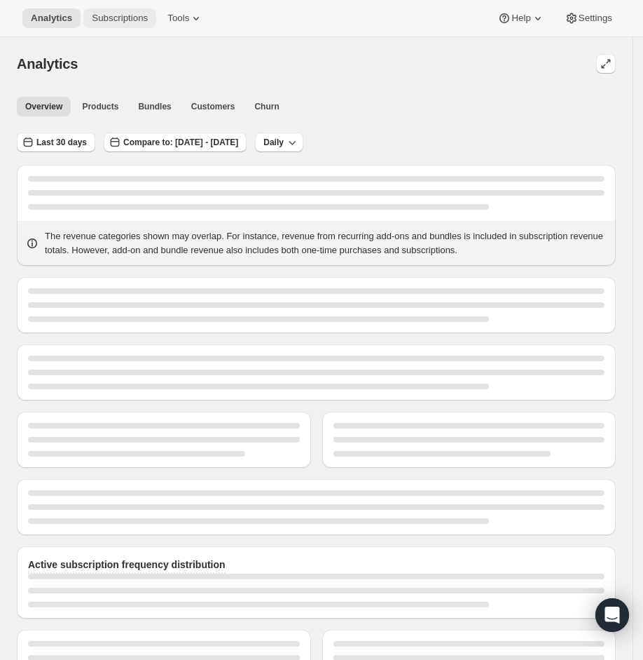
click at [116, 20] on span "Subscriptions" at bounding box center [120, 18] width 56 height 11
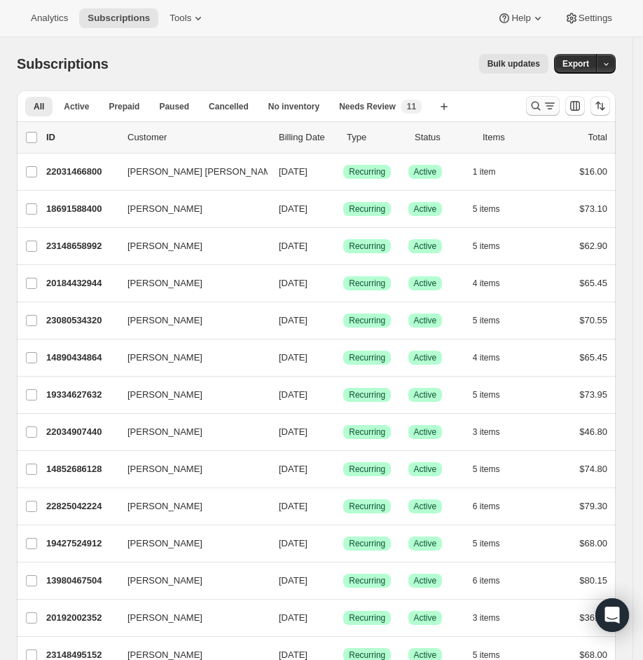
click at [555, 107] on icon "Search and filter results" at bounding box center [550, 106] width 14 height 14
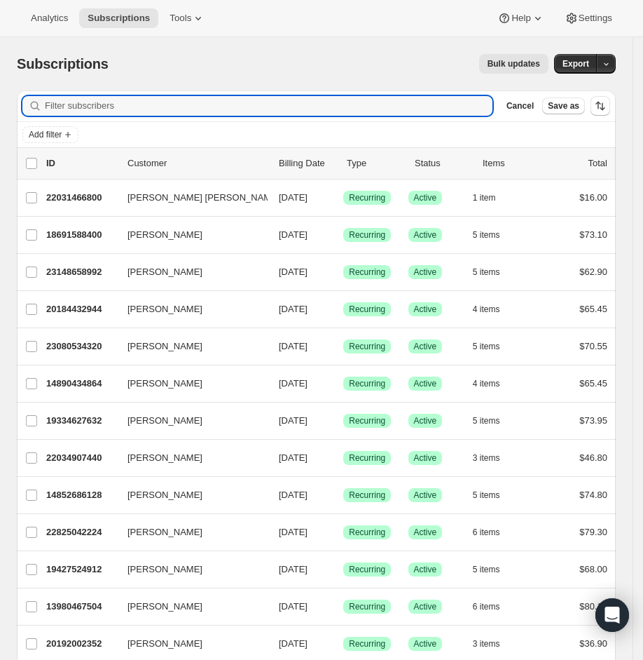
paste input "[EMAIL_ADDRESS][DOMAIN_NAME]"
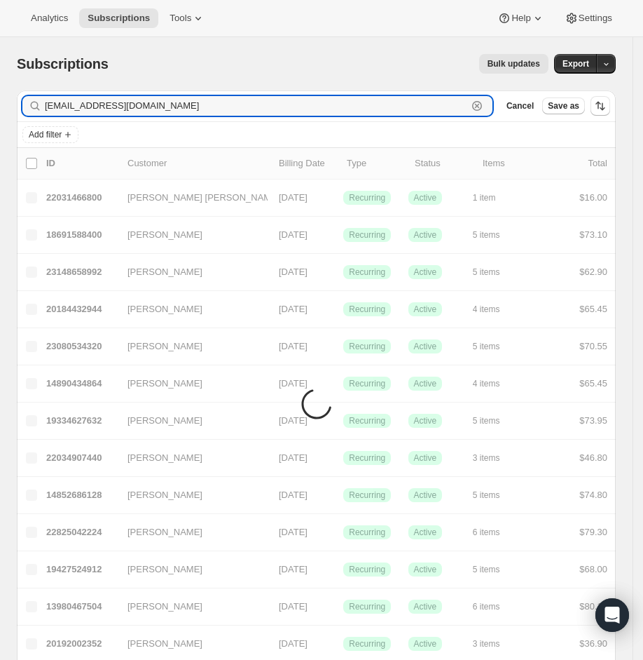
type input "[EMAIL_ADDRESS][DOMAIN_NAME]"
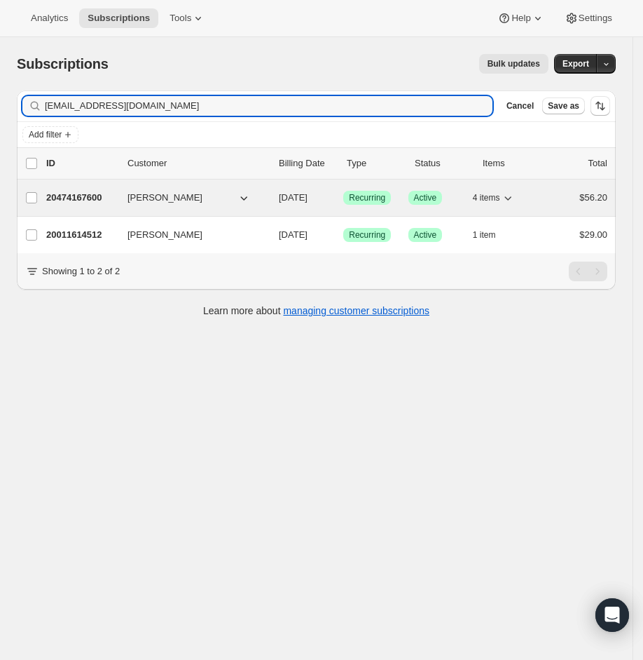
click at [98, 201] on p "20474167600" at bounding box center [81, 198] width 70 height 14
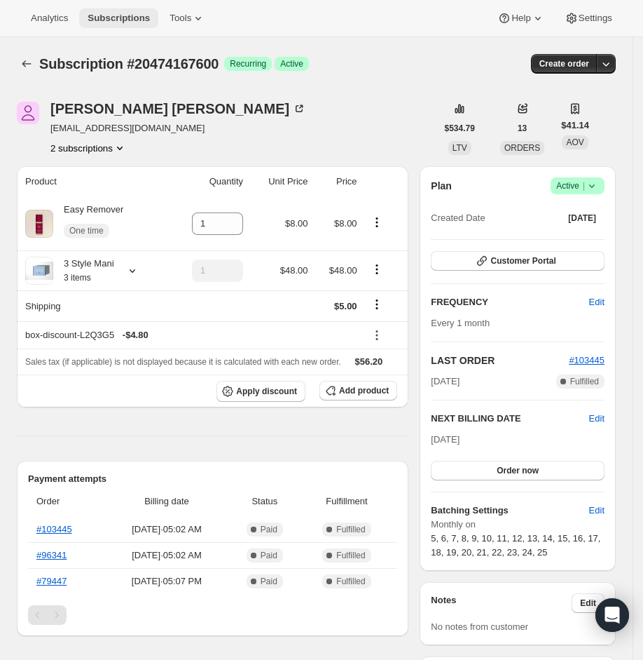
click at [112, 11] on button "Subscriptions" at bounding box center [118, 18] width 79 height 20
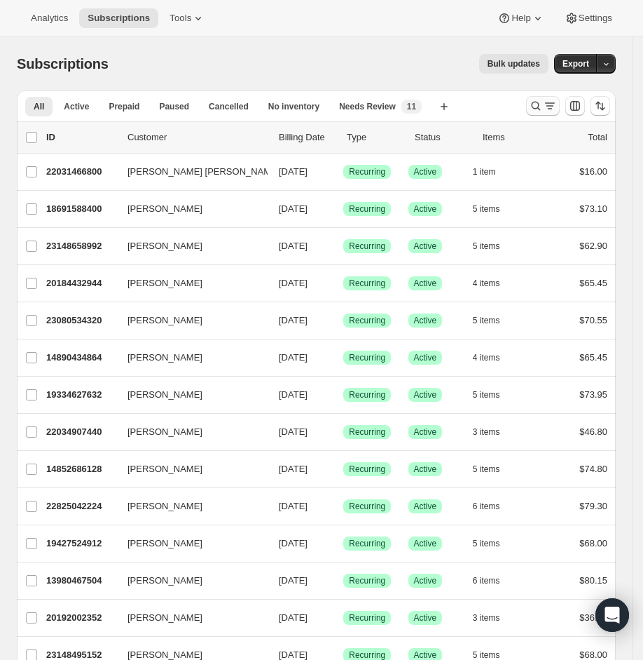
click at [557, 107] on icon "Search and filter results" at bounding box center [550, 106] width 14 height 14
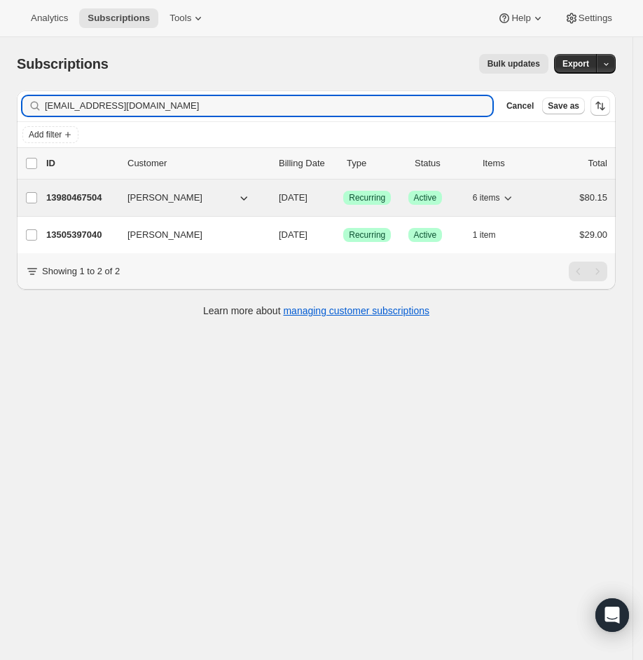
type input "[EMAIL_ADDRESS][DOMAIN_NAME]"
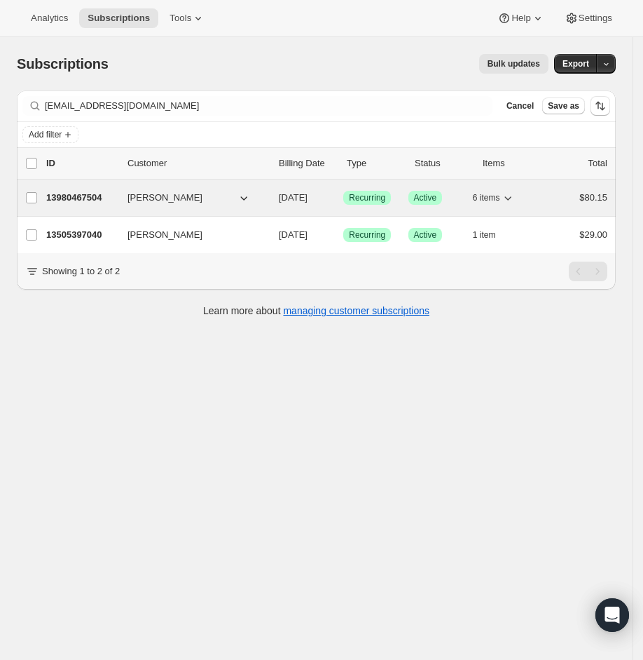
click at [95, 191] on p "13980467504" at bounding box center [81, 198] width 70 height 14
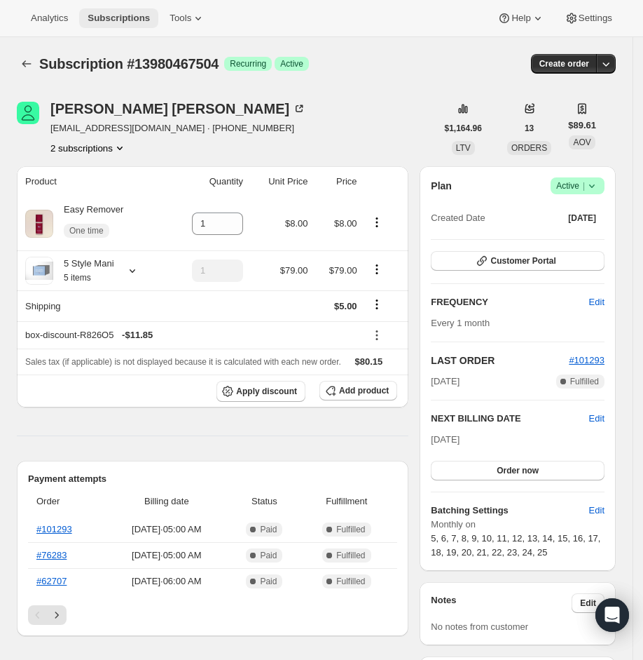
click at [137, 16] on span "Subscriptions" at bounding box center [119, 18] width 62 height 11
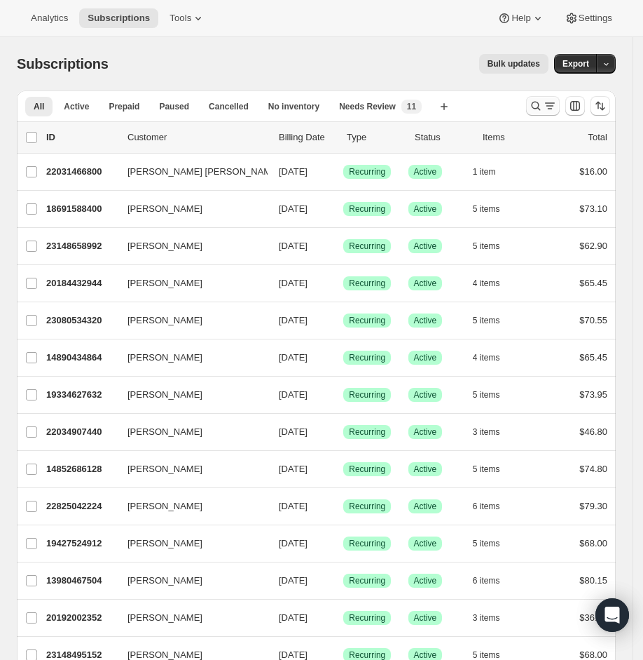
click at [557, 102] on icon "Search and filter results" at bounding box center [550, 106] width 14 height 14
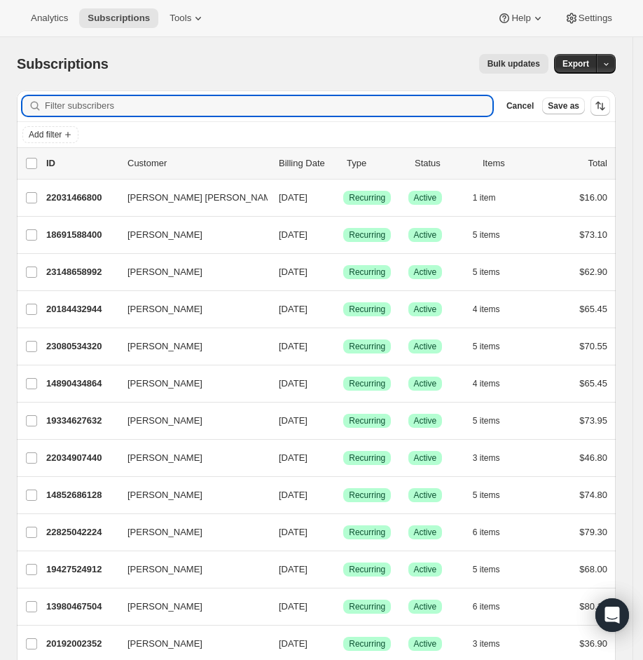
paste input "[EMAIL_ADDRESS][DOMAIN_NAME]"
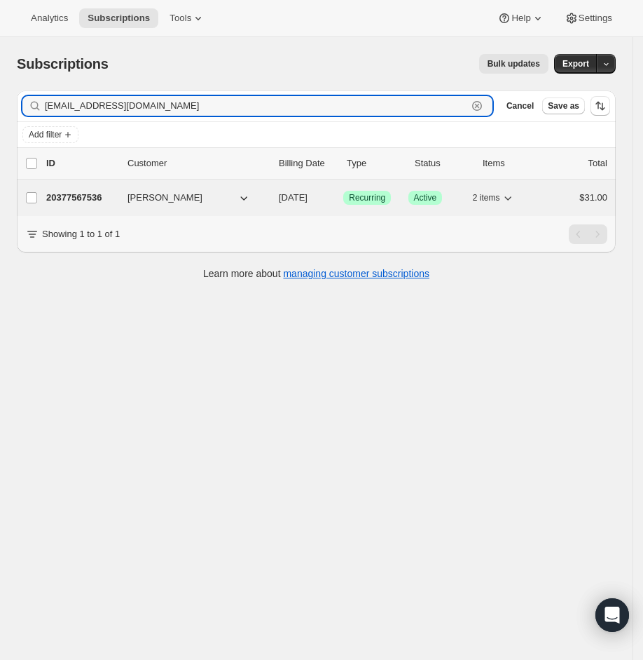
type input "[EMAIL_ADDRESS][DOMAIN_NAME]"
click at [107, 193] on p "20377567536" at bounding box center [81, 198] width 70 height 14
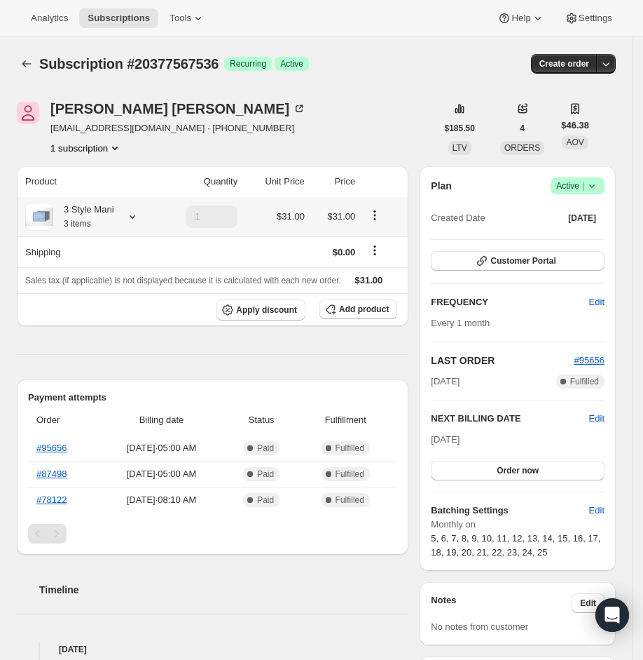
click at [144, 211] on div "3 Style Mani 3 items" at bounding box center [89, 217] width 129 height 28
click at [136, 210] on icon at bounding box center [132, 217] width 14 height 14
click at [106, 11] on button "Subscriptions" at bounding box center [118, 18] width 79 height 20
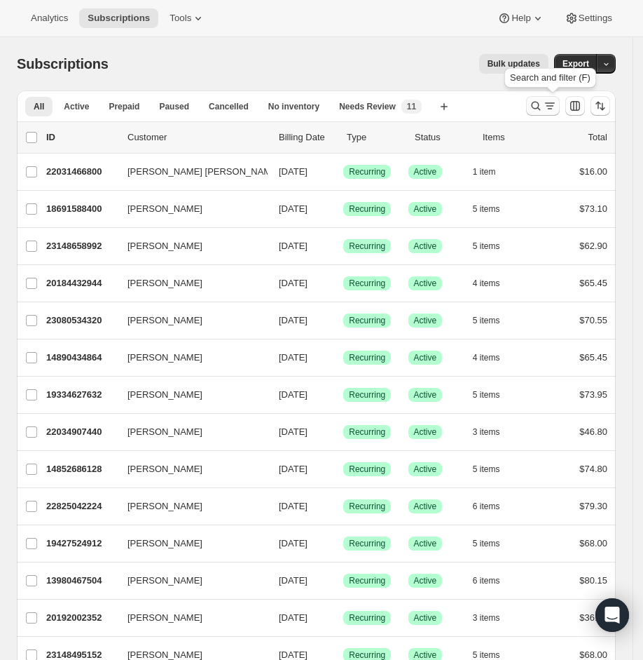
click at [536, 110] on button "Search and filter results" at bounding box center [543, 106] width 34 height 20
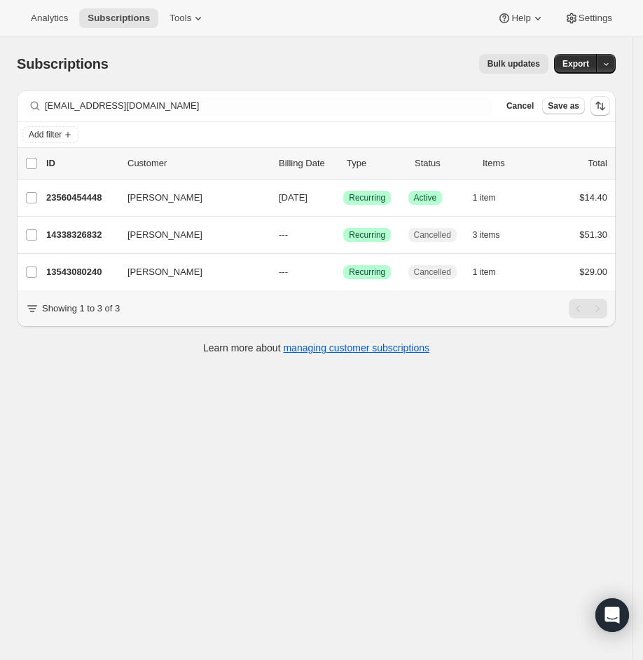
drag, startPoint x: 114, startPoint y: 416, endPoint x: 172, endPoint y: 416, distance: 58.2
click at [114, 416] on div "Subscriptions. This page is ready Subscriptions Bulk updates More actions Bulk …" at bounding box center [316, 367] width 633 height 660
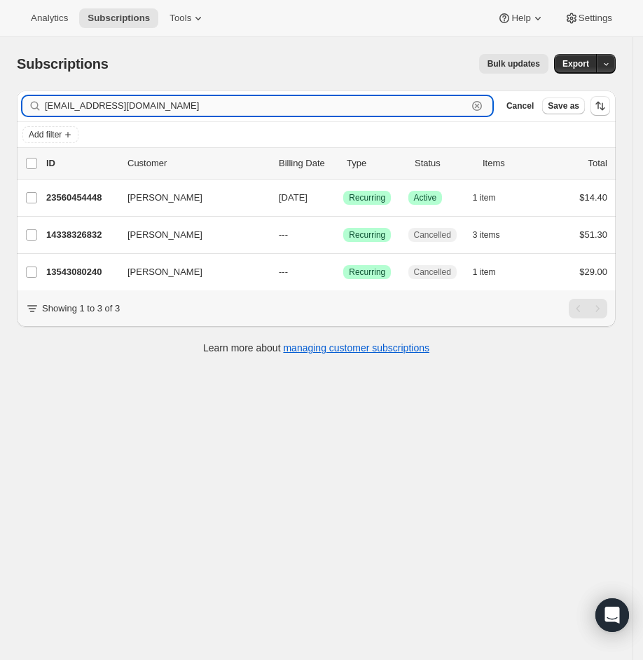
click at [161, 99] on input "[EMAIL_ADDRESS][DOMAIN_NAME]" at bounding box center [256, 106] width 423 height 20
paste input "catypike976"
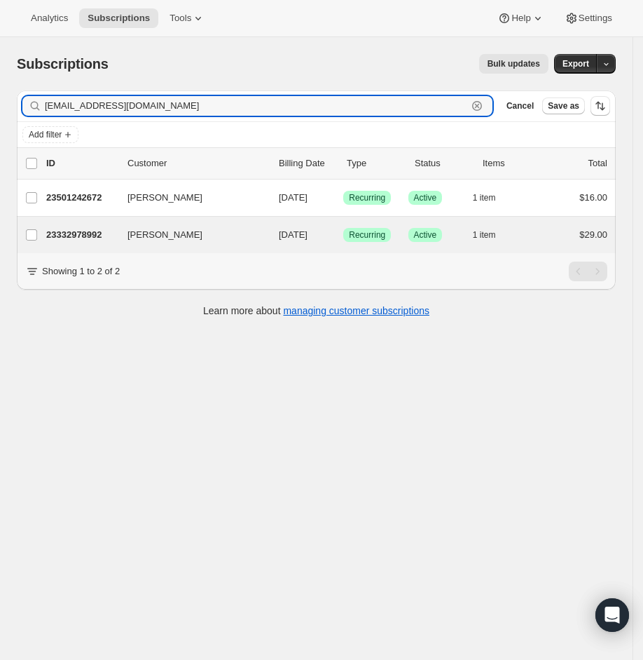
type input "[EMAIL_ADDRESS][DOMAIN_NAME]"
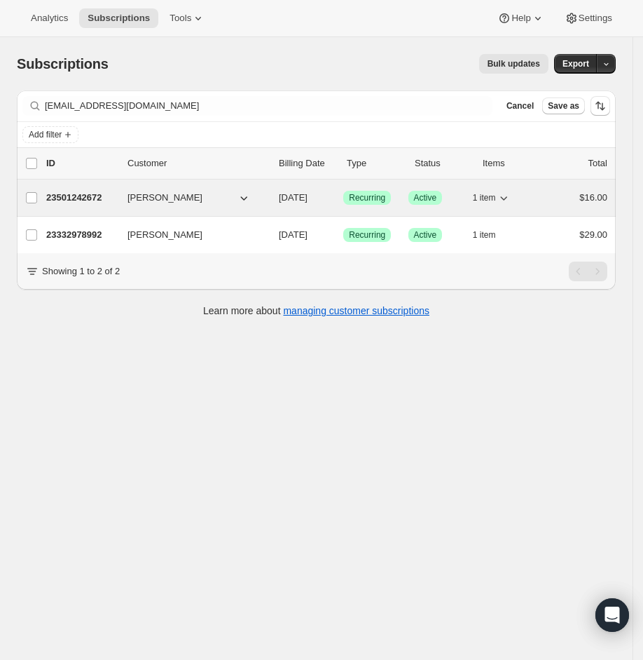
click at [166, 205] on div "23501242672 [PERSON_NAME] [DATE] Success Recurring Success Active 1 item $16.00" at bounding box center [326, 198] width 561 height 20
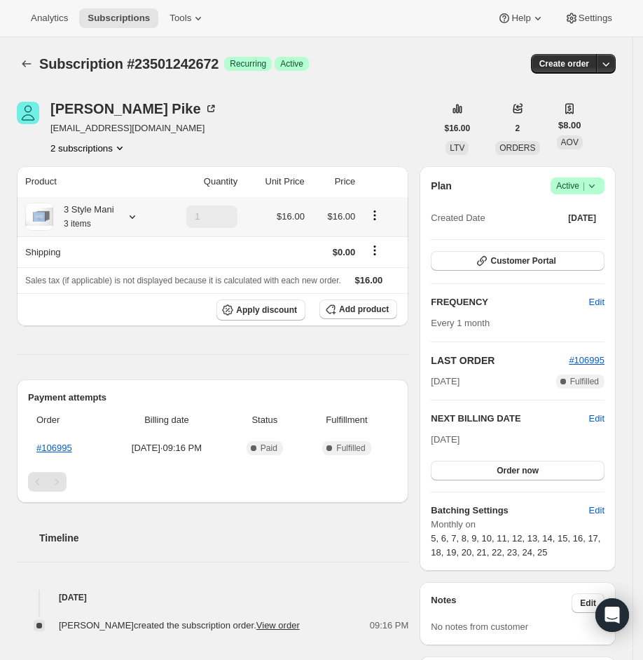
click at [129, 212] on icon at bounding box center [132, 217] width 14 height 14
click at [142, 1] on div "Analytics Subscriptions Tools Help Settings" at bounding box center [321, 18] width 643 height 37
click at [142, 15] on span "Subscriptions" at bounding box center [119, 18] width 62 height 11
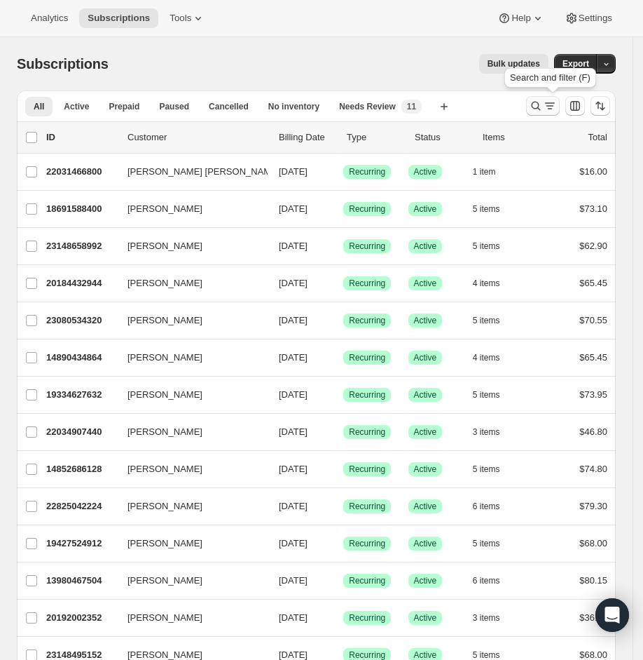
click at [557, 107] on icon "Search and filter results" at bounding box center [550, 106] width 14 height 14
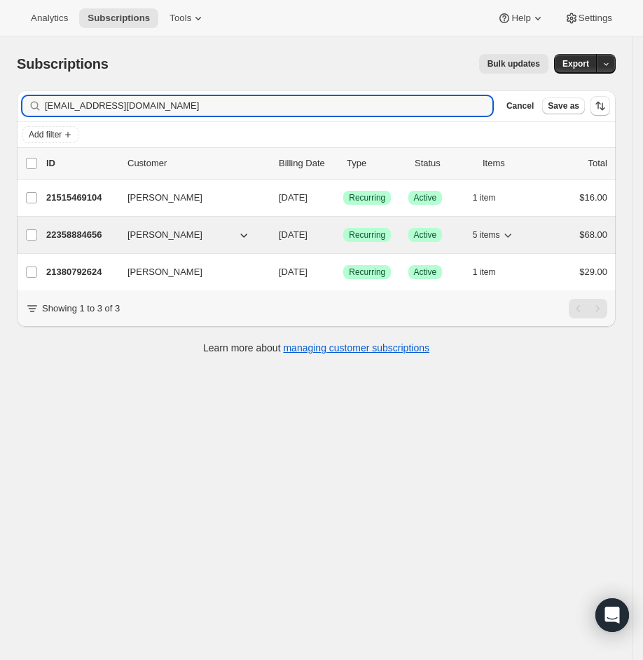
type input "[EMAIL_ADDRESS][DOMAIN_NAME]"
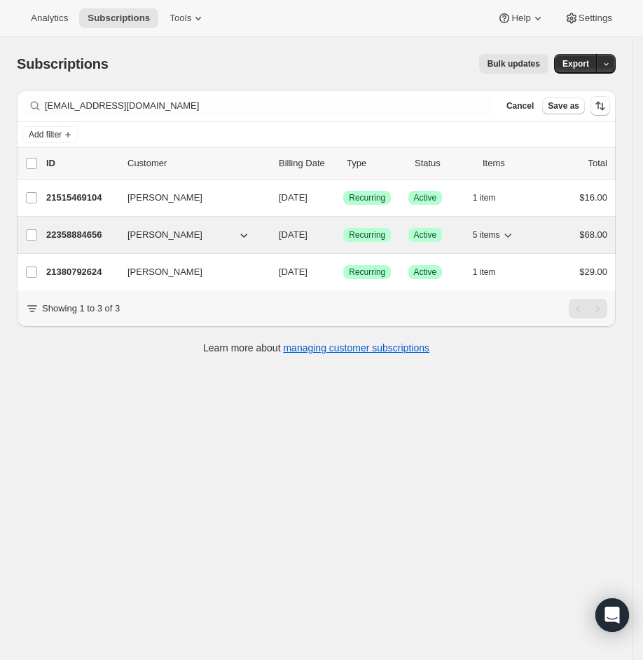
click at [97, 233] on p "22358884656" at bounding box center [81, 235] width 70 height 14
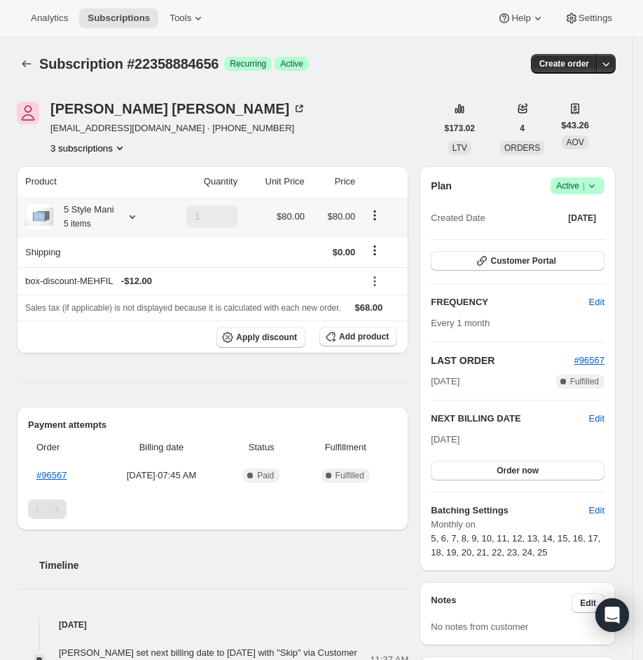
click at [135, 212] on icon at bounding box center [132, 217] width 14 height 14
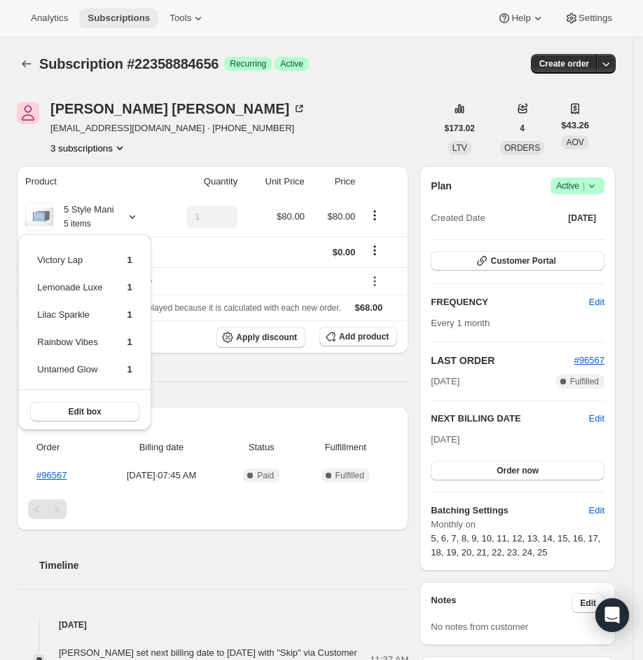
click at [143, 13] on span "Subscriptions" at bounding box center [119, 18] width 62 height 11
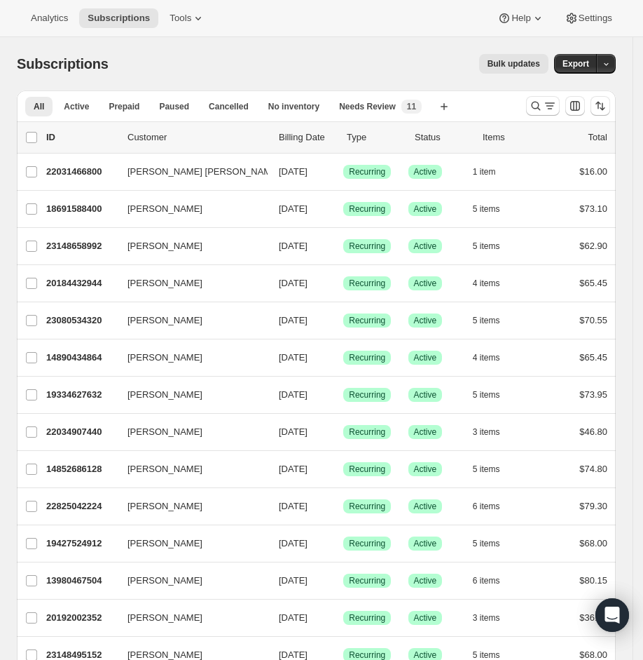
click at [545, 96] on div at bounding box center [543, 106] width 34 height 20
click at [543, 99] on icon "Search and filter results" at bounding box center [536, 106] width 14 height 14
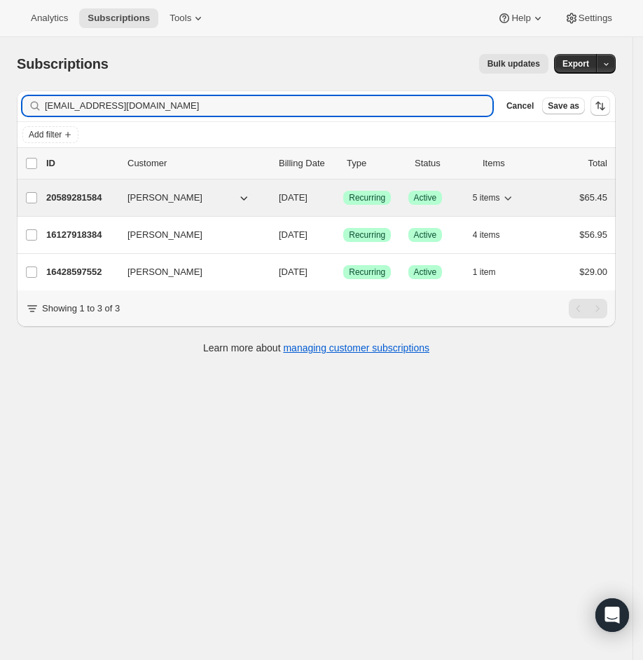
type input "[EMAIL_ADDRESS][DOMAIN_NAME]"
click at [104, 198] on p "20589281584" at bounding box center [81, 198] width 70 height 14
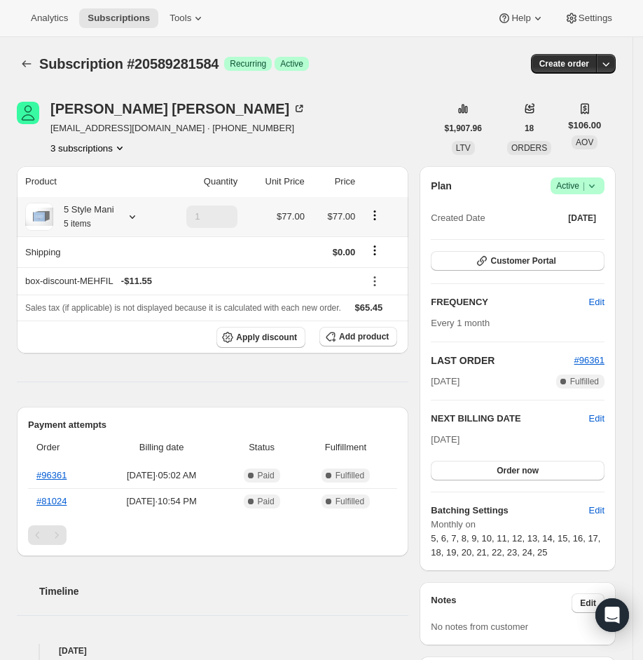
click at [133, 210] on icon at bounding box center [132, 217] width 14 height 14
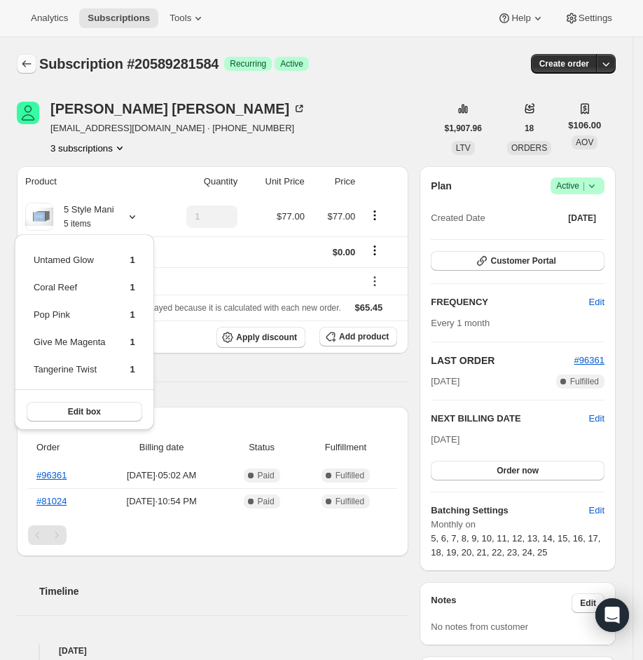
click at [27, 71] on button "Subscriptions" at bounding box center [27, 64] width 20 height 20
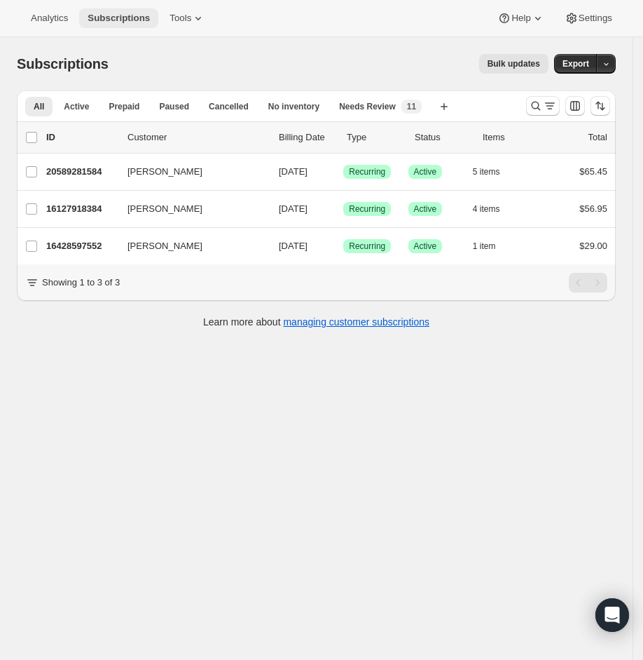
click at [118, 22] on span "Subscriptions" at bounding box center [119, 18] width 62 height 11
click at [543, 98] on button "Search and filter results" at bounding box center [543, 106] width 34 height 20
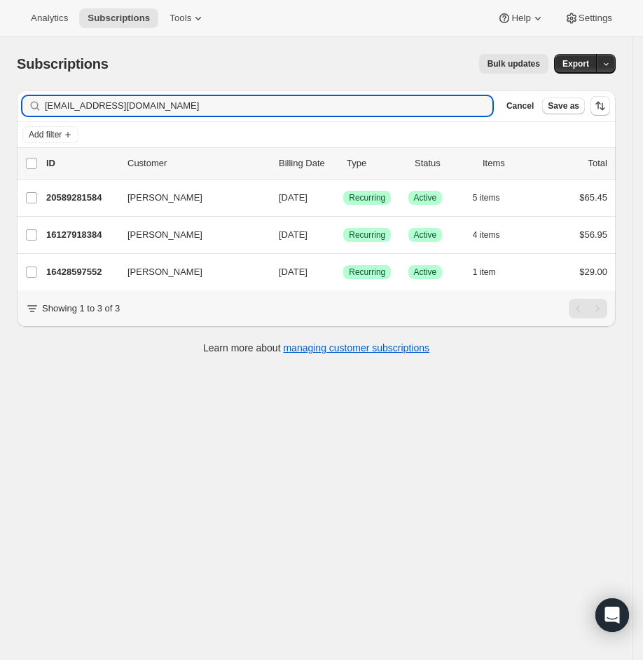
type input "[EMAIL_ADDRESS]@[DOMAIN_NAME]"
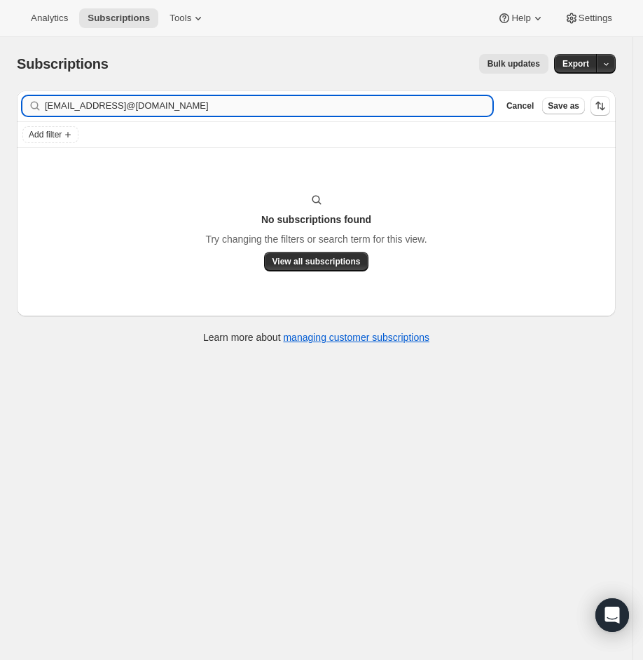
click at [199, 98] on input "[EMAIL_ADDRESS]@[DOMAIN_NAME]" at bounding box center [269, 106] width 448 height 20
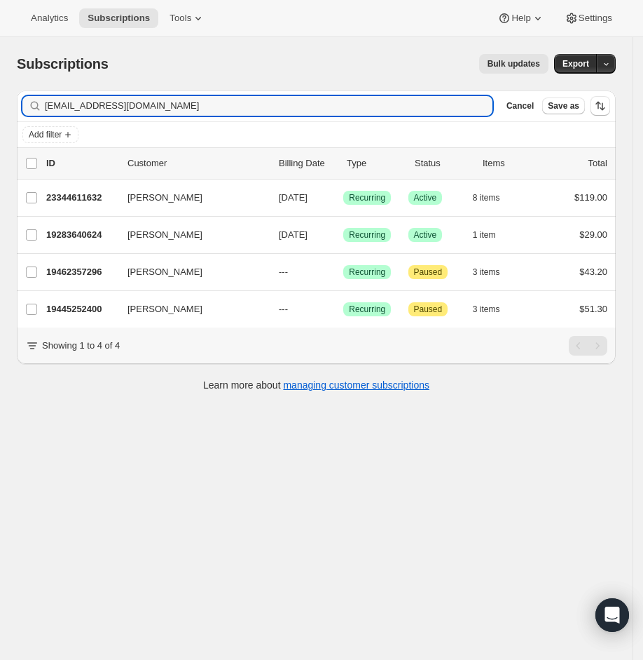
type input "[EMAIL_ADDRESS][DOMAIN_NAME]"
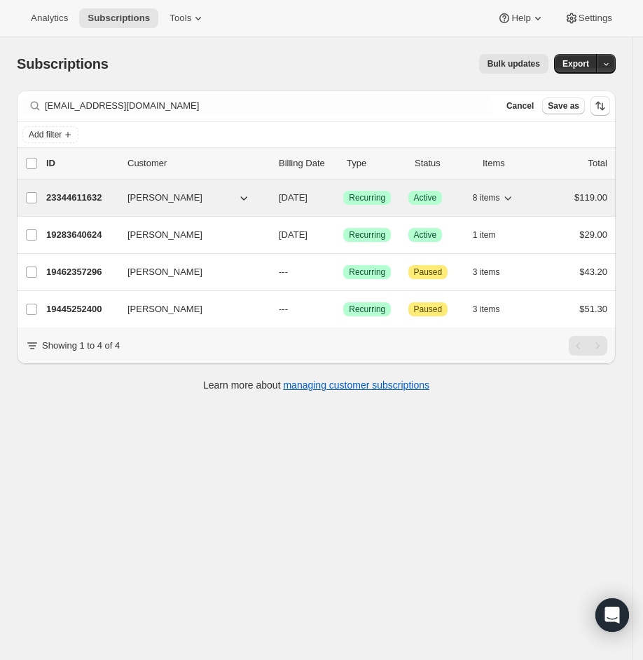
click at [93, 198] on p "23344611632" at bounding box center [81, 198] width 70 height 14
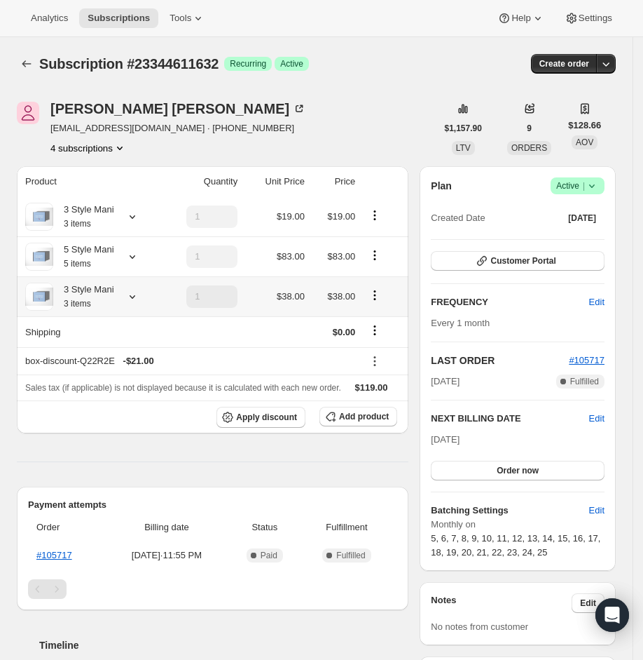
click at [138, 294] on icon at bounding box center [132, 296] width 14 height 14
click at [118, 212] on div "3 Style Mani 3 items" at bounding box center [89, 217] width 129 height 28
click at [137, 210] on icon at bounding box center [132, 217] width 14 height 14
drag, startPoint x: 184, startPoint y: 153, endPoint x: 163, endPoint y: 179, distance: 32.8
click at [184, 153] on div "4 subscriptions" at bounding box center [178, 148] width 256 height 14
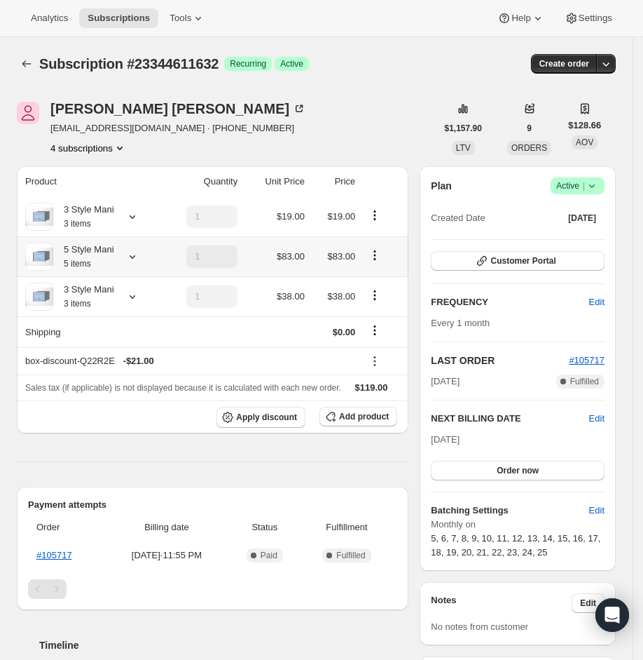
click at [135, 252] on icon at bounding box center [132, 257] width 14 height 14
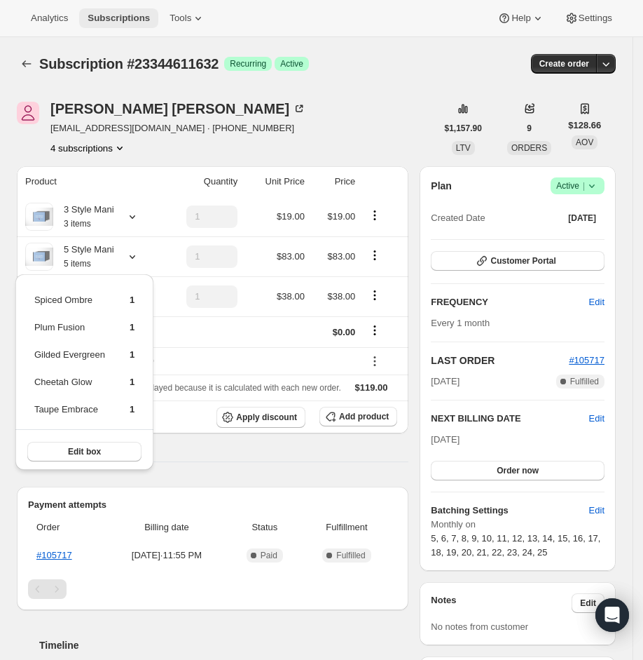
click at [116, 16] on span "Subscriptions" at bounding box center [119, 18] width 62 height 11
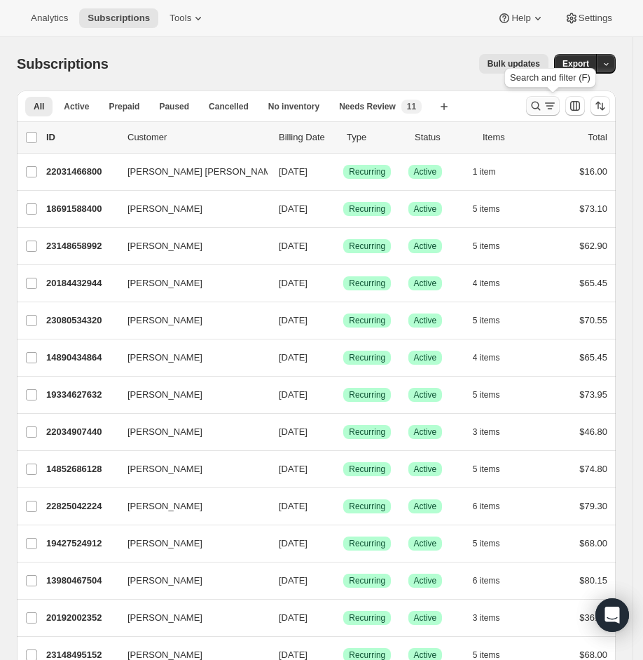
click at [540, 101] on icon "Search and filter results" at bounding box center [536, 106] width 14 height 14
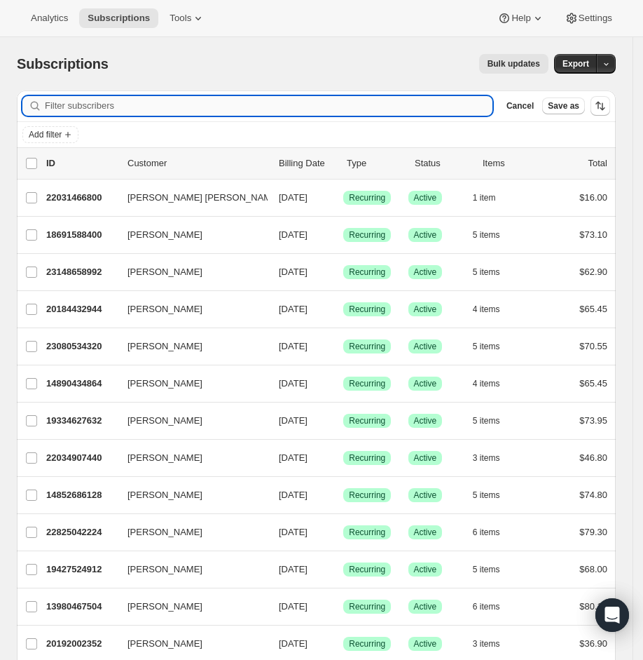
paste input "[PERSON_NAME][EMAIL_ADDRESS][DOMAIN_NAME]"
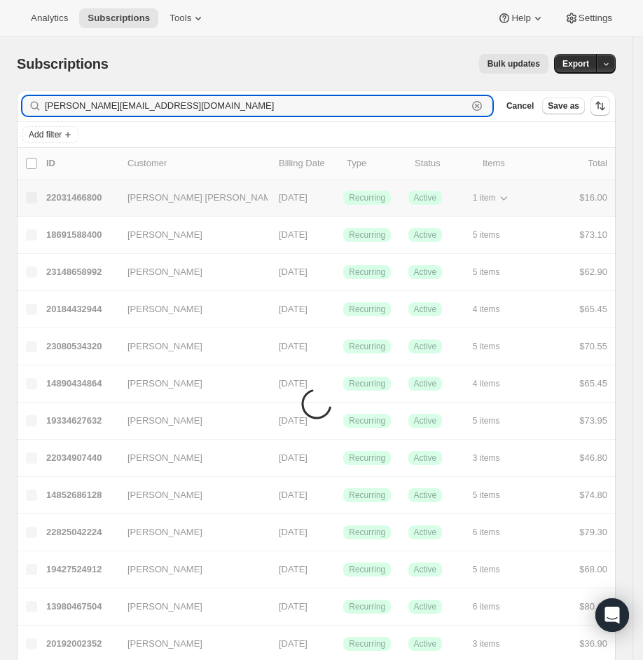
type input "[PERSON_NAME][EMAIL_ADDRESS][DOMAIN_NAME]"
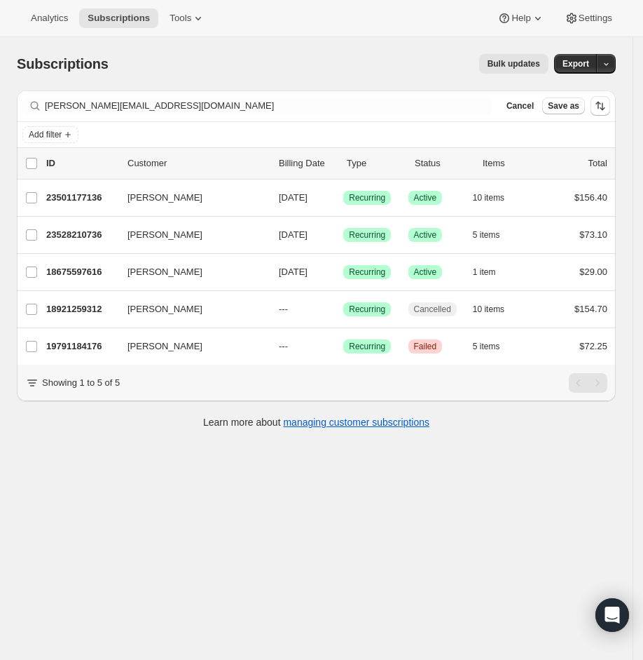
click at [132, 70] on div "Bulk updates" at bounding box center [336, 64] width 423 height 20
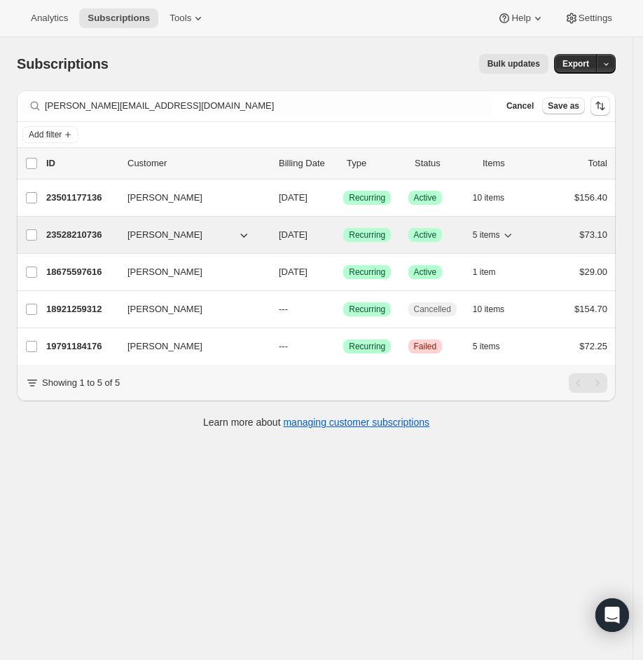
click at [102, 231] on p "23528210736" at bounding box center [81, 235] width 70 height 14
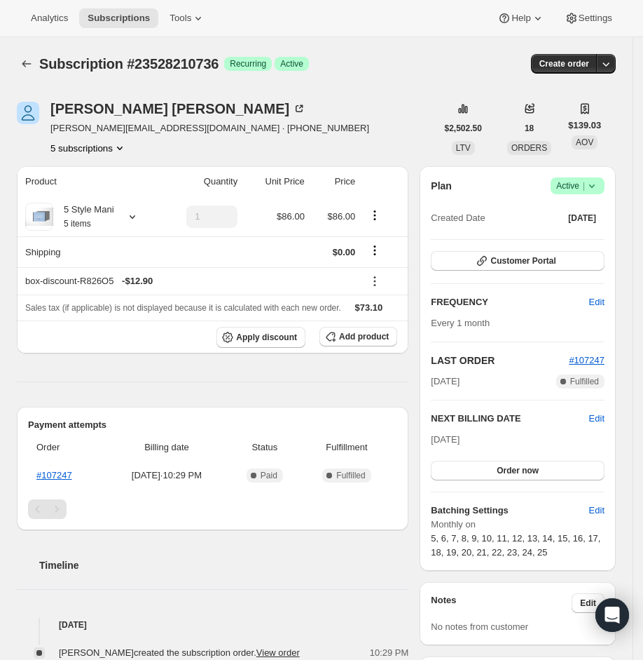
click at [118, 6] on div "Analytics Subscriptions Tools Help Settings" at bounding box center [321, 18] width 643 height 37
click at [127, 23] on span "Subscriptions" at bounding box center [119, 18] width 62 height 11
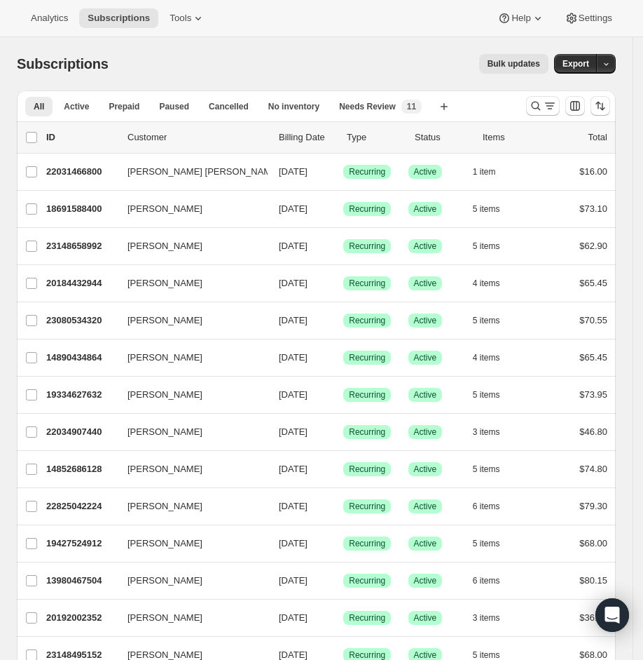
drag, startPoint x: 149, startPoint y: 60, endPoint x: 264, endPoint y: 62, distance: 115.0
click at [150, 60] on div "Bulk updates" at bounding box center [336, 64] width 423 height 20
click at [543, 100] on icon "Search and filter results" at bounding box center [536, 106] width 14 height 14
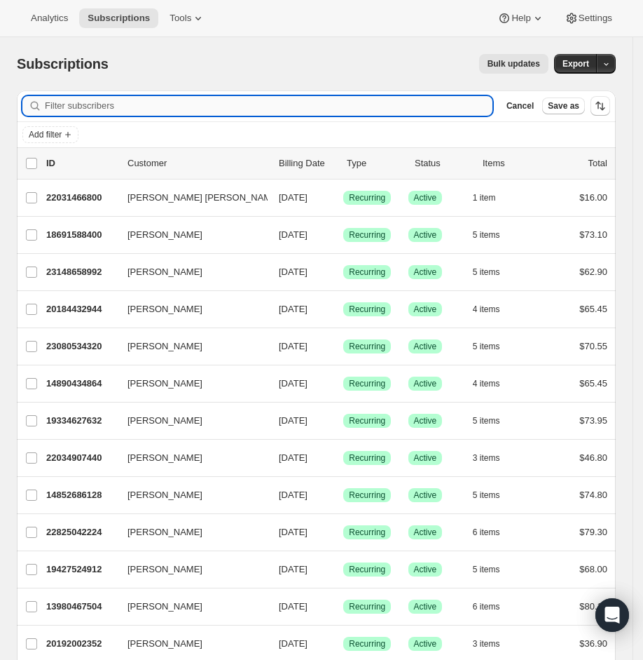
paste input "[EMAIL_ADDRESS][DOMAIN_NAME]"
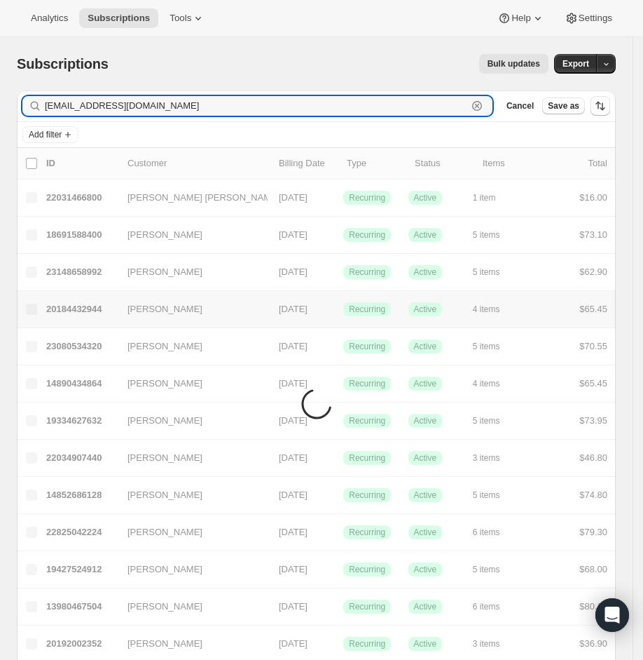
type input "[EMAIL_ADDRESS][DOMAIN_NAME]"
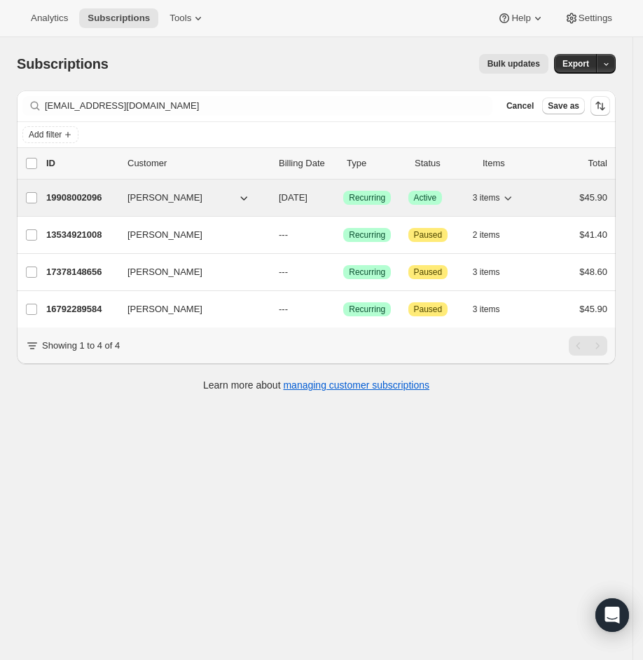
click at [84, 189] on div "19908002096 [PERSON_NAME] [DATE] Success Recurring Success Active 3 items $45.90" at bounding box center [326, 198] width 561 height 20
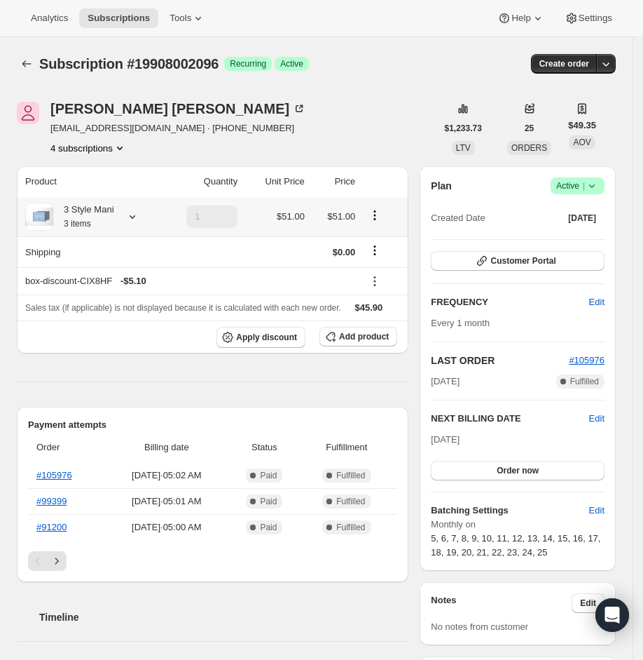
click at [139, 214] on icon at bounding box center [132, 217] width 14 height 14
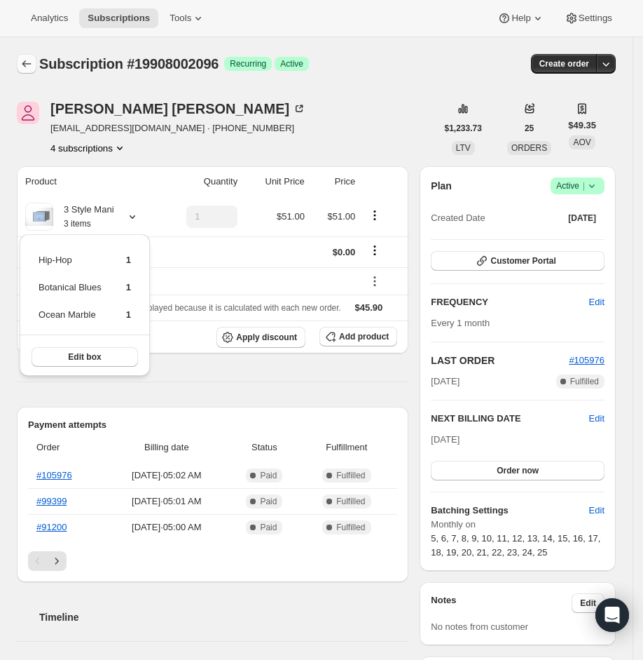
click at [27, 60] on icon "Subscriptions" at bounding box center [27, 64] width 14 height 14
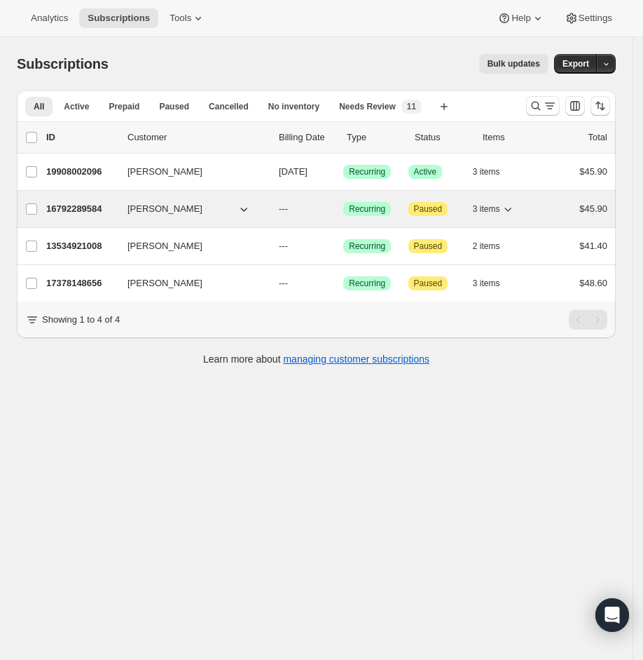
click at [80, 205] on p "16792289584" at bounding box center [81, 209] width 70 height 14
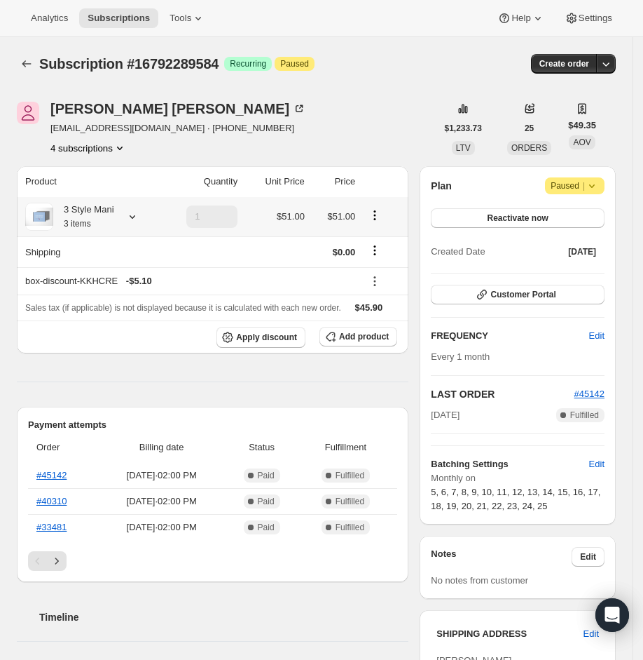
click at [132, 211] on icon at bounding box center [132, 217] width 14 height 14
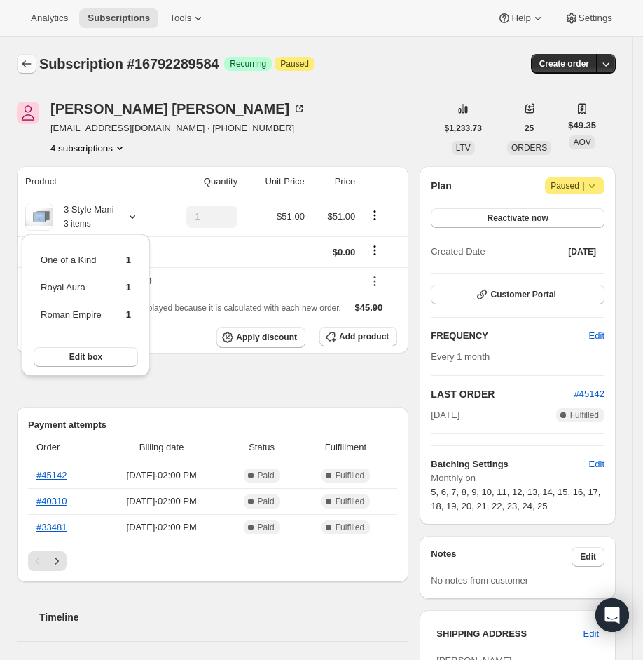
click at [20, 56] on button "Subscriptions" at bounding box center [27, 64] width 20 height 20
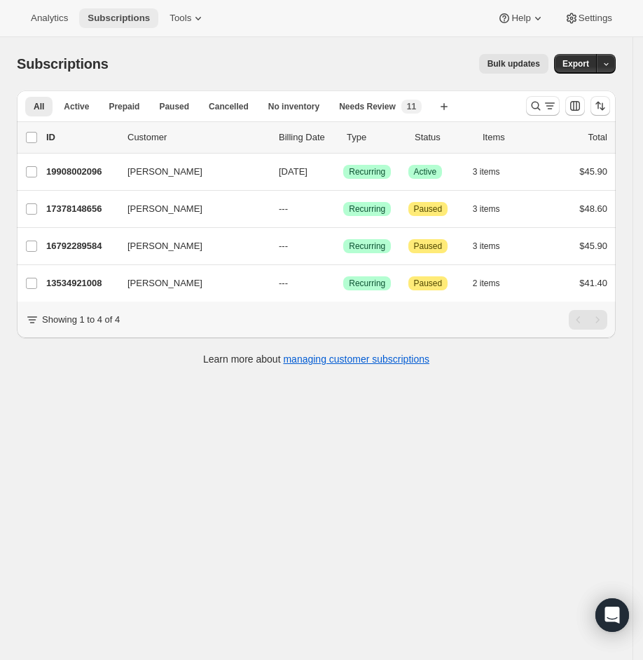
click at [105, 24] on button "Subscriptions" at bounding box center [118, 18] width 79 height 20
click at [114, 8] on button "Subscriptions" at bounding box center [118, 18] width 79 height 20
click at [128, 9] on button "Subscriptions" at bounding box center [118, 18] width 79 height 20
click at [552, 106] on icon "Search and filter results" at bounding box center [550, 106] width 14 height 14
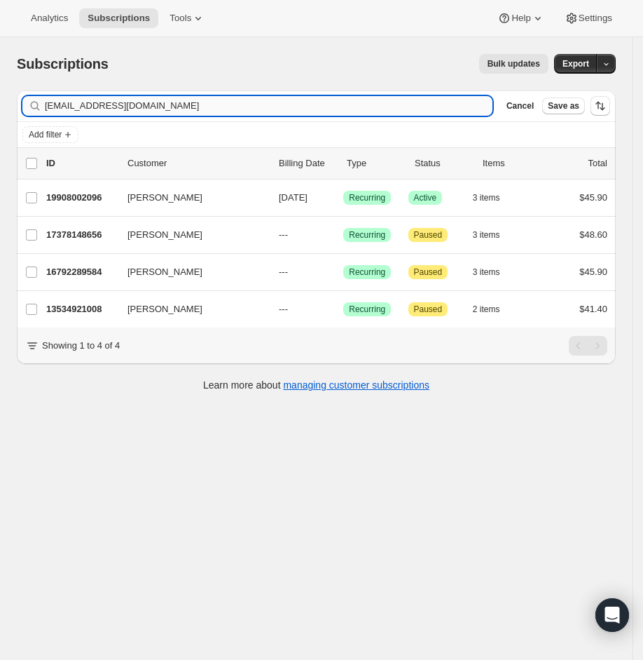
drag, startPoint x: 391, startPoint y: 107, endPoint x: 471, endPoint y: 105, distance: 79.9
click at [471, 102] on input "[EMAIL_ADDRESS][DOMAIN_NAME]" at bounding box center [269, 106] width 448 height 20
click at [483, 106] on icon "button" at bounding box center [477, 106] width 14 height 14
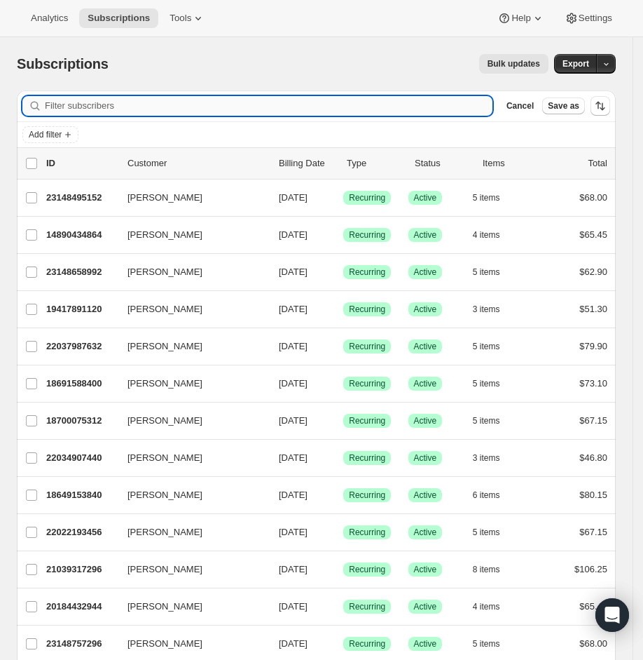
paste input "[EMAIL_ADDRESS][DOMAIN_NAME]"
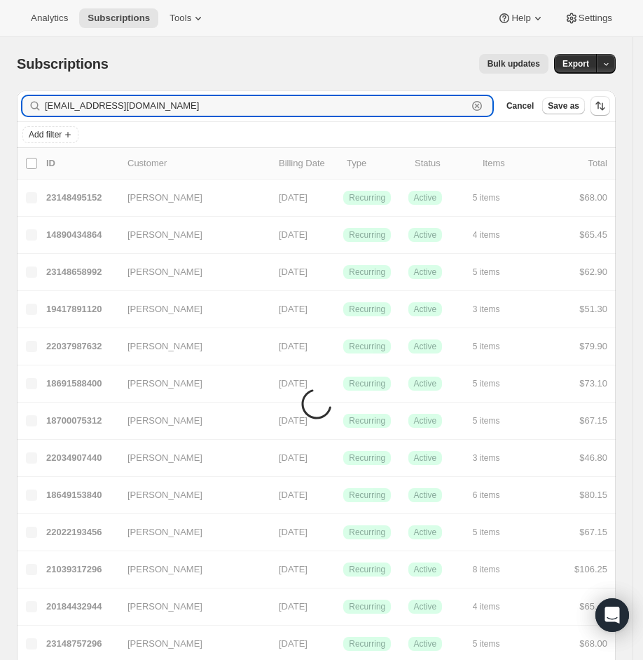
type input "[EMAIL_ADDRESS][DOMAIN_NAME]"
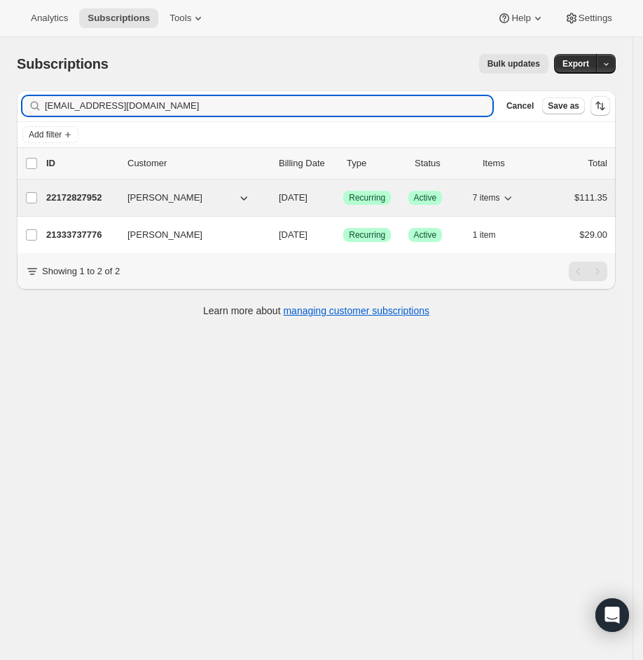
click at [105, 195] on p "22172827952" at bounding box center [81, 198] width 70 height 14
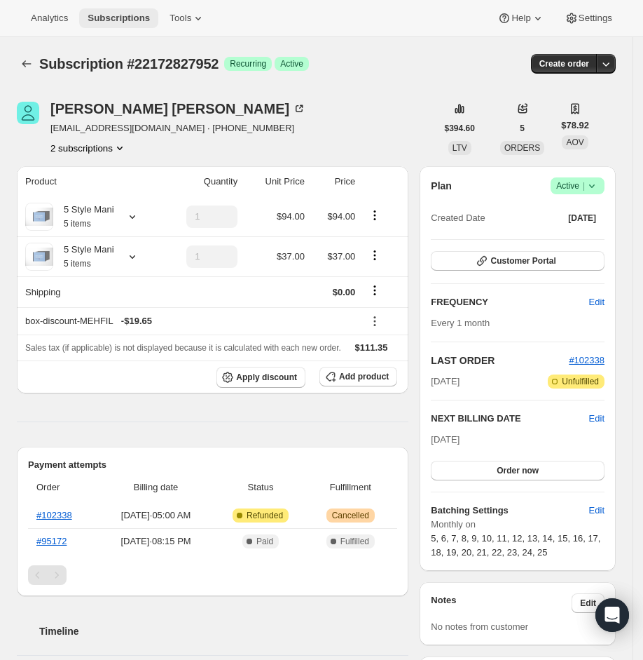
click at [142, 14] on span "Subscriptions" at bounding box center [119, 18] width 62 height 11
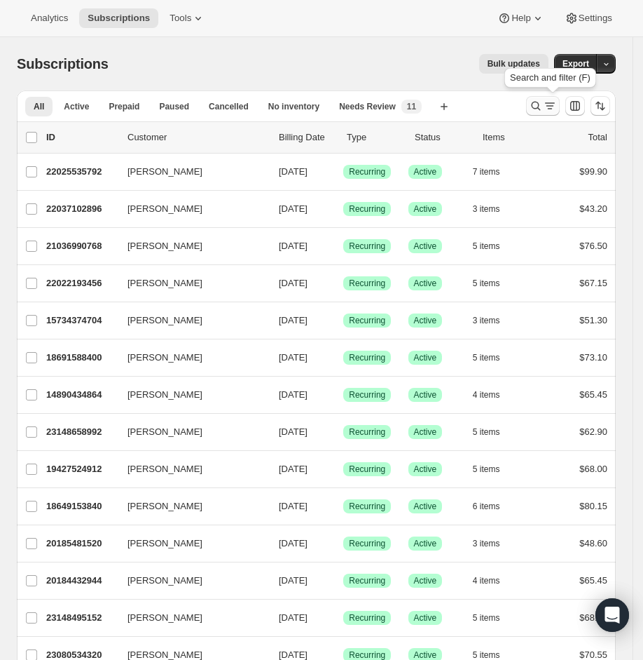
click at [543, 110] on icon "Search and filter results" at bounding box center [536, 106] width 14 height 14
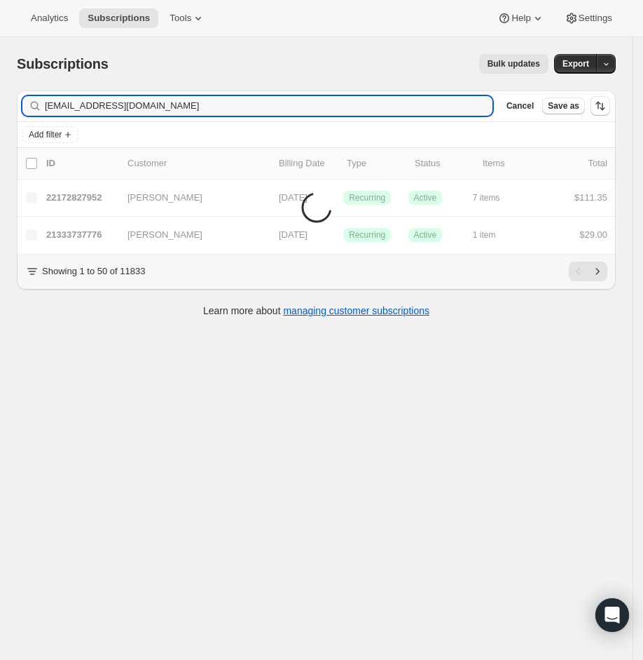
type input "[EMAIL_ADDRESS][DOMAIN_NAME]"
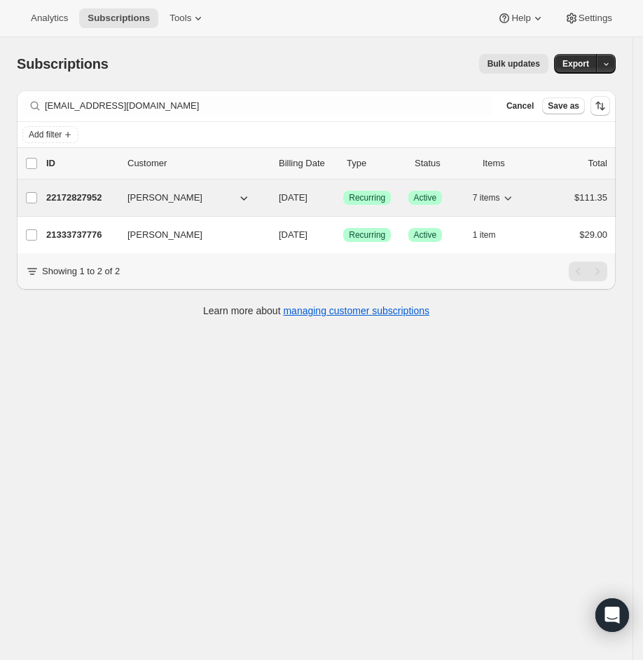
click at [91, 195] on p "22172827952" at bounding box center [81, 198] width 70 height 14
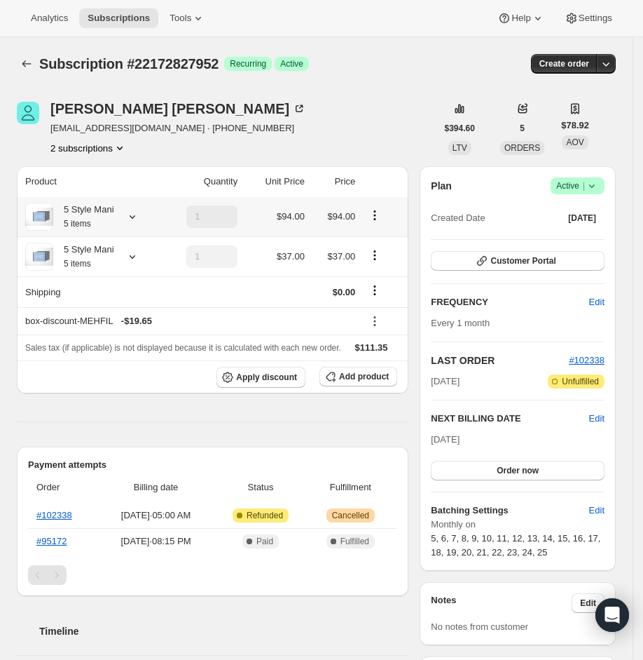
click at [135, 214] on icon at bounding box center [132, 217] width 14 height 14
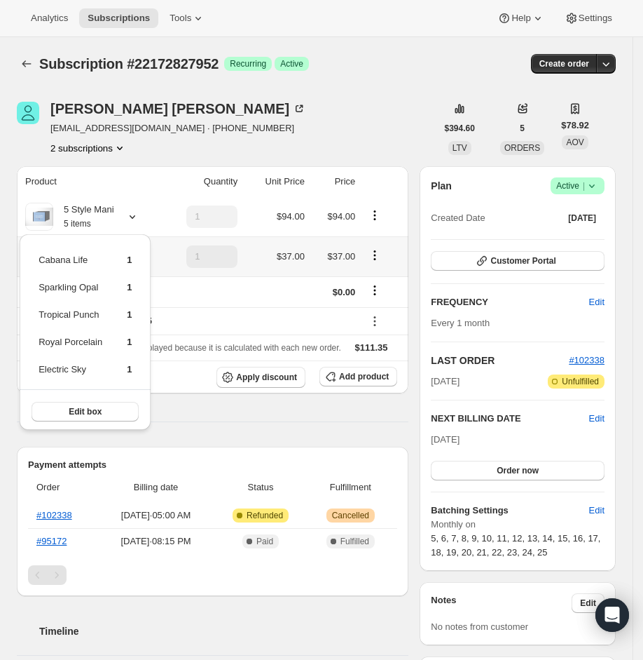
click at [170, 245] on td "1" at bounding box center [199, 256] width 83 height 40
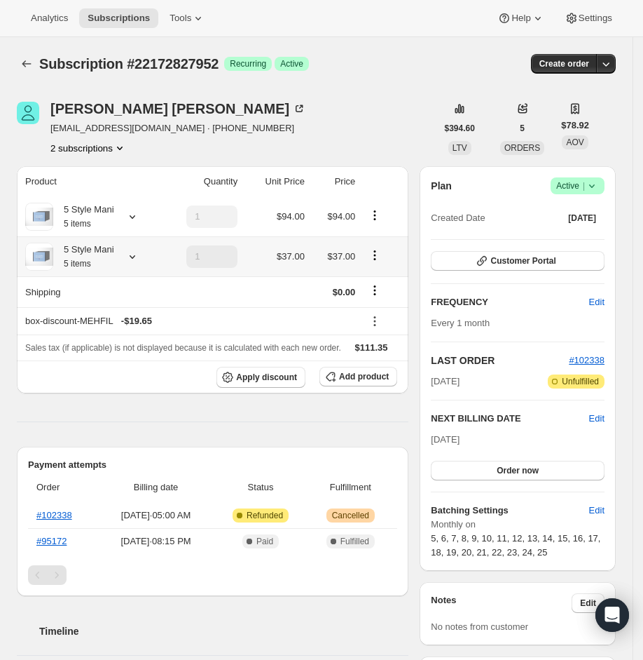
click at [133, 251] on icon at bounding box center [132, 257] width 14 height 14
click at [150, 20] on span "Subscriptions" at bounding box center [119, 18] width 62 height 11
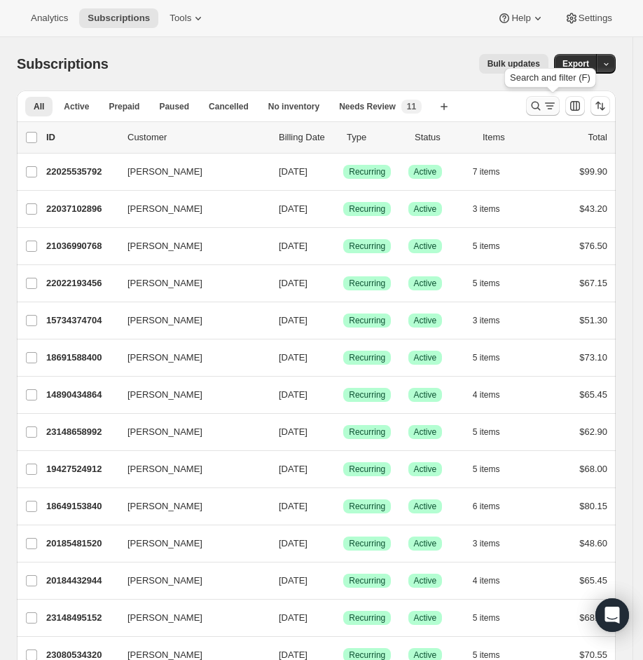
click at [553, 97] on button "Search and filter results" at bounding box center [543, 106] width 34 height 20
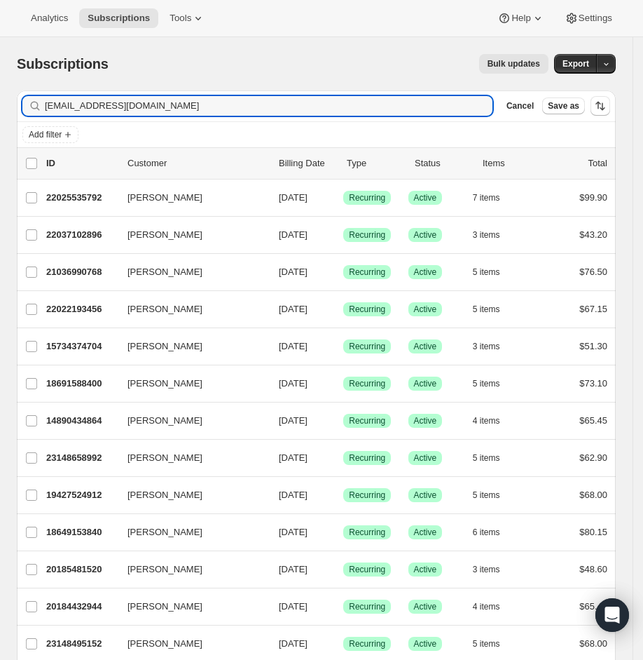
type input "[EMAIL_ADDRESS][DOMAIN_NAME]"
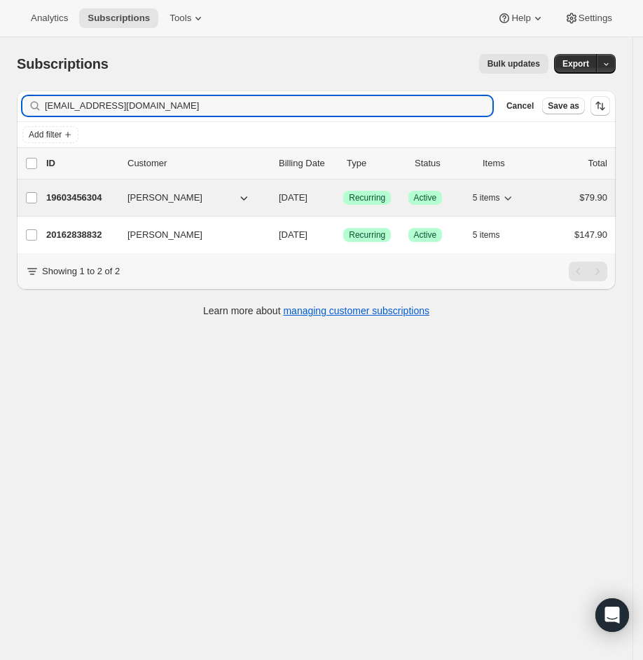
click at [58, 200] on p "19603456304" at bounding box center [81, 198] width 70 height 14
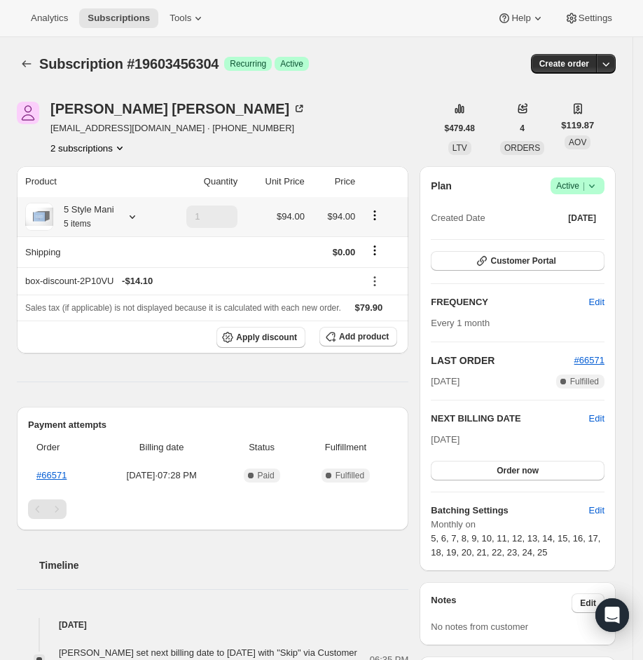
click at [130, 220] on icon at bounding box center [132, 217] width 14 height 14
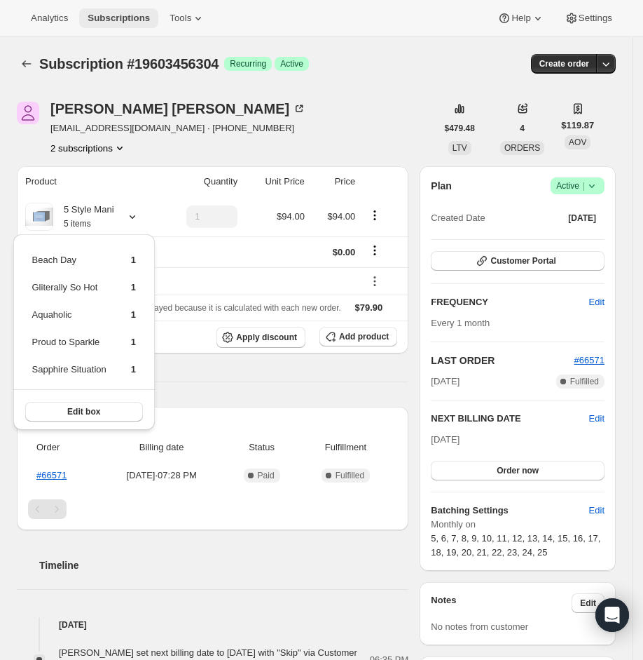
click at [142, 21] on span "Subscriptions" at bounding box center [119, 18] width 62 height 11
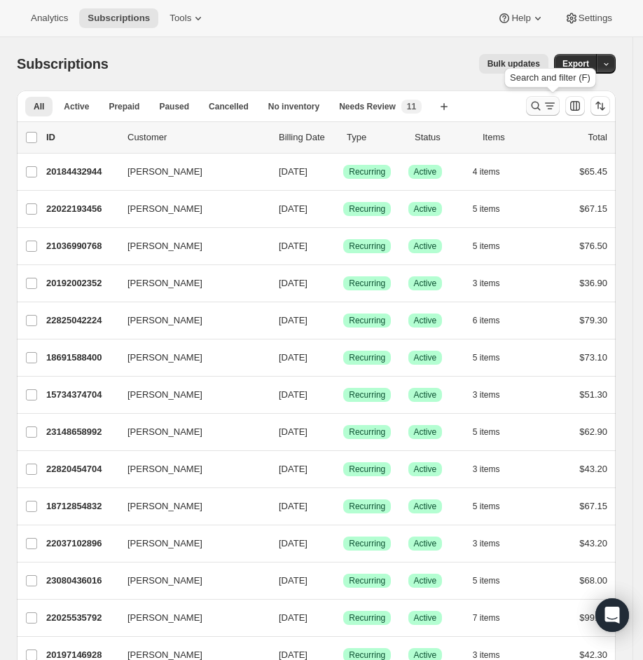
click at [557, 106] on icon "Search and filter results" at bounding box center [550, 106] width 14 height 14
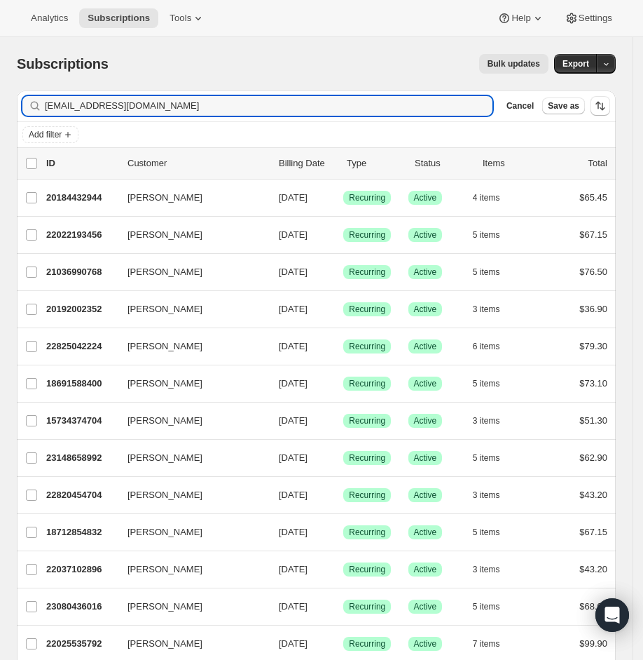
type input "[EMAIL_ADDRESS][DOMAIN_NAME]"
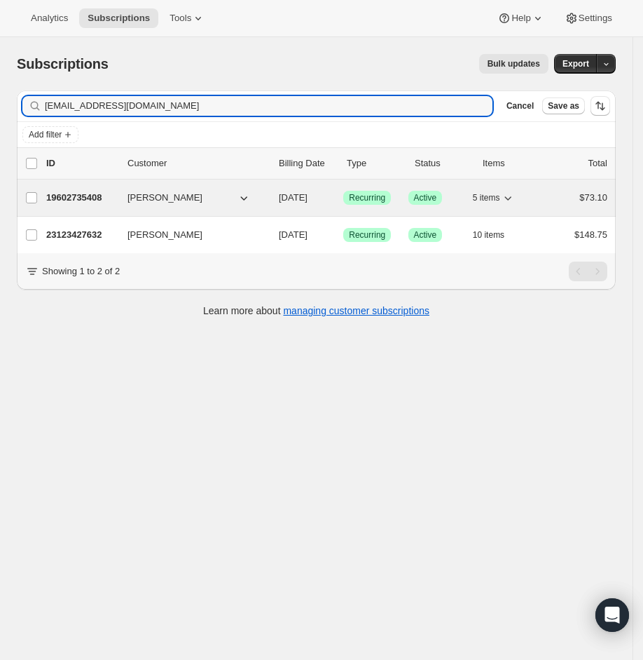
click at [74, 198] on p "19602735408" at bounding box center [81, 198] width 70 height 14
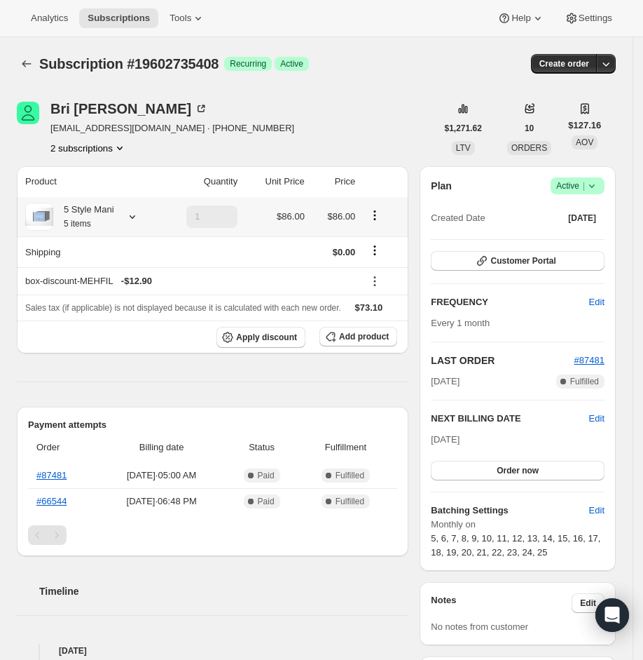
click at [128, 212] on icon at bounding box center [132, 217] width 14 height 14
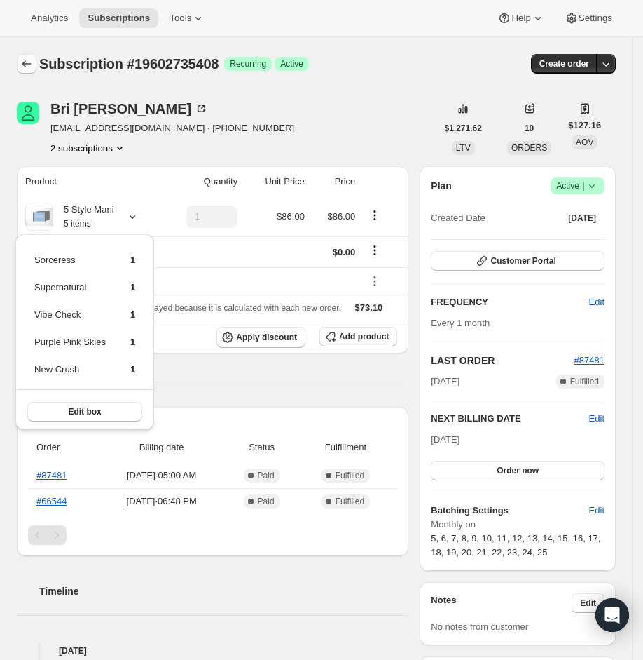
click at [24, 63] on icon "Subscriptions" at bounding box center [26, 63] width 9 height 7
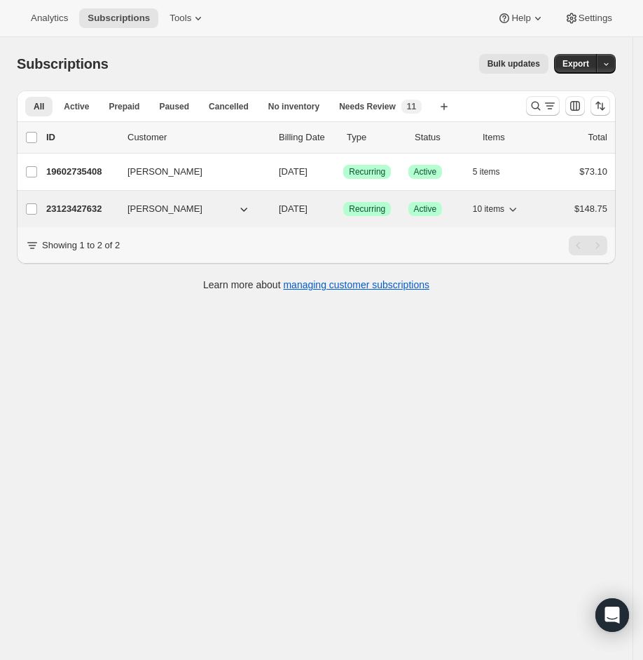
click at [83, 214] on p "23123427632" at bounding box center [81, 209] width 70 height 14
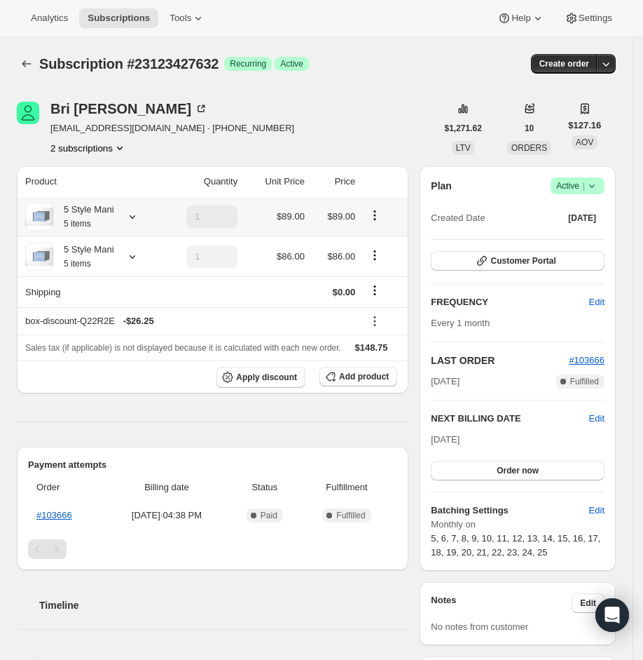
click at [125, 214] on div at bounding box center [130, 217] width 20 height 14
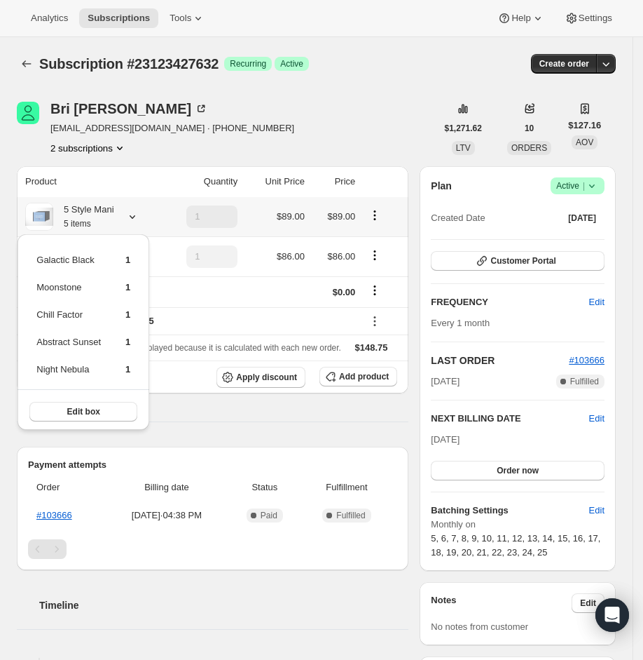
click at [125, 214] on div at bounding box center [130, 217] width 20 height 14
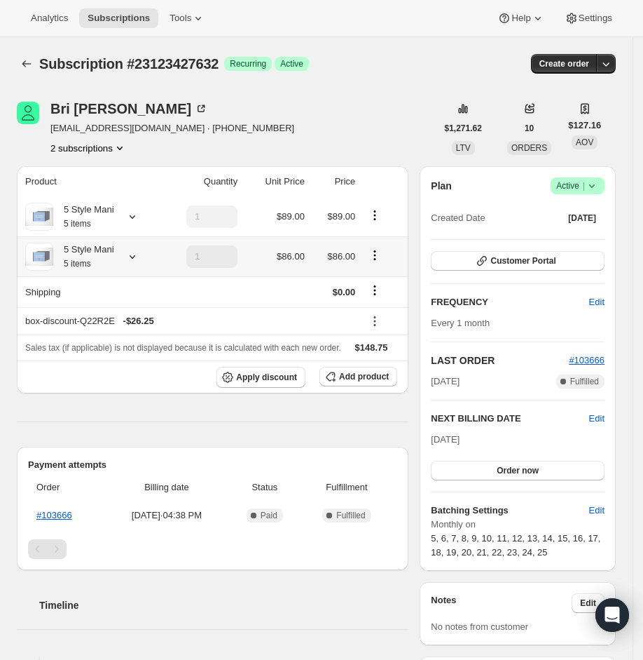
click at [133, 259] on icon at bounding box center [132, 257] width 14 height 14
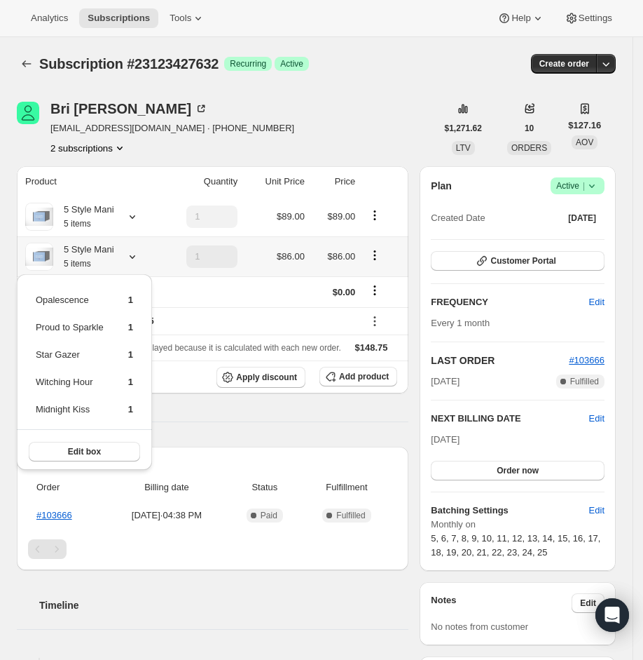
click at [133, 259] on icon at bounding box center [132, 257] width 14 height 14
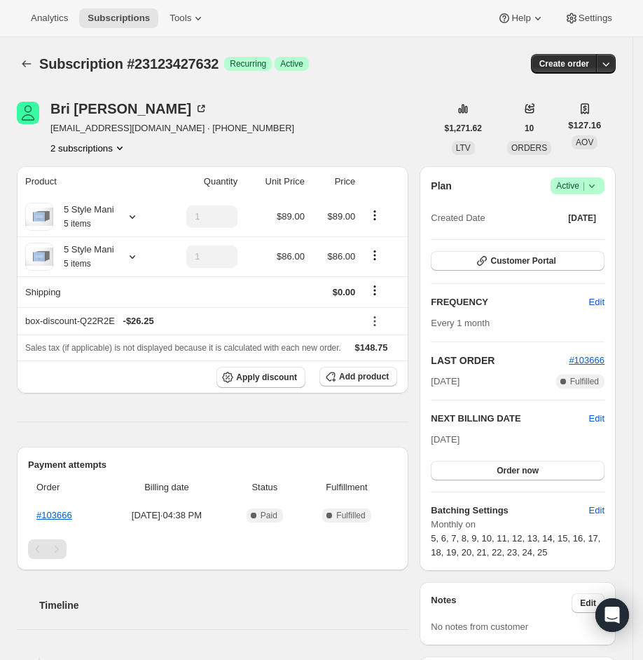
click at [139, 6] on div "Analytics Subscriptions Tools Help Settings" at bounding box center [321, 18] width 643 height 37
click at [143, 22] on span "Subscriptions" at bounding box center [119, 18] width 62 height 11
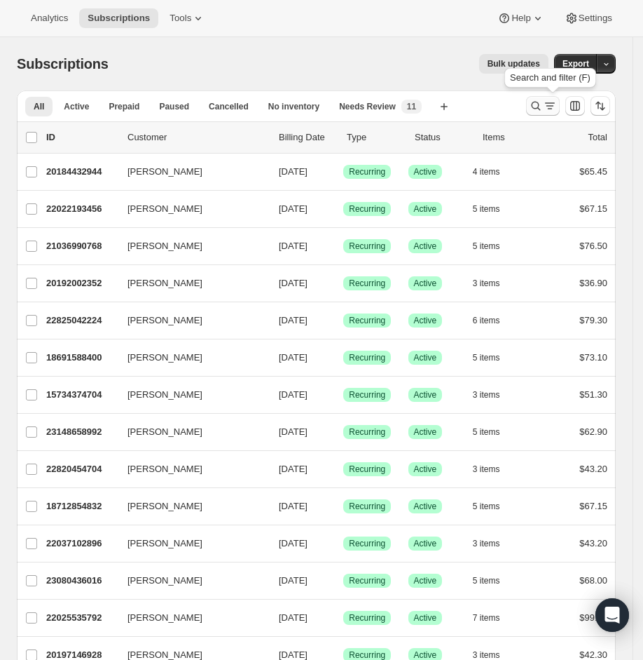
click at [542, 114] on button "Search and filter results" at bounding box center [543, 106] width 34 height 20
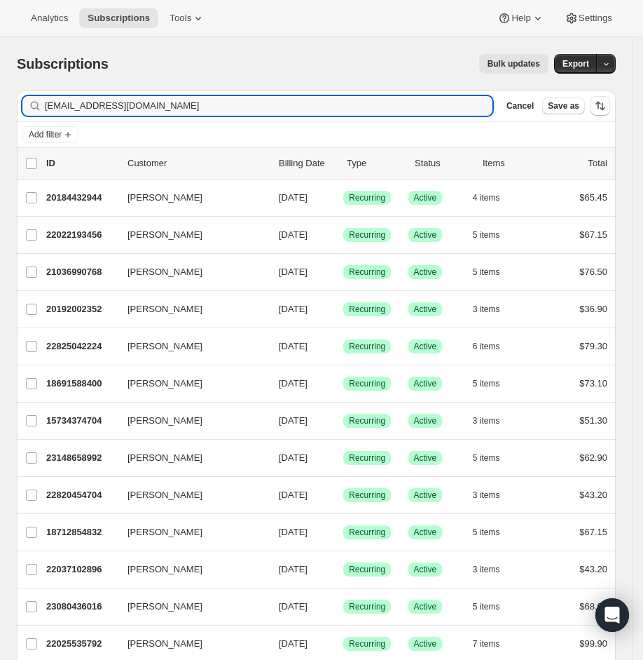
type input "[EMAIL_ADDRESS][DOMAIN_NAME]"
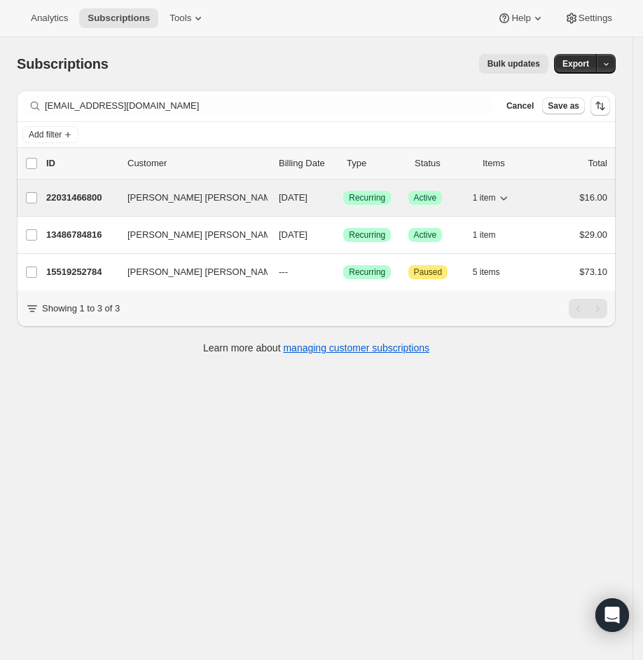
click at [87, 200] on p "22031466800" at bounding box center [81, 198] width 70 height 14
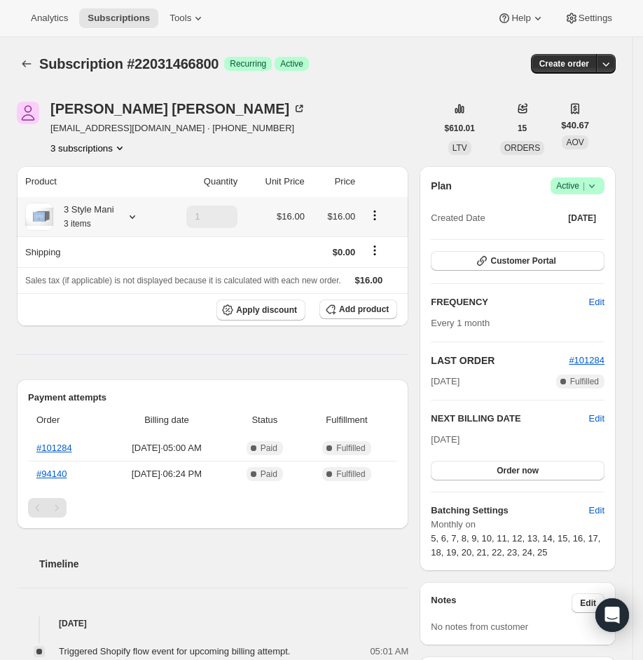
click at [138, 212] on icon at bounding box center [132, 217] width 14 height 14
click at [158, 348] on div "Product Quantity Unit Price Price 3 Style Mani 3 items 1 $16.00 $16.00 Shipping…" at bounding box center [213, 604] width 392 height 876
click at [131, 9] on button "Subscriptions" at bounding box center [118, 18] width 79 height 20
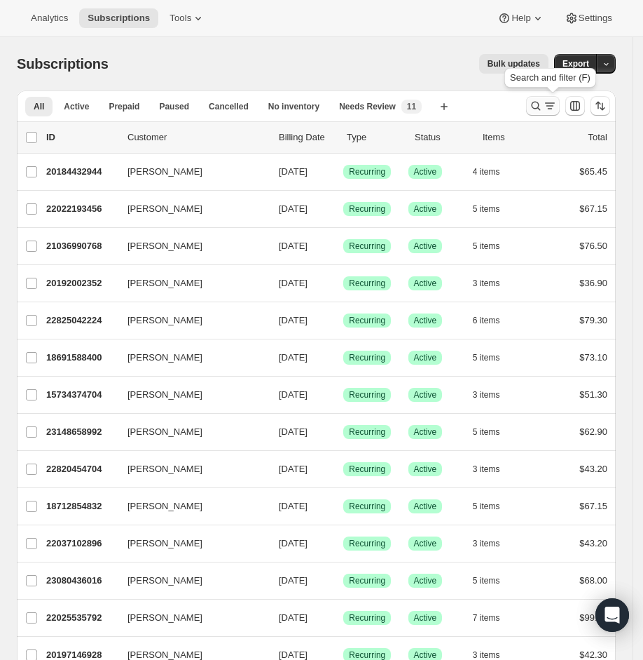
click at [543, 100] on icon "Search and filter results" at bounding box center [536, 106] width 14 height 14
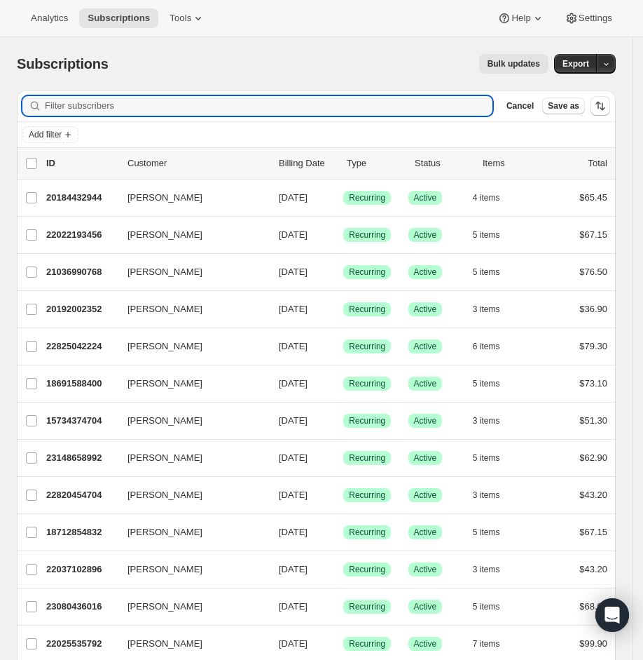
paste input "[EMAIL_ADDRESS][DOMAIN_NAME]"
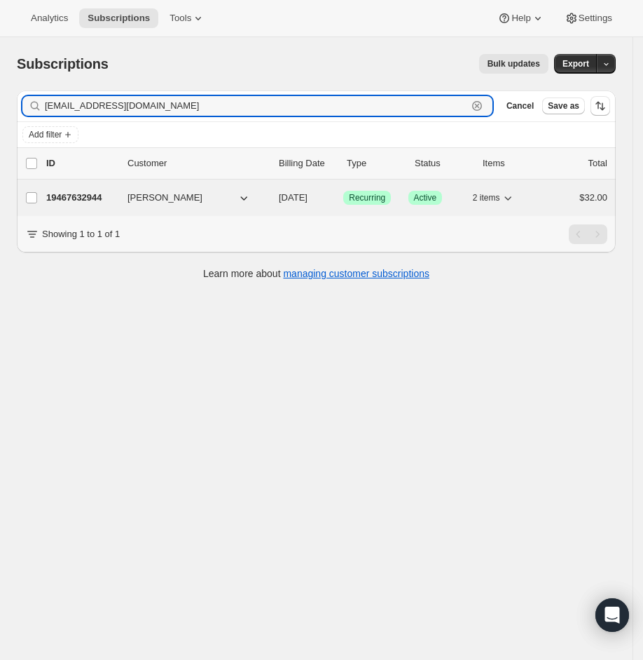
type input "[EMAIL_ADDRESS][DOMAIN_NAME]"
click at [86, 195] on p "19467632944" at bounding box center [81, 198] width 70 height 14
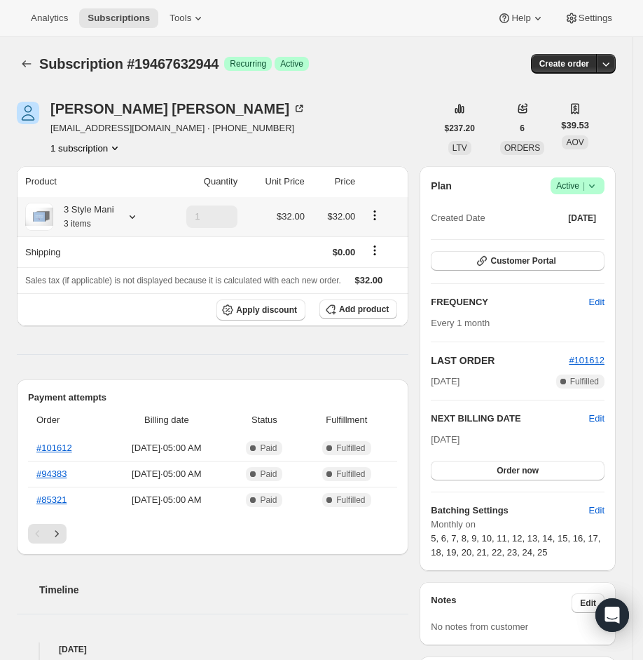
click at [139, 213] on icon at bounding box center [132, 217] width 14 height 14
click at [122, 13] on span "Subscriptions" at bounding box center [119, 18] width 62 height 11
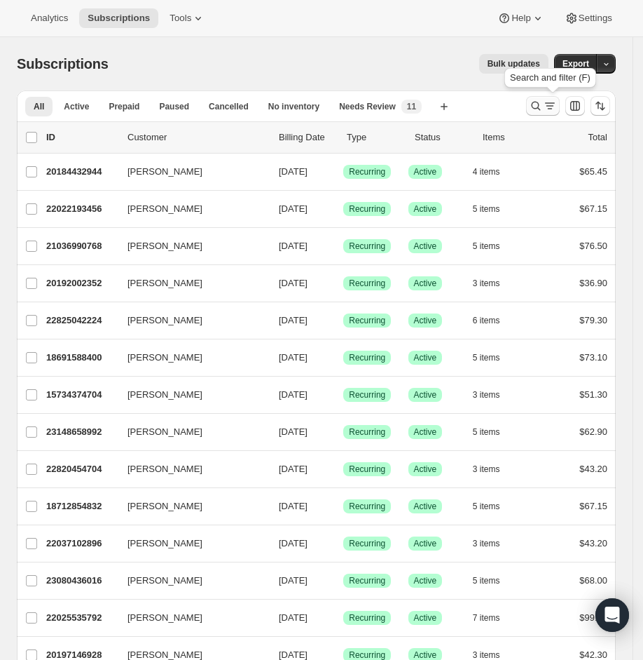
click at [539, 115] on button "Search and filter results" at bounding box center [543, 106] width 34 height 20
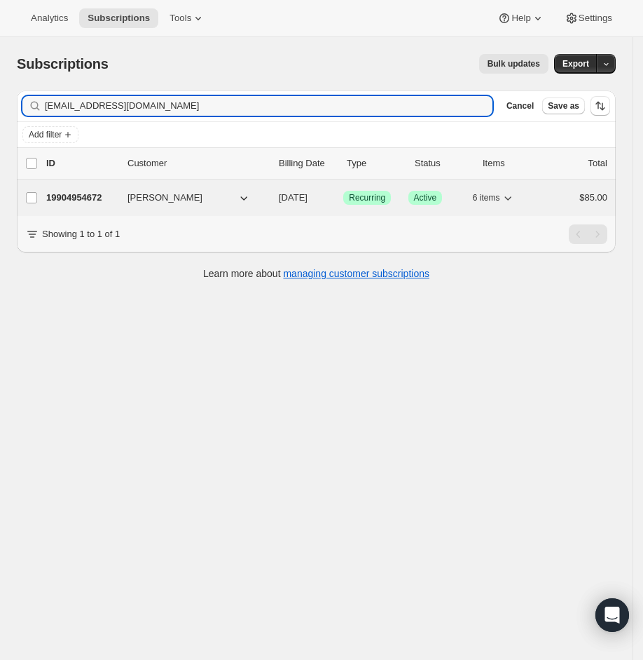
type input "[EMAIL_ADDRESS][DOMAIN_NAME]"
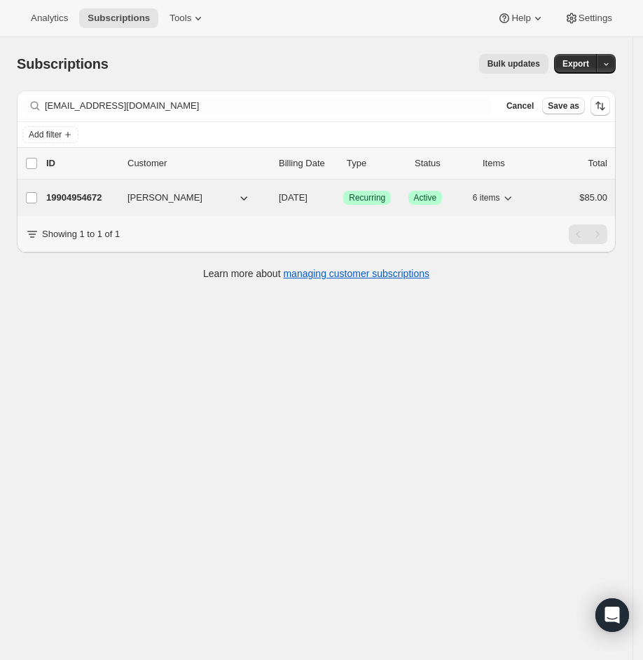
click at [94, 199] on p "19904954672" at bounding box center [81, 198] width 70 height 14
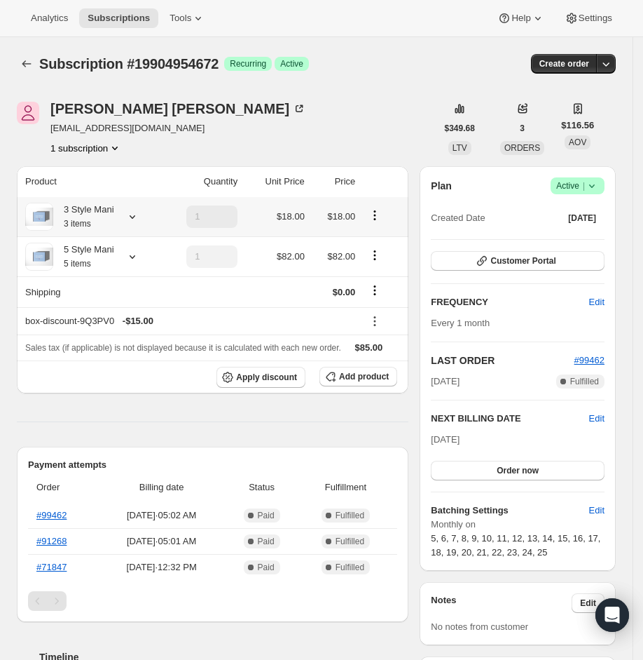
click at [137, 220] on icon at bounding box center [132, 217] width 14 height 14
click at [137, 252] on icon at bounding box center [132, 257] width 14 height 14
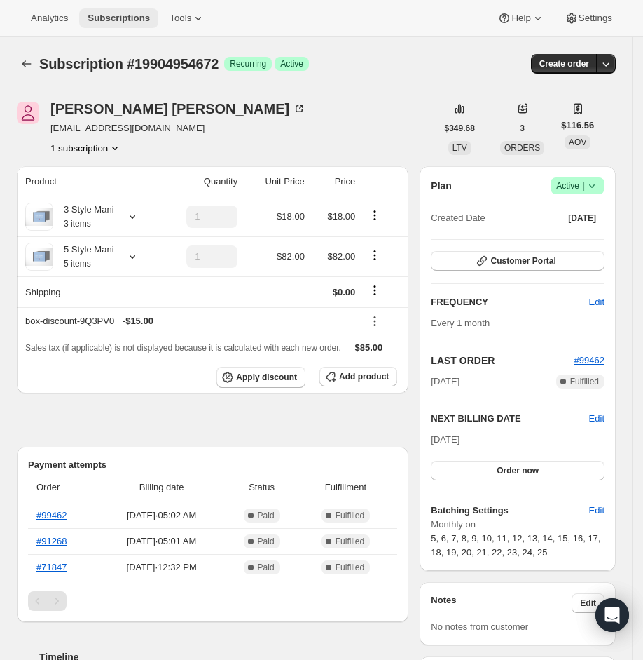
click at [144, 19] on span "Subscriptions" at bounding box center [119, 18] width 62 height 11
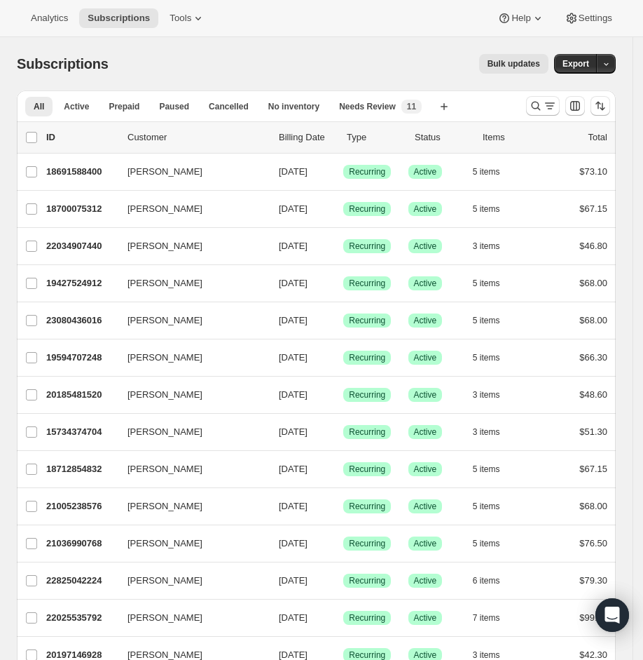
click at [535, 109] on div at bounding box center [568, 106] width 95 height 28
click at [541, 109] on icon "Search and filter results" at bounding box center [536, 106] width 9 height 9
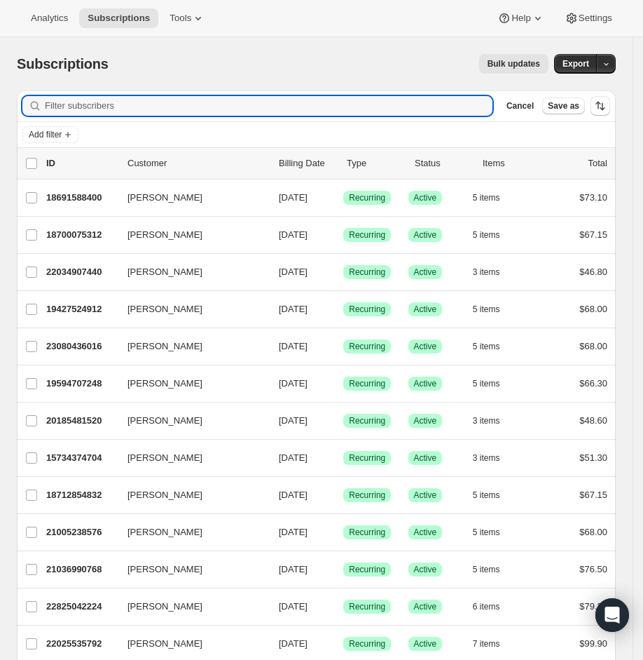
paste input "[EMAIL_ADDRESS][DOMAIN_NAME]"
type input "[EMAIL_ADDRESS][DOMAIN_NAME]"
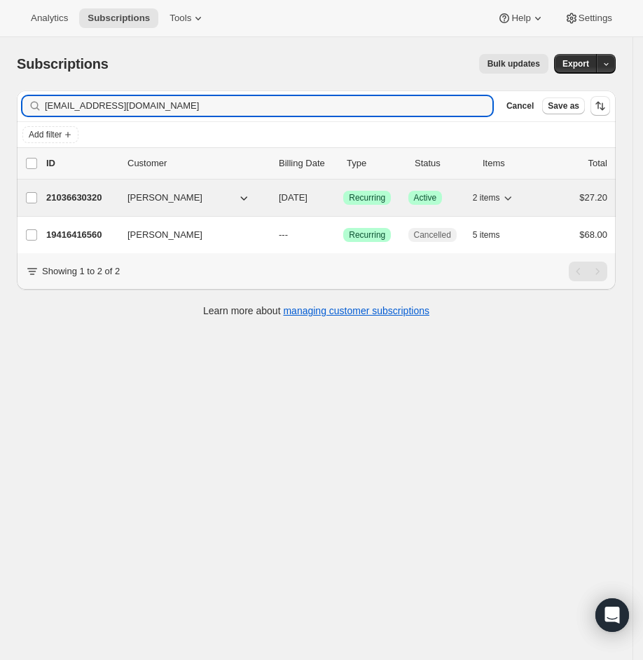
click at [72, 205] on div "21036630320 [PERSON_NAME] [DATE] Success Recurring Success Active 2 items $27.20" at bounding box center [326, 198] width 561 height 20
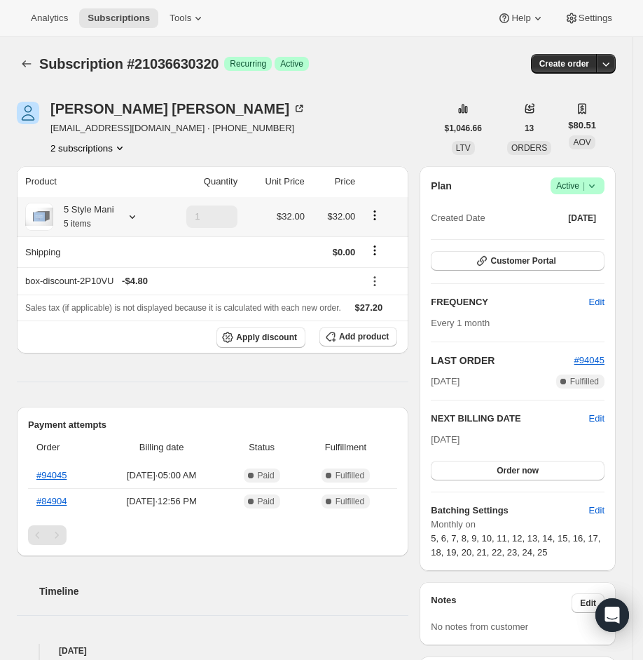
click at [129, 217] on icon at bounding box center [132, 217] width 14 height 14
click at [142, 25] on button "Subscriptions" at bounding box center [118, 18] width 79 height 20
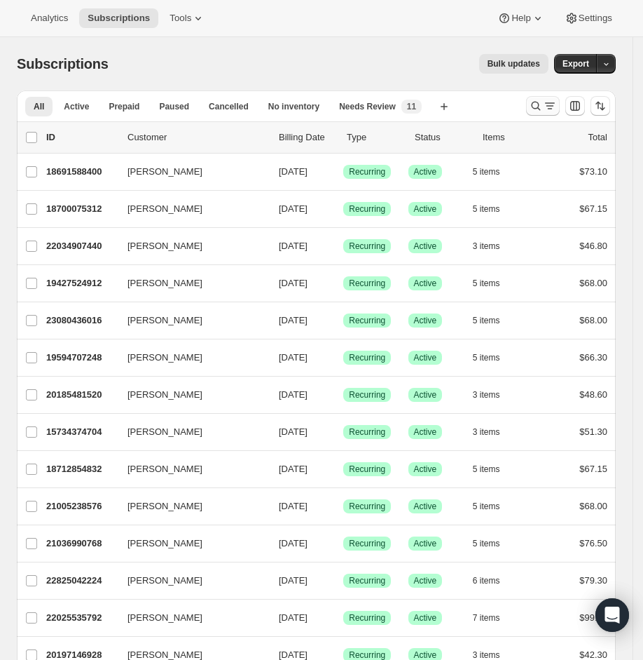
click at [541, 108] on icon "Search and filter results" at bounding box center [536, 106] width 9 height 9
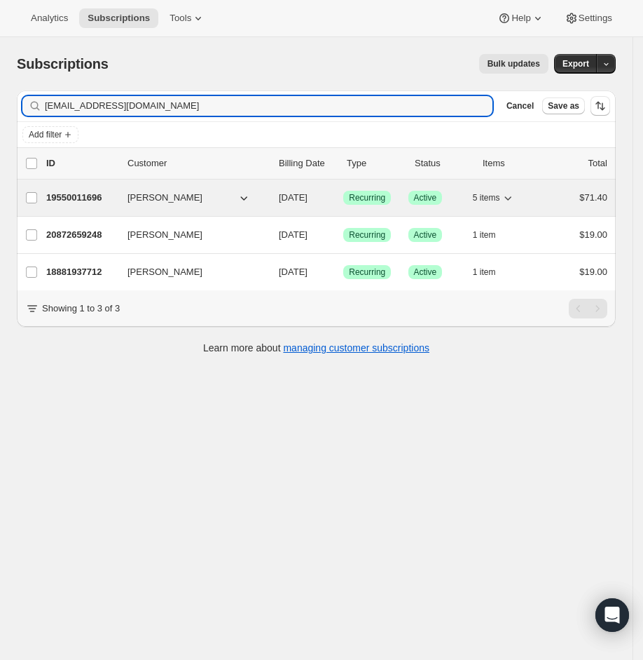
type input "[EMAIL_ADDRESS][DOMAIN_NAME]"
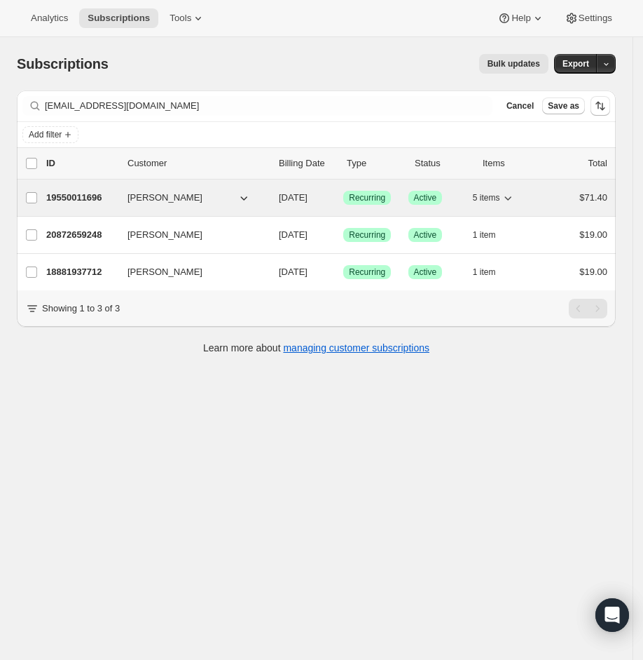
click at [81, 196] on p "19550011696" at bounding box center [81, 198] width 70 height 14
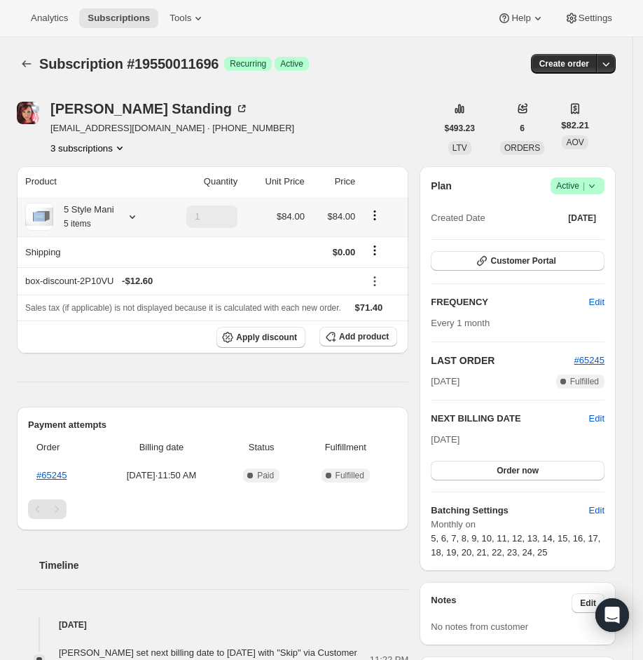
click at [130, 212] on icon at bounding box center [132, 217] width 14 height 14
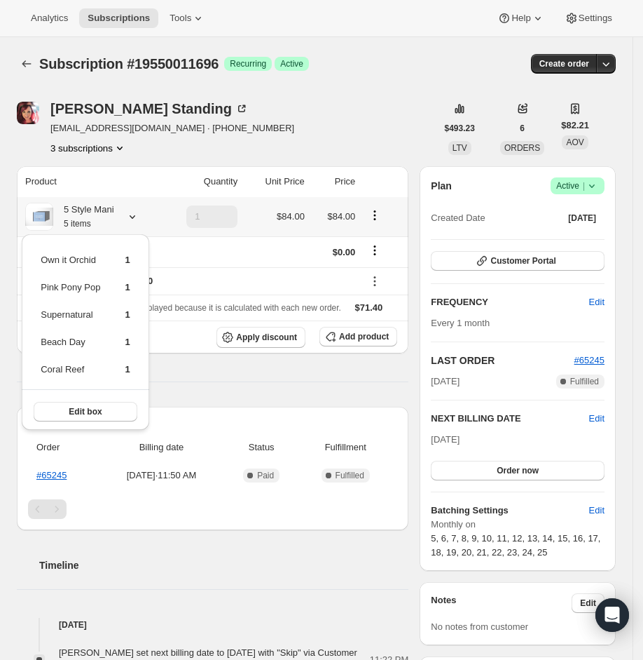
click at [130, 212] on icon at bounding box center [132, 217] width 14 height 14
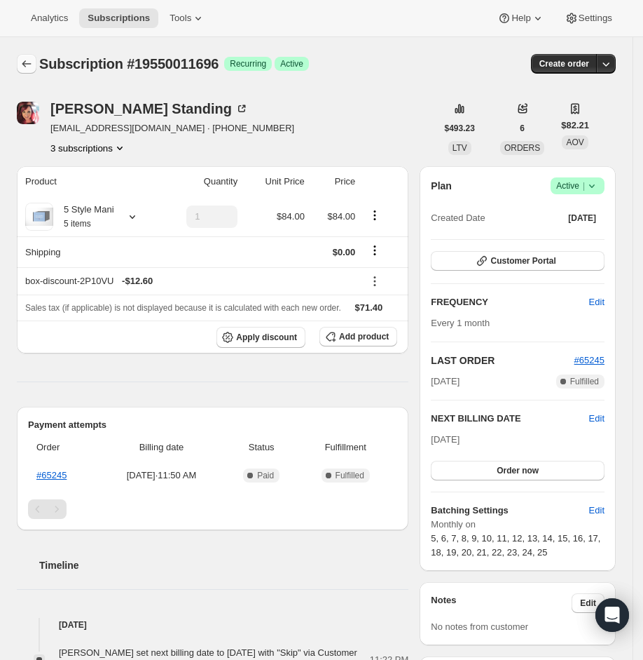
click at [34, 55] on button "Subscriptions" at bounding box center [27, 64] width 20 height 20
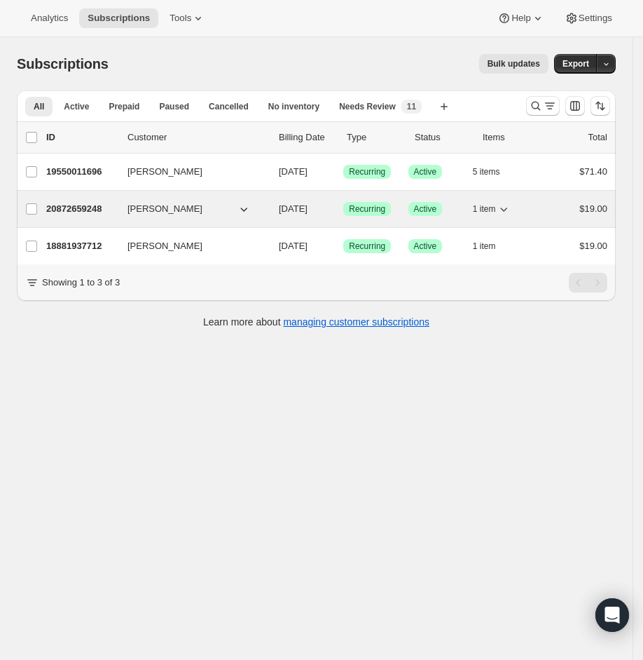
click at [522, 206] on div "1 item" at bounding box center [508, 209] width 70 height 20
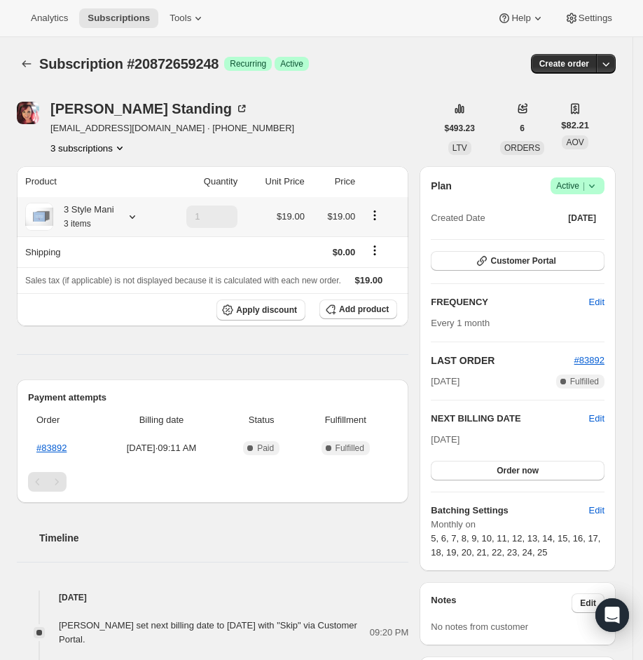
click at [135, 214] on icon at bounding box center [132, 217] width 14 height 14
click at [123, 14] on span "Subscriptions" at bounding box center [119, 18] width 62 height 11
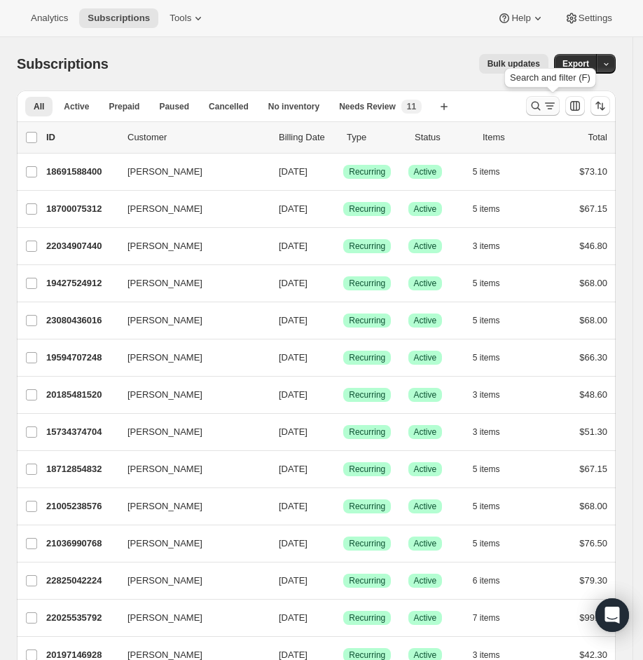
click at [540, 101] on icon "Search and filter results" at bounding box center [536, 106] width 14 height 14
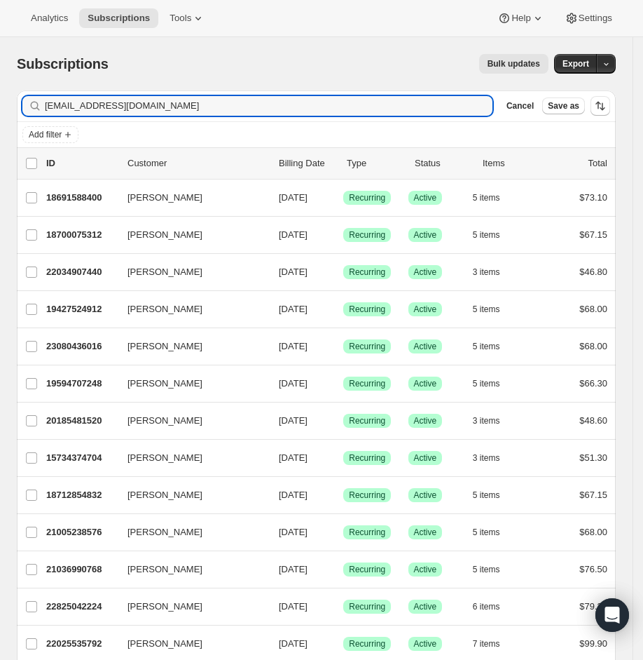
type input "[EMAIL_ADDRESS][DOMAIN_NAME]"
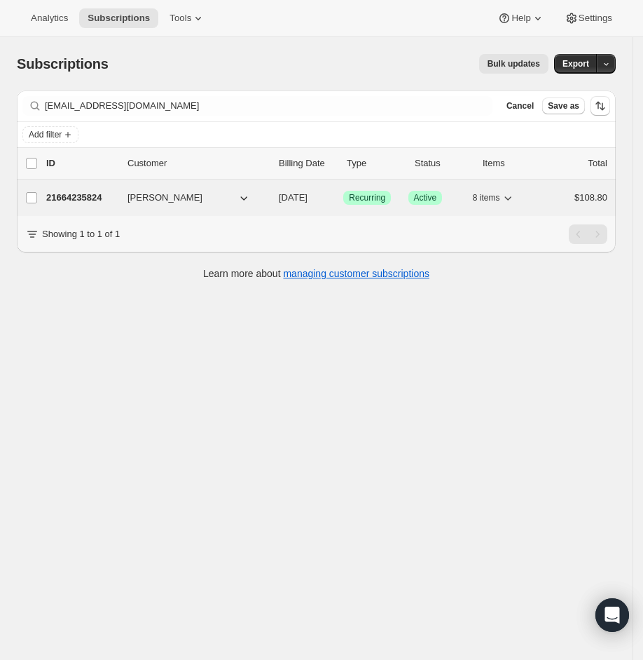
click at [63, 197] on p "21664235824" at bounding box center [81, 198] width 70 height 14
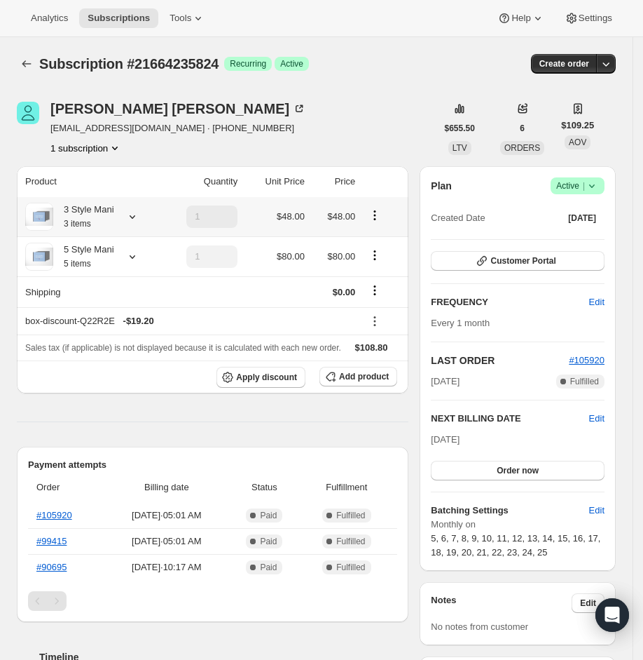
click at [129, 212] on icon at bounding box center [132, 217] width 14 height 14
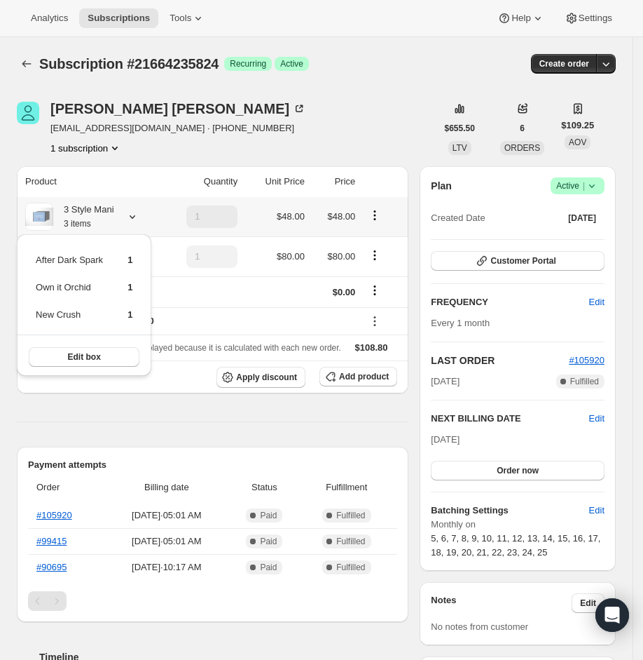
click at [155, 255] on div "After Dark Spark 1 Own it Orchid 1 New Crush 1 Edit box" at bounding box center [84, 309] width 146 height 156
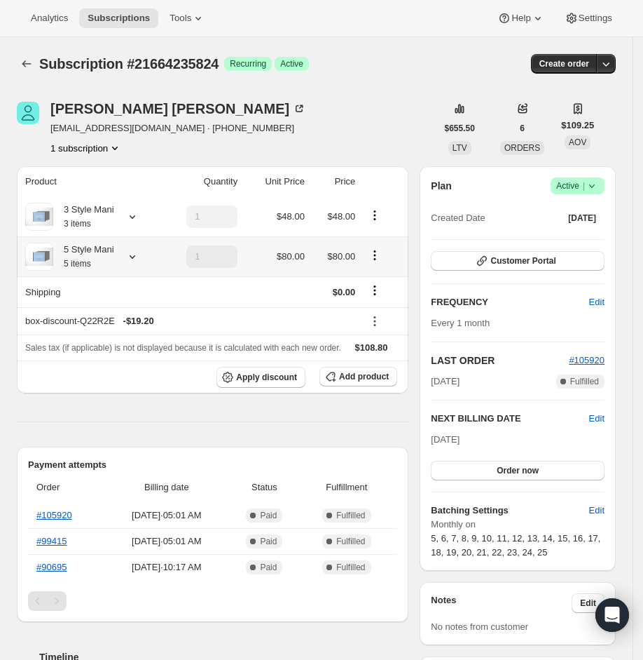
click at [133, 255] on icon at bounding box center [132, 257] width 14 height 14
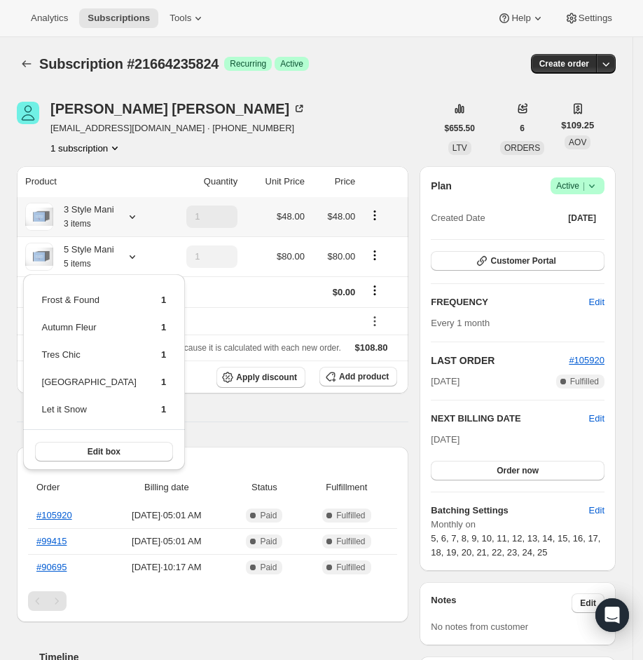
click at [132, 219] on icon at bounding box center [132, 217] width 14 height 14
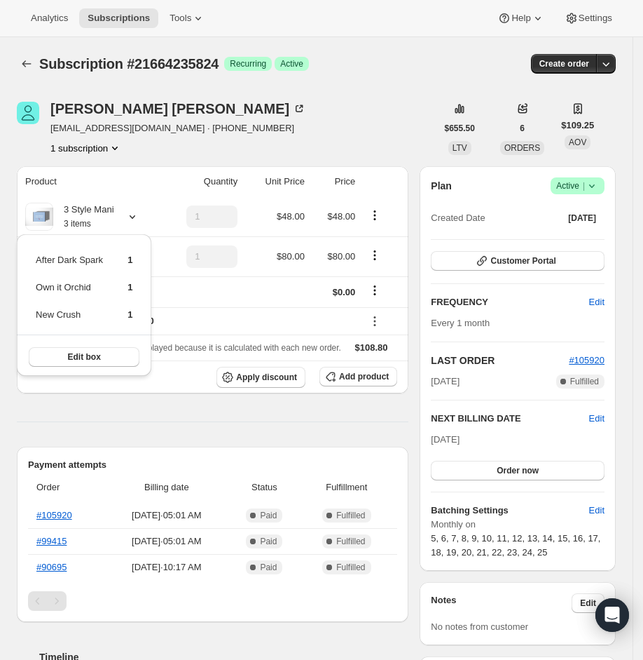
click at [166, 78] on div "Subscription #21664235824. This page is ready Subscription #21664235824 Success…" at bounding box center [316, 63] width 599 height 53
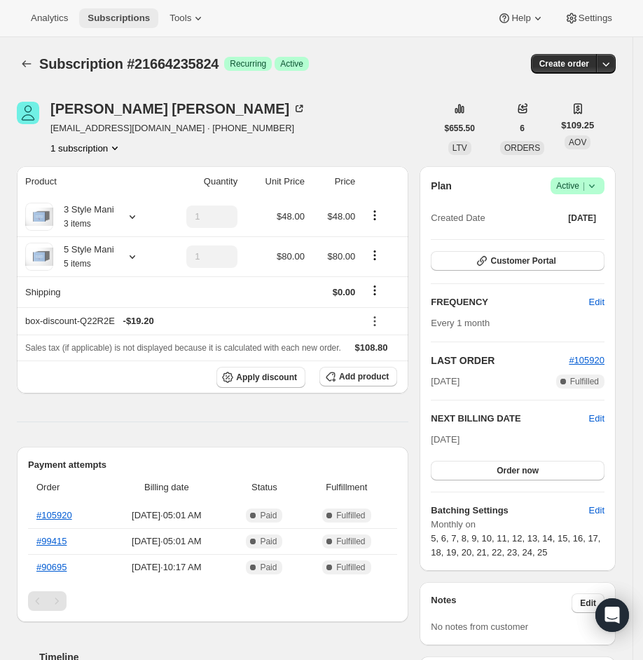
click at [130, 17] on span "Subscriptions" at bounding box center [119, 18] width 62 height 11
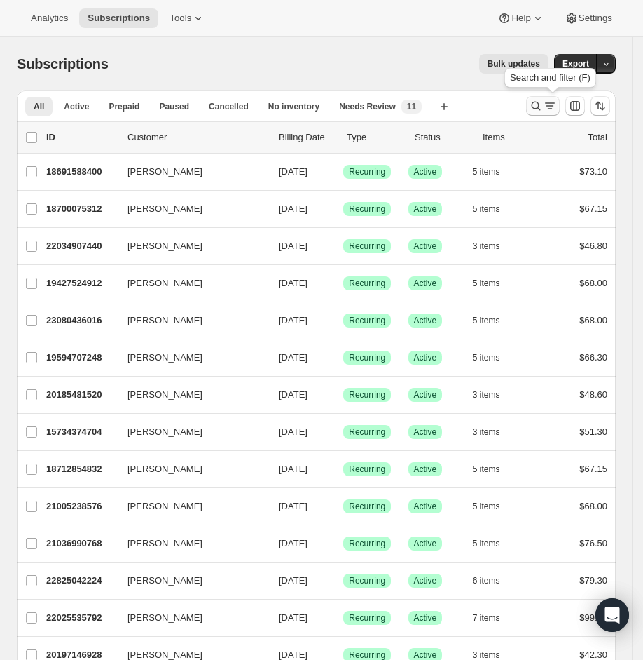
click at [543, 104] on icon "Search and filter results" at bounding box center [536, 106] width 14 height 14
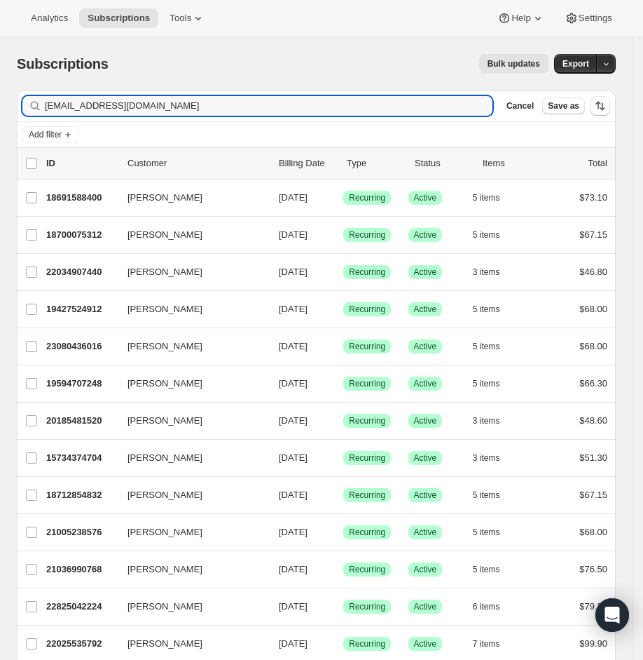
type input "[EMAIL_ADDRESS][DOMAIN_NAME]"
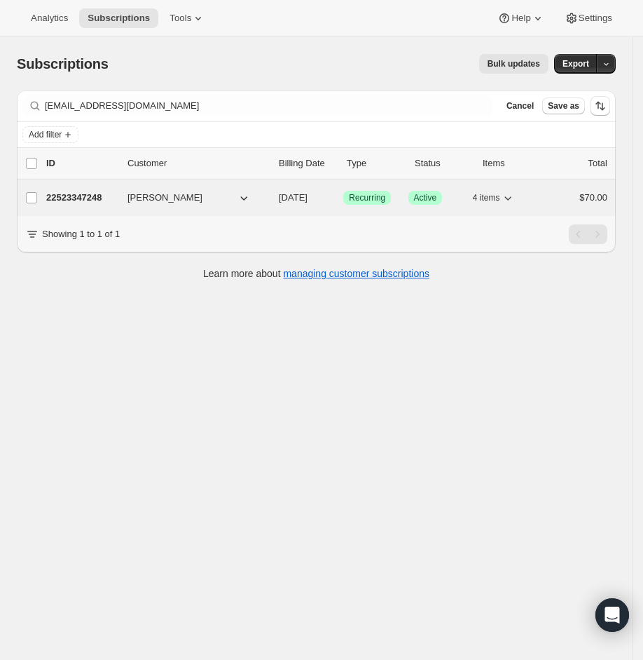
click at [83, 202] on p "22523347248" at bounding box center [81, 198] width 70 height 14
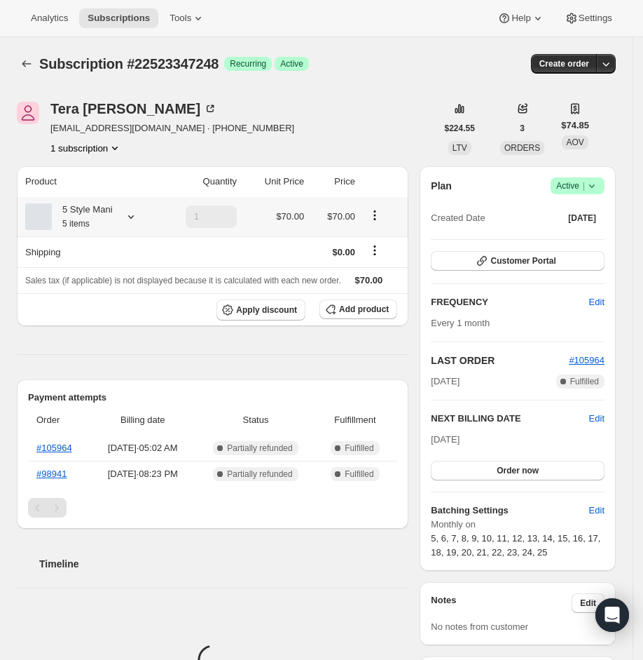
click at [128, 220] on icon at bounding box center [131, 217] width 14 height 14
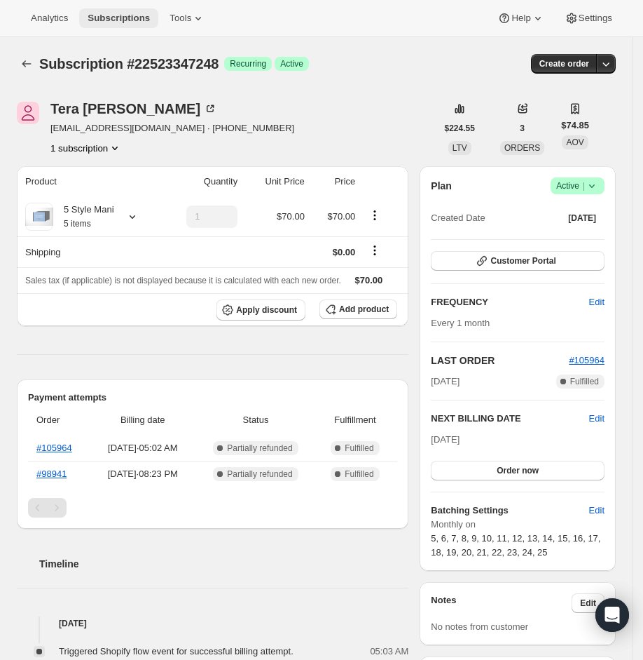
click at [150, 22] on span "Subscriptions" at bounding box center [119, 18] width 62 height 11
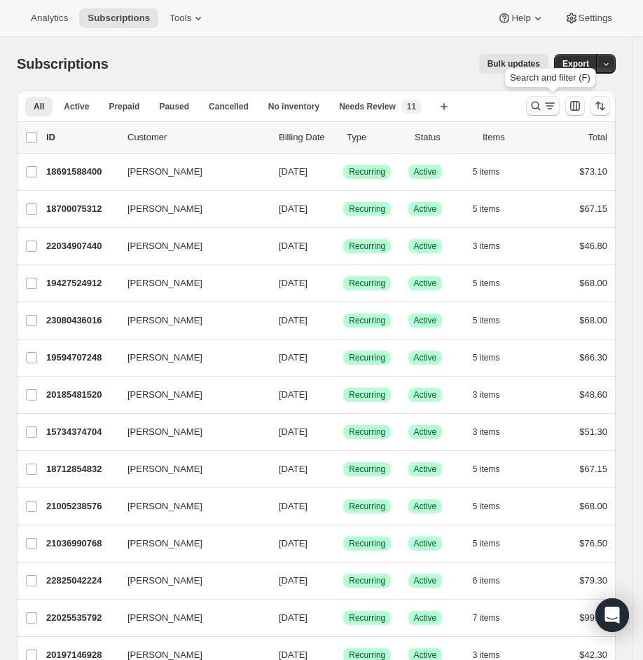
click at [542, 97] on button "Search and filter results" at bounding box center [543, 106] width 34 height 20
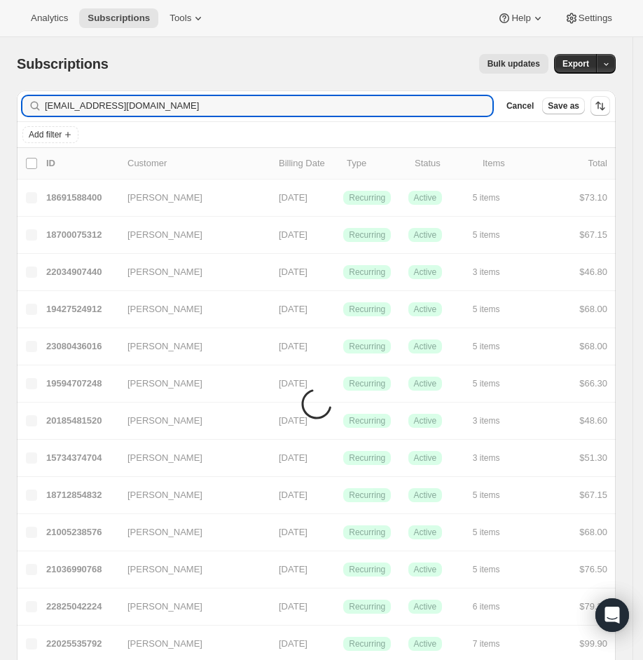
type input "[EMAIL_ADDRESS][DOMAIN_NAME]"
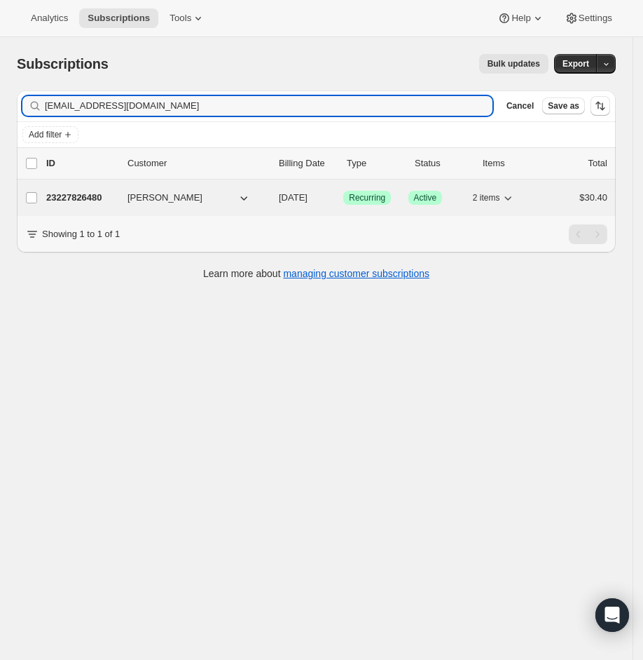
click at [81, 197] on p "23227826480" at bounding box center [81, 198] width 70 height 14
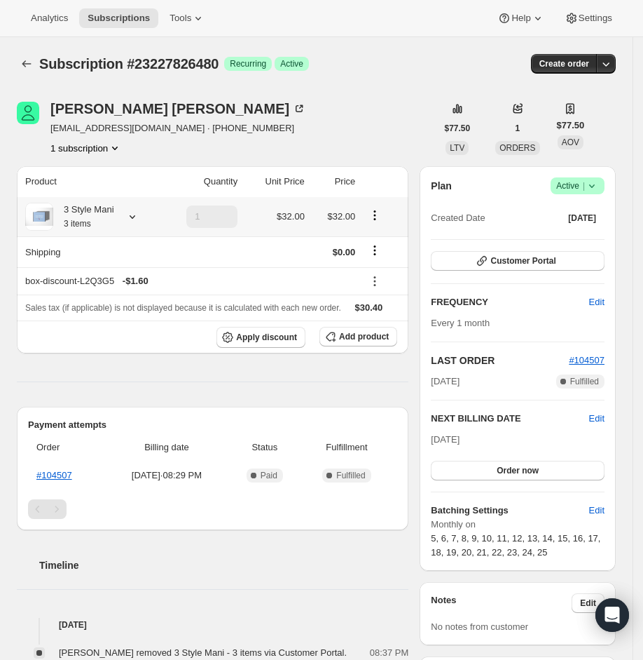
click at [127, 219] on div at bounding box center [130, 217] width 20 height 14
click at [107, 8] on button "Subscriptions" at bounding box center [118, 18] width 79 height 20
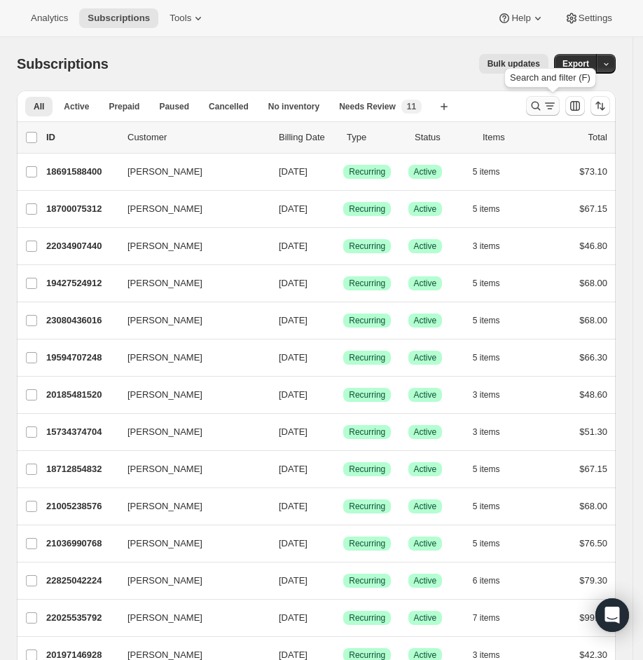
click at [543, 102] on icon "Search and filter results" at bounding box center [536, 106] width 14 height 14
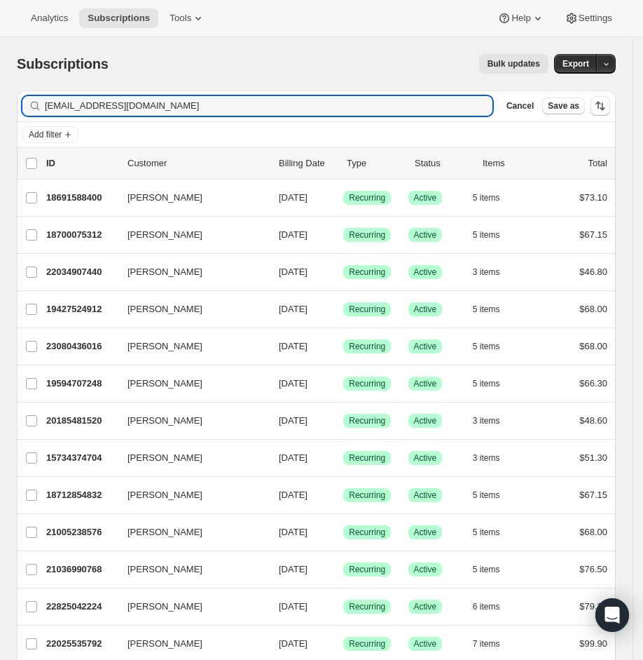
type input "[EMAIL_ADDRESS][DOMAIN_NAME]"
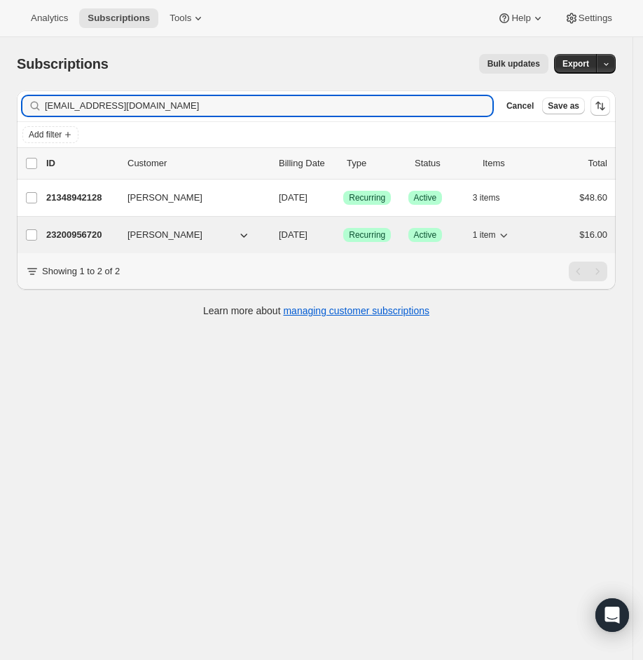
click at [239, 231] on icon "button" at bounding box center [244, 235] width 14 height 14
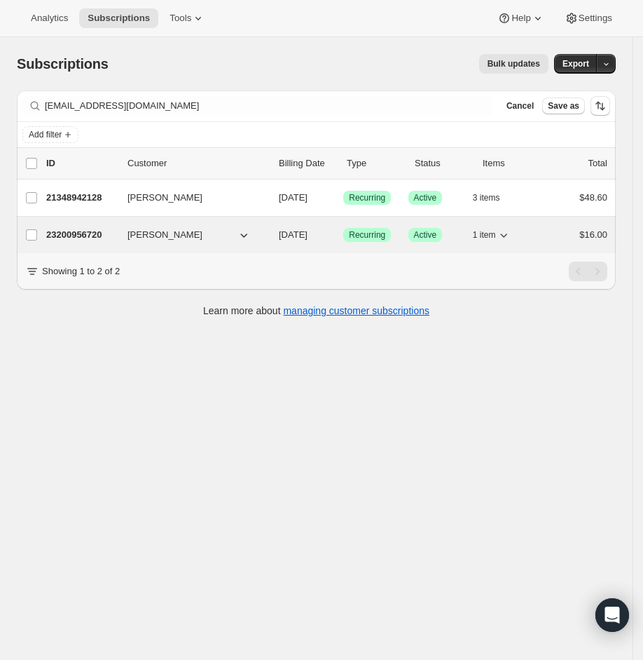
click at [247, 233] on icon "button" at bounding box center [244, 235] width 14 height 14
click at [511, 234] on icon "button" at bounding box center [504, 235] width 14 height 14
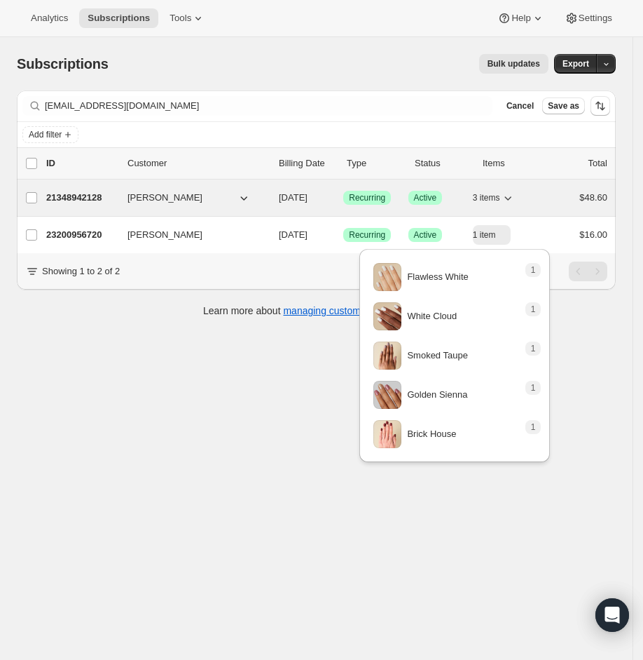
click at [515, 192] on icon "button" at bounding box center [508, 198] width 14 height 14
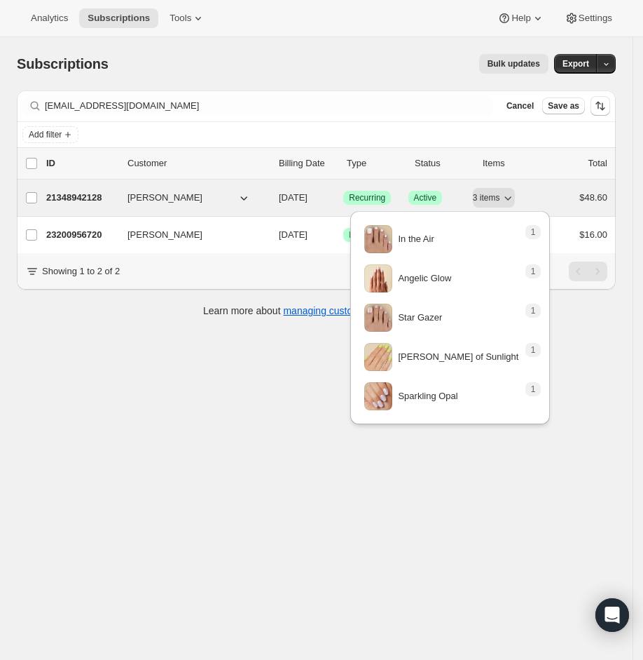
click at [87, 198] on p "21348942128" at bounding box center [81, 198] width 70 height 14
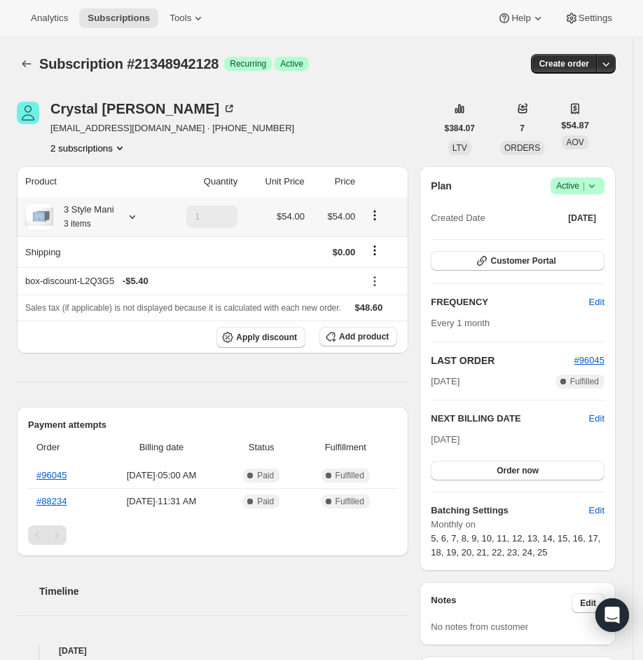
click at [133, 217] on icon at bounding box center [133, 217] width 6 height 4
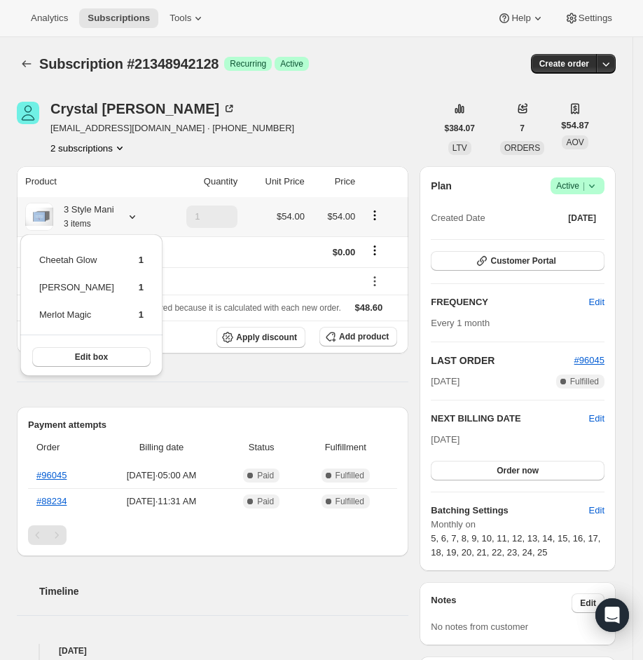
click at [146, 227] on div "3 Style Mani 3 items" at bounding box center [89, 217] width 129 height 28
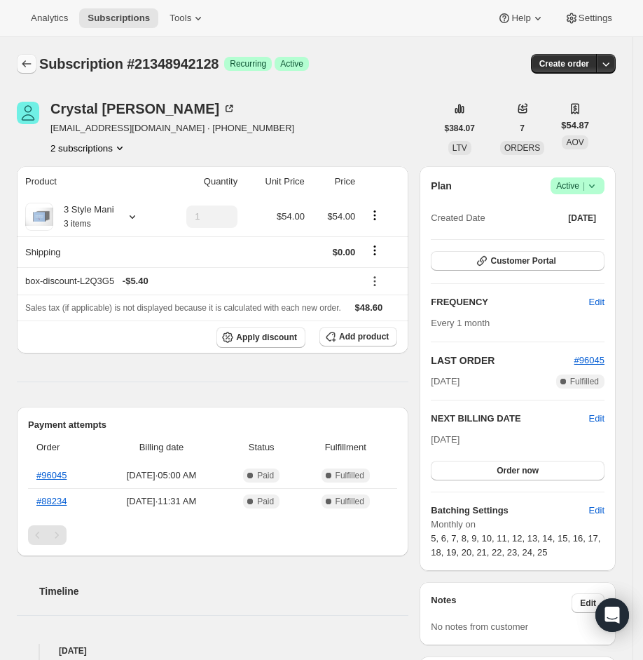
click at [27, 59] on icon "Subscriptions" at bounding box center [27, 64] width 14 height 14
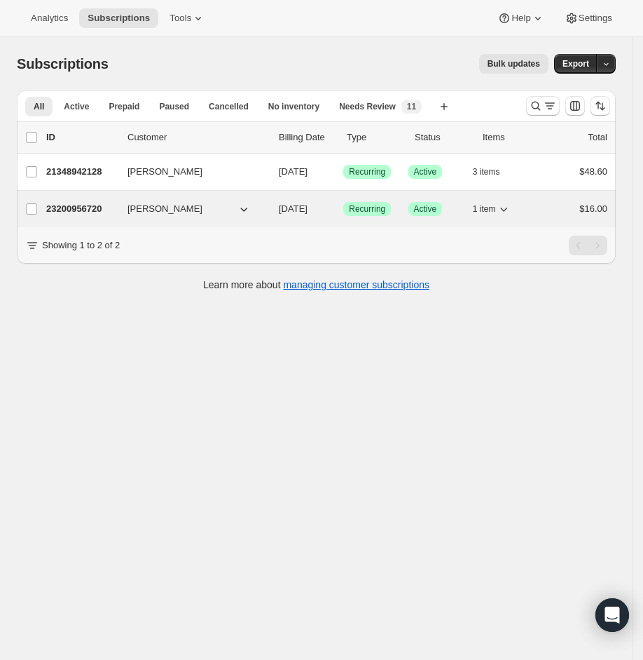
click at [107, 202] on p "23200956720" at bounding box center [81, 209] width 70 height 14
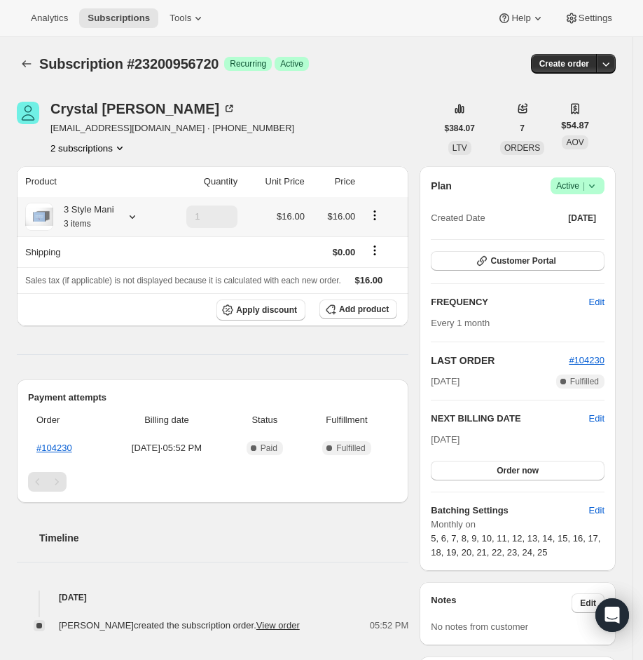
click at [137, 210] on icon at bounding box center [132, 217] width 14 height 14
click at [132, 16] on span "Subscriptions" at bounding box center [119, 18] width 62 height 11
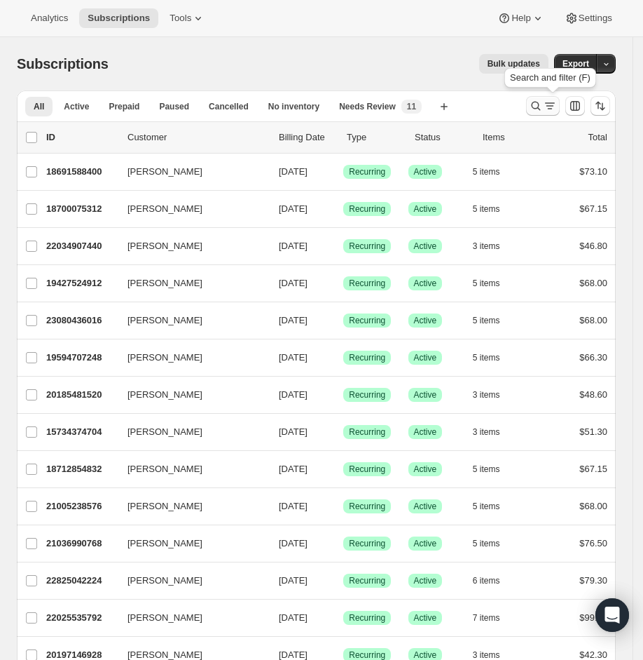
click at [554, 102] on icon "Search and filter results" at bounding box center [550, 106] width 14 height 14
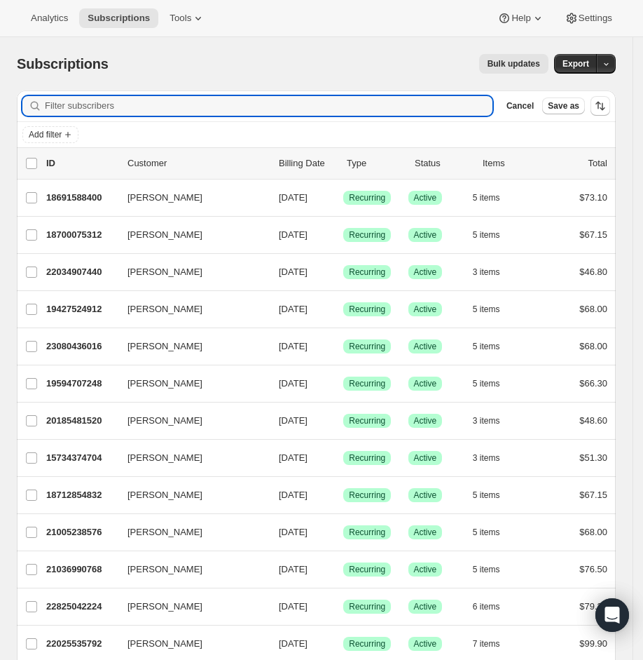
paste input "[EMAIL_ADDRESS][DOMAIN_NAME]"
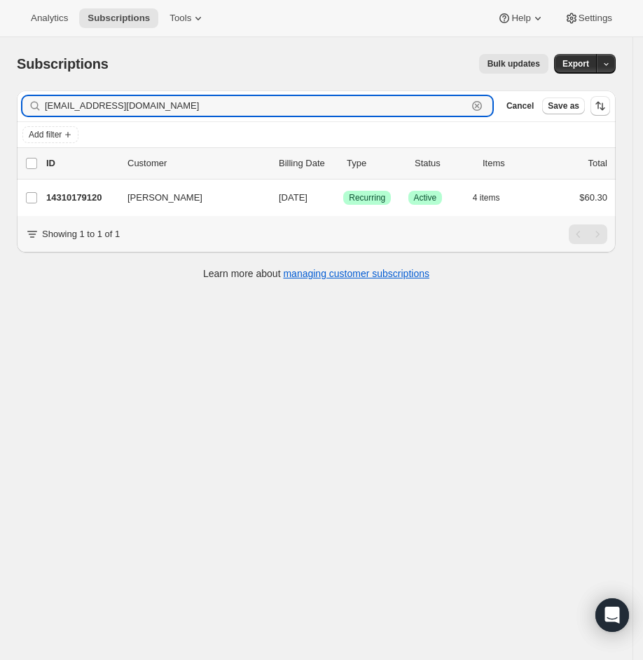
type input "[EMAIL_ADDRESS][DOMAIN_NAME]"
click at [57, 192] on p "14310179120" at bounding box center [81, 198] width 70 height 14
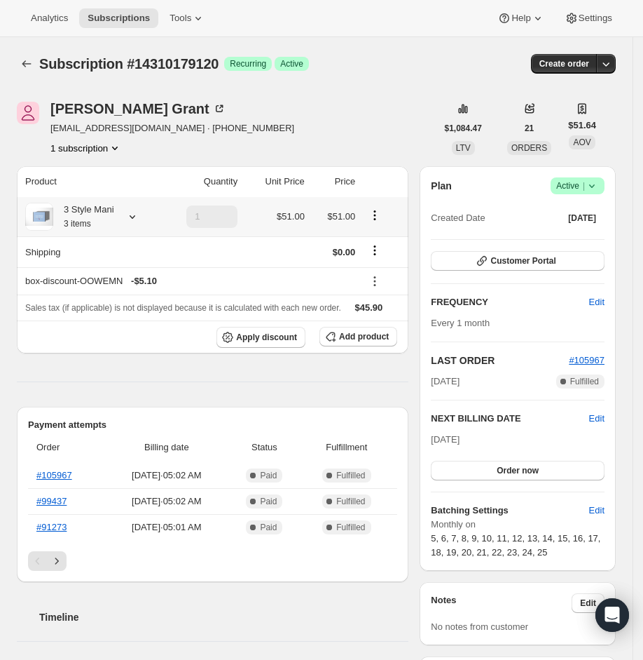
click at [128, 205] on div "3 Style Mani 3 items" at bounding box center [89, 217] width 129 height 28
click at [135, 216] on icon at bounding box center [132, 217] width 14 height 14
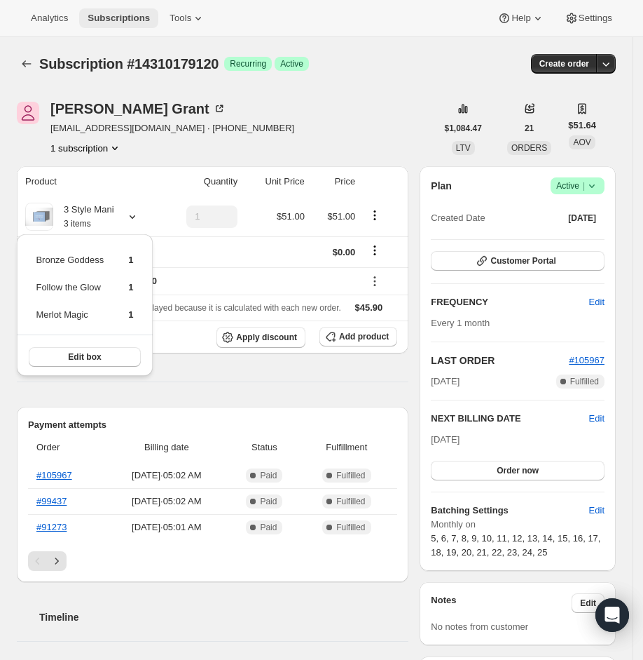
click at [121, 20] on span "Subscriptions" at bounding box center [119, 18] width 62 height 11
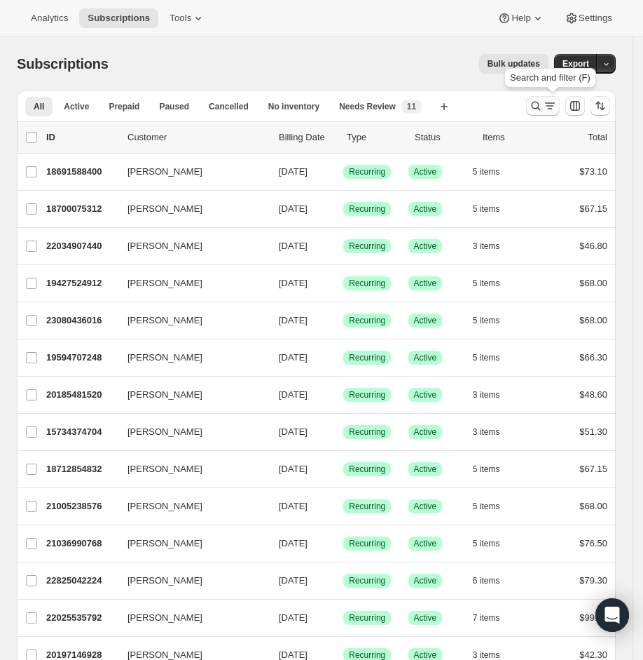
click at [543, 110] on icon "Search and filter results" at bounding box center [536, 106] width 14 height 14
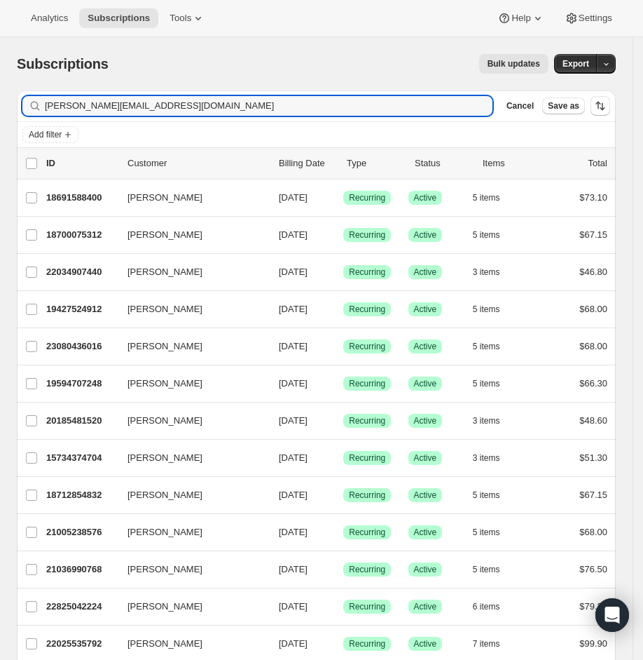
type input "[PERSON_NAME][EMAIL_ADDRESS][DOMAIN_NAME]"
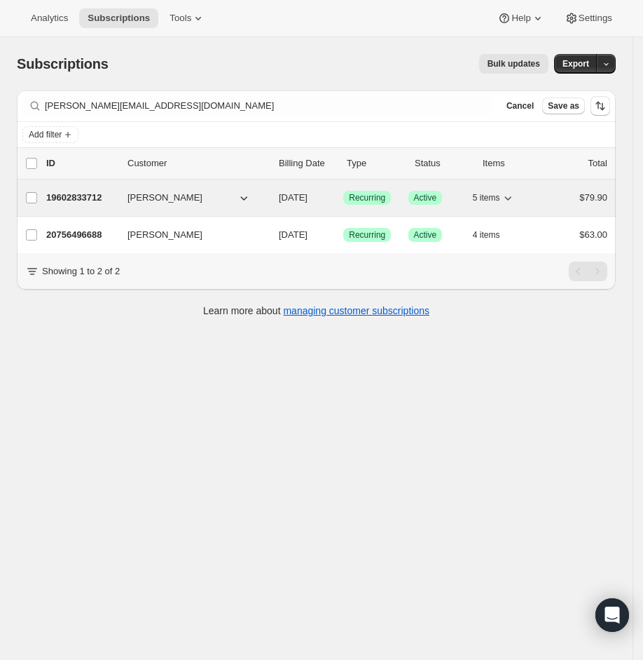
click at [93, 198] on p "19602833712" at bounding box center [81, 198] width 70 height 14
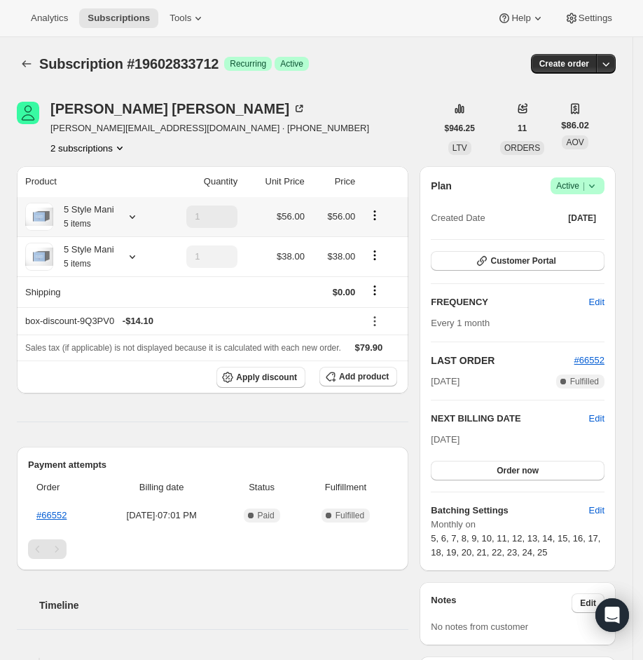
click at [142, 221] on div "5 Style Mani 5 items" at bounding box center [89, 217] width 129 height 28
click at [132, 217] on icon at bounding box center [132, 217] width 14 height 14
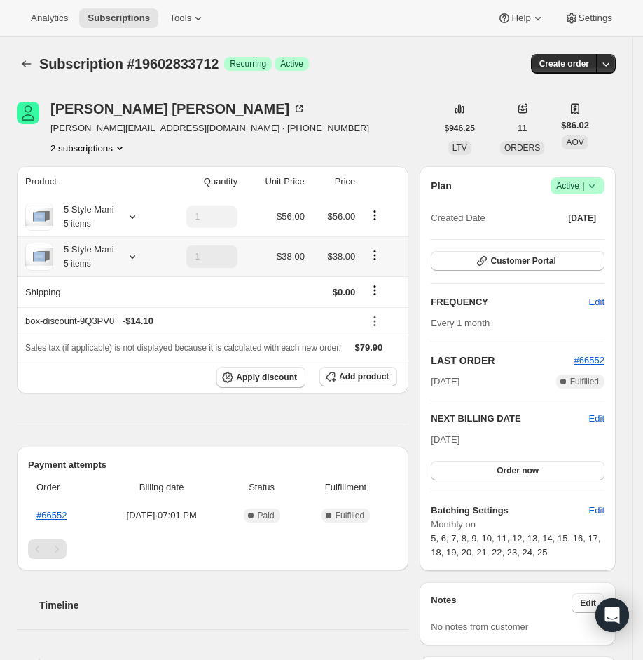
click at [128, 252] on icon at bounding box center [132, 257] width 14 height 14
click at [27, 67] on icon "Subscriptions" at bounding box center [27, 64] width 14 height 14
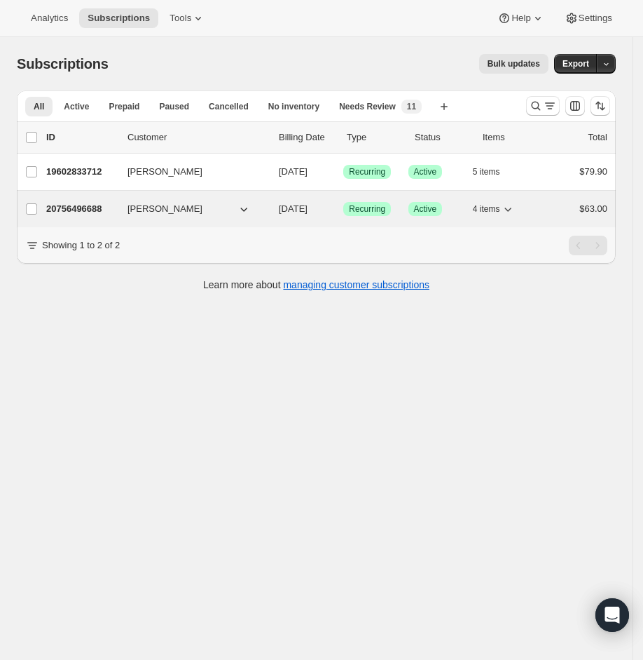
click at [61, 217] on div "20756496688 [PERSON_NAME] [DATE] Success Recurring Success Active 4 items $63.00" at bounding box center [326, 209] width 561 height 20
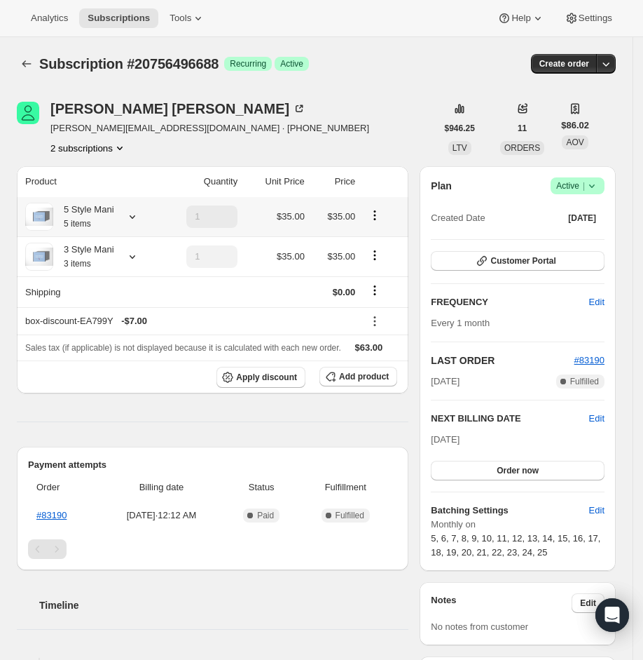
click at [138, 218] on icon at bounding box center [132, 217] width 14 height 14
click at [132, 250] on icon at bounding box center [132, 257] width 14 height 14
click at [144, 210] on div "5 Style Mani 5 items" at bounding box center [89, 217] width 129 height 28
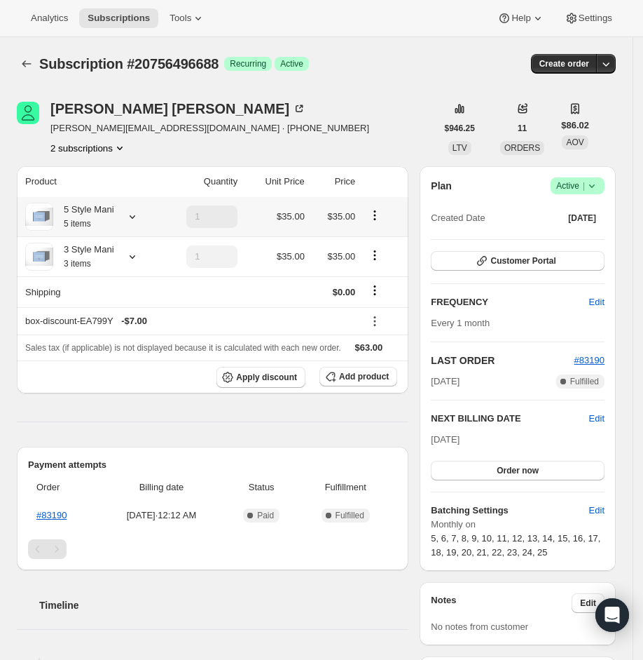
click at [131, 211] on icon at bounding box center [132, 217] width 14 height 14
drag, startPoint x: 131, startPoint y: 29, endPoint x: 128, endPoint y: 11, distance: 17.9
click at [131, 29] on div "Analytics Subscriptions Tools Help Settings" at bounding box center [321, 18] width 643 height 37
click at [128, 11] on button "Subscriptions" at bounding box center [118, 18] width 79 height 20
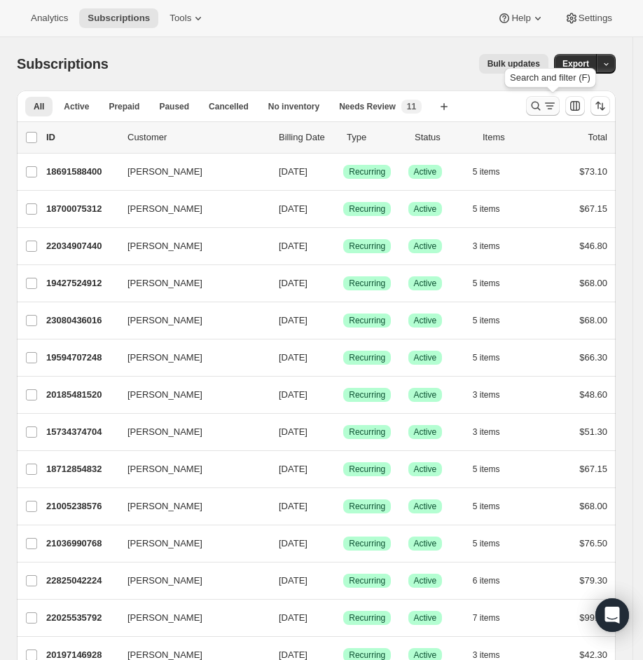
click at [543, 110] on icon "Search and filter results" at bounding box center [536, 106] width 14 height 14
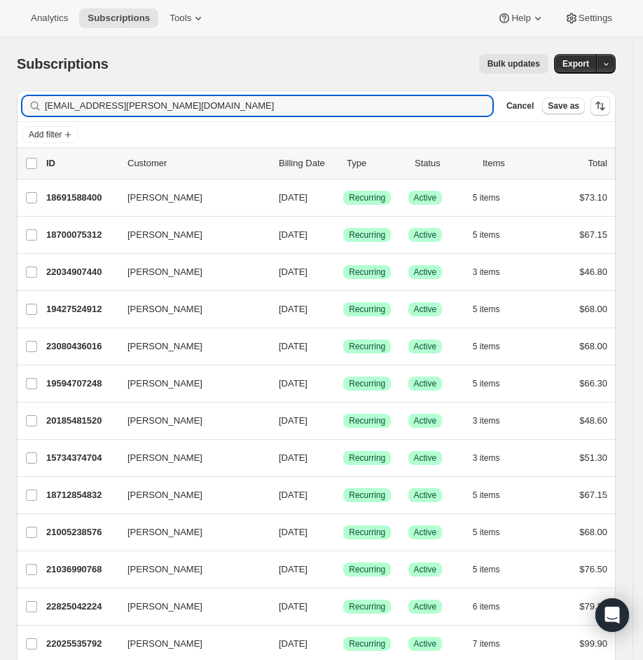
type input "[EMAIL_ADDRESS][PERSON_NAME][DOMAIN_NAME]"
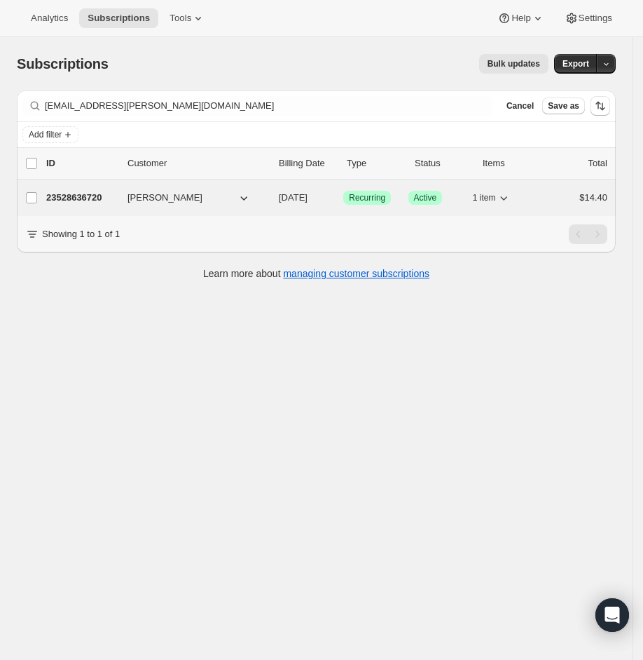
click at [86, 194] on p "23528636720" at bounding box center [81, 198] width 70 height 14
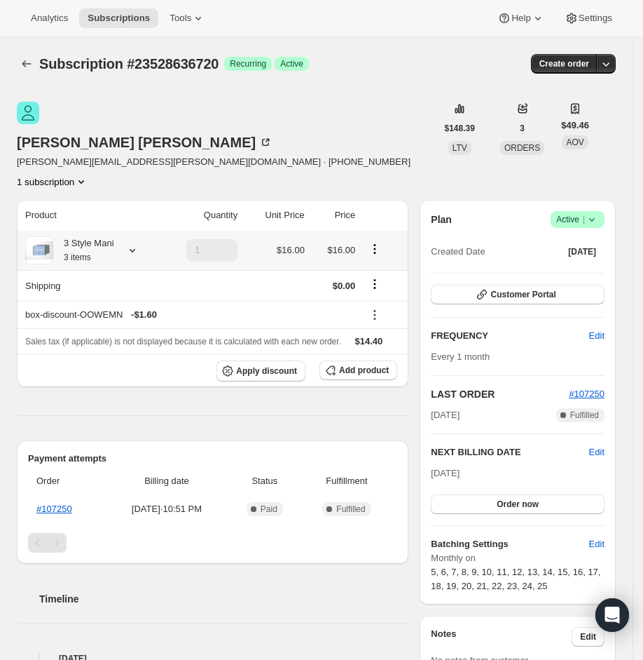
click at [126, 243] on div at bounding box center [130, 250] width 20 height 14
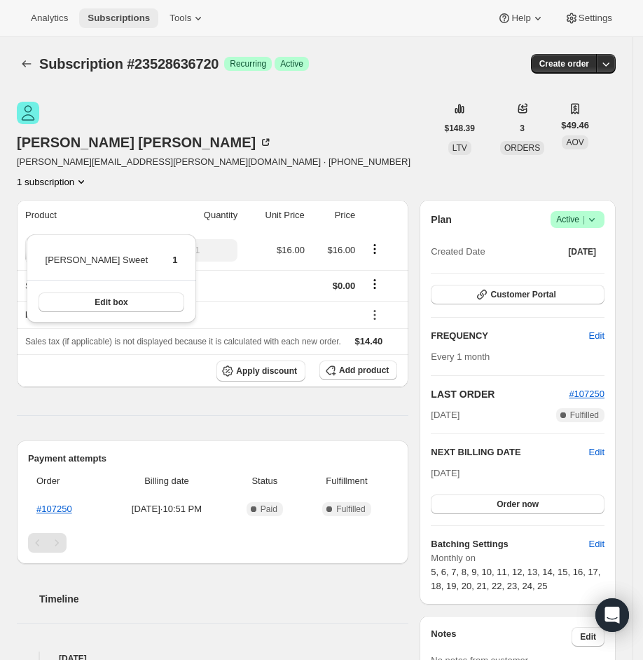
click at [104, 18] on span "Subscriptions" at bounding box center [119, 18] width 62 height 11
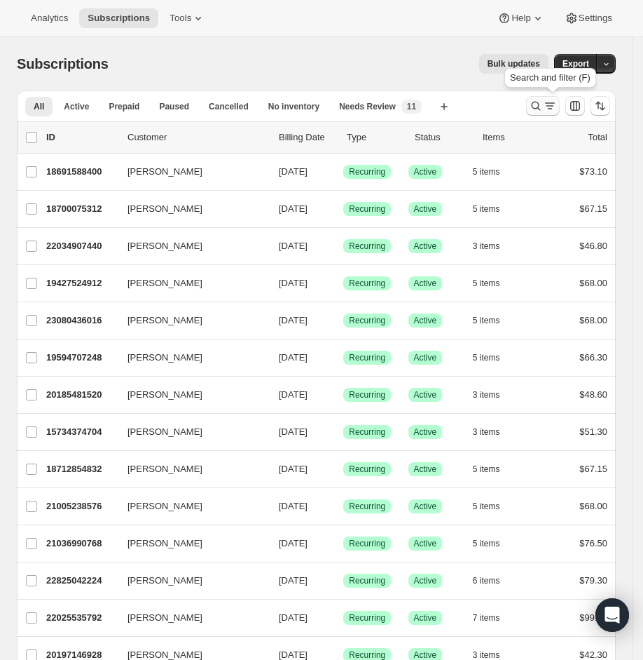
click at [541, 111] on icon "Search and filter results" at bounding box center [536, 106] width 14 height 14
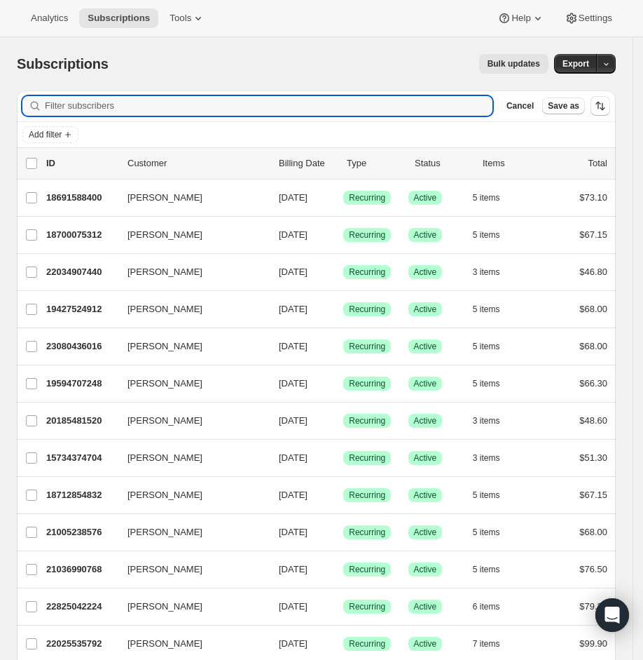
paste input "[EMAIL_ADDRESS][DOMAIN_NAME]"
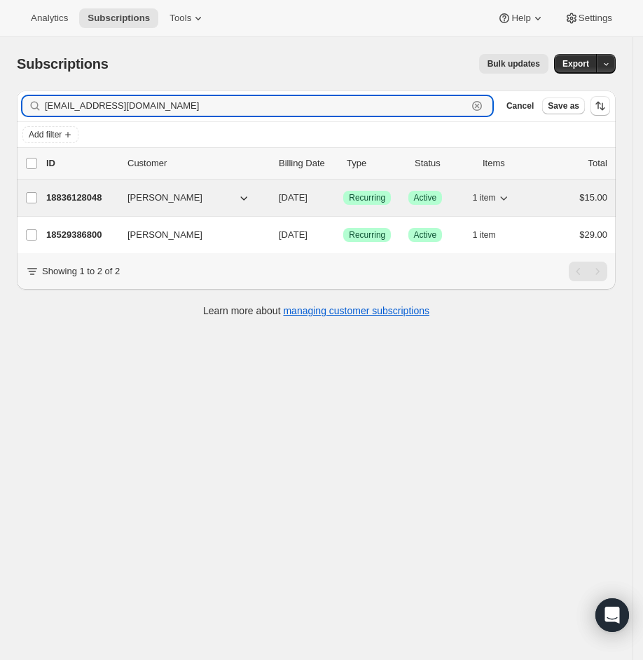
type input "[EMAIL_ADDRESS][DOMAIN_NAME]"
click at [93, 191] on p "18836128048" at bounding box center [81, 198] width 70 height 14
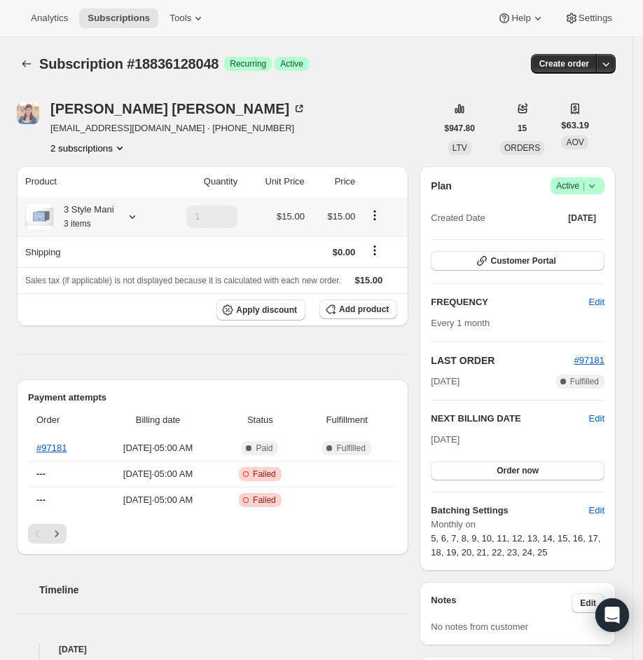
click at [139, 214] on icon at bounding box center [132, 217] width 14 height 14
click at [96, 15] on span "Subscriptions" at bounding box center [119, 18] width 62 height 11
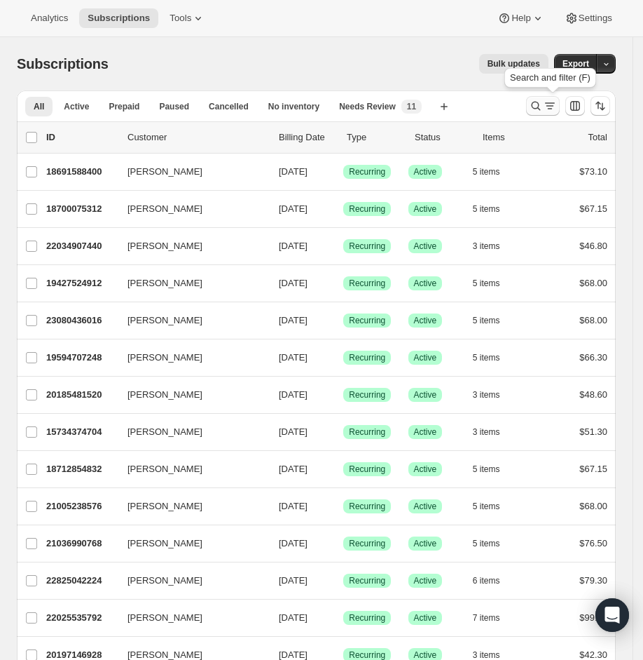
click at [543, 105] on icon "Search and filter results" at bounding box center [536, 106] width 14 height 14
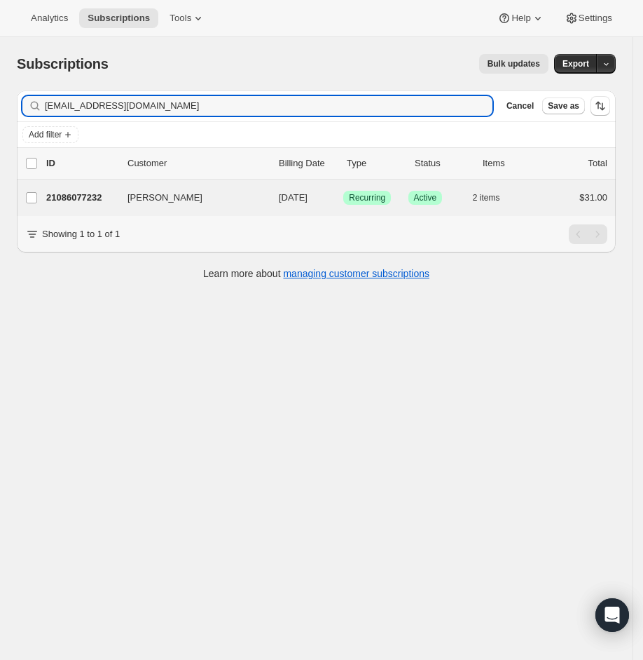
type input "[EMAIL_ADDRESS][DOMAIN_NAME]"
click at [82, 186] on div "[PERSON_NAME] 21086077232 [PERSON_NAME] [DATE] Success Recurring Success Active…" at bounding box center [316, 197] width 599 height 36
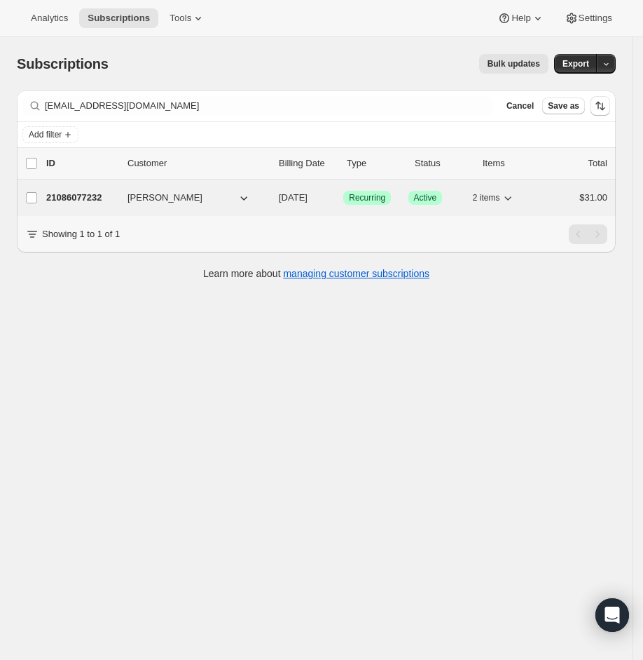
click at [86, 193] on p "21086077232" at bounding box center [81, 198] width 70 height 14
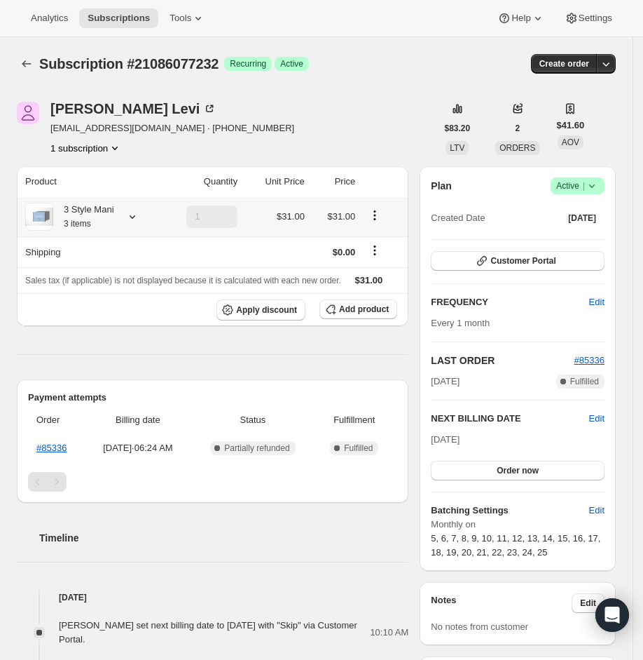
click at [139, 220] on icon at bounding box center [132, 217] width 14 height 14
drag, startPoint x: 114, startPoint y: 4, endPoint x: 120, endPoint y: 15, distance: 12.5
click at [114, 4] on div "Analytics Subscriptions Tools Help Settings" at bounding box center [321, 18] width 643 height 37
click at [120, 15] on span "Subscriptions" at bounding box center [119, 18] width 62 height 11
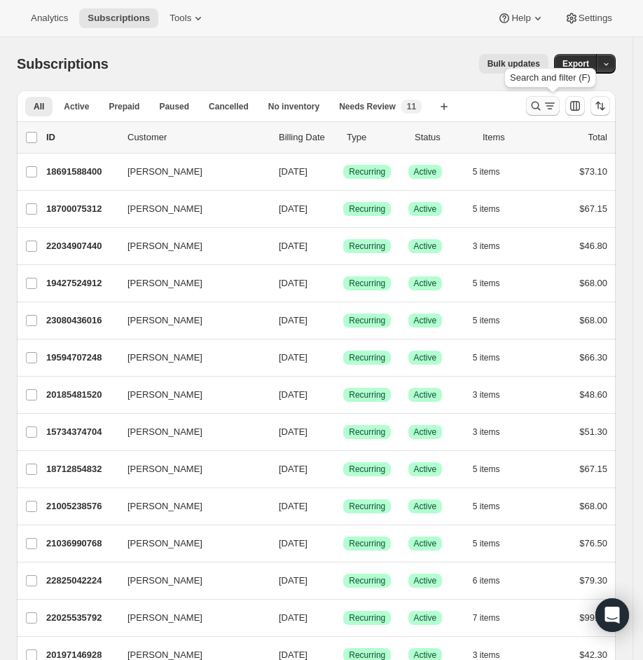
click at [543, 100] on icon "Search and filter results" at bounding box center [536, 106] width 14 height 14
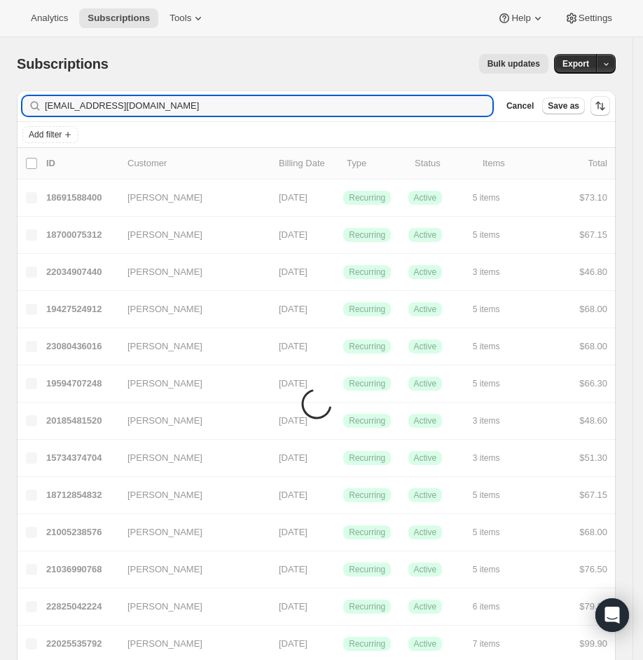
type input "[EMAIL_ADDRESS][DOMAIN_NAME]"
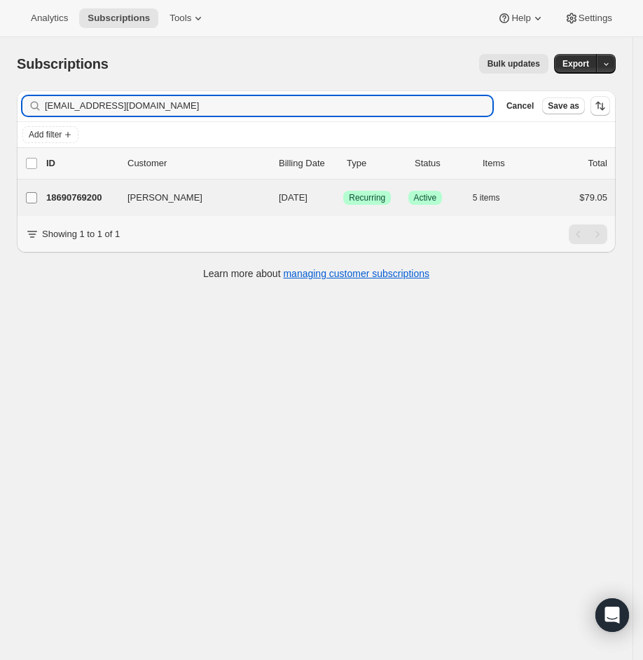
click at [36, 196] on input "[PERSON_NAME]" at bounding box center [31, 197] width 11 height 11
checkbox input "true"
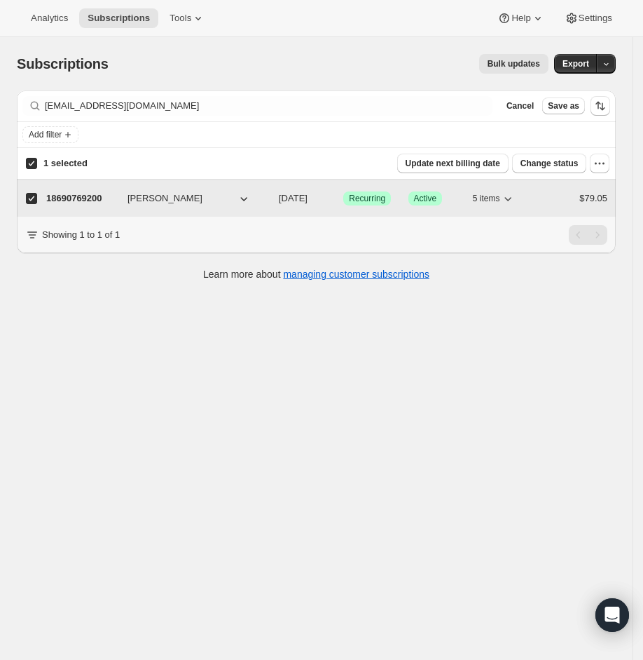
click at [71, 191] on p "18690769200" at bounding box center [81, 198] width 70 height 14
checkbox input "false"
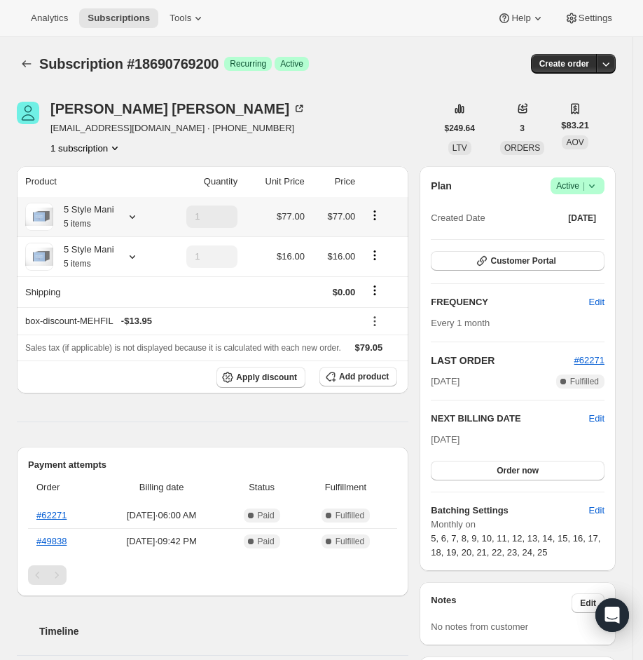
click at [138, 219] on icon at bounding box center [132, 217] width 14 height 14
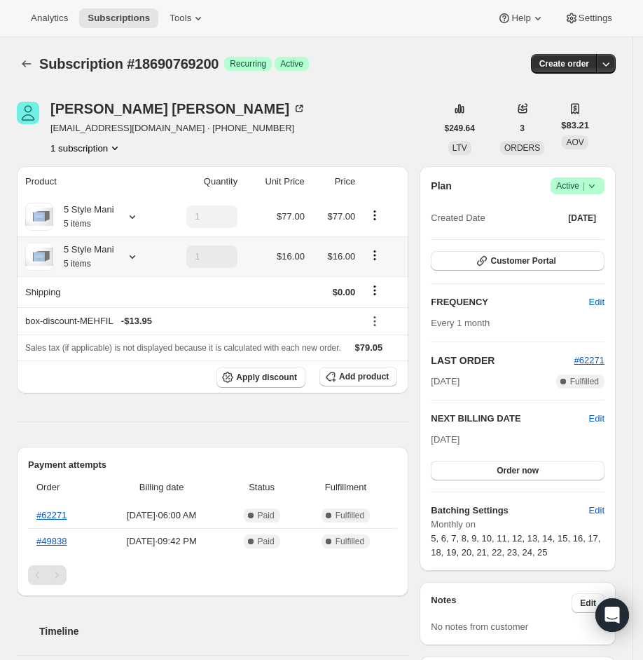
click at [128, 254] on icon at bounding box center [132, 257] width 14 height 14
click at [137, 223] on icon at bounding box center [132, 217] width 14 height 14
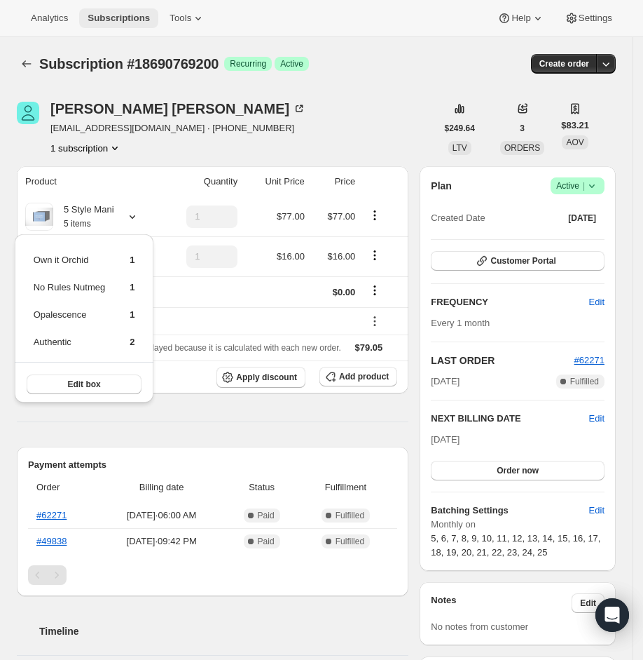
click at [121, 22] on span "Subscriptions" at bounding box center [119, 18] width 62 height 11
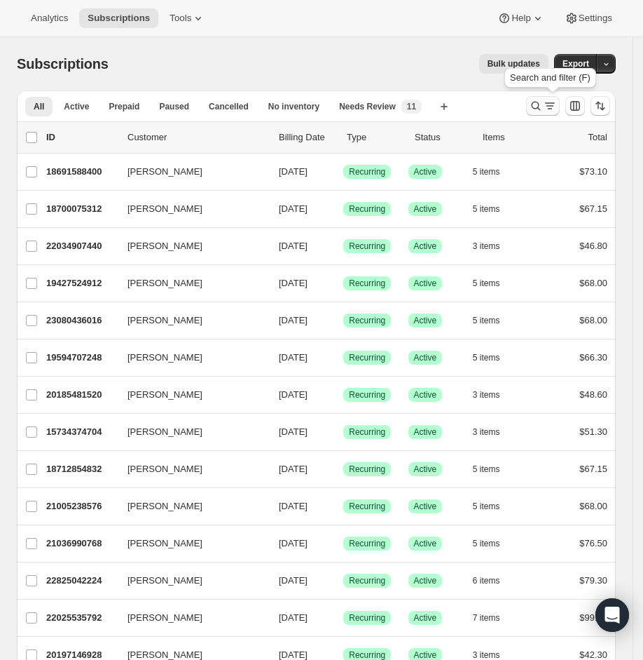
click at [554, 105] on icon "Search and filter results" at bounding box center [550, 106] width 14 height 14
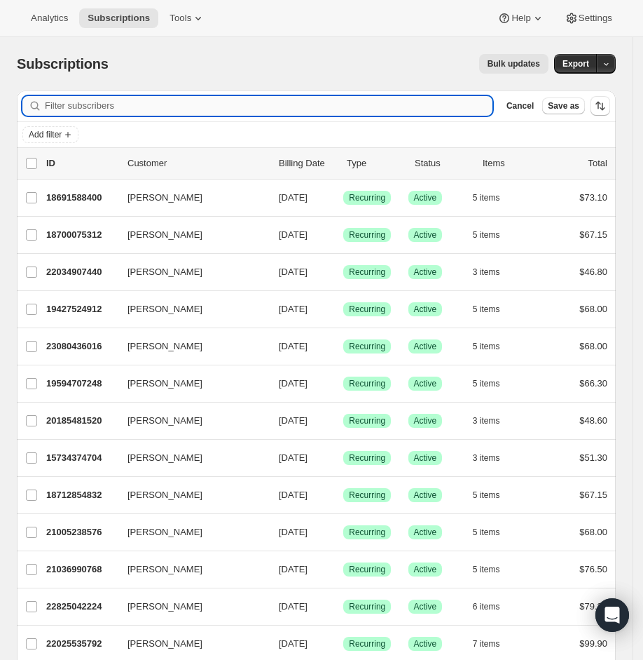
drag, startPoint x: 427, startPoint y: 104, endPoint x: 142, endPoint y: 105, distance: 284.6
click at [142, 105] on input "Filter subscribers" at bounding box center [269, 106] width 448 height 20
drag, startPoint x: 142, startPoint y: 105, endPoint x: 95, endPoint y: 97, distance: 47.6
click at [95, 97] on input "Filter subscribers" at bounding box center [269, 106] width 448 height 20
click at [91, 109] on input "Filter subscribers" at bounding box center [269, 106] width 448 height 20
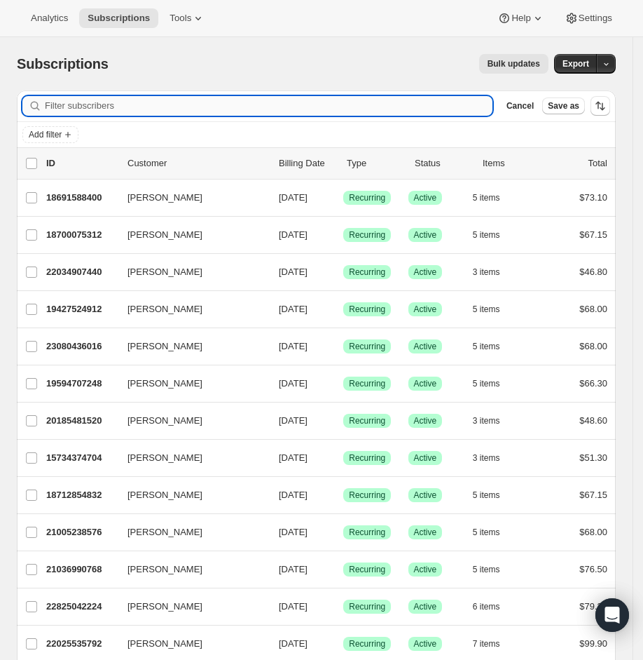
paste input "[EMAIL_ADDRESS][PERSON_NAME][DOMAIN_NAME]"
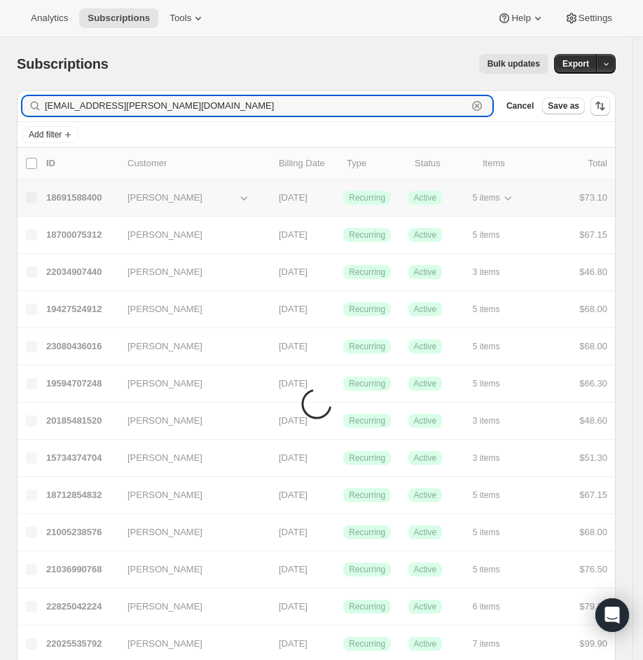
type input "[EMAIL_ADDRESS][PERSON_NAME][DOMAIN_NAME]"
